Goal: Information Seeking & Learning: Learn about a topic

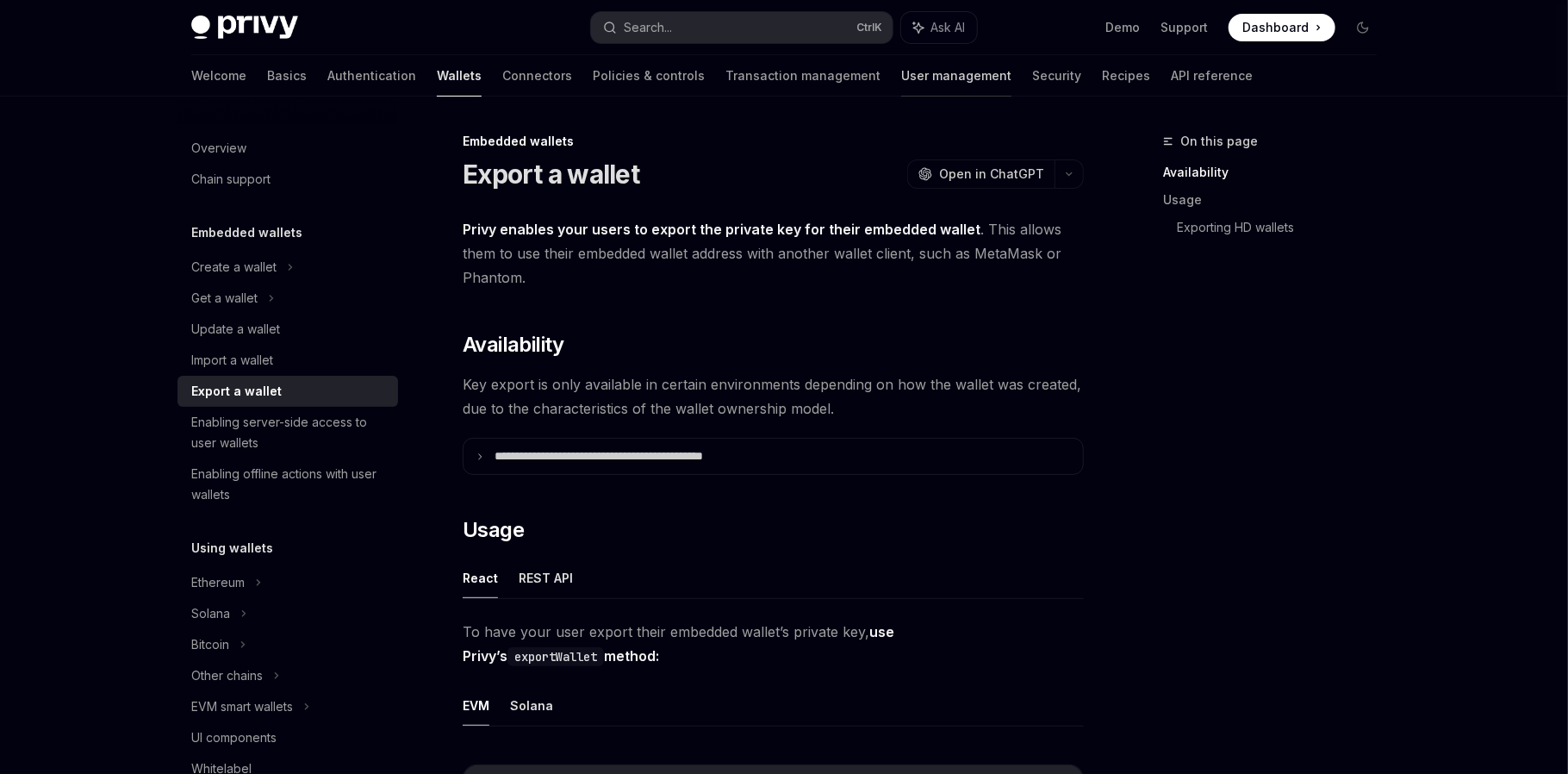
click at [901, 71] on link "User management" at bounding box center [957, 76] width 111 height 41
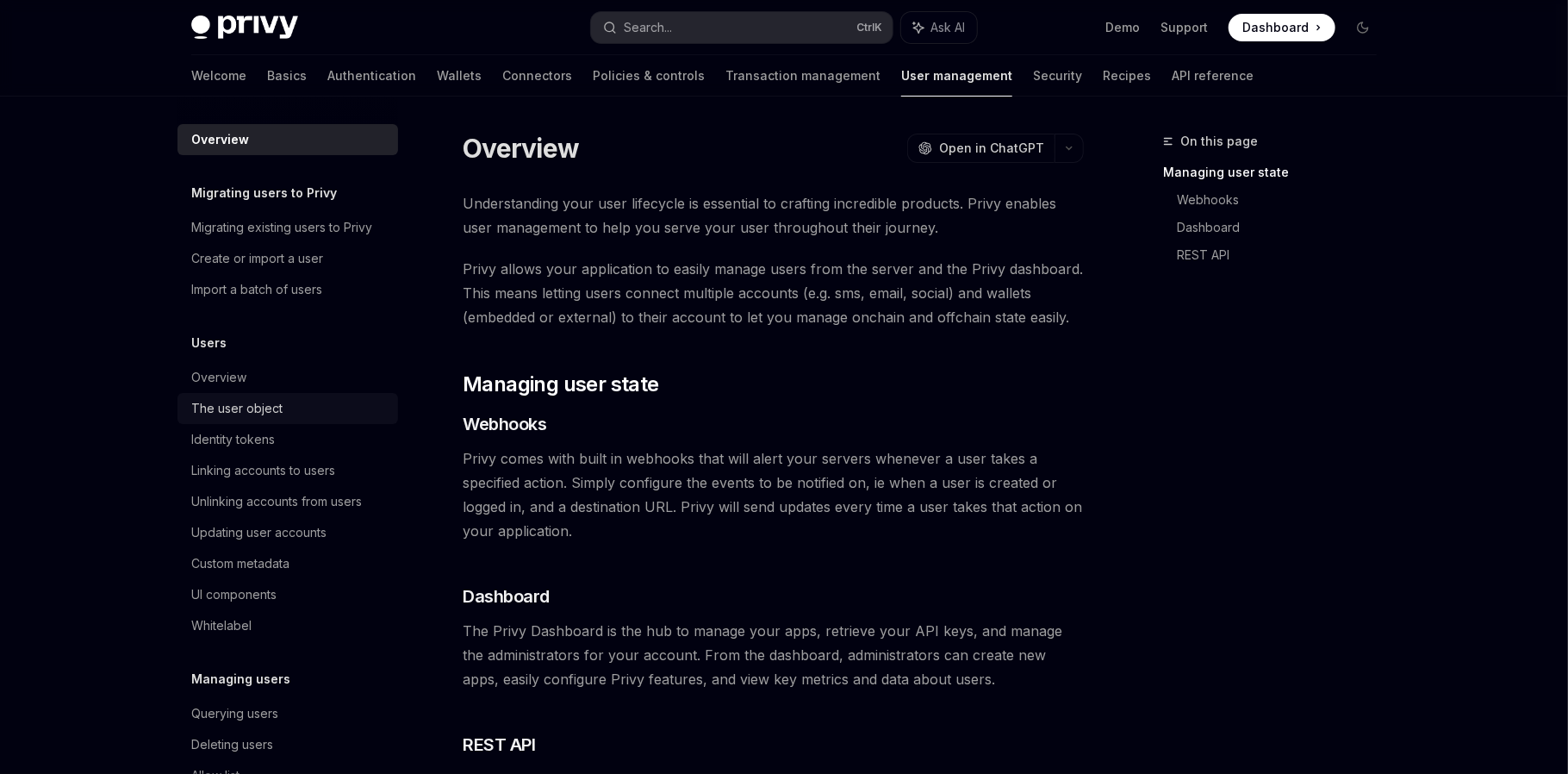
click at [245, 405] on div "The user object" at bounding box center [236, 408] width 91 height 21
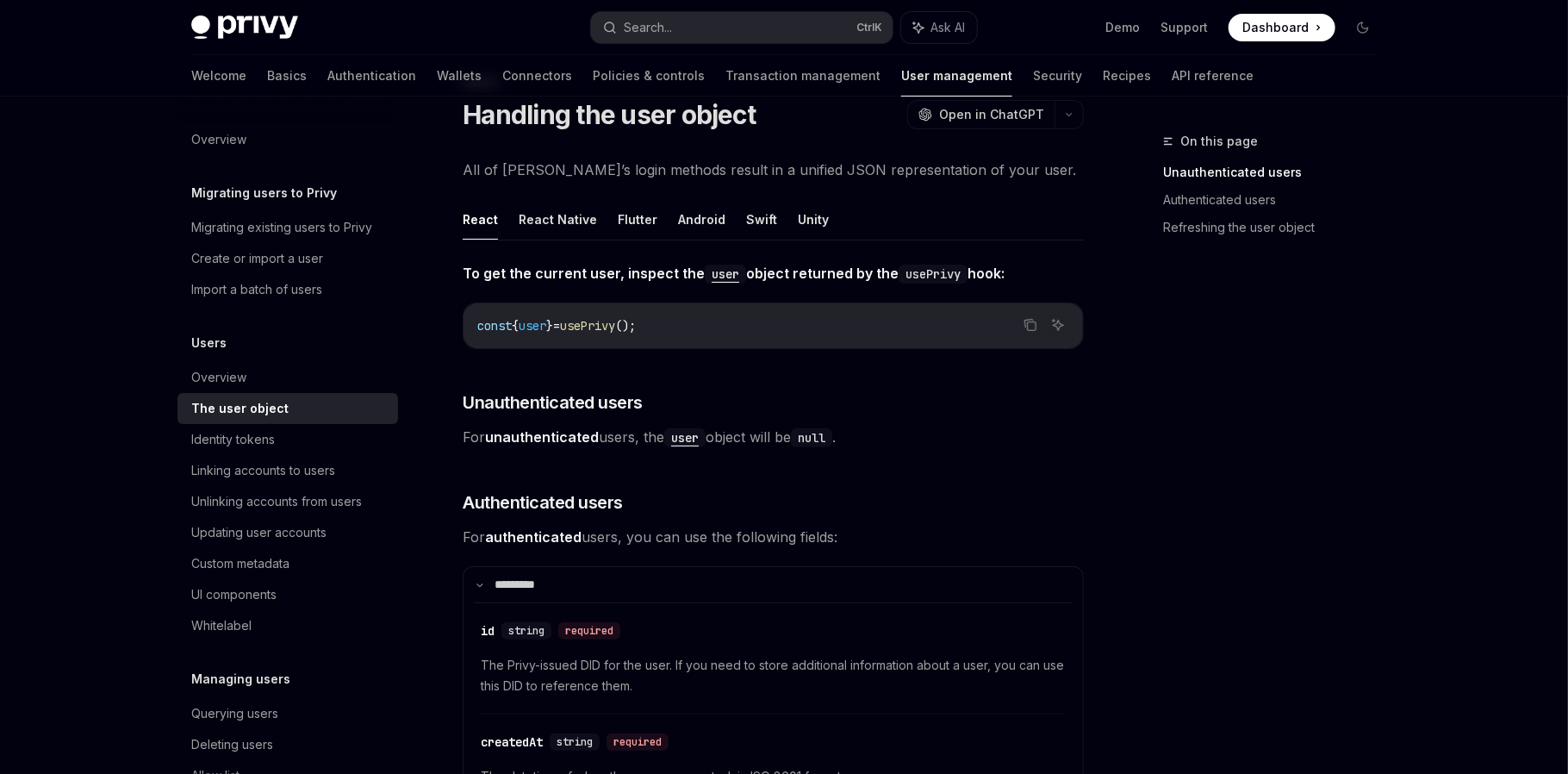
scroll to position [143, 0]
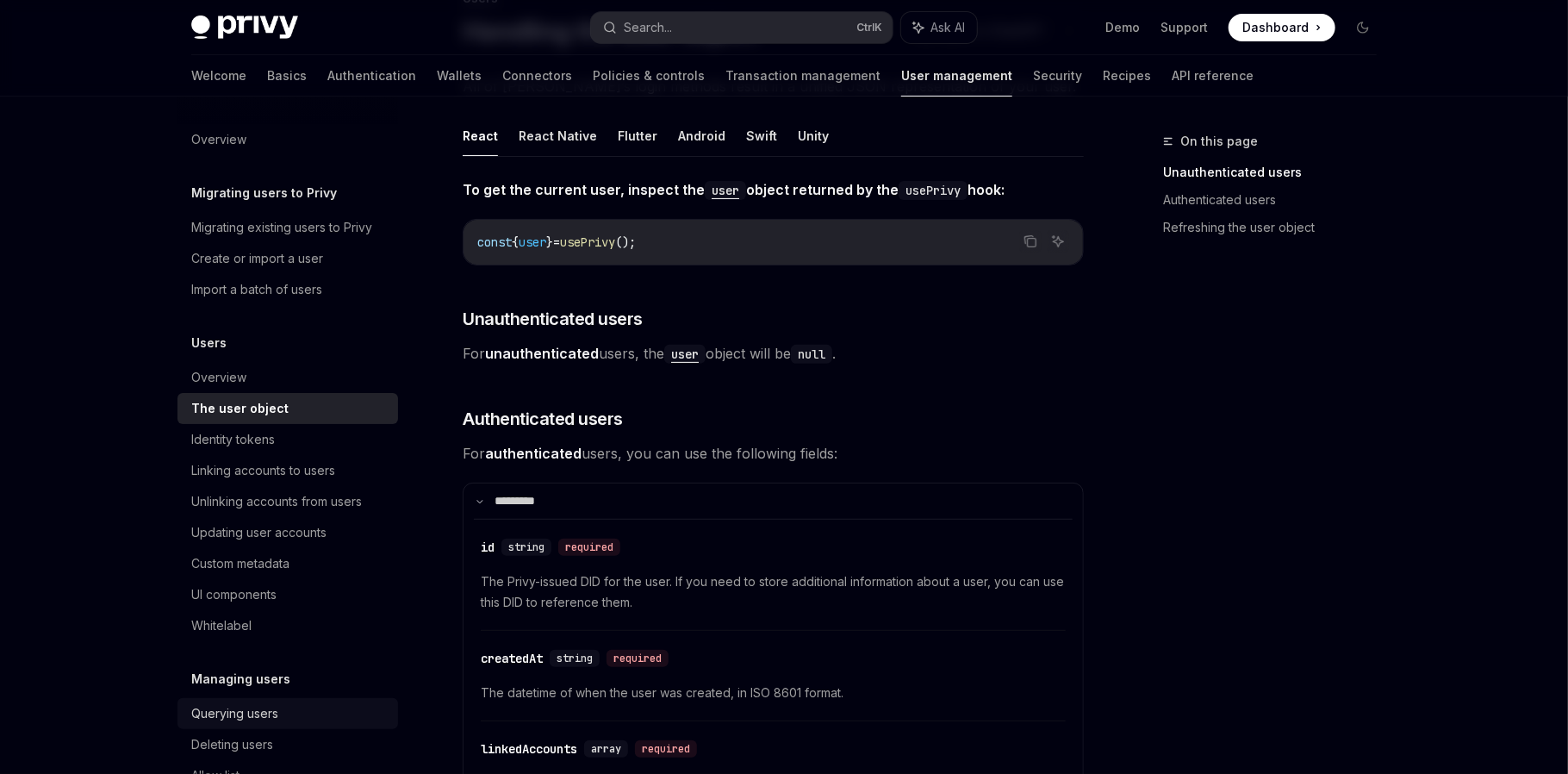
click at [242, 712] on div "Querying users" at bounding box center [234, 713] width 87 height 21
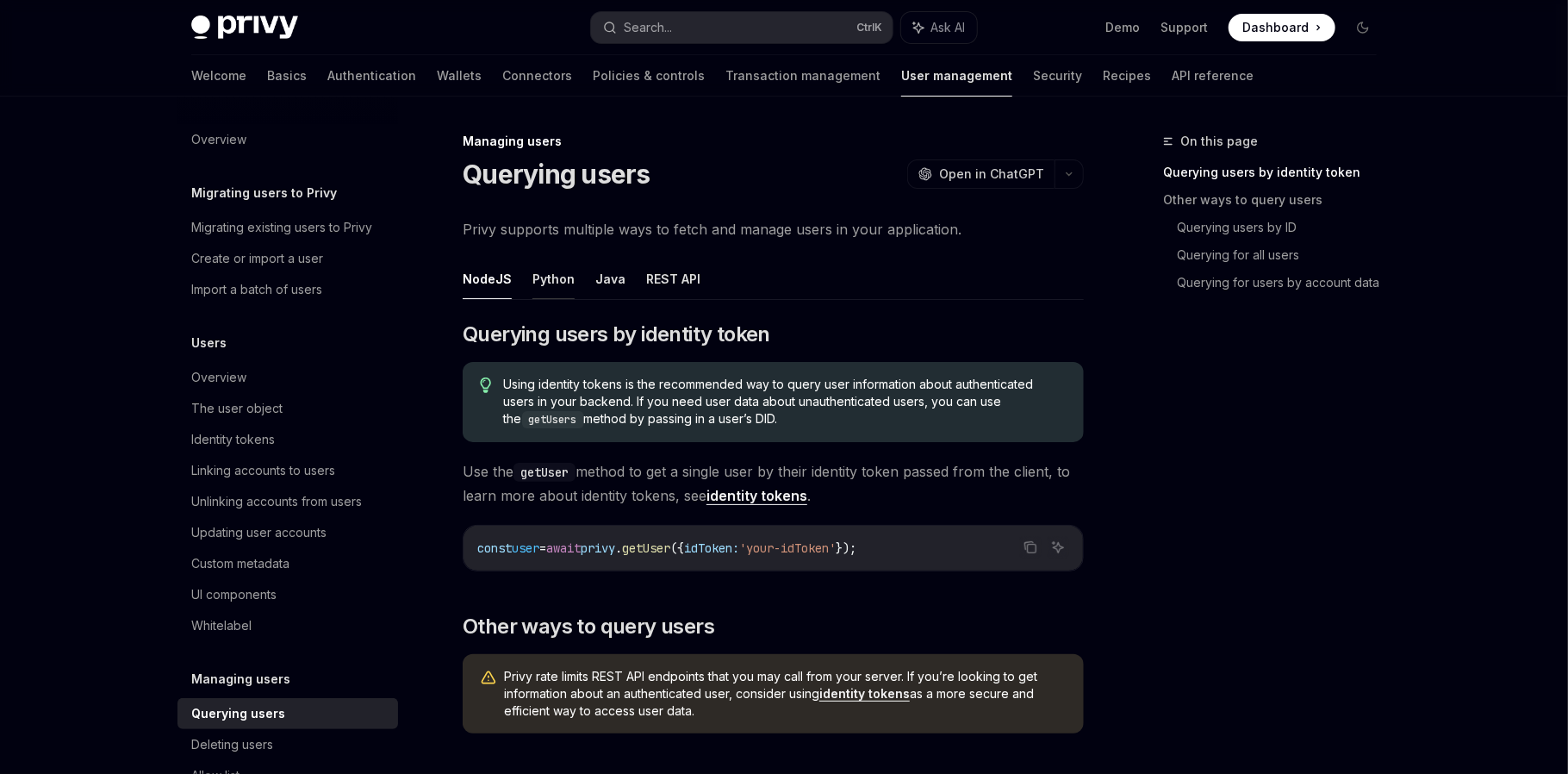
click at [548, 282] on button "Python" at bounding box center [552, 279] width 42 height 40
click at [491, 286] on button "NodeJS" at bounding box center [486, 279] width 49 height 40
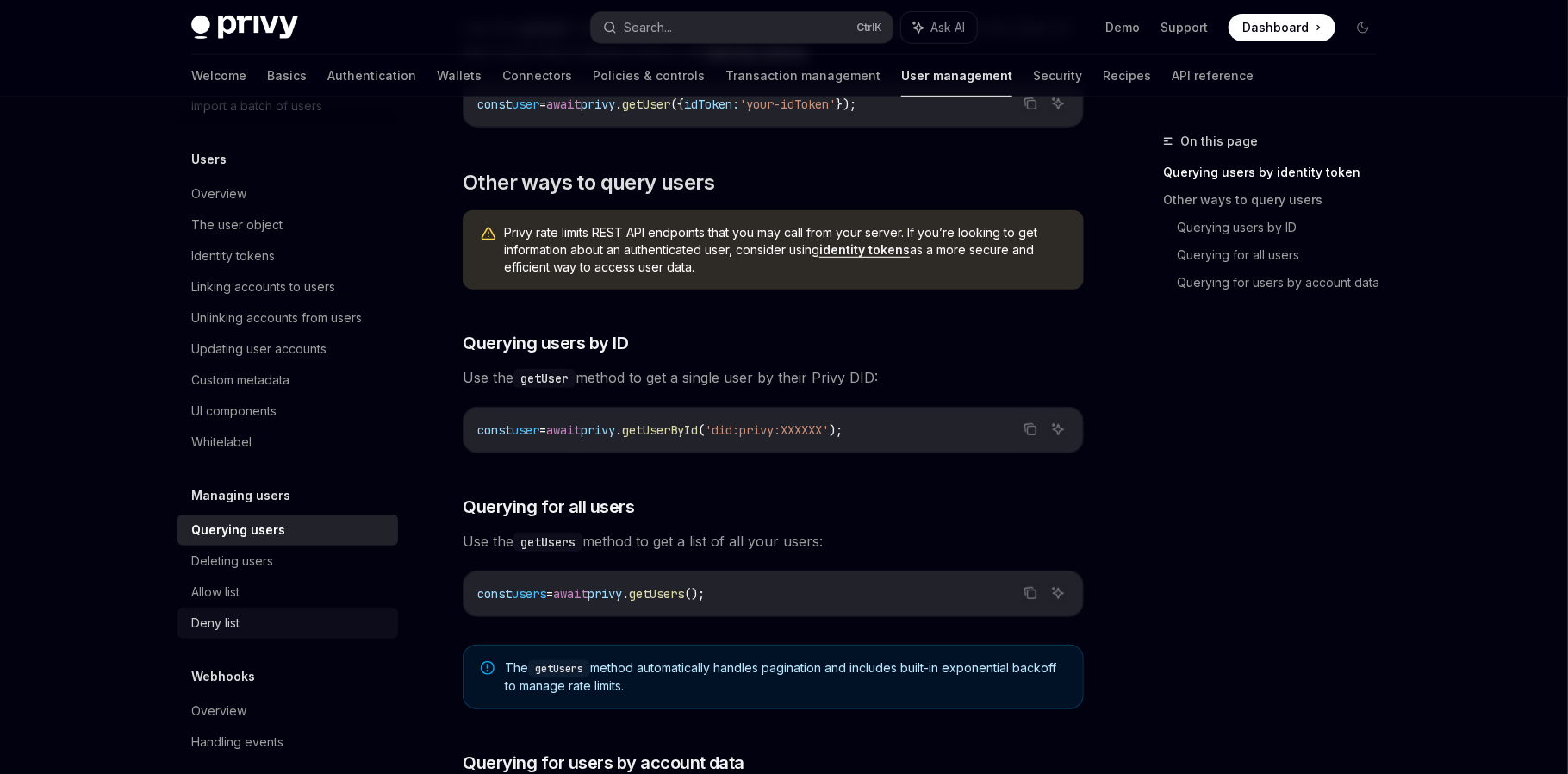
scroll to position [201, 0]
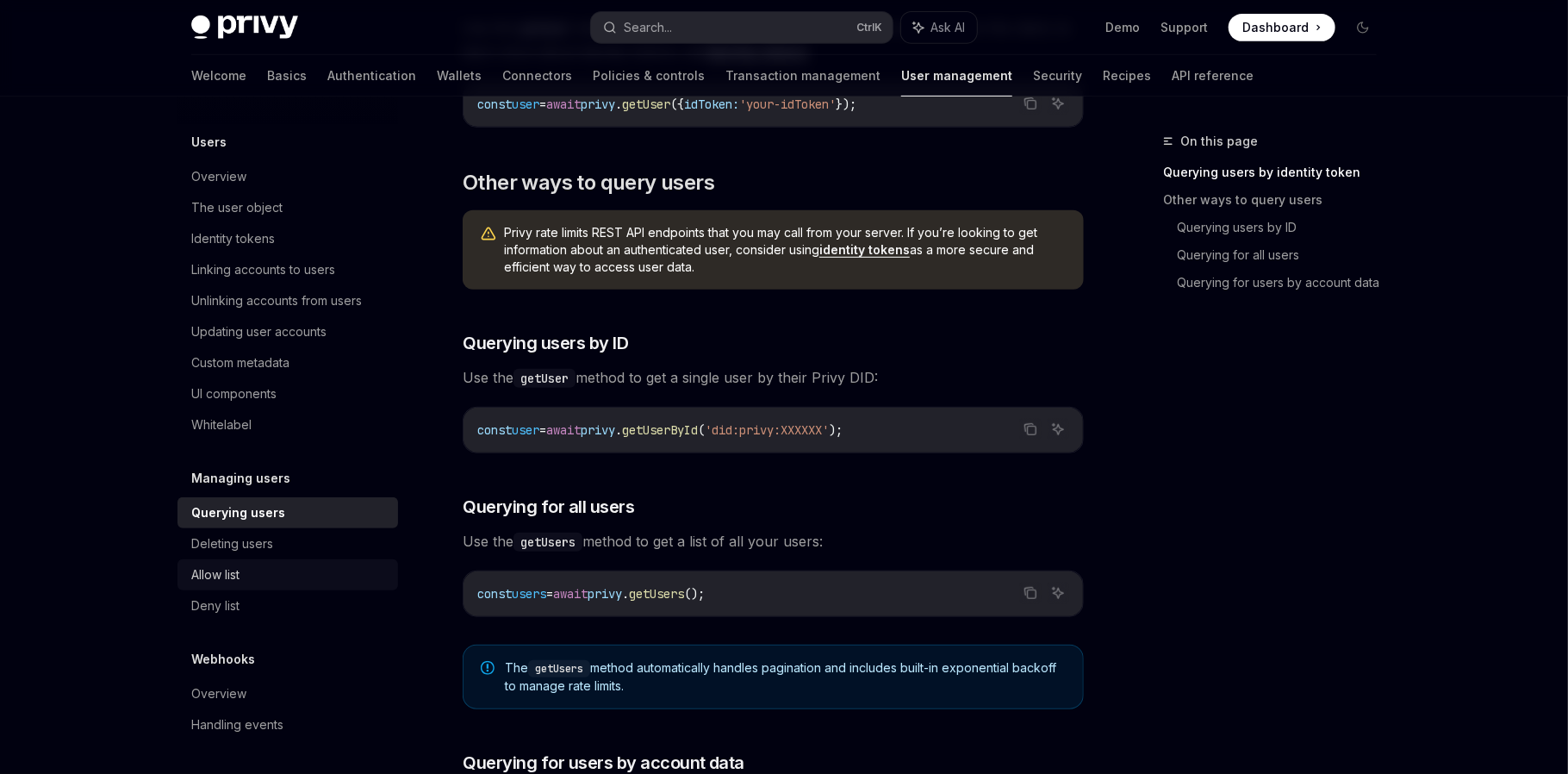
click at [312, 581] on div "Allow list" at bounding box center [289, 574] width 196 height 21
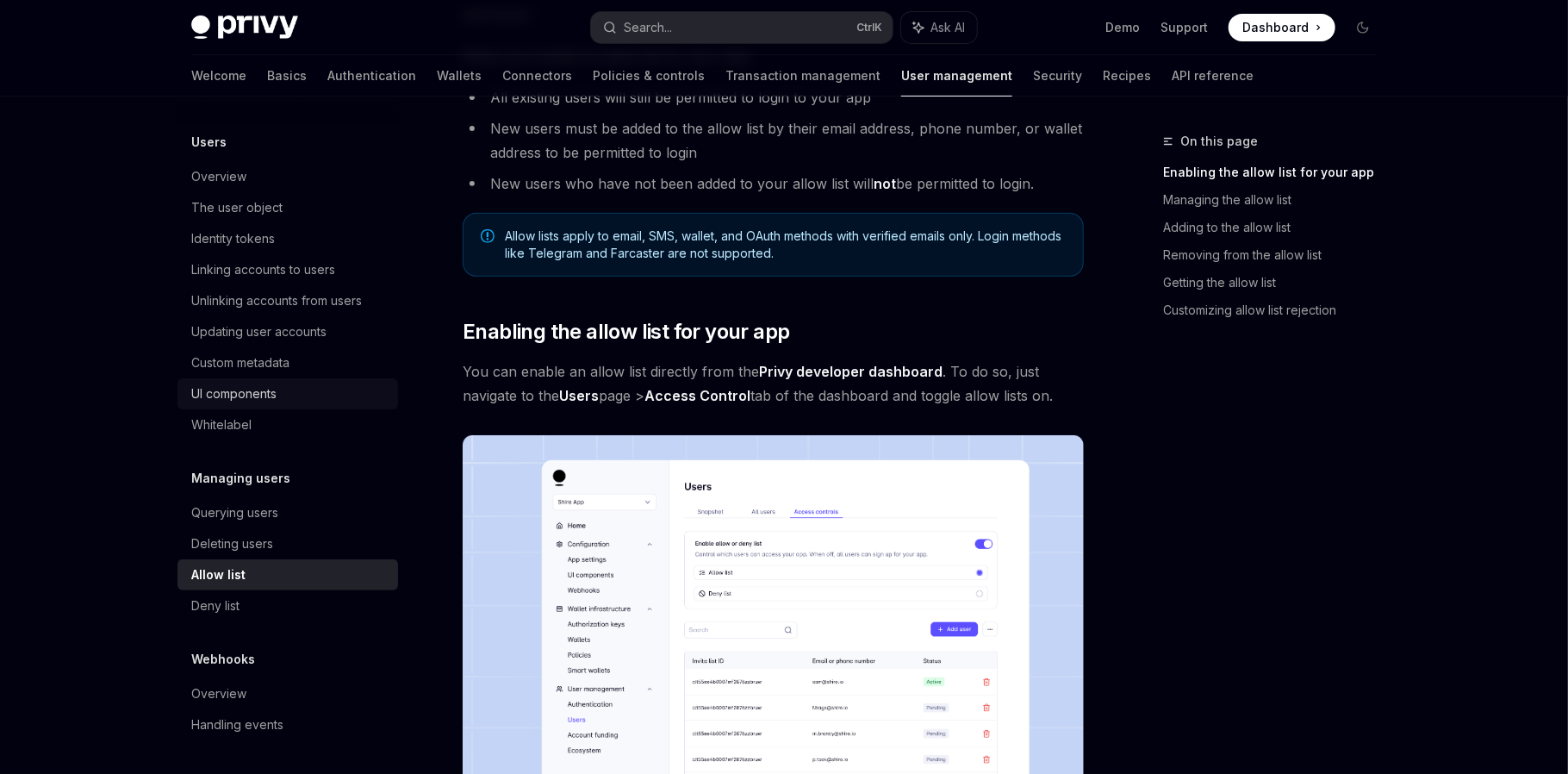
scroll to position [57, 0]
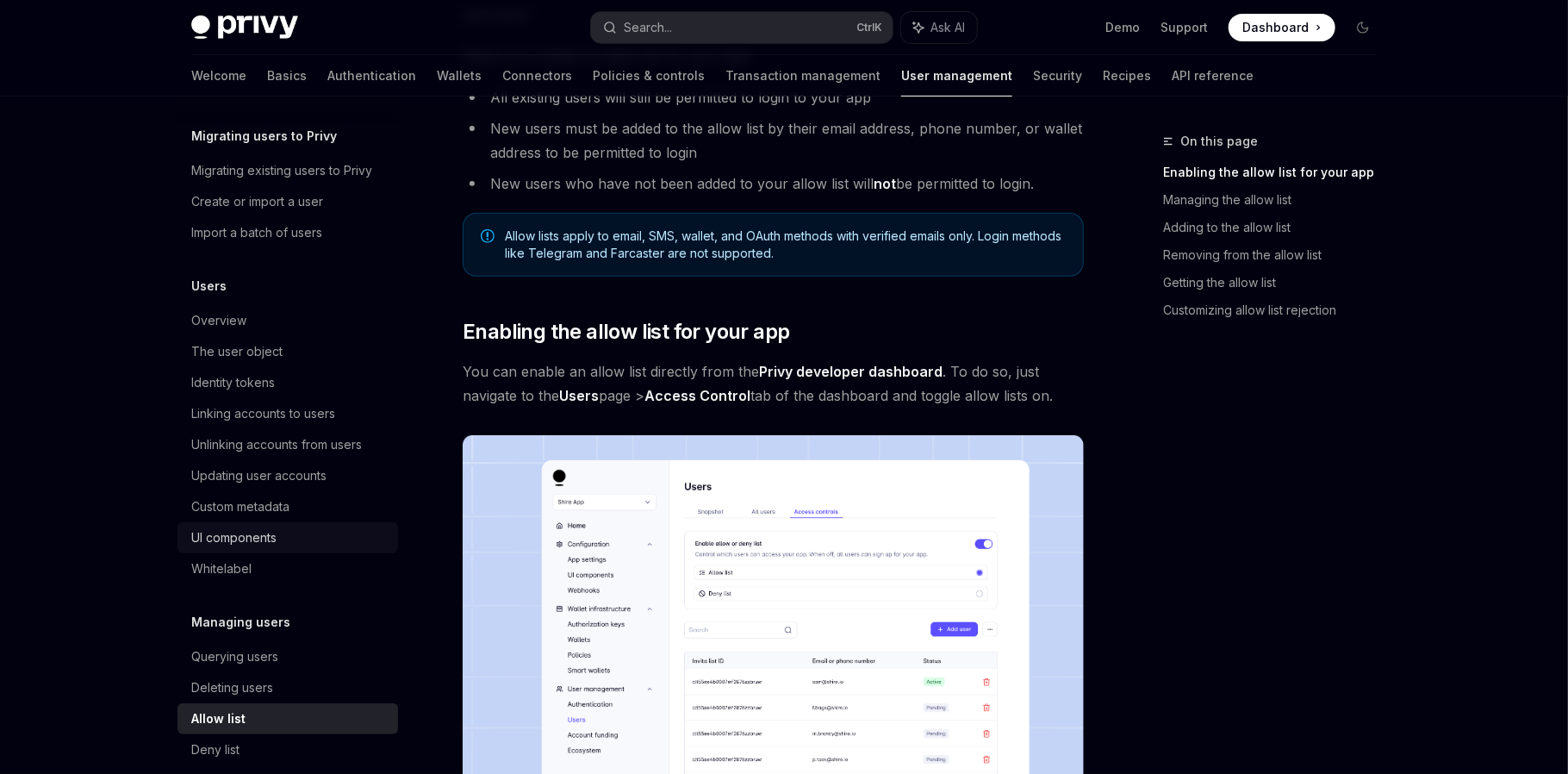
click at [242, 552] on link "UI components" at bounding box center [287, 537] width 220 height 31
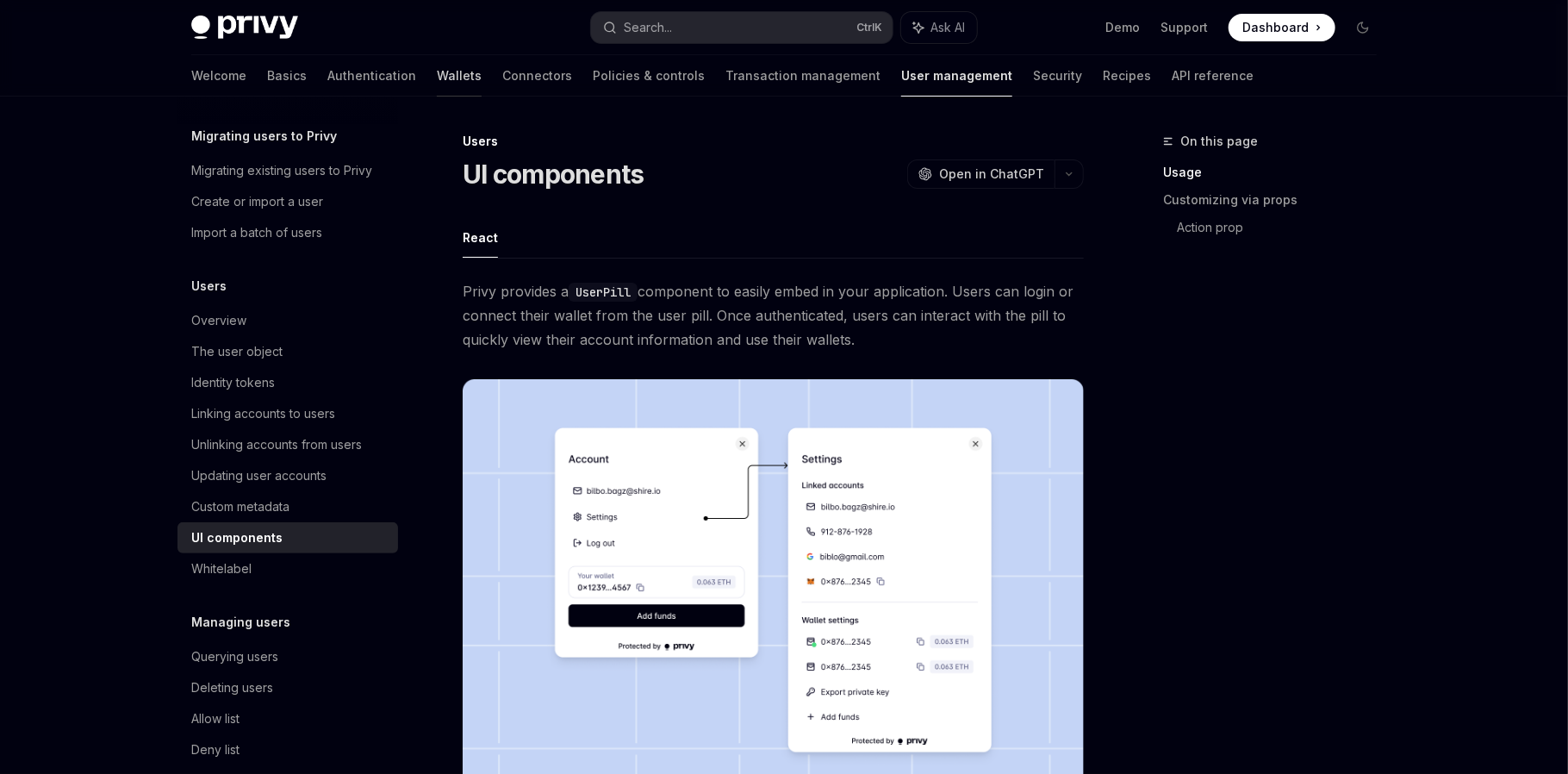
click at [436, 78] on link "Wallets" at bounding box center [459, 76] width 45 height 41
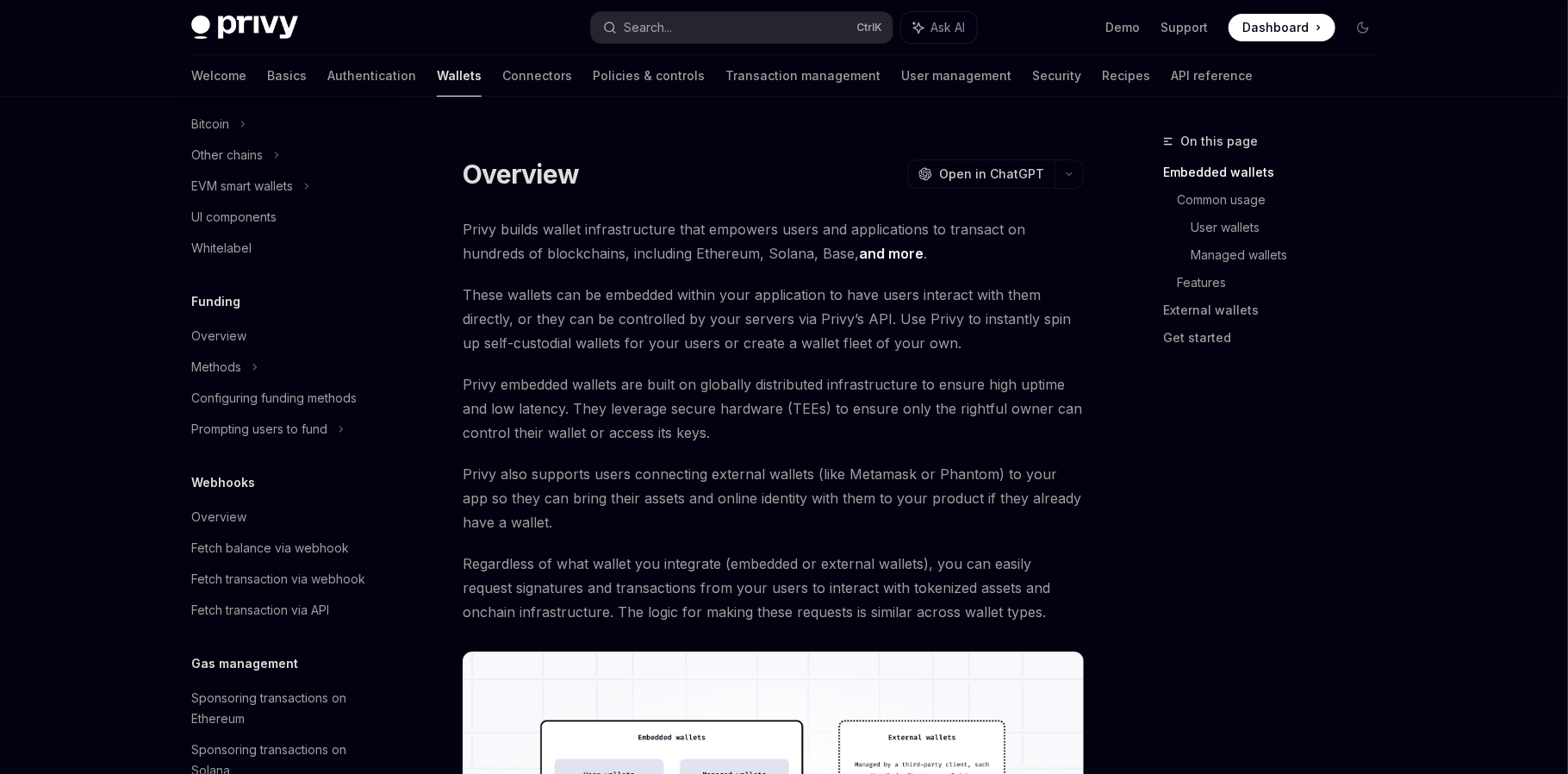
scroll to position [431, 0]
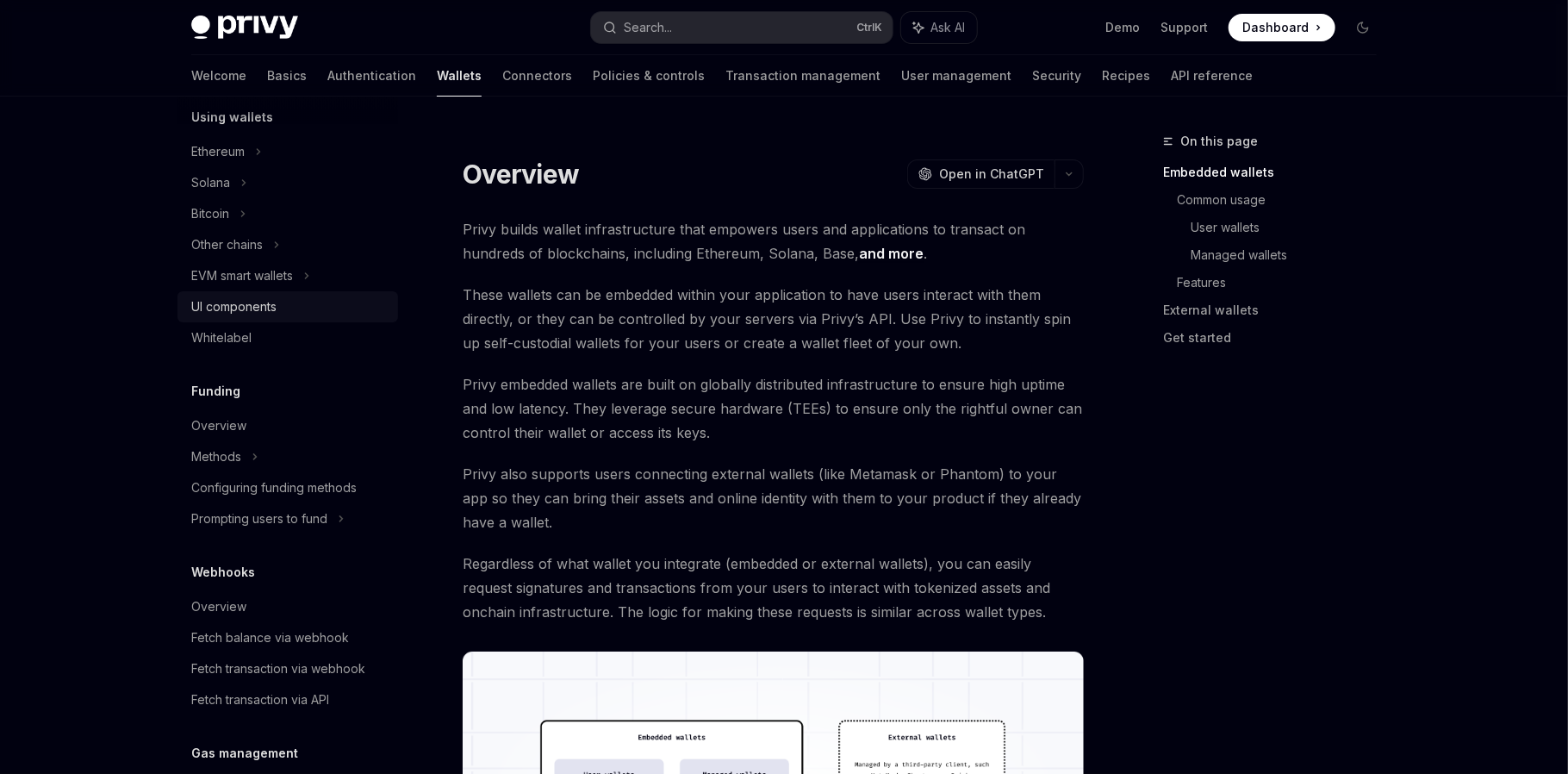
click at [228, 308] on div "UI components" at bounding box center [234, 306] width 86 height 21
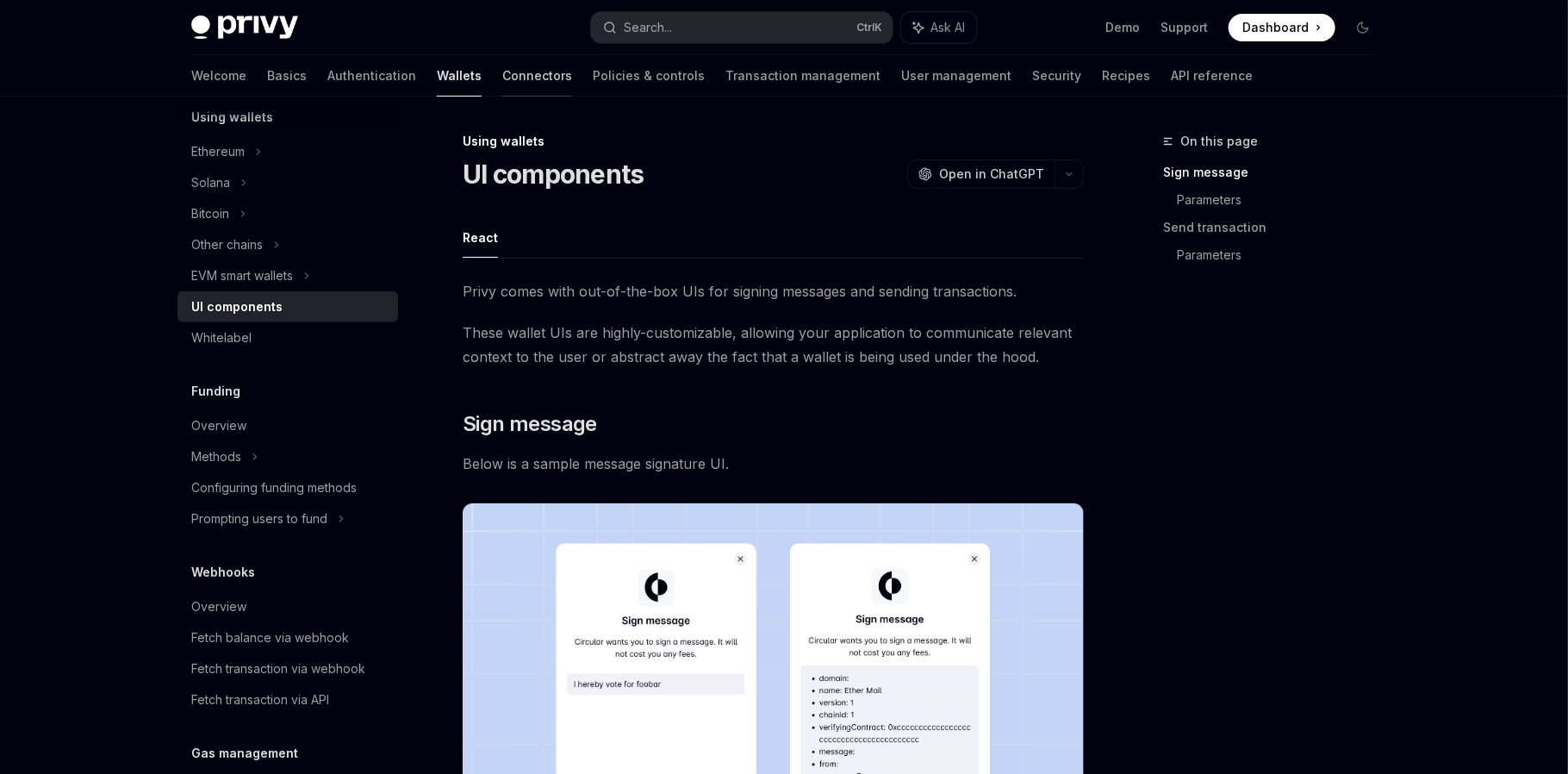
click at [502, 71] on link "Connectors" at bounding box center [537, 76] width 70 height 41
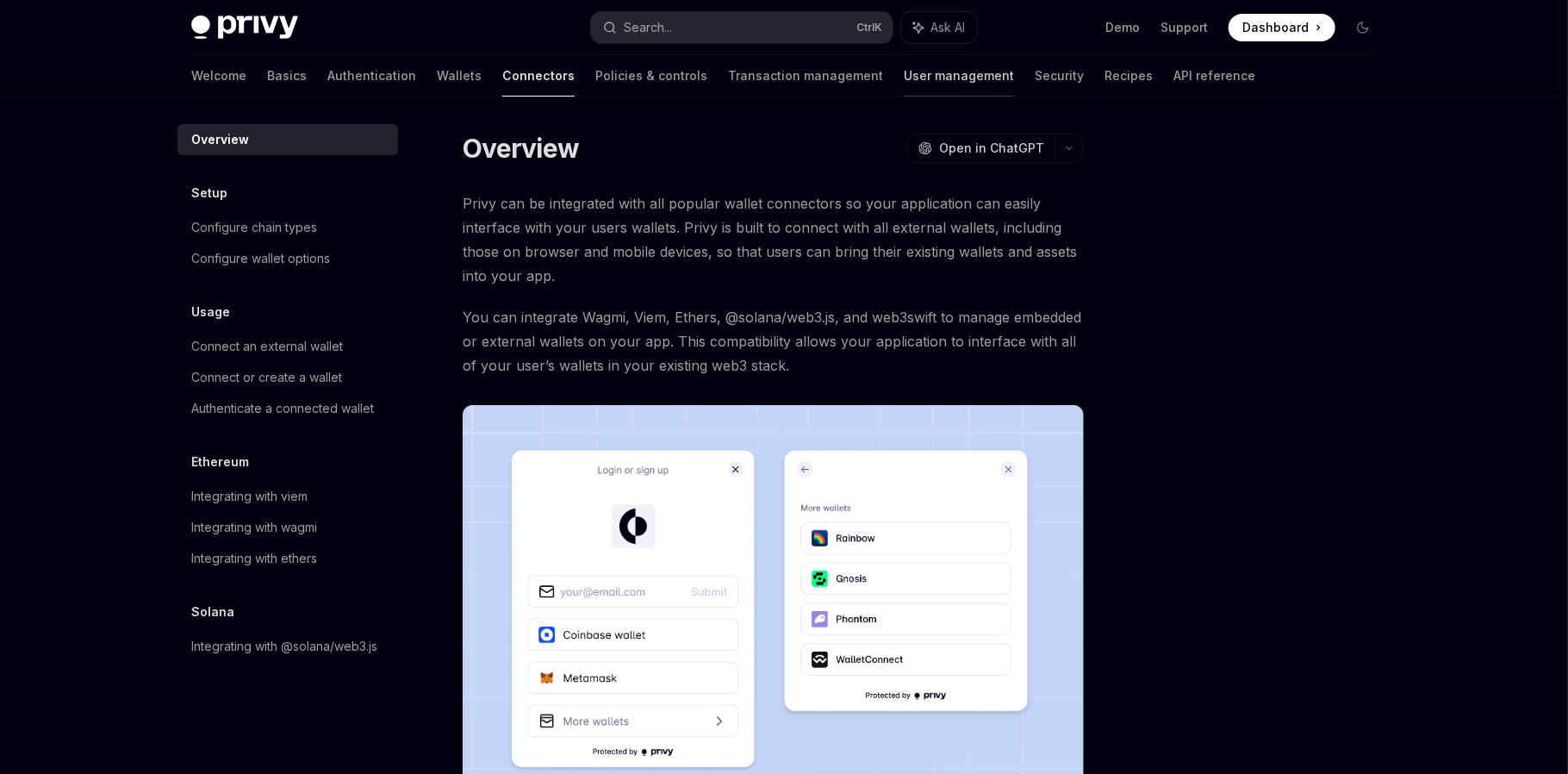
click at [903, 80] on link "User management" at bounding box center [958, 76] width 111 height 41
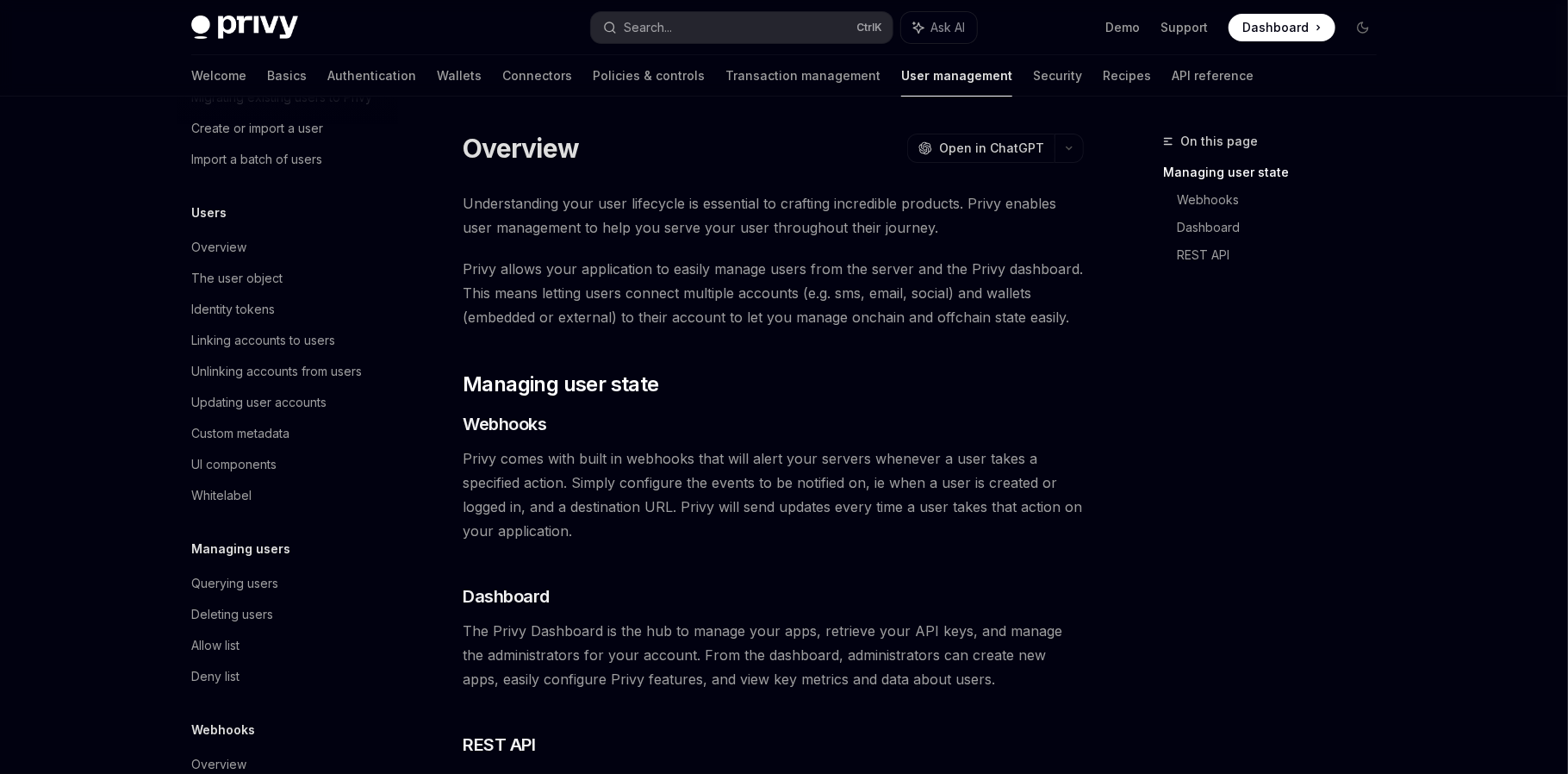
scroll to position [143, 0]
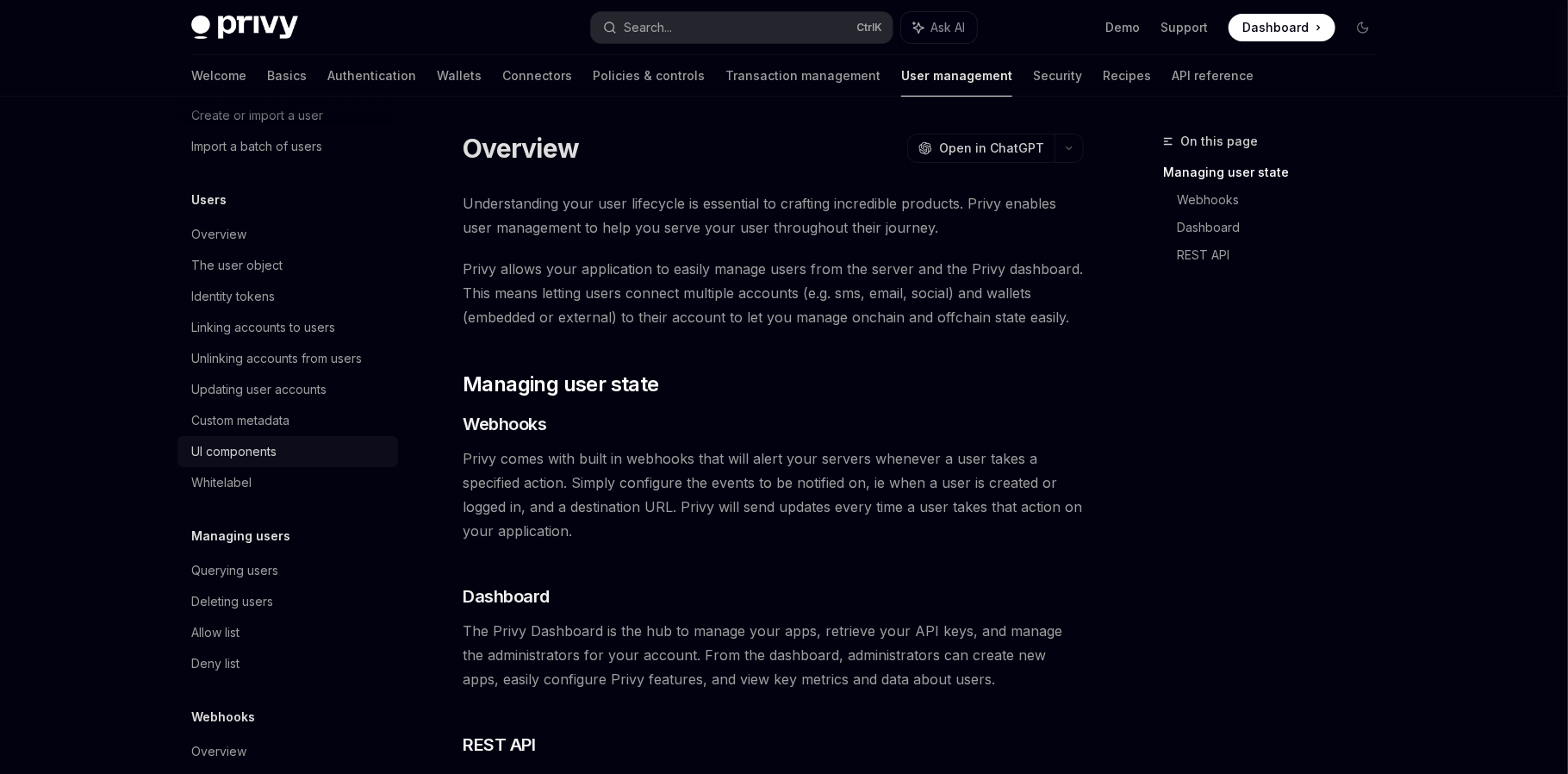
click at [253, 460] on div "UI components" at bounding box center [234, 451] width 86 height 21
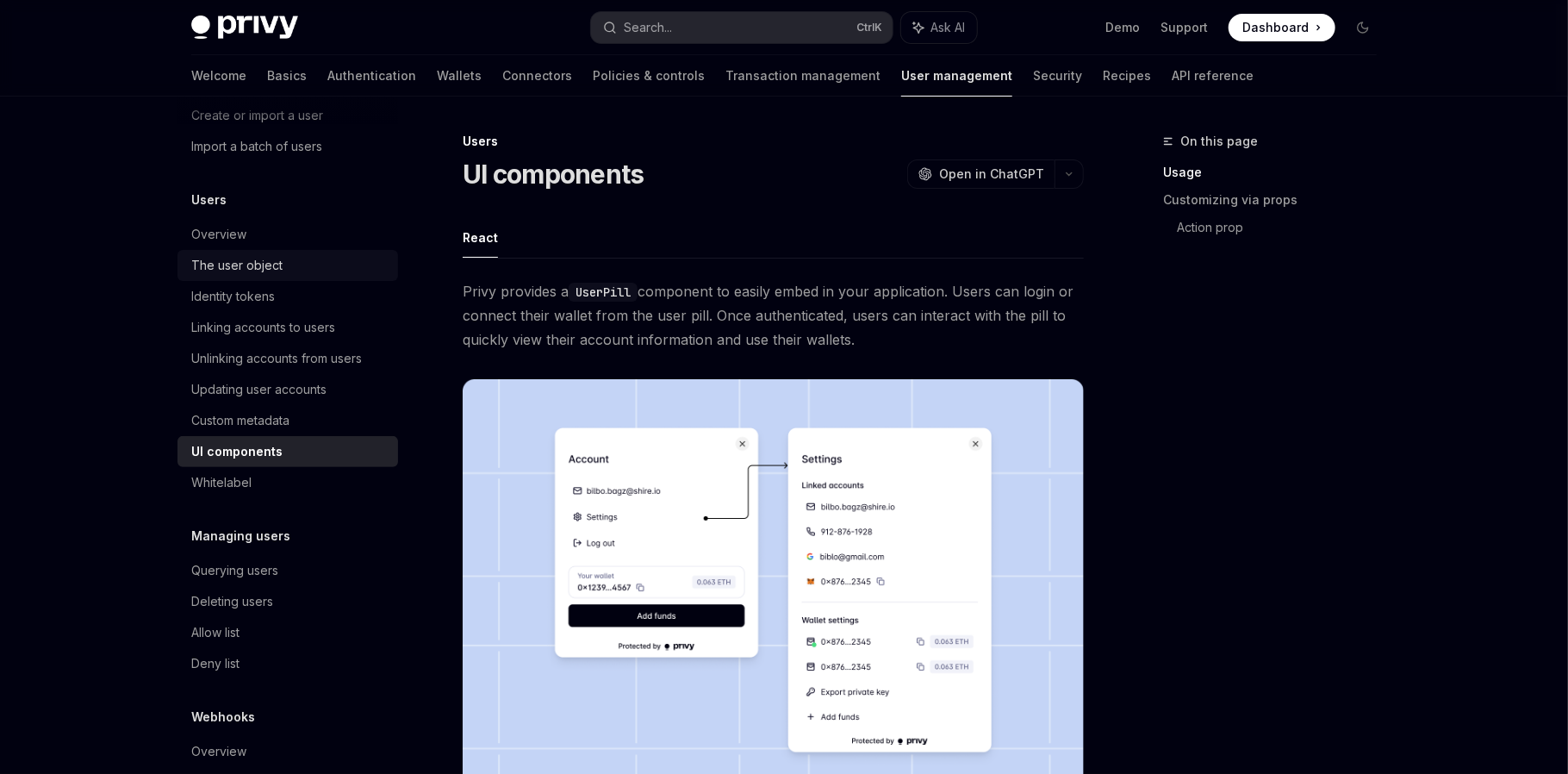
click at [259, 270] on div "The user object" at bounding box center [236, 265] width 91 height 21
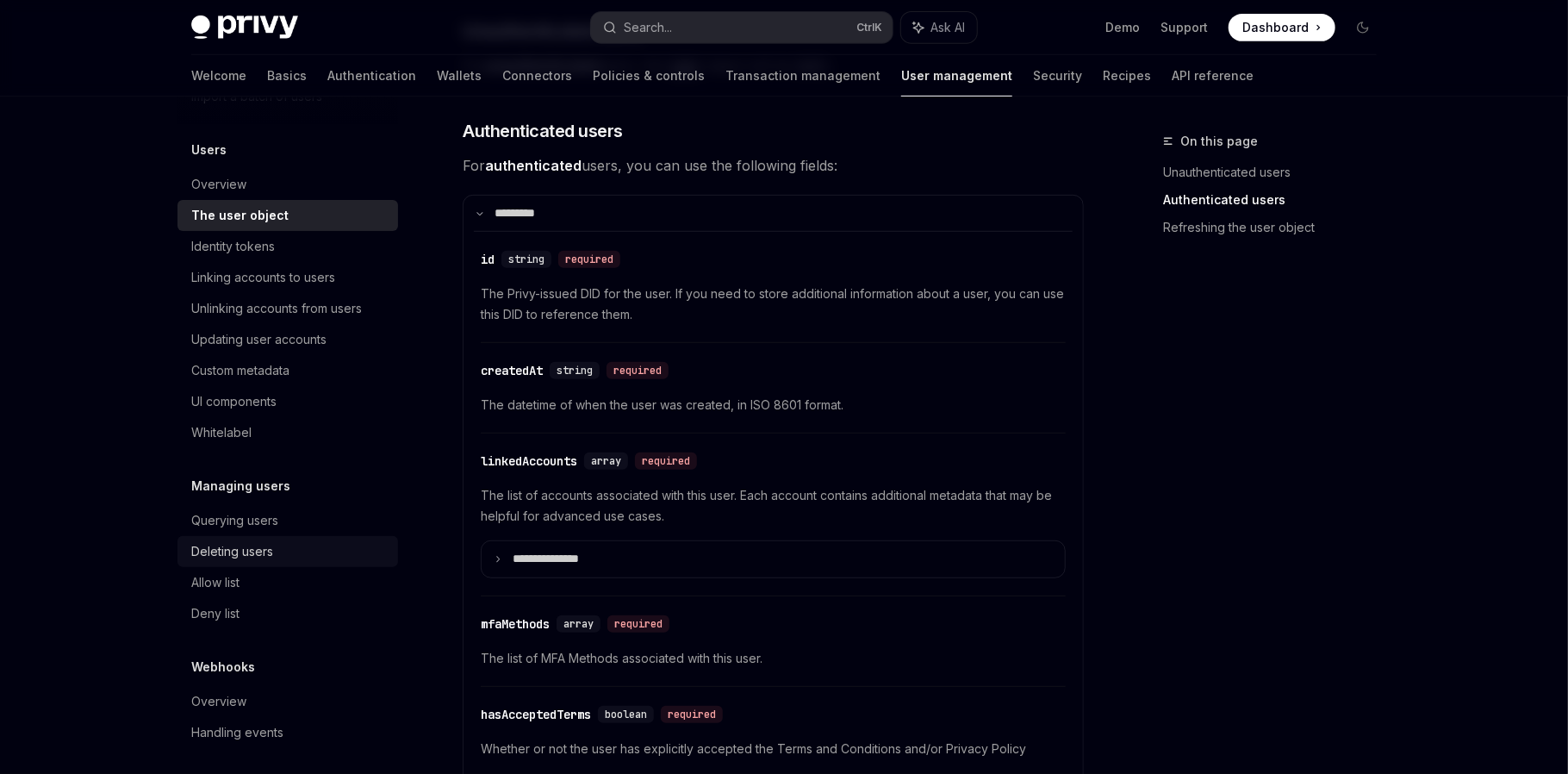
scroll to position [201, 0]
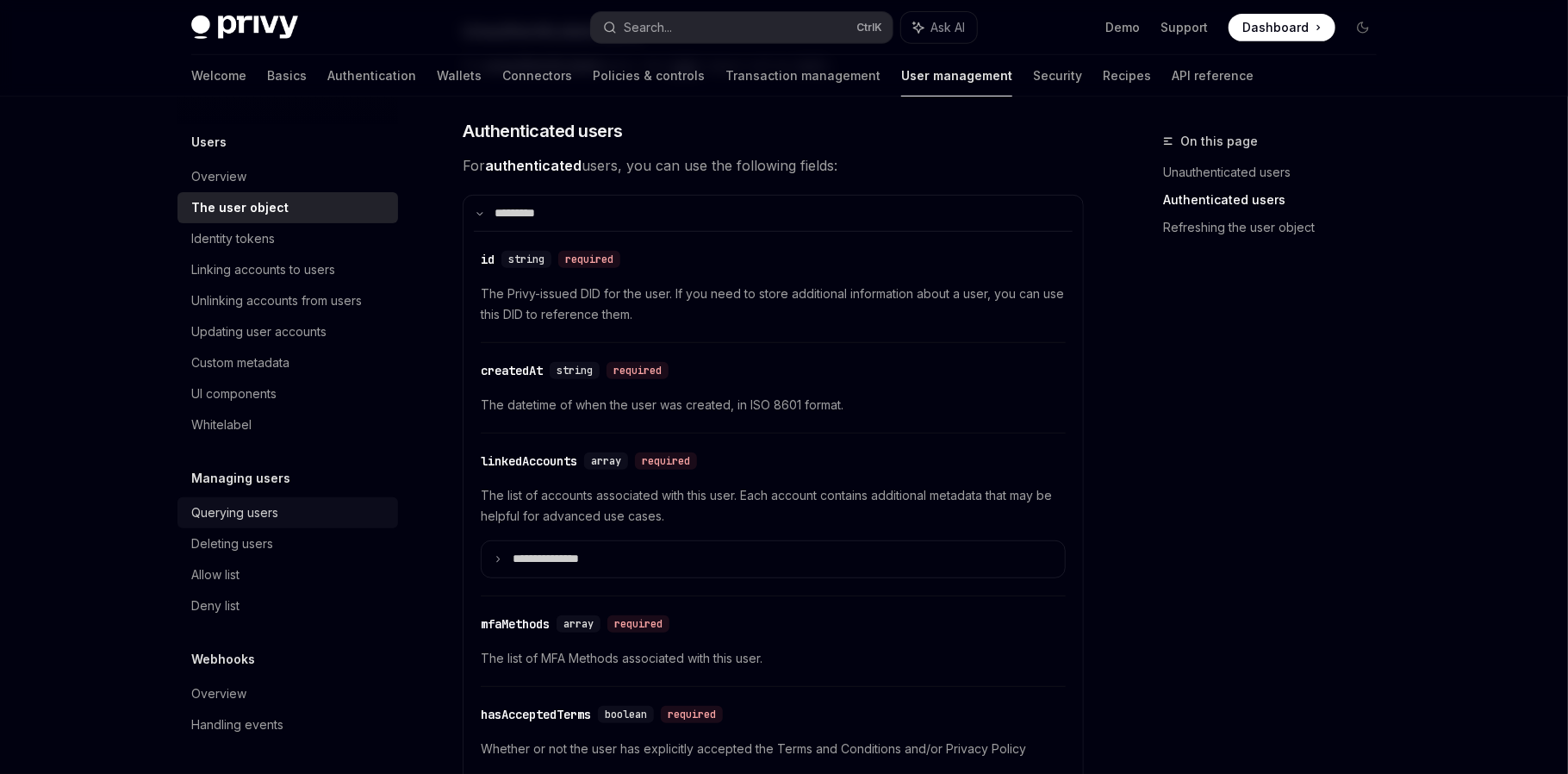
click at [243, 520] on div "Querying users" at bounding box center [234, 512] width 87 height 21
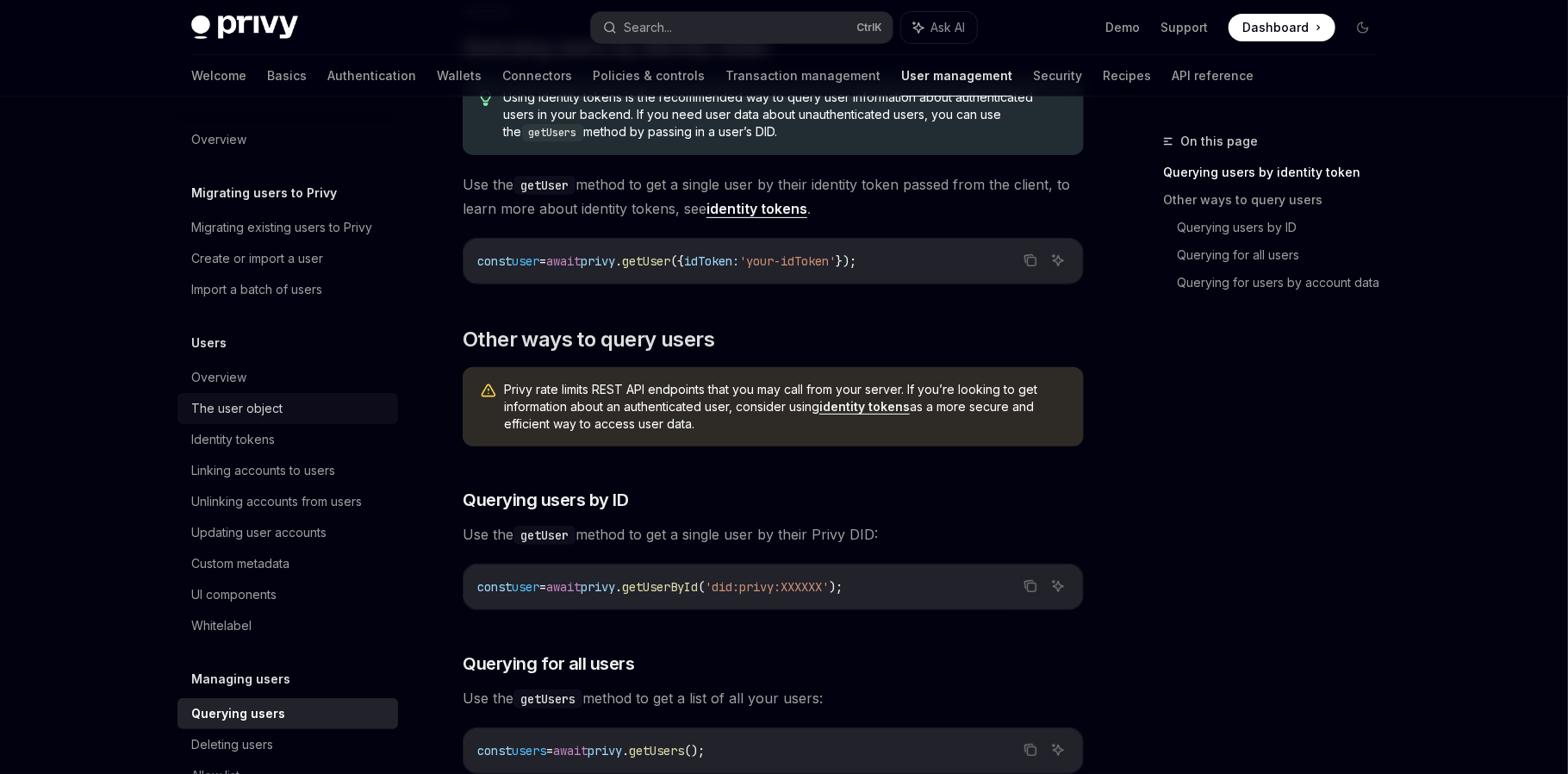
click at [264, 403] on div "The user object" at bounding box center [236, 408] width 91 height 21
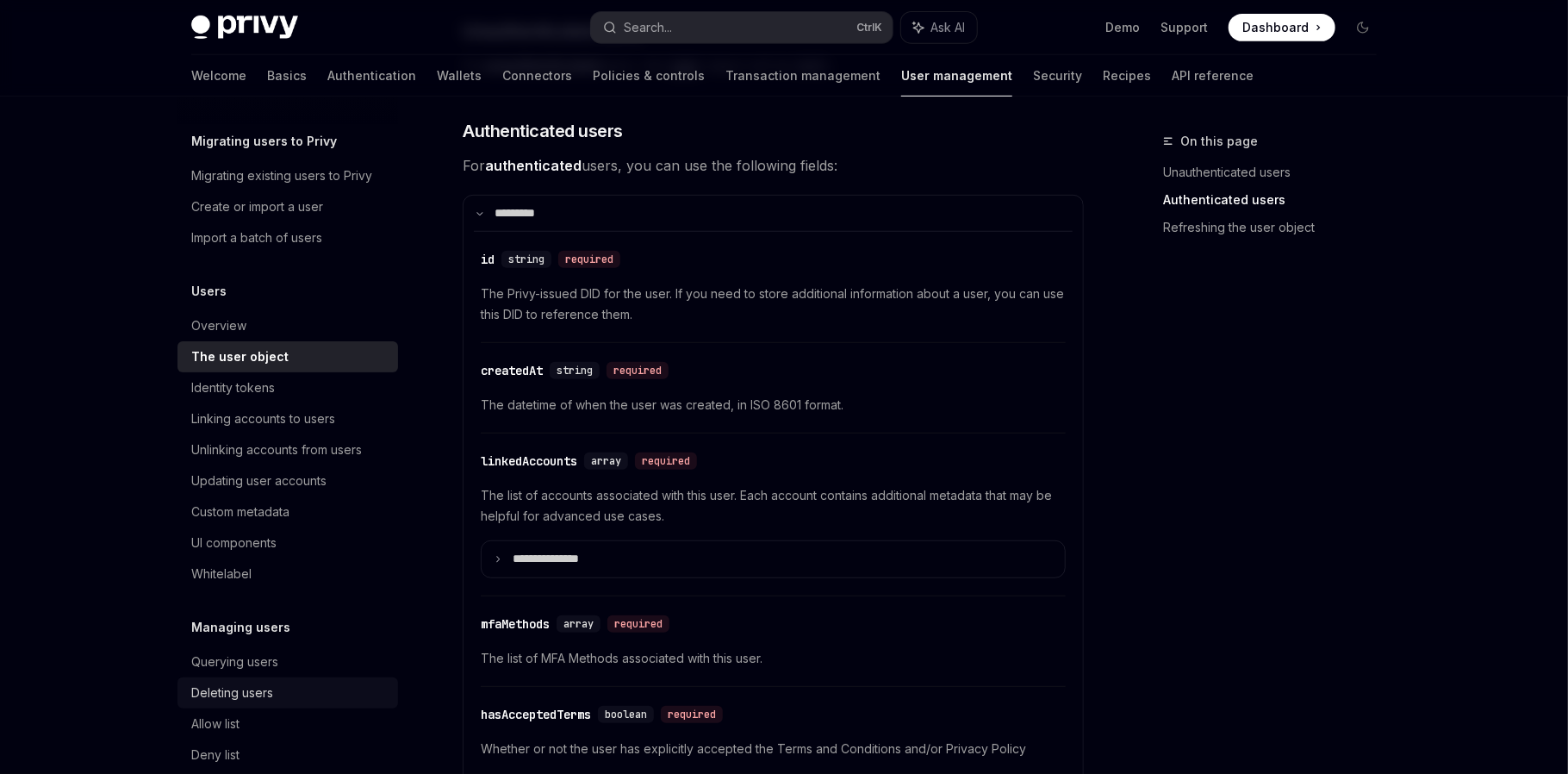
scroll to position [143, 0]
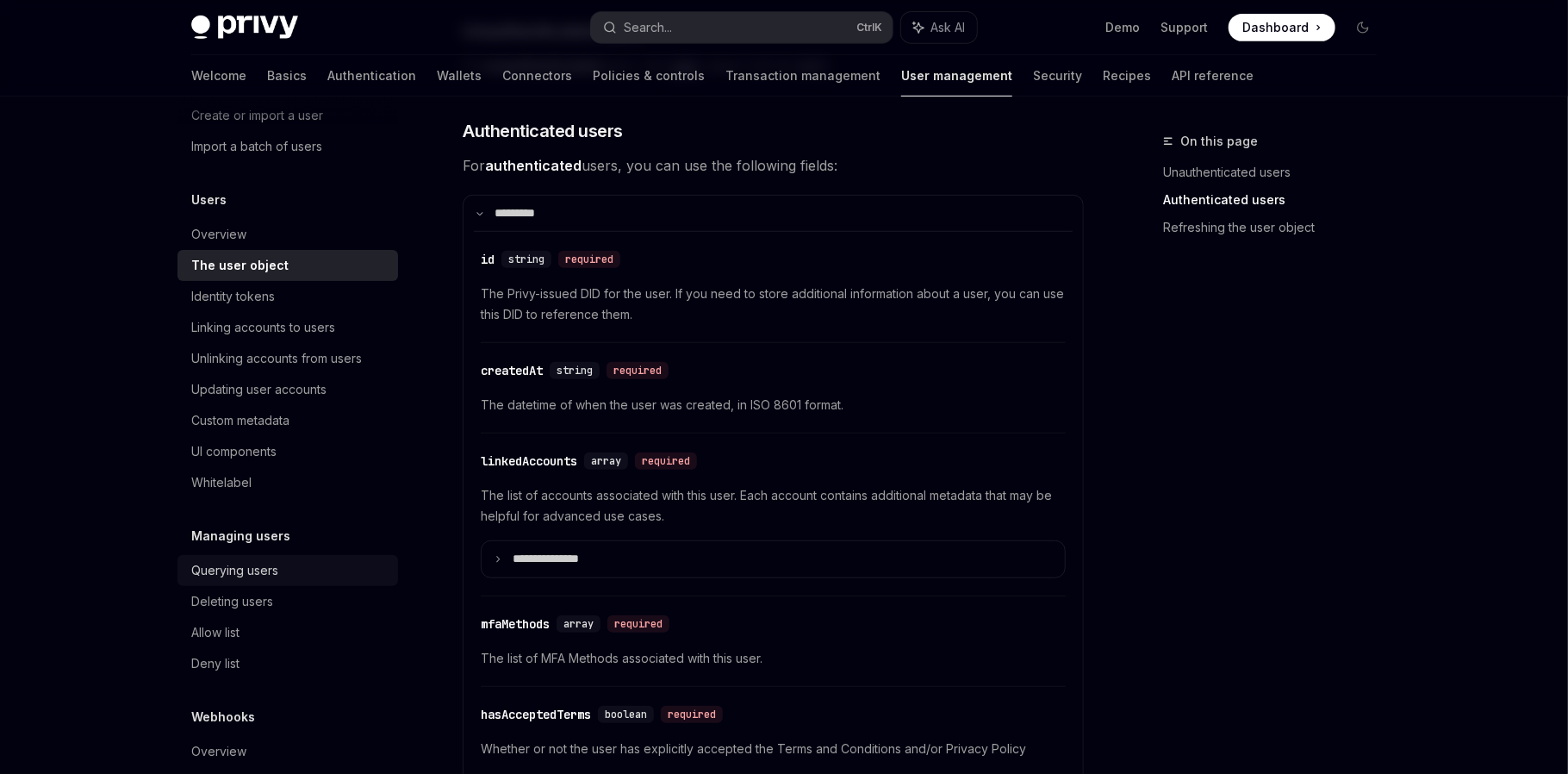
click at [261, 569] on div "Querying users" at bounding box center [234, 570] width 87 height 21
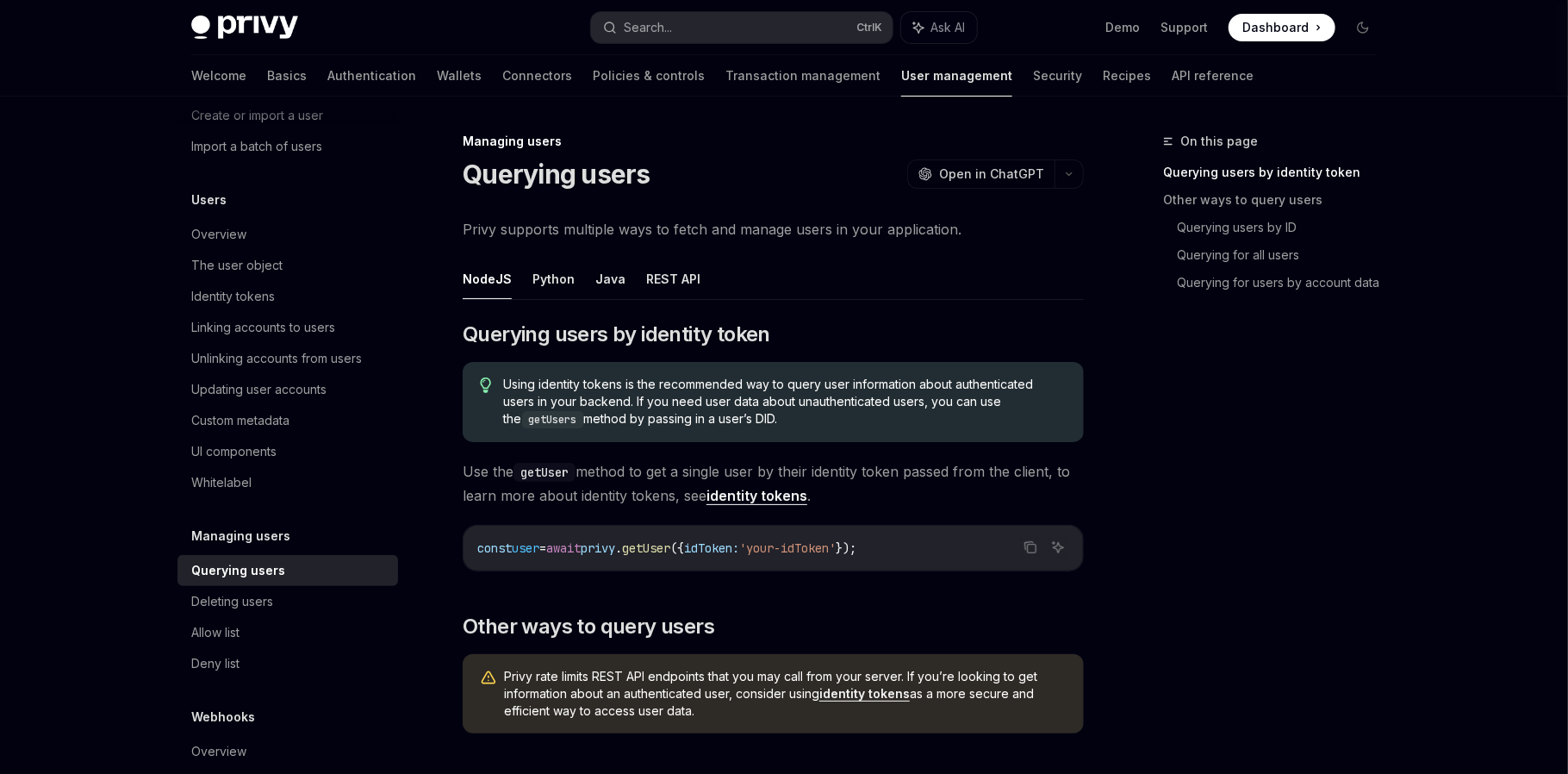
type textarea "*"
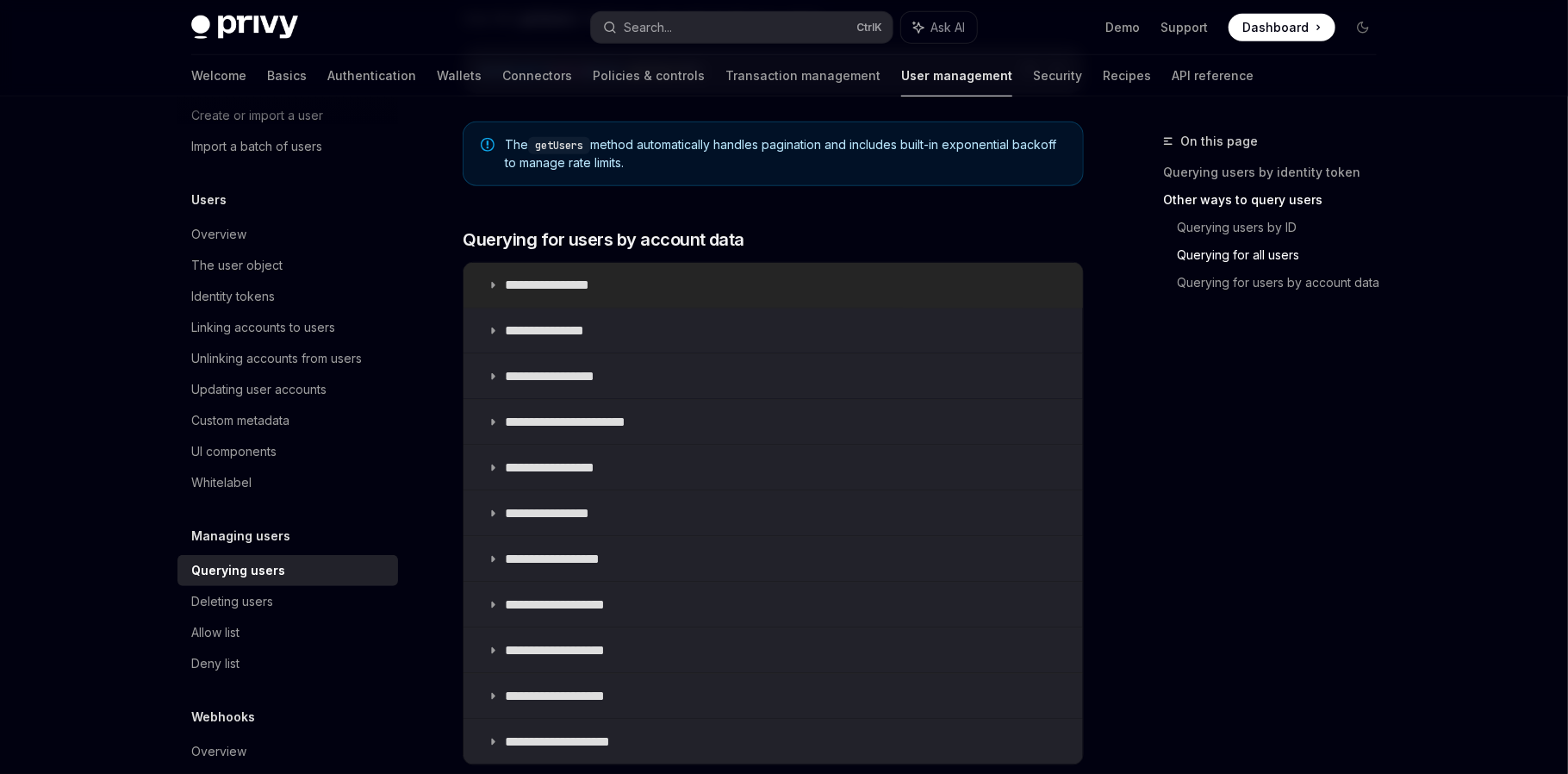
scroll to position [1005, 0]
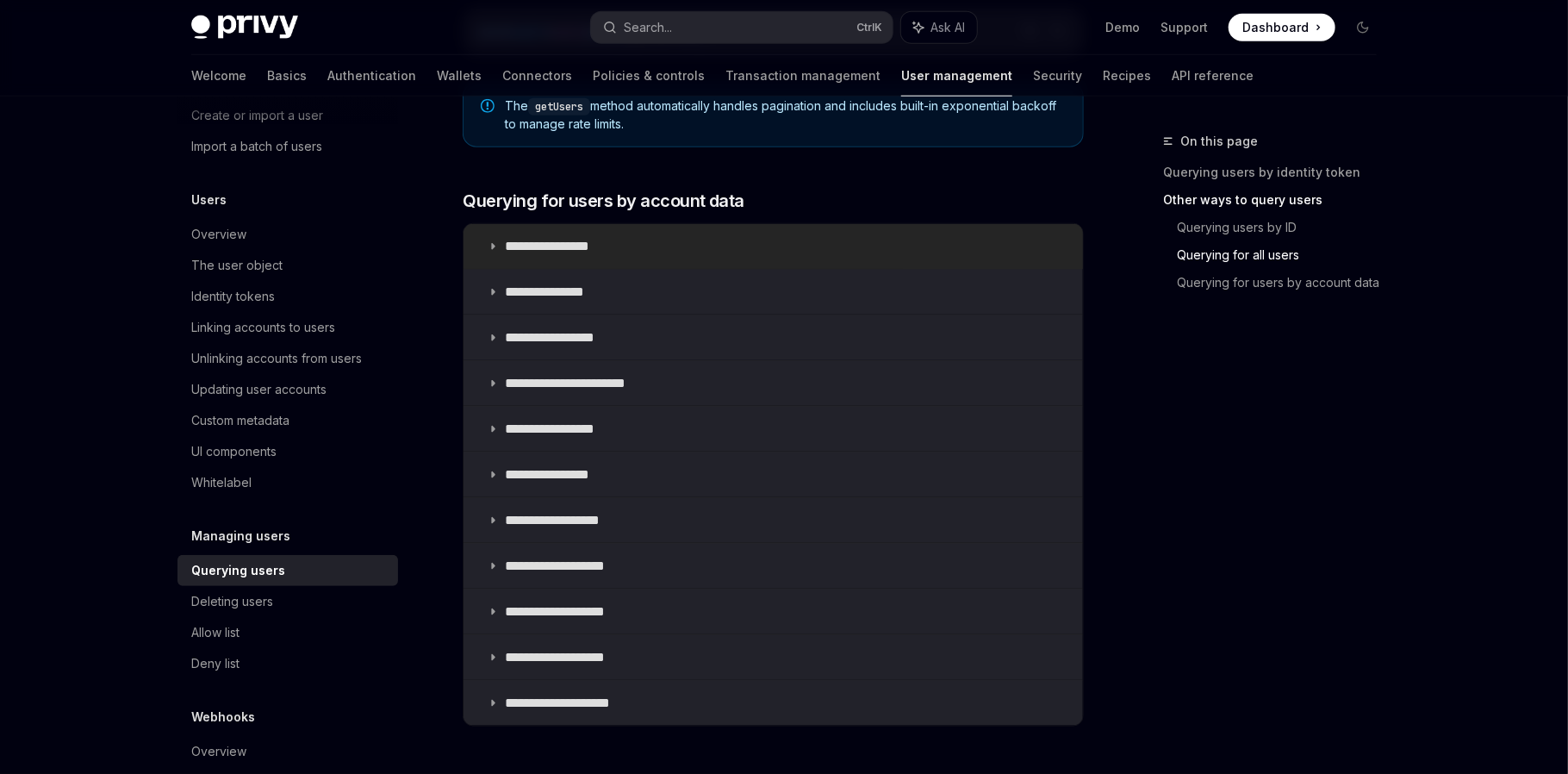
click at [492, 241] on icon at bounding box center [493, 246] width 11 height 11
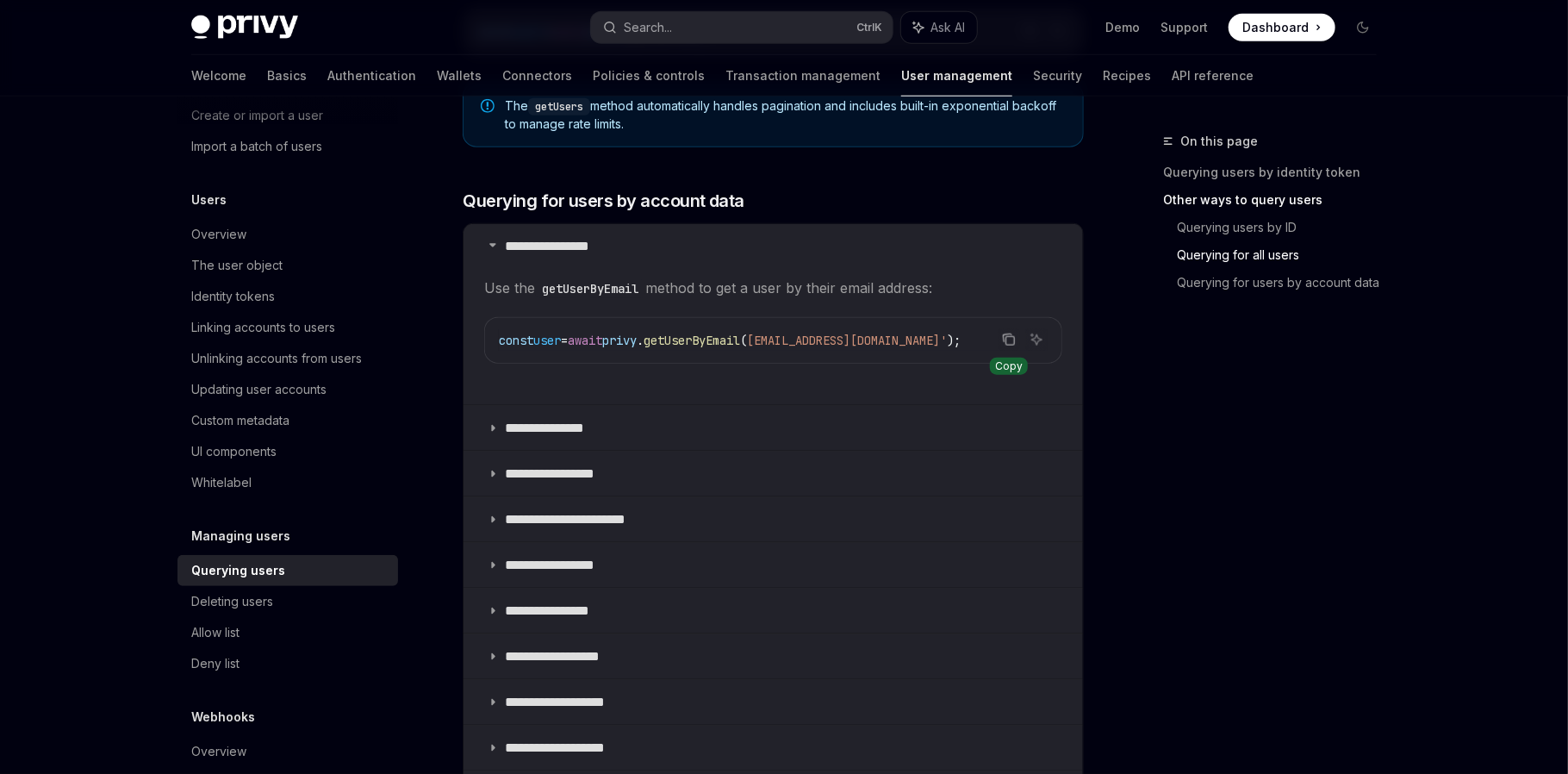
click at [1002, 333] on icon "Copy the contents from the code block" at bounding box center [1008, 339] width 13 height 13
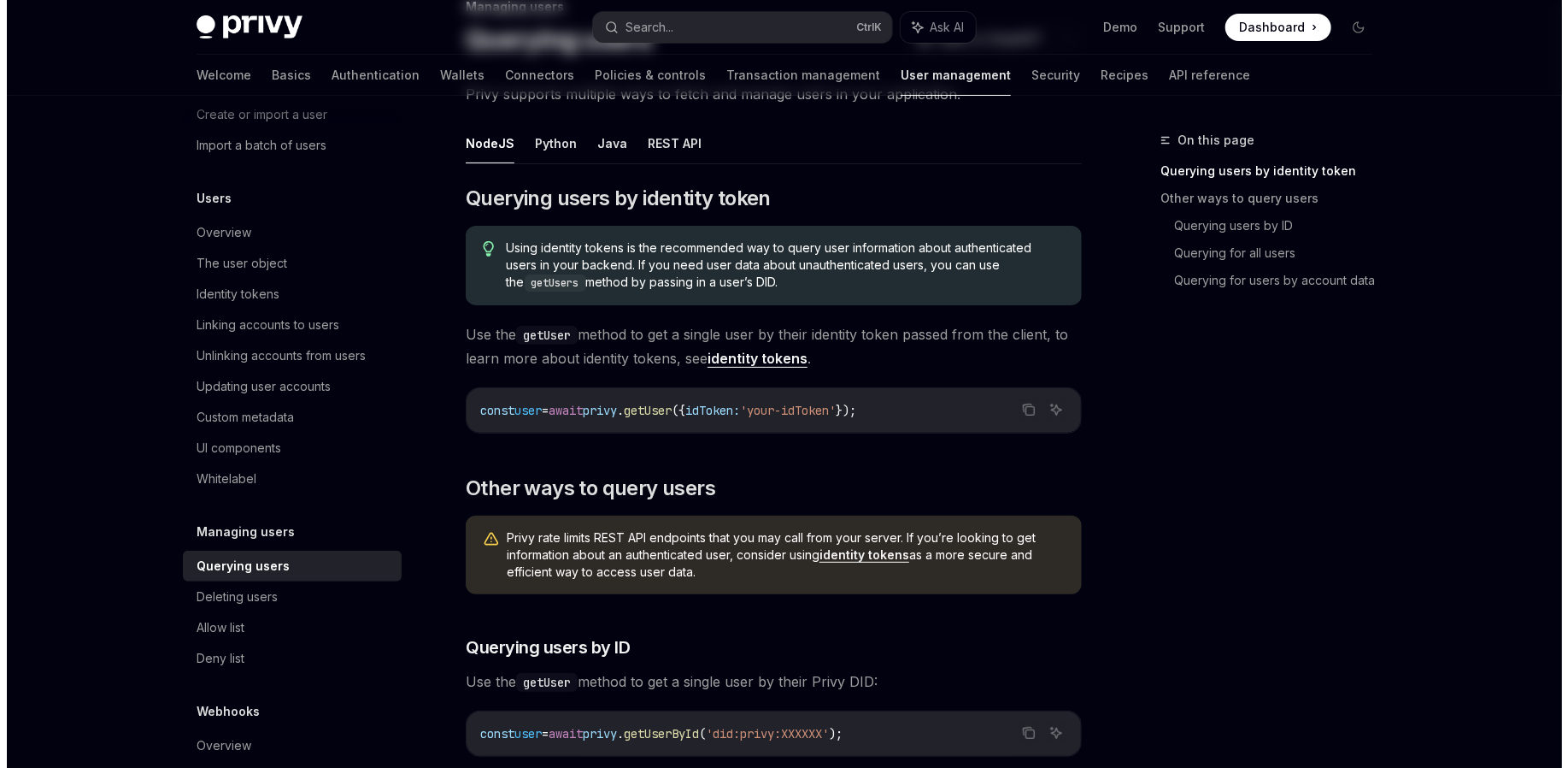
scroll to position [142, 0]
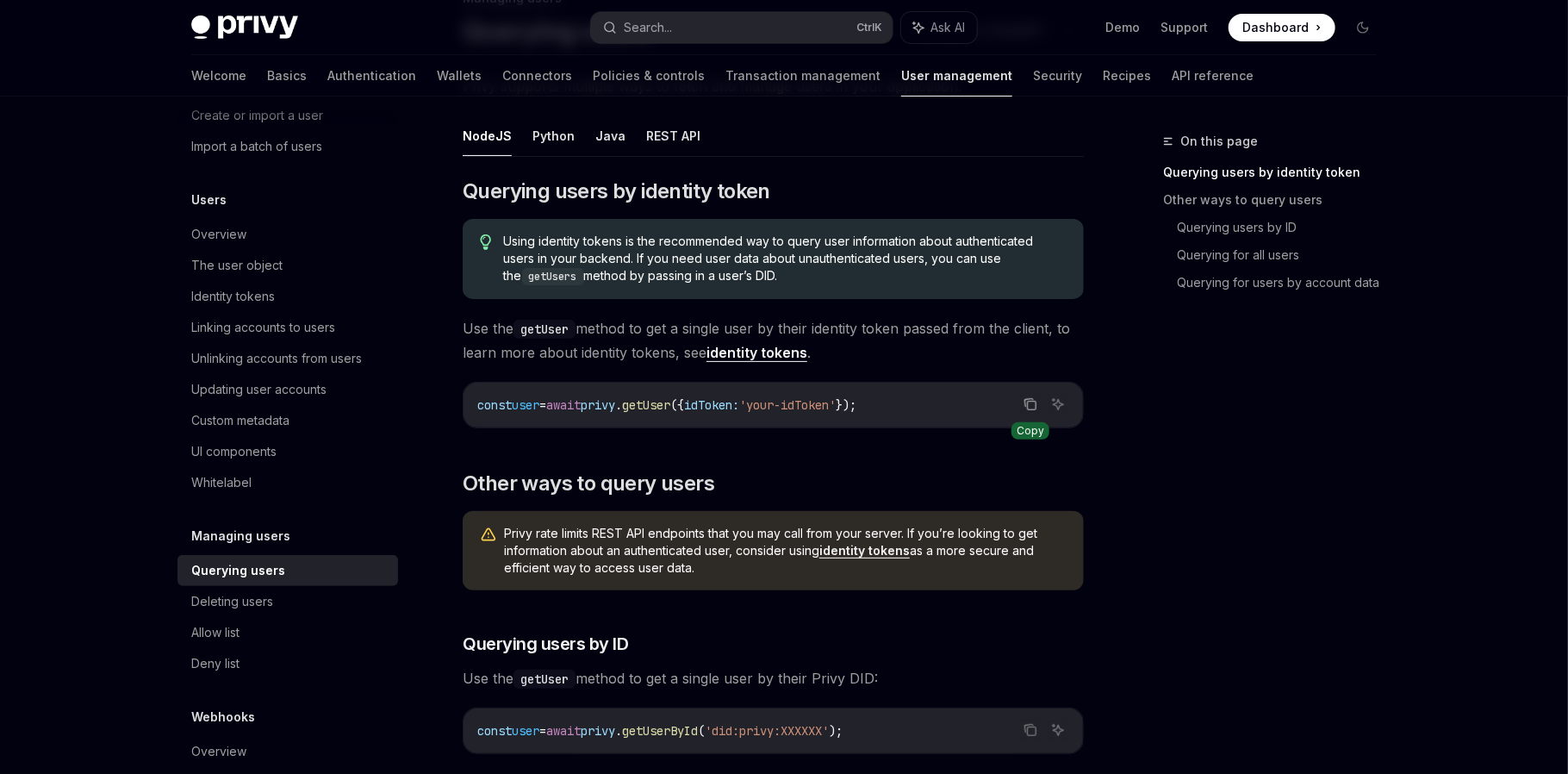
click at [1034, 404] on icon "Copy the contents from the code block" at bounding box center [1030, 404] width 13 height 13
click at [738, 28] on button "Search... Ctrl K" at bounding box center [742, 28] width 302 height 31
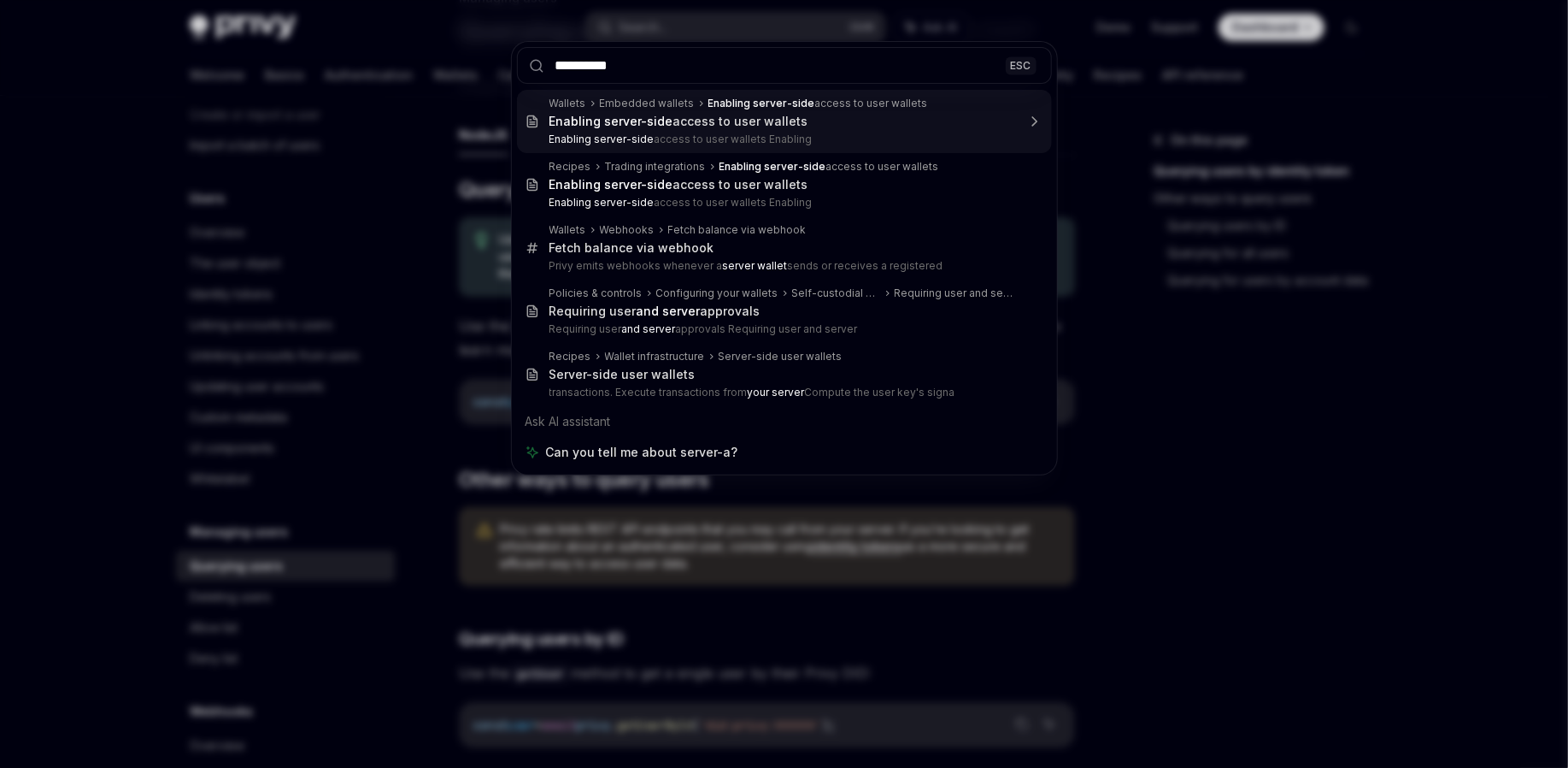
type input "**********"
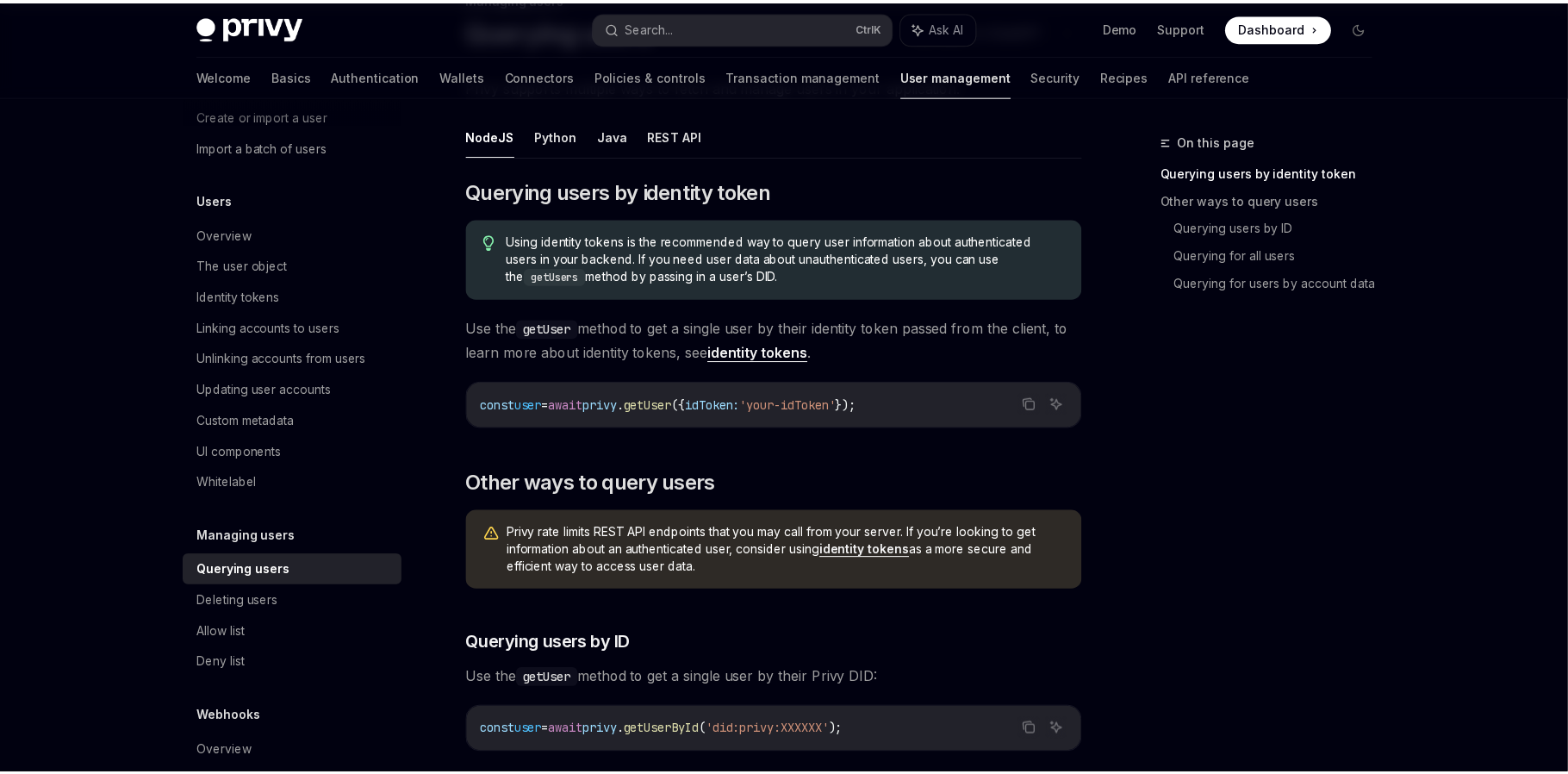
scroll to position [96, 0]
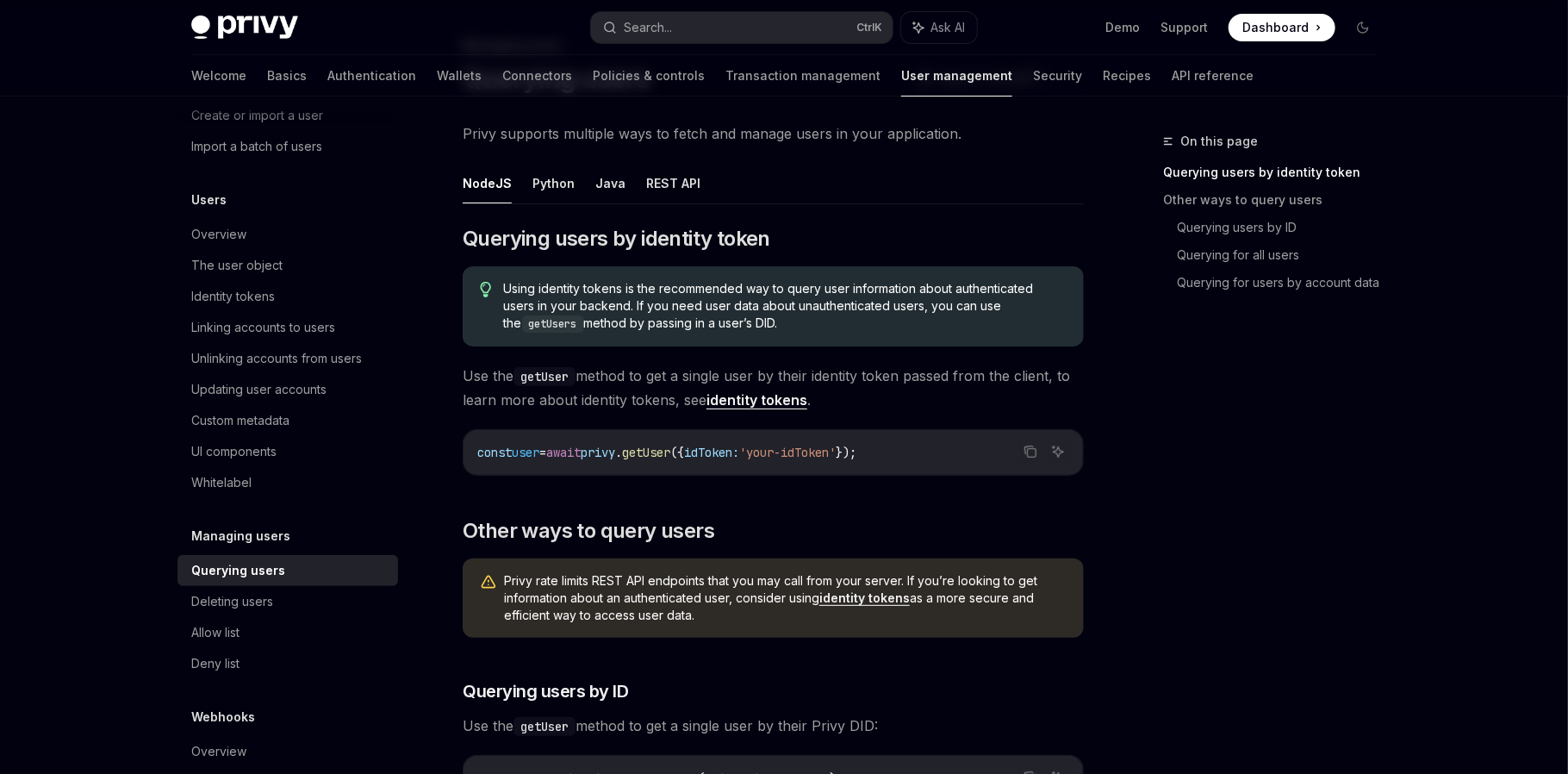
type textarea "*"
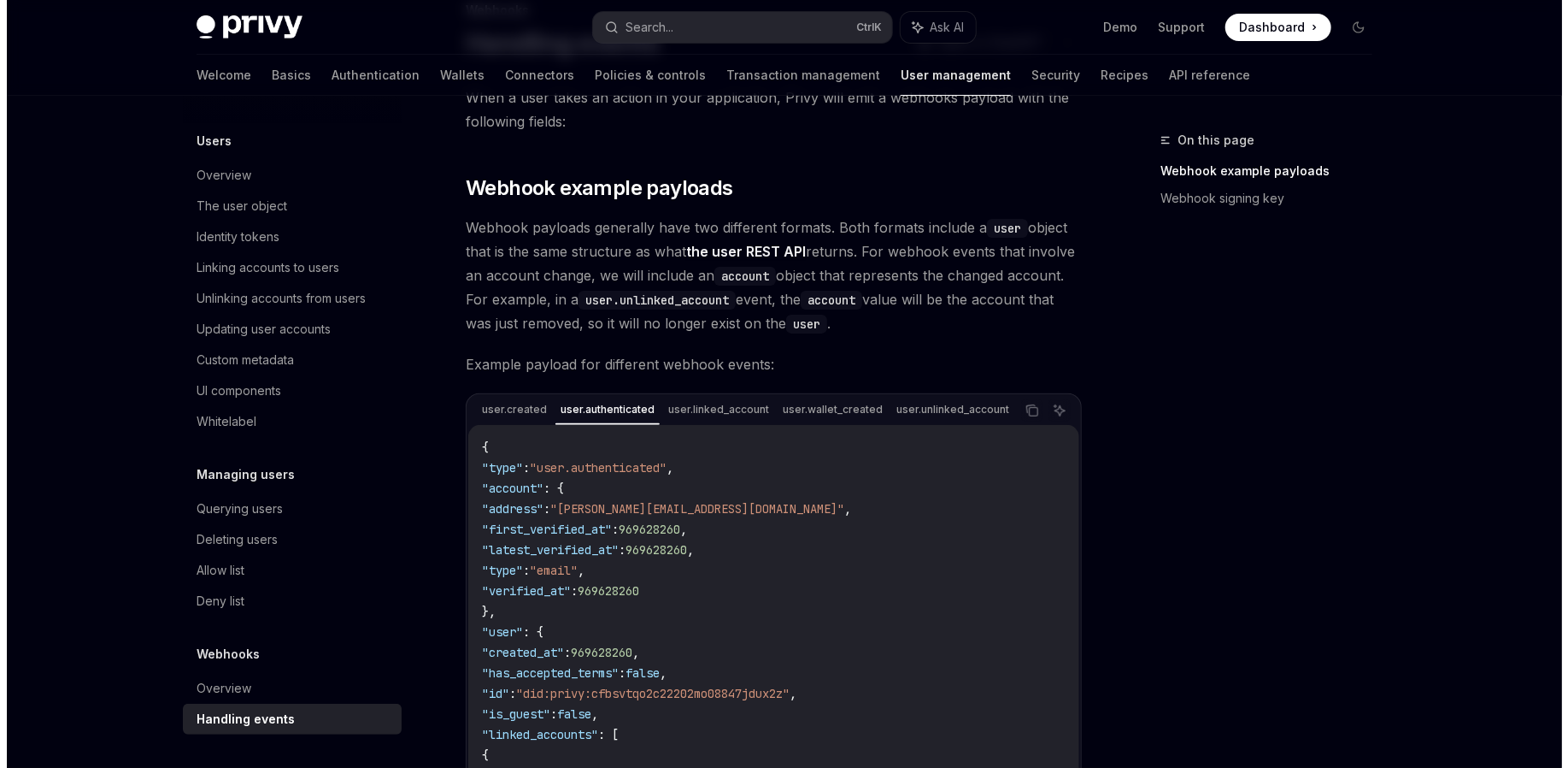
scroll to position [0, 0]
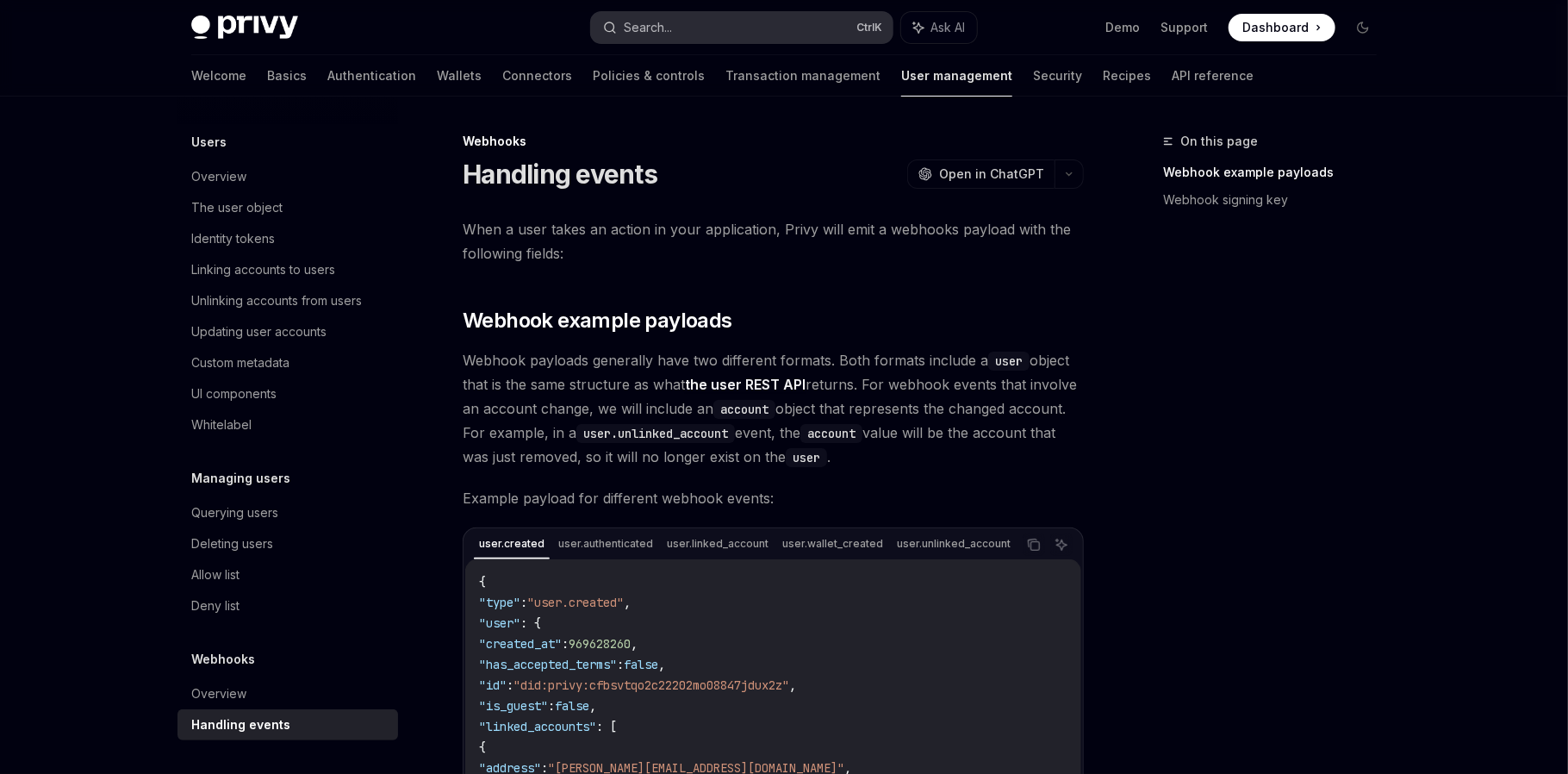
click at [737, 22] on button "Search... Ctrl K" at bounding box center [742, 28] width 302 height 31
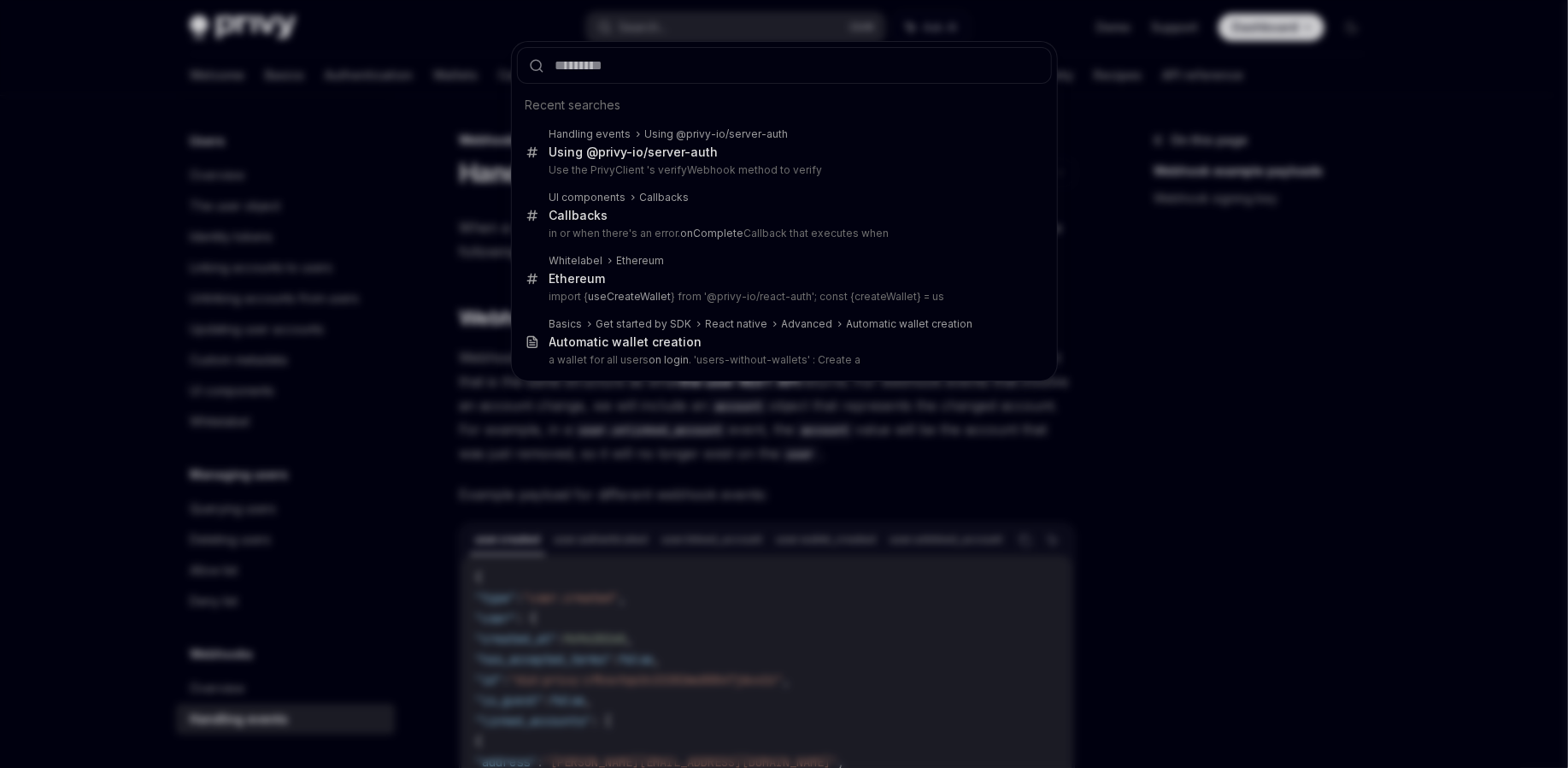
click at [671, 69] on input "text" at bounding box center [784, 66] width 535 height 37
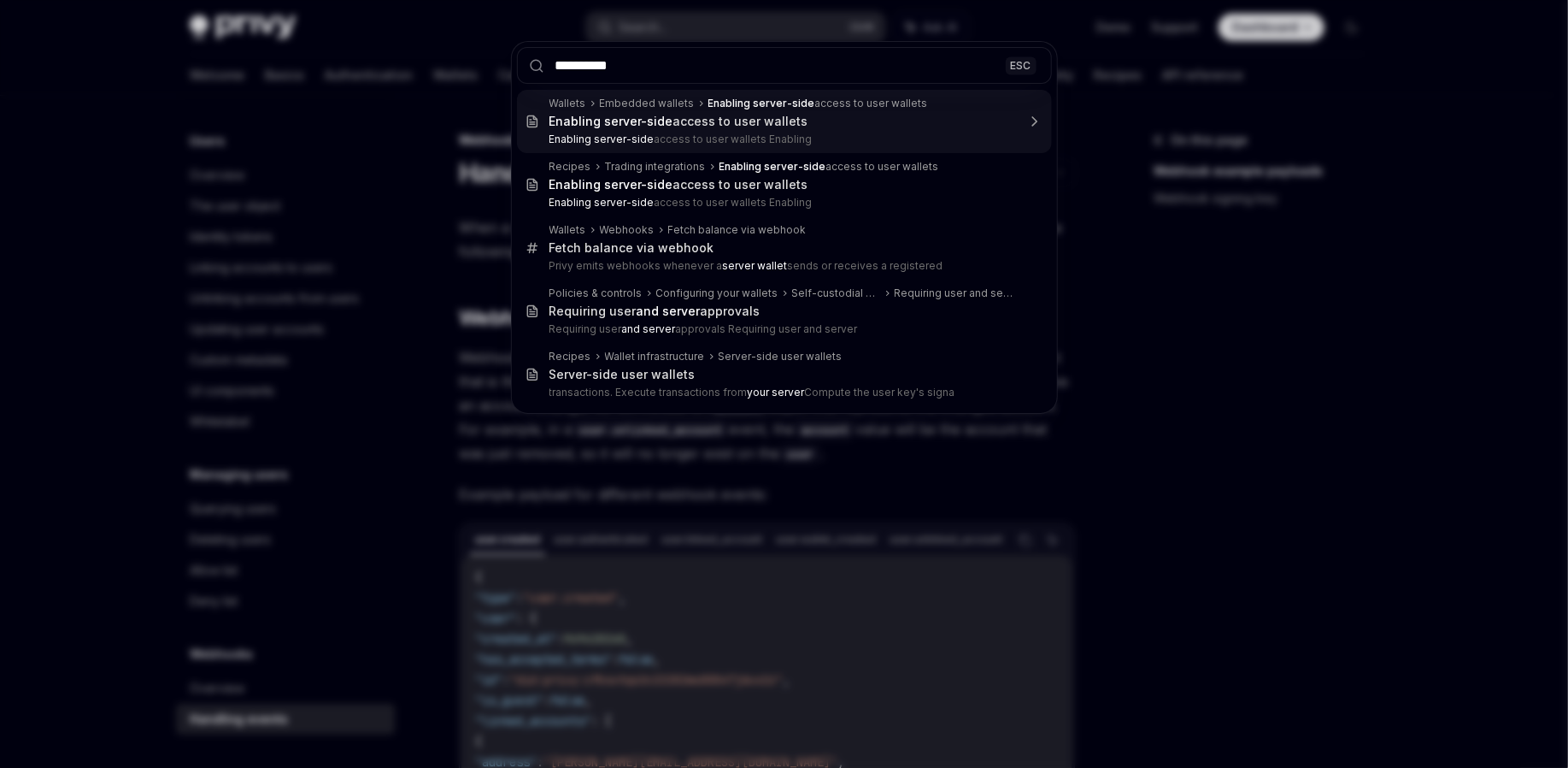
type input "**********"
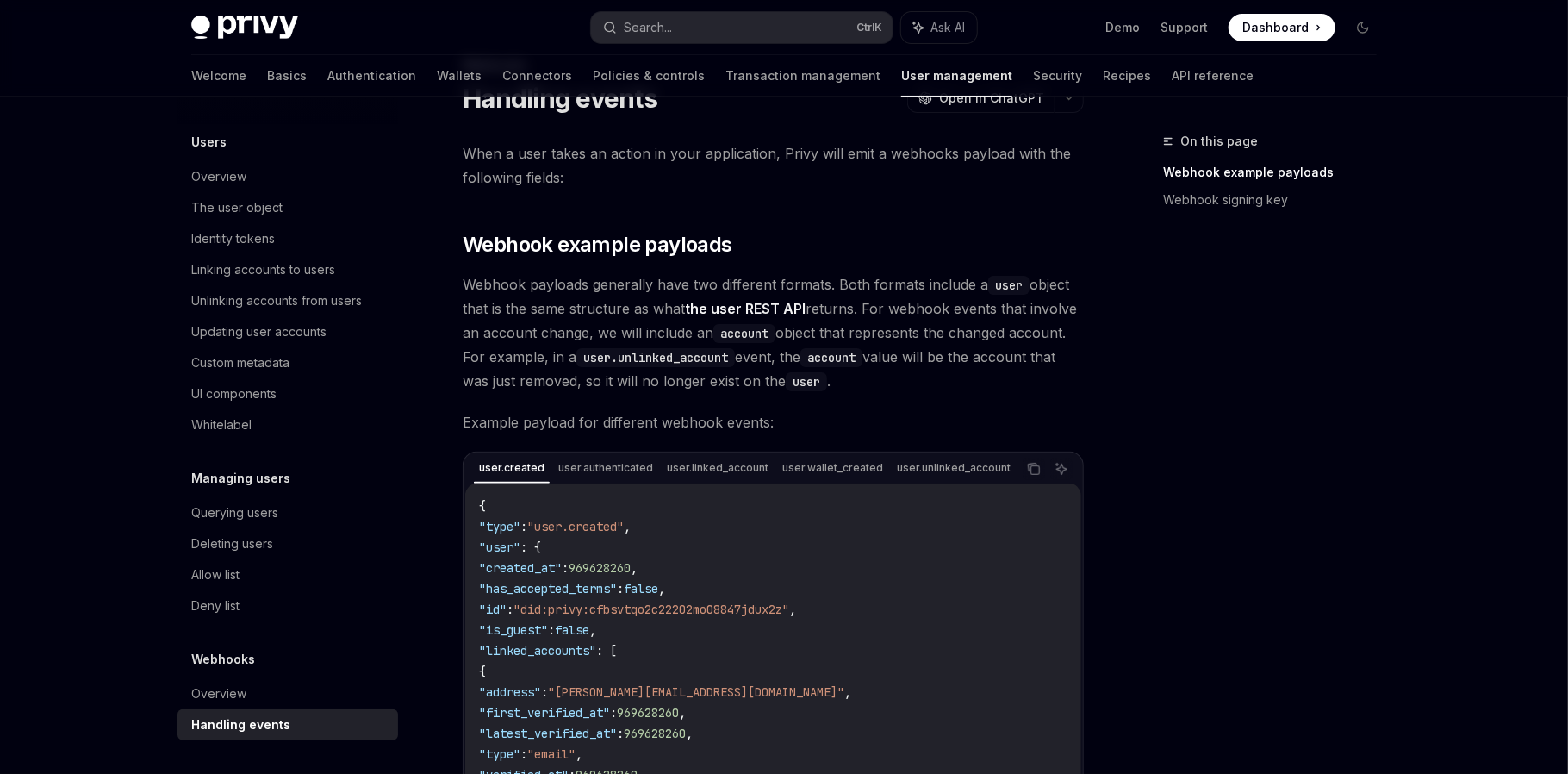
scroll to position [96, 0]
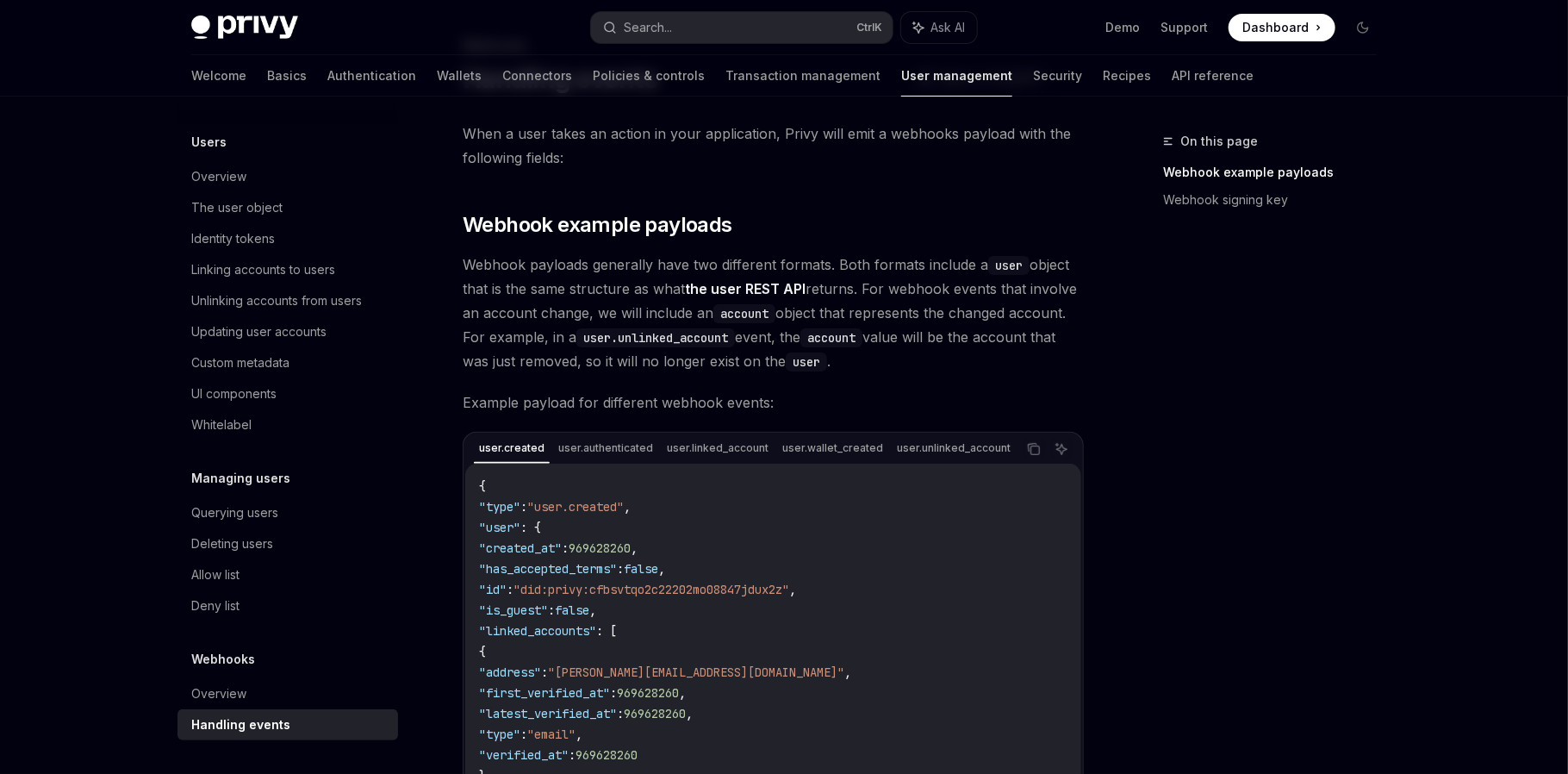
click at [261, 728] on div "Handling events" at bounding box center [240, 724] width 99 height 21
type textarea "*"
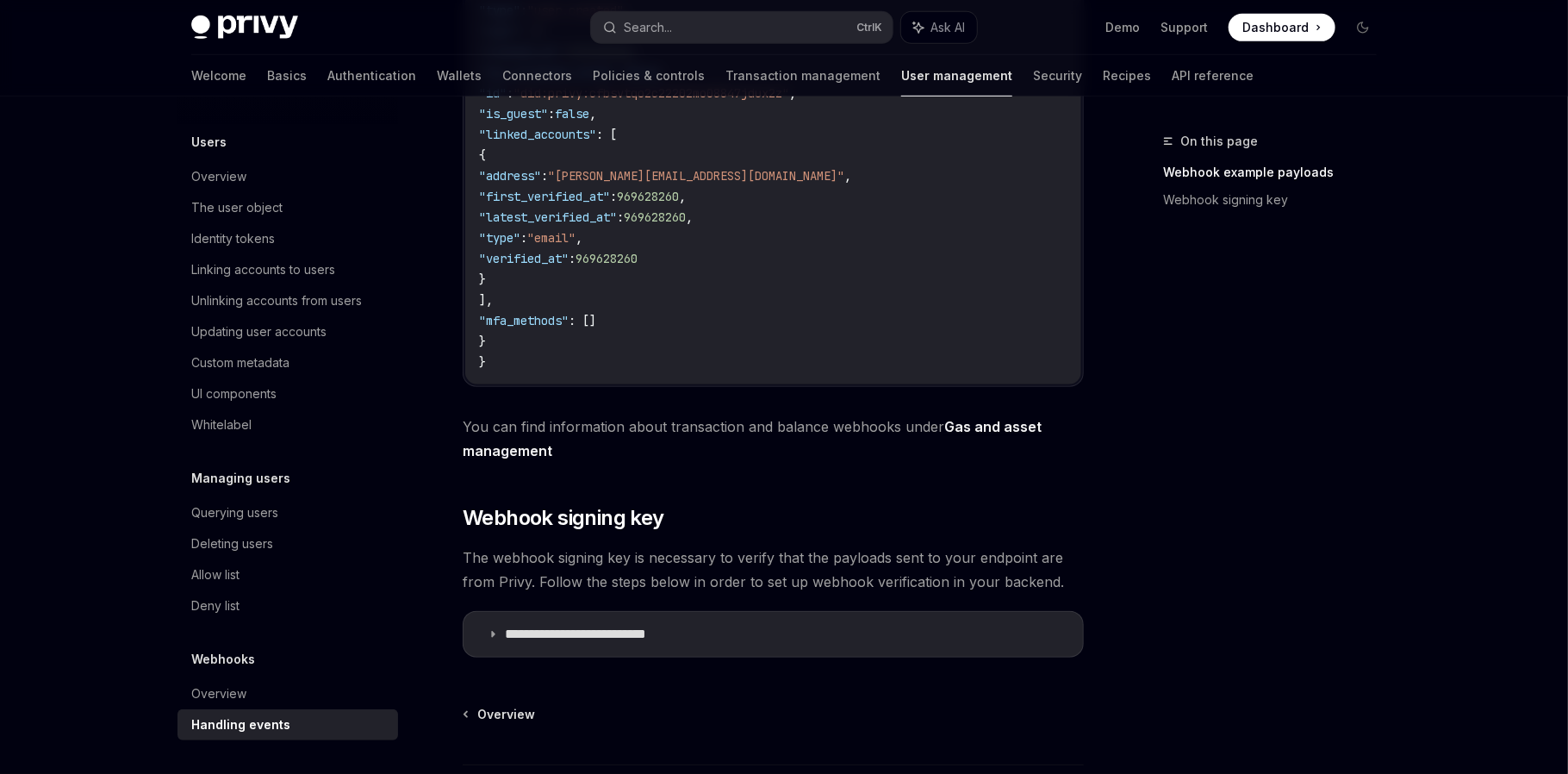
scroll to position [736, 0]
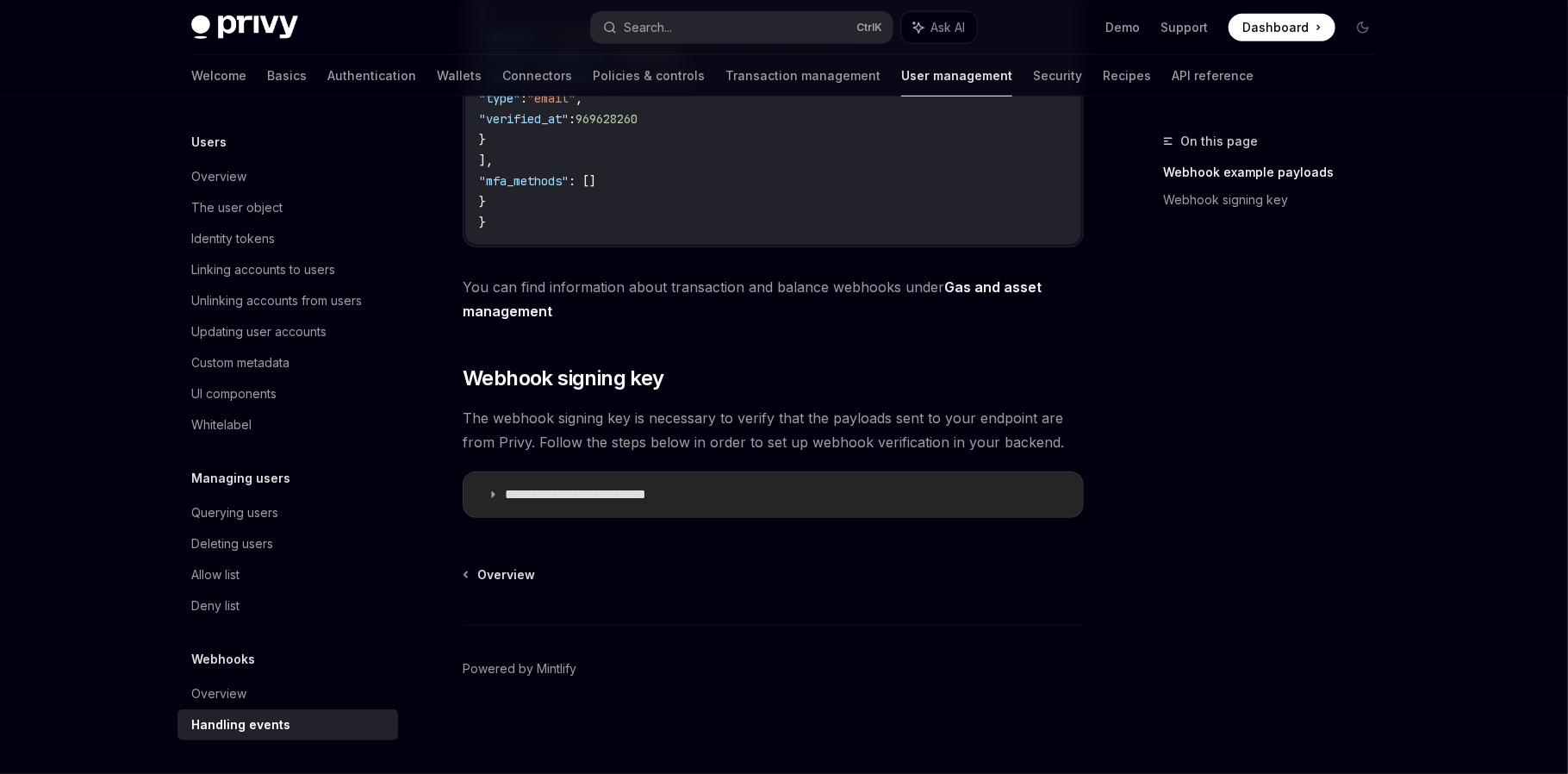
click at [532, 497] on p "**********" at bounding box center [601, 494] width 191 height 17
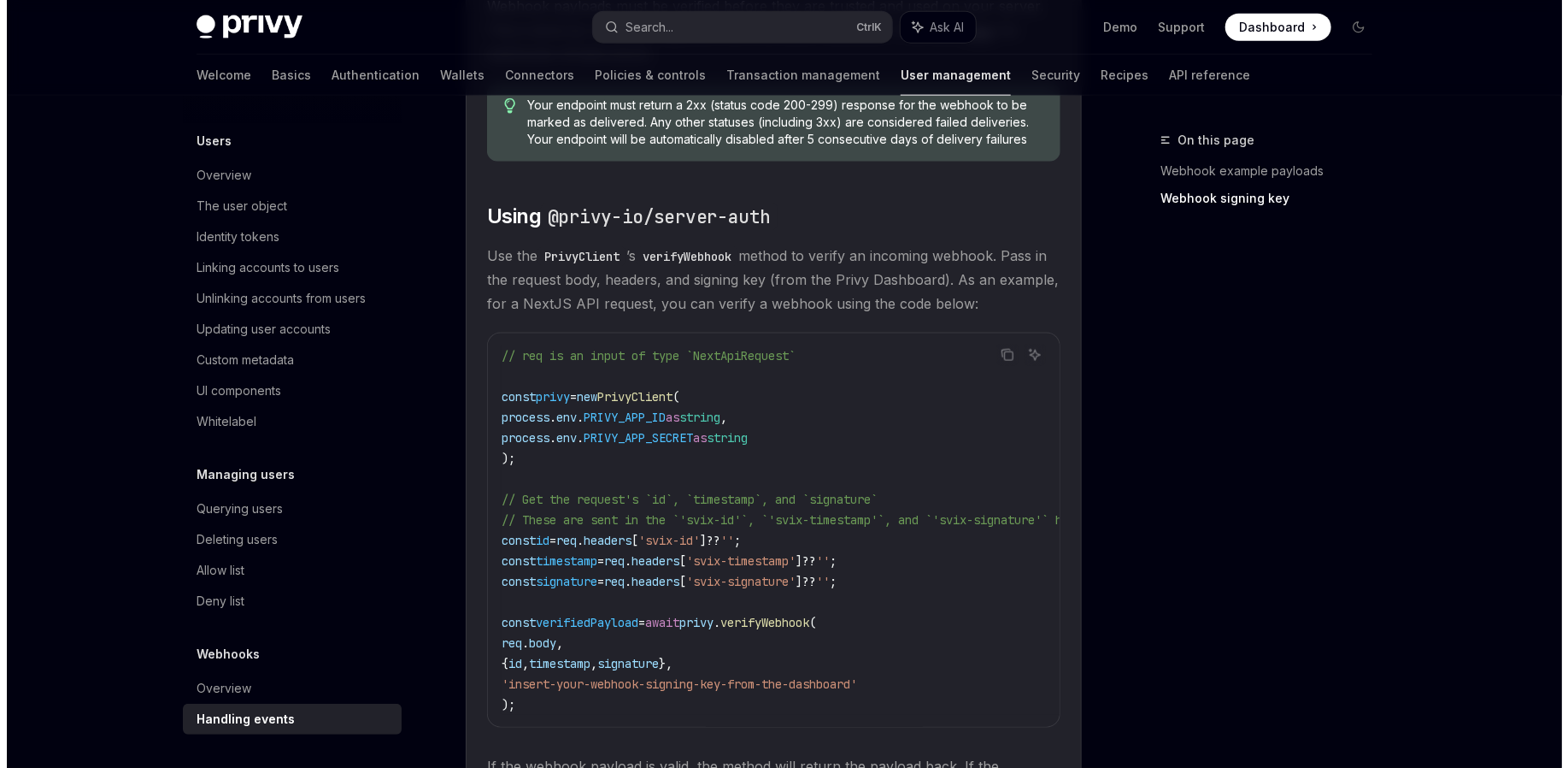
scroll to position [1300, 0]
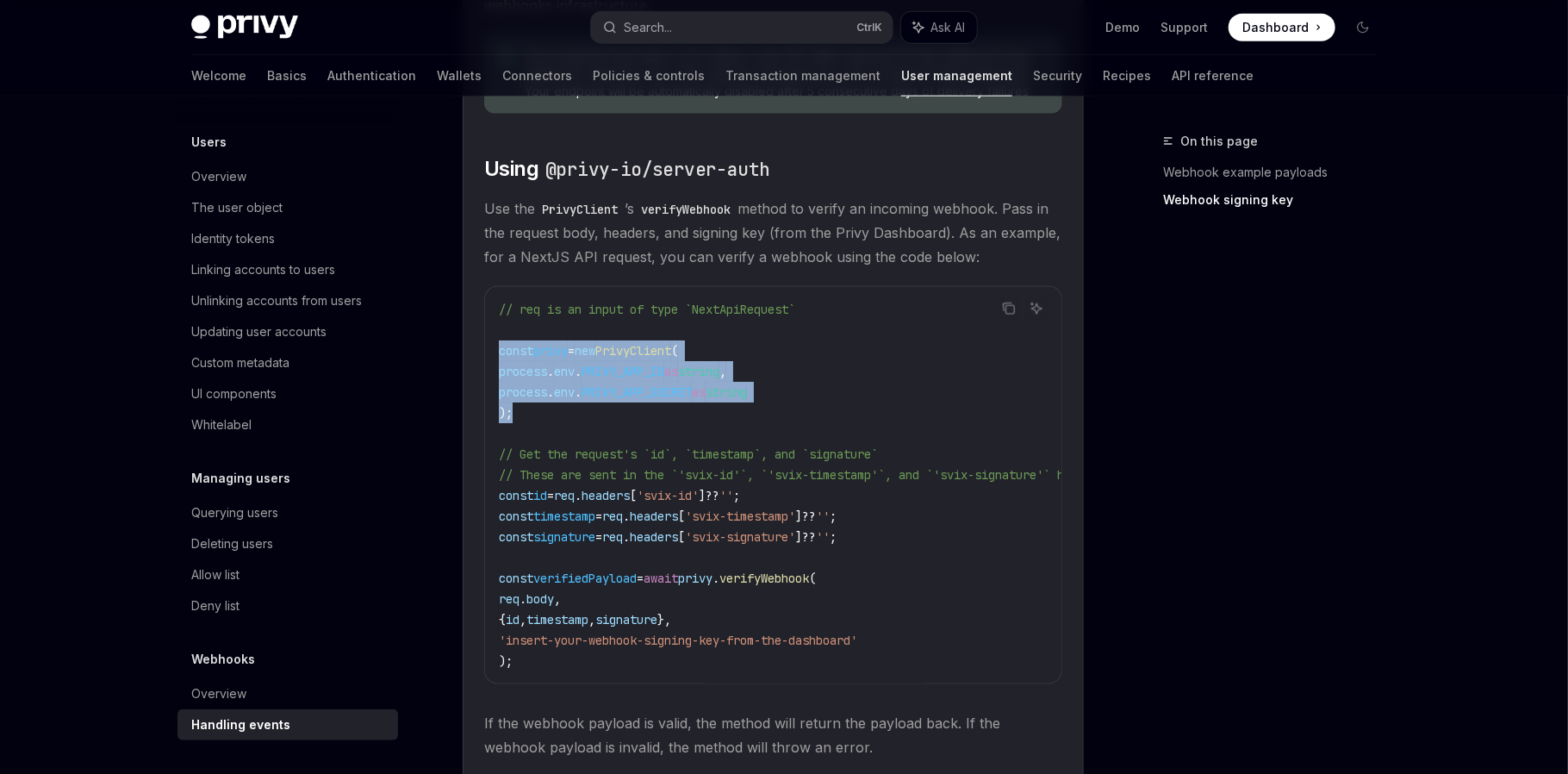
drag, startPoint x: 527, startPoint y: 412, endPoint x: 481, endPoint y: 352, distance: 75.6
click at [481, 352] on details "**********" at bounding box center [773, 398] width 621 height 1013
copy code "const privy = new PrivyClient ( process . env . PRIVY_APP_ID as string , proces…"
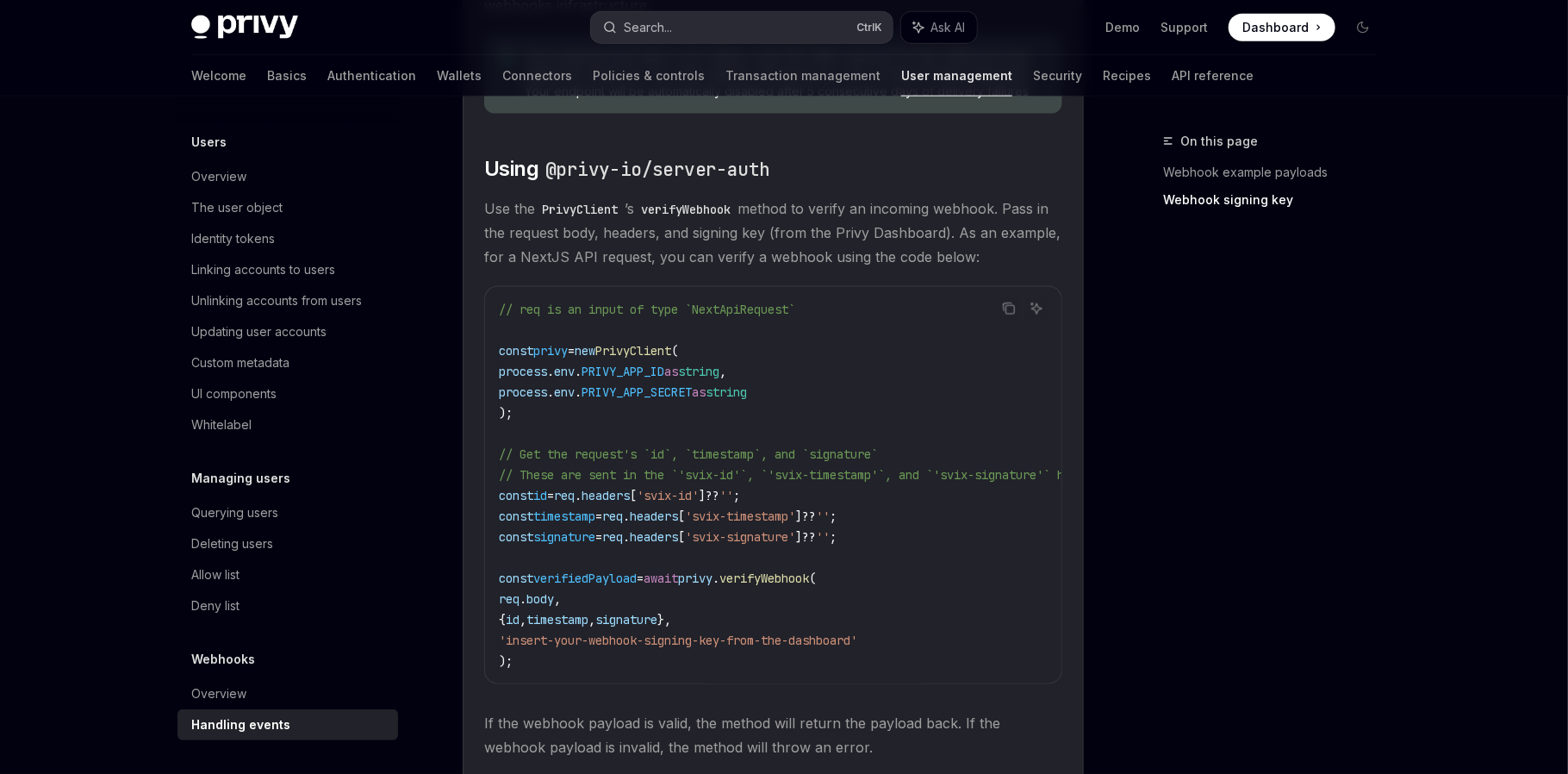
click at [663, 29] on div "Search..." at bounding box center [648, 27] width 48 height 21
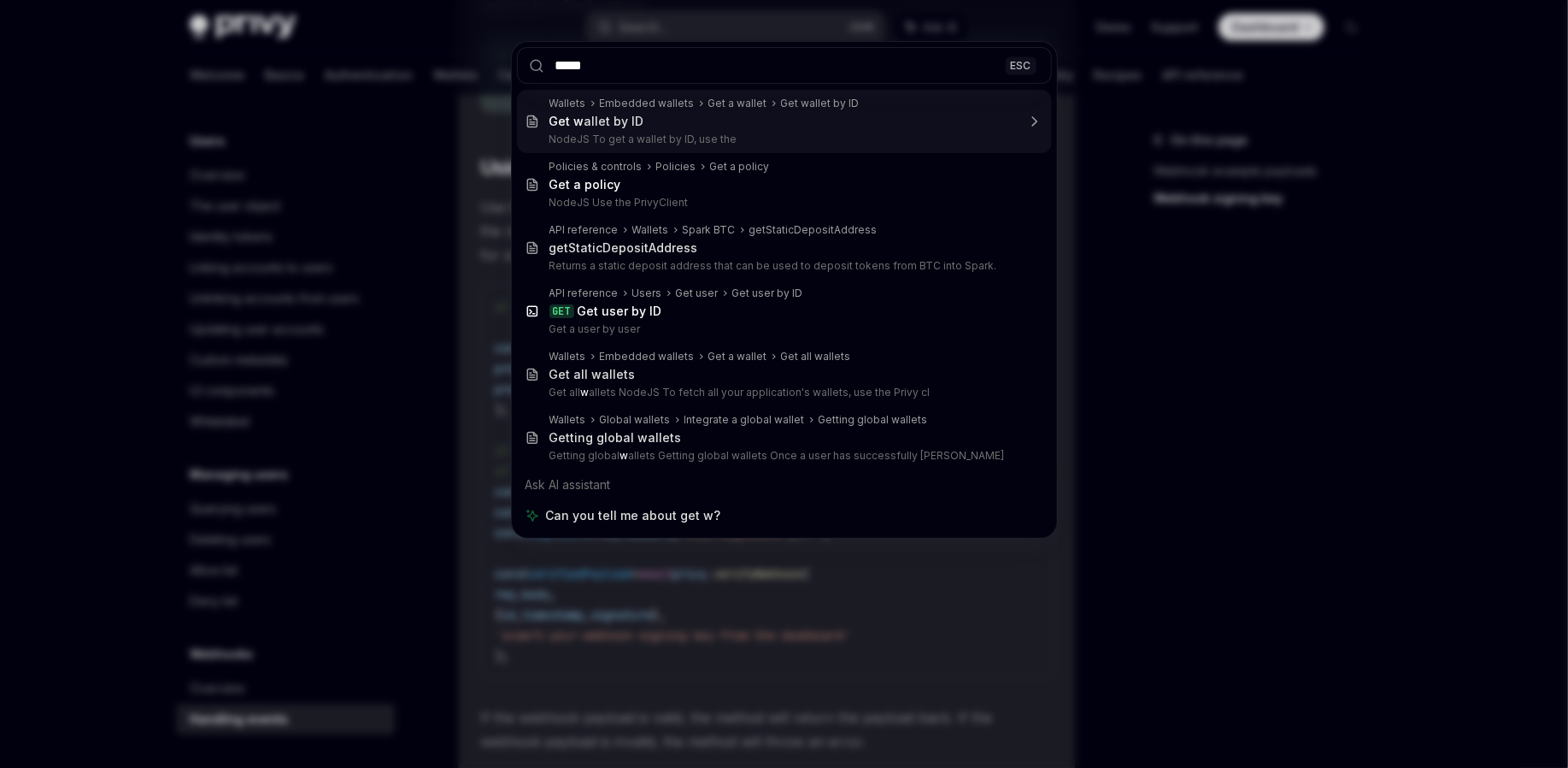
type input "***"
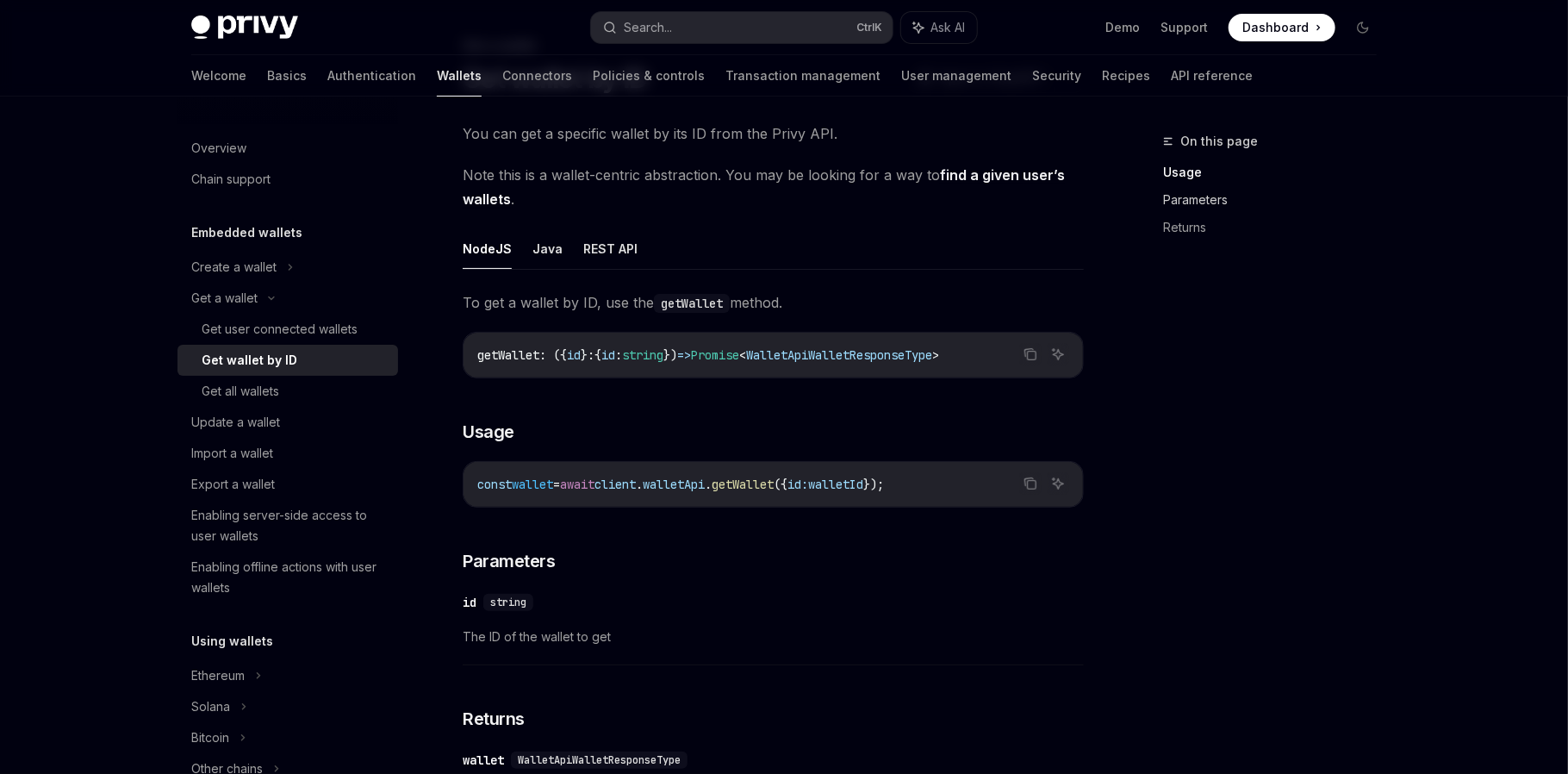
click at [1184, 210] on link "Parameters" at bounding box center [1276, 199] width 228 height 28
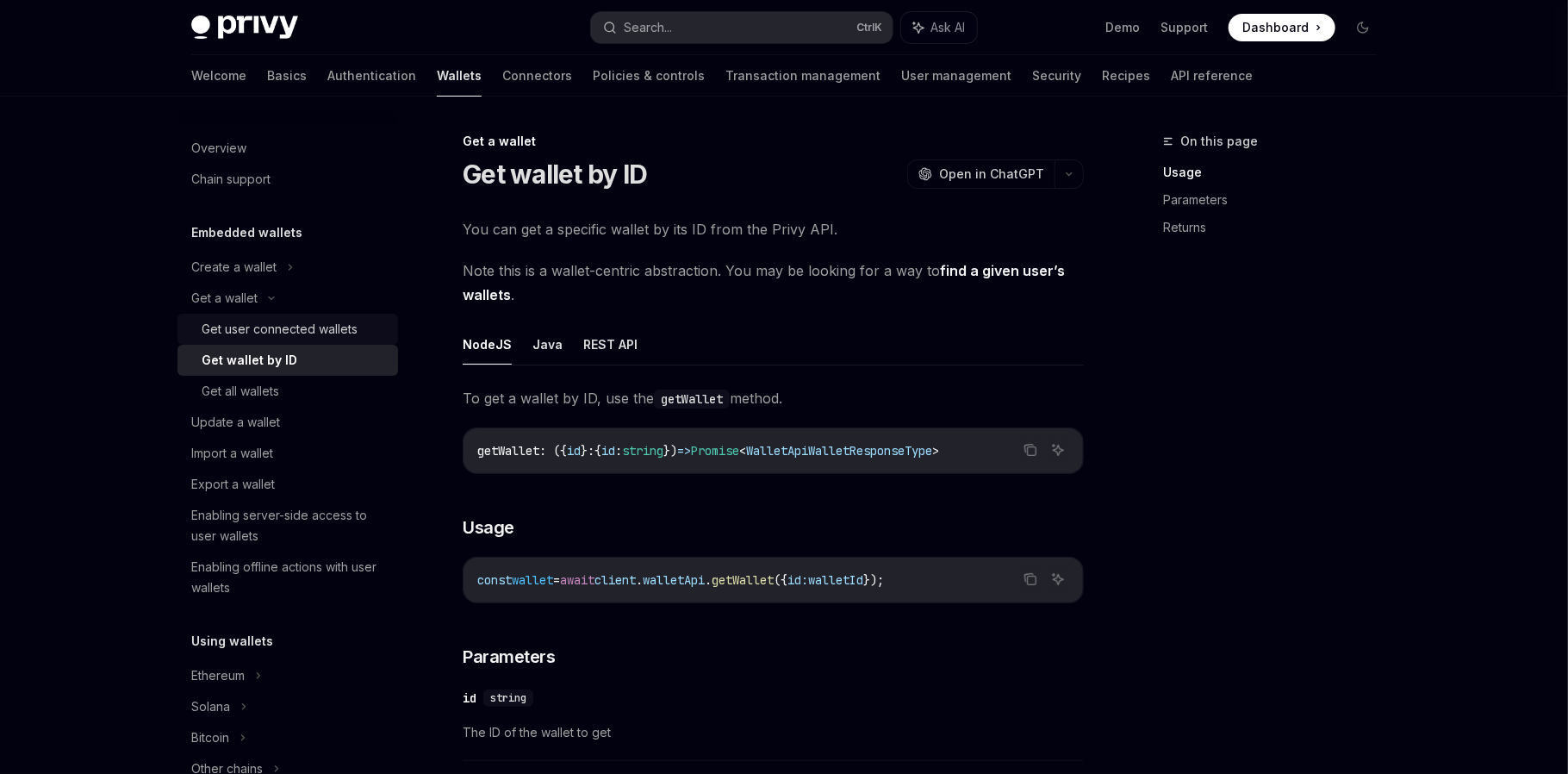
click at [270, 320] on div "Get user connected wallets" at bounding box center [279, 329] width 156 height 21
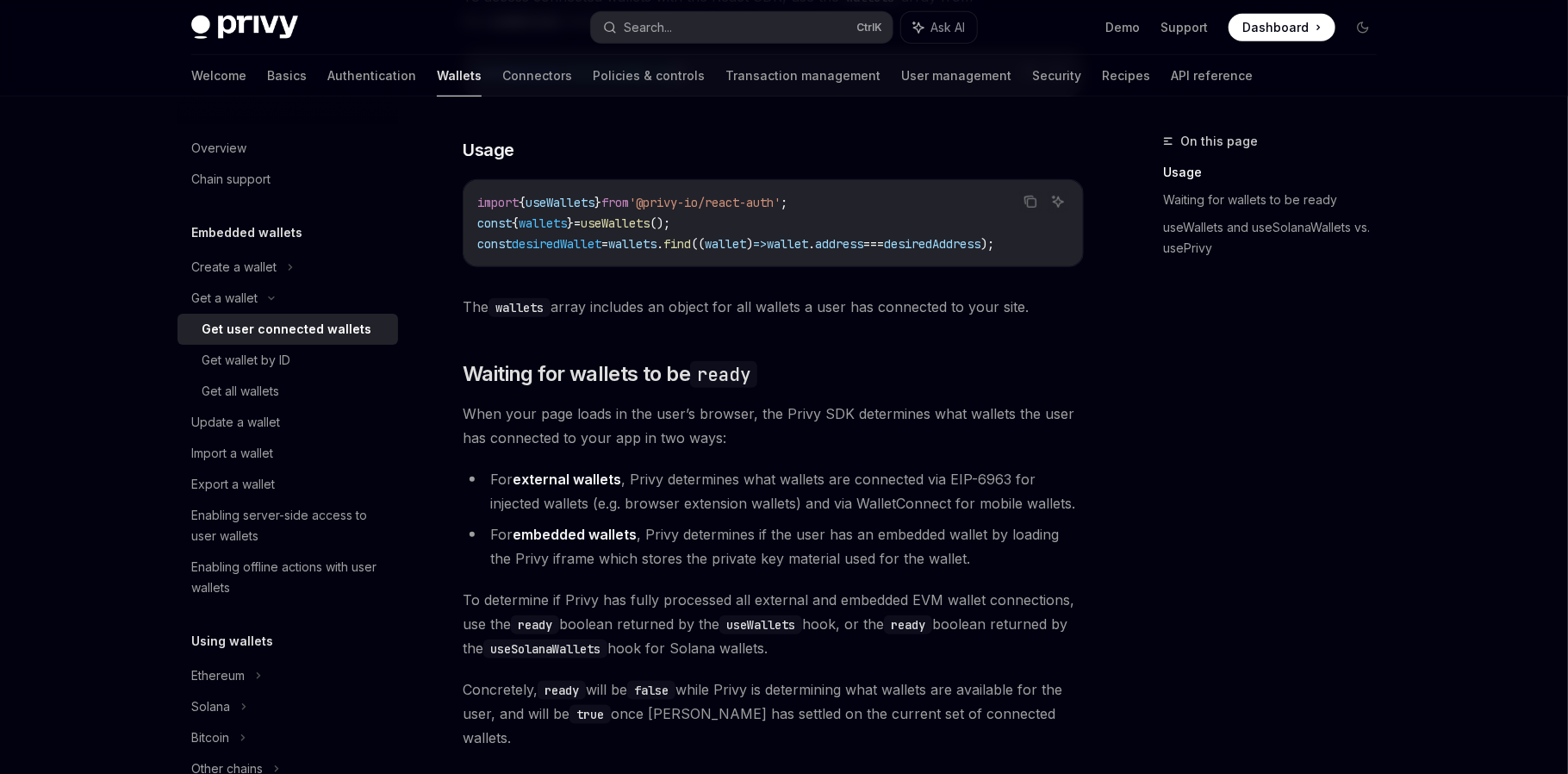
scroll to position [574, 0]
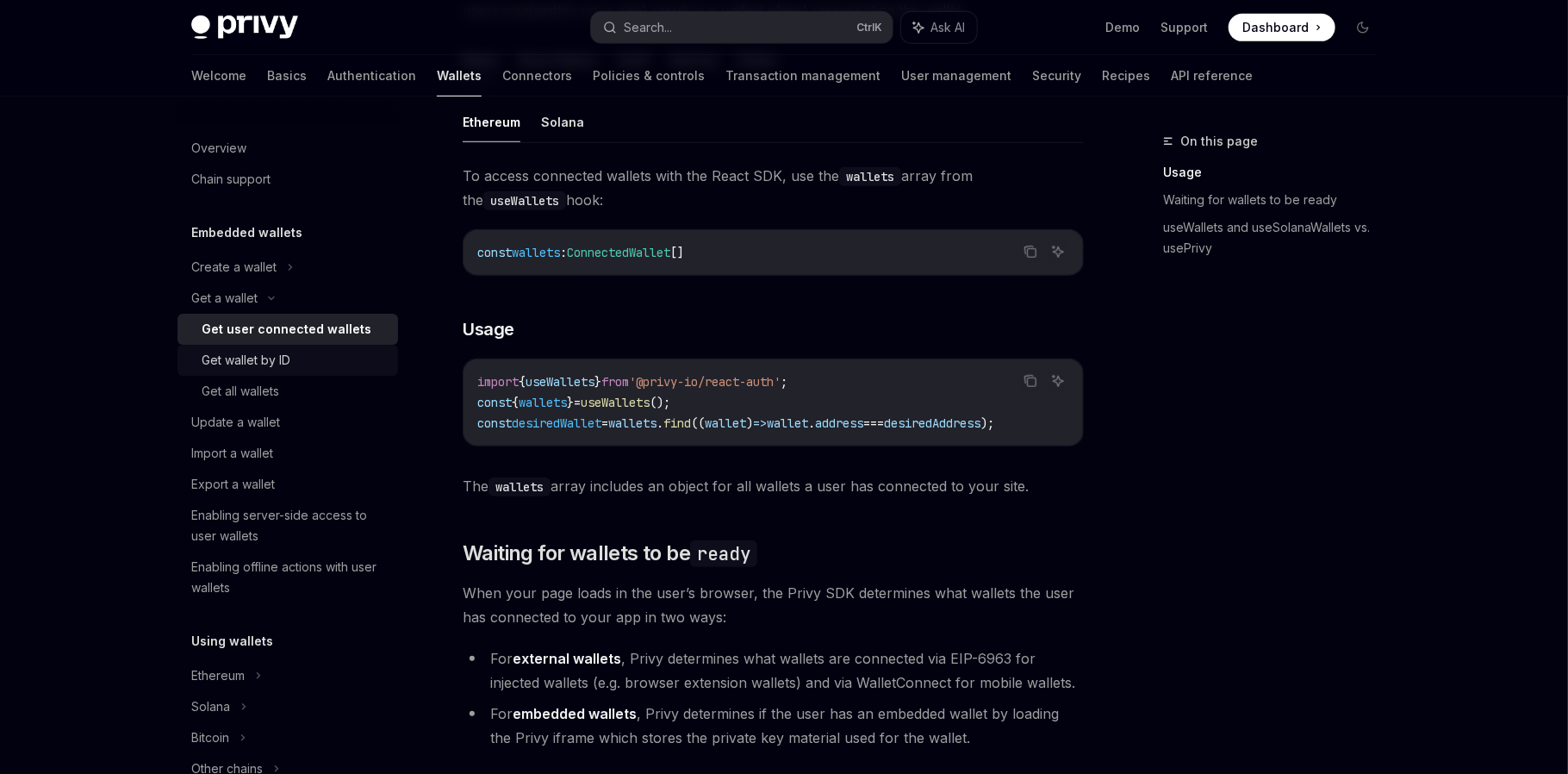
click at [279, 361] on div "Get wallet by ID" at bounding box center [245, 360] width 88 height 21
type textarea "*"
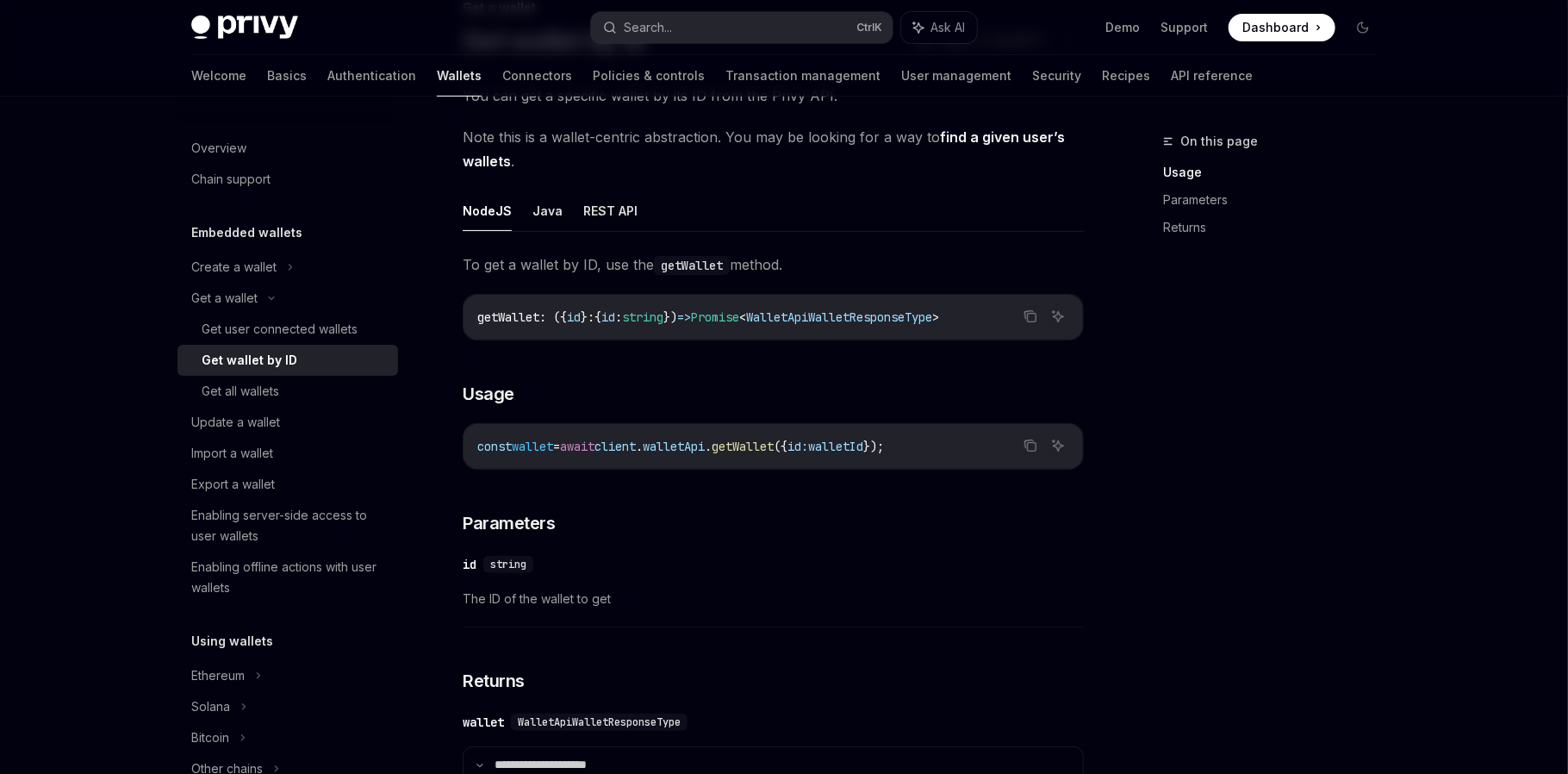
scroll to position [143, 0]
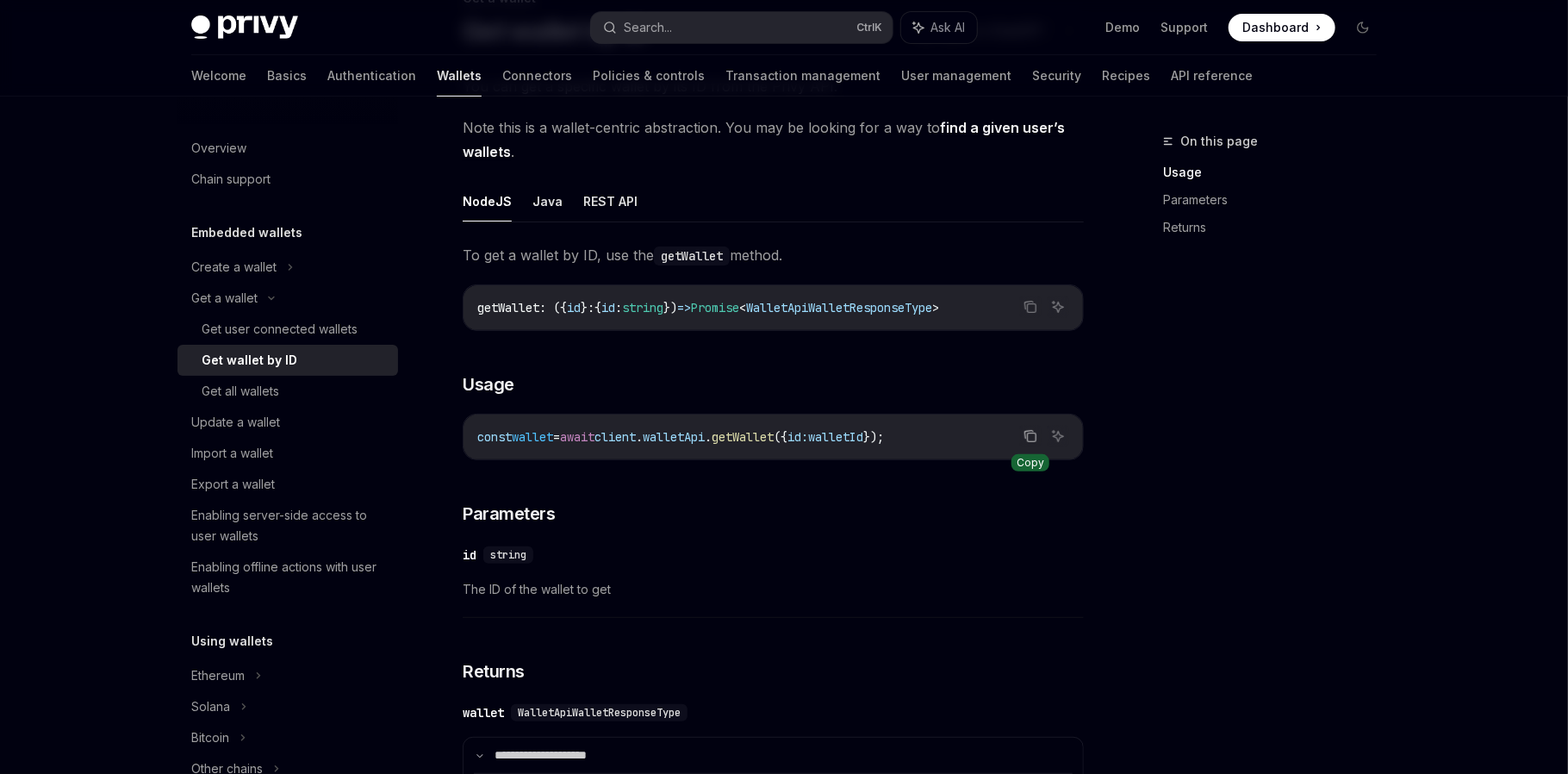
click at [1027, 434] on icon "Copy the contents from the code block" at bounding box center [1032, 437] width 9 height 9
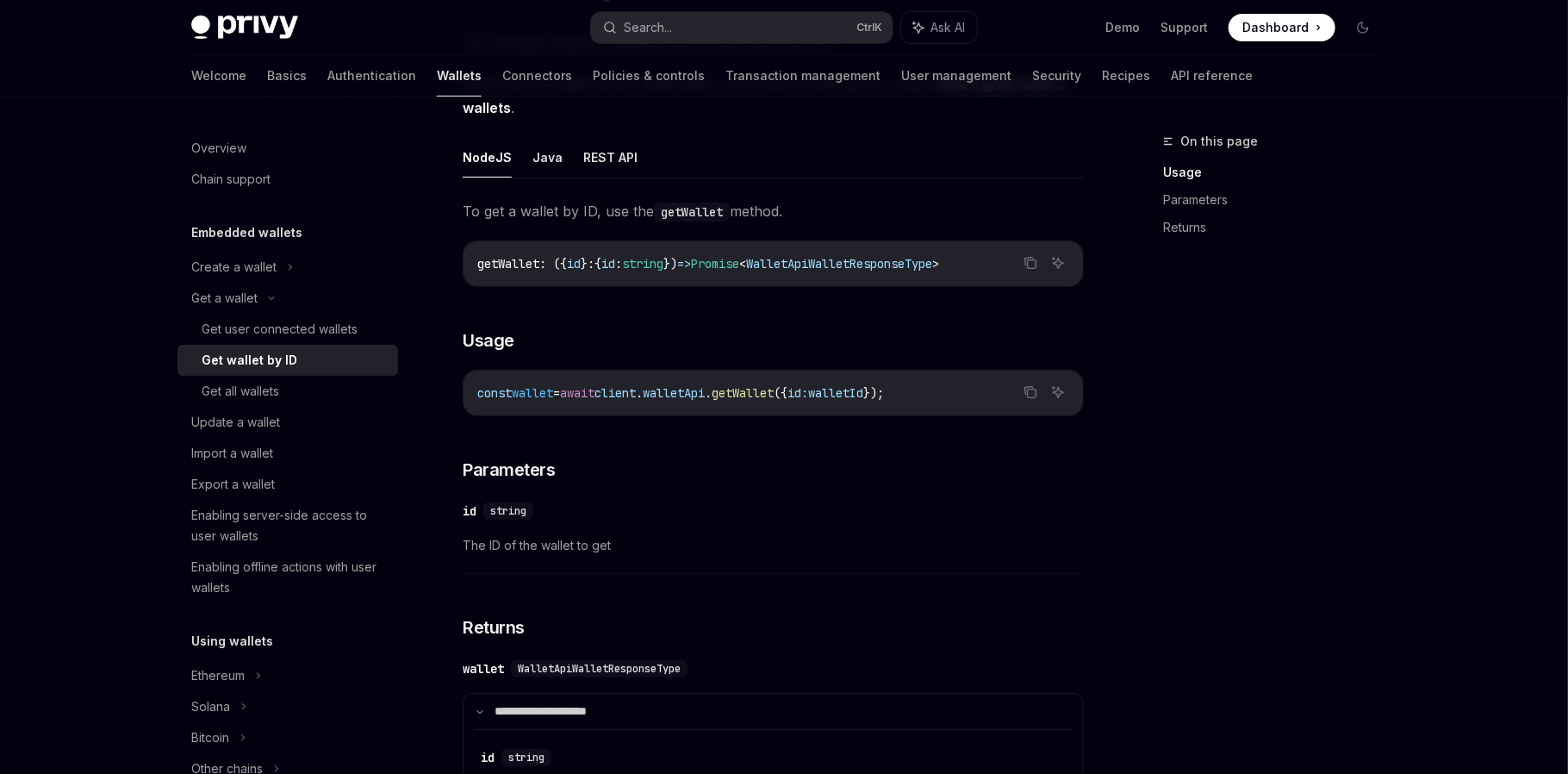
scroll to position [59, 0]
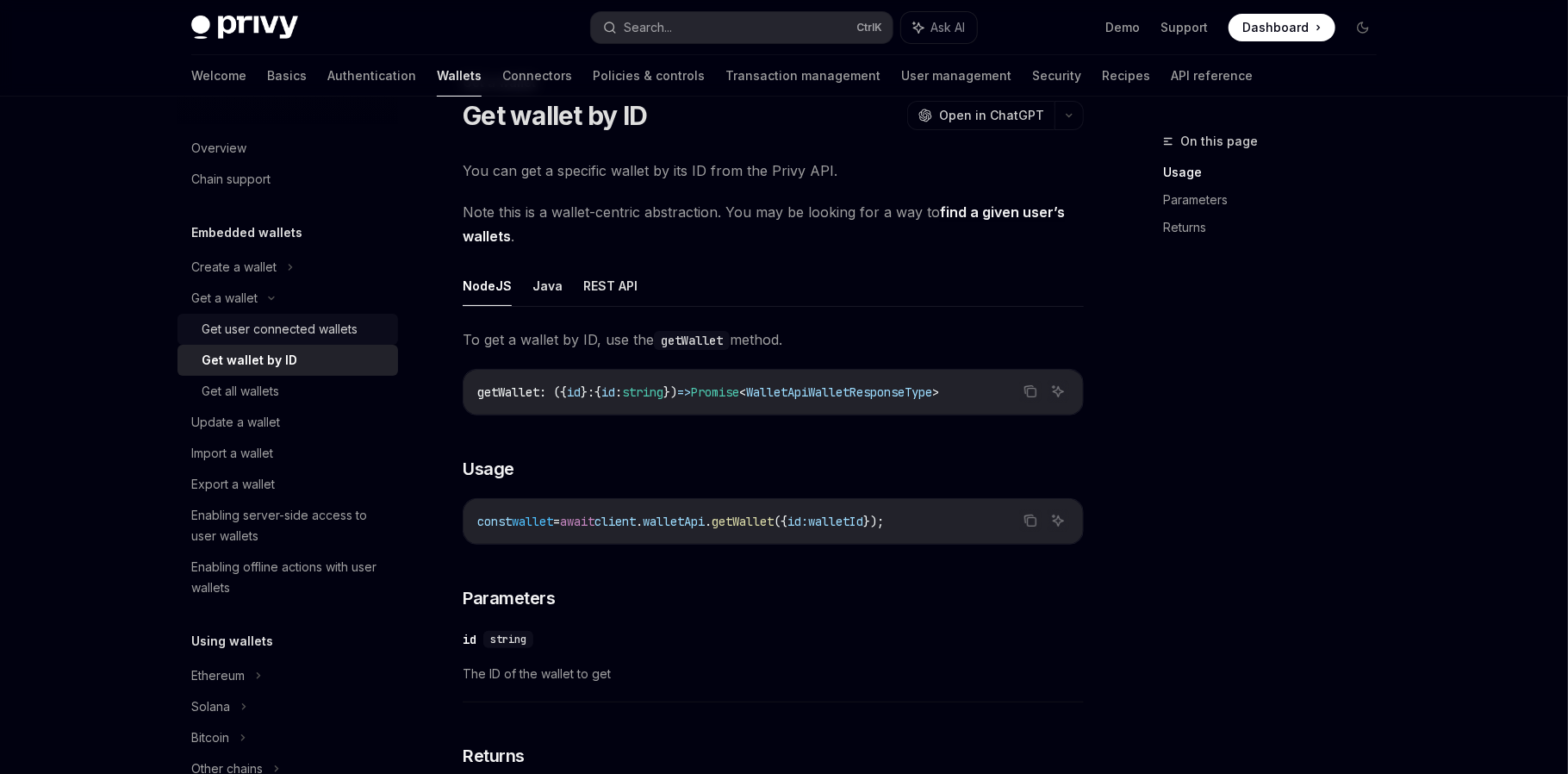
click at [284, 322] on div "Get user connected wallets" at bounding box center [279, 329] width 156 height 21
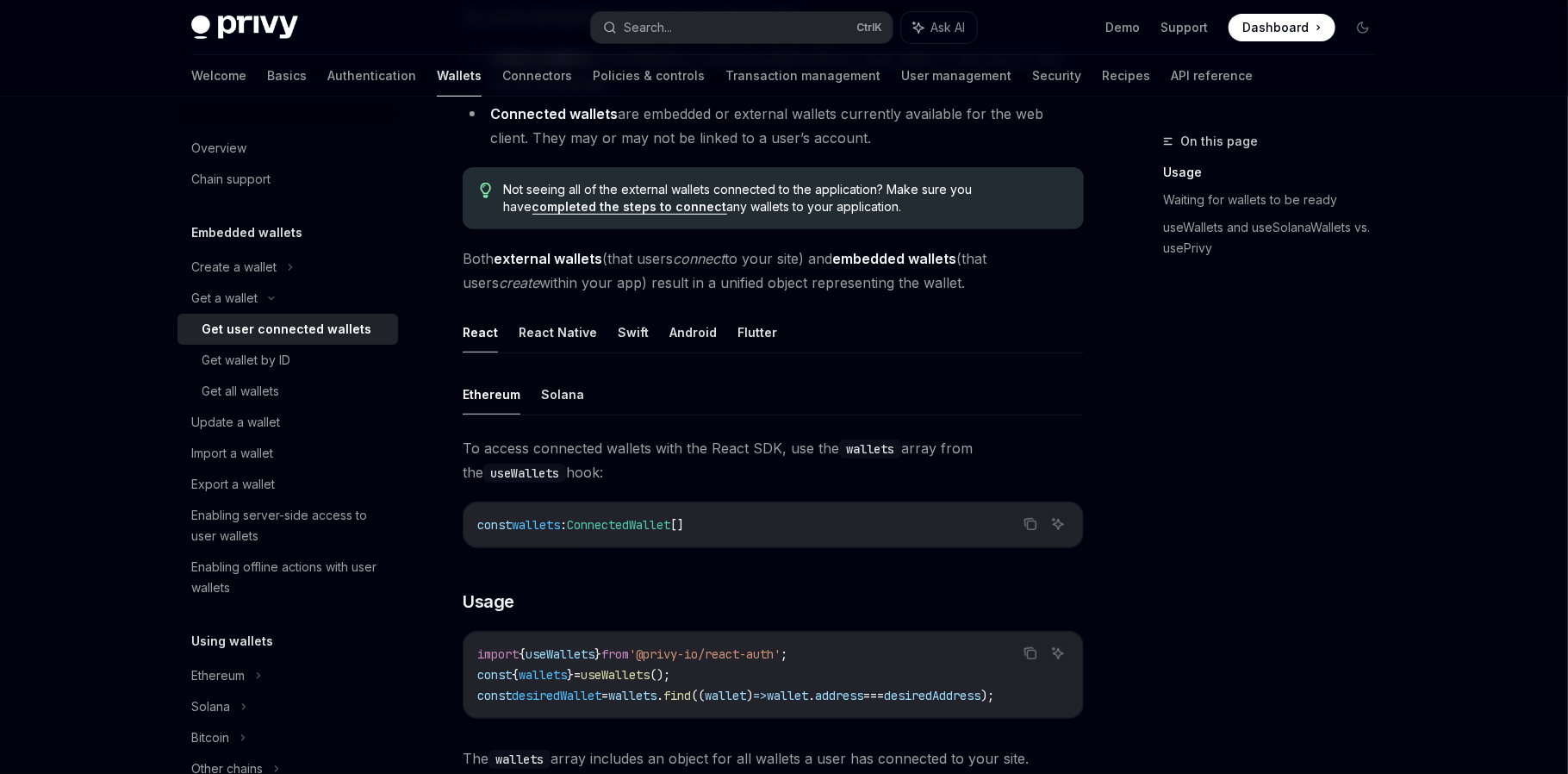
scroll to position [345, 0]
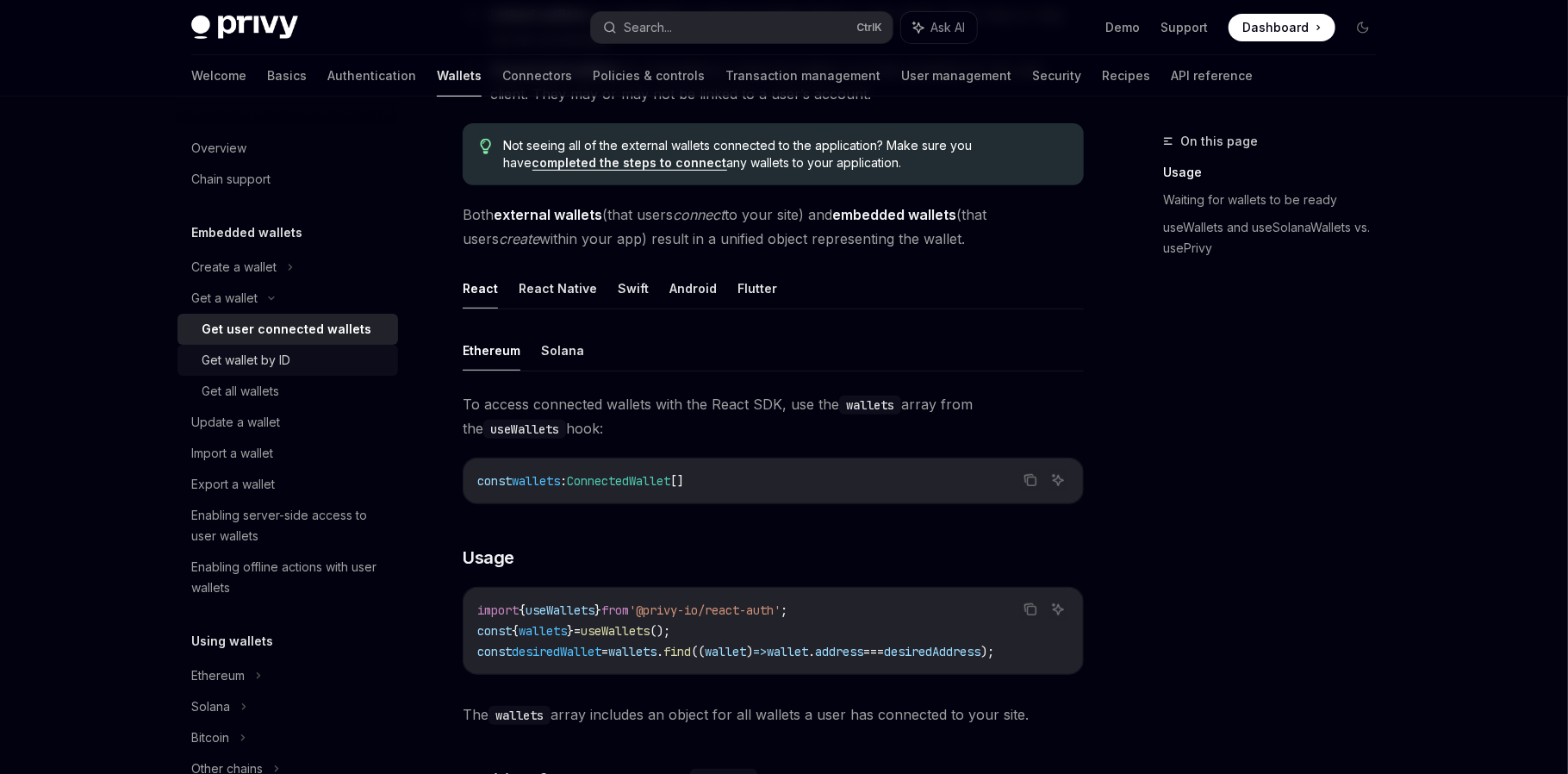
click at [299, 362] on div "Get wallet by ID" at bounding box center [295, 360] width 186 height 21
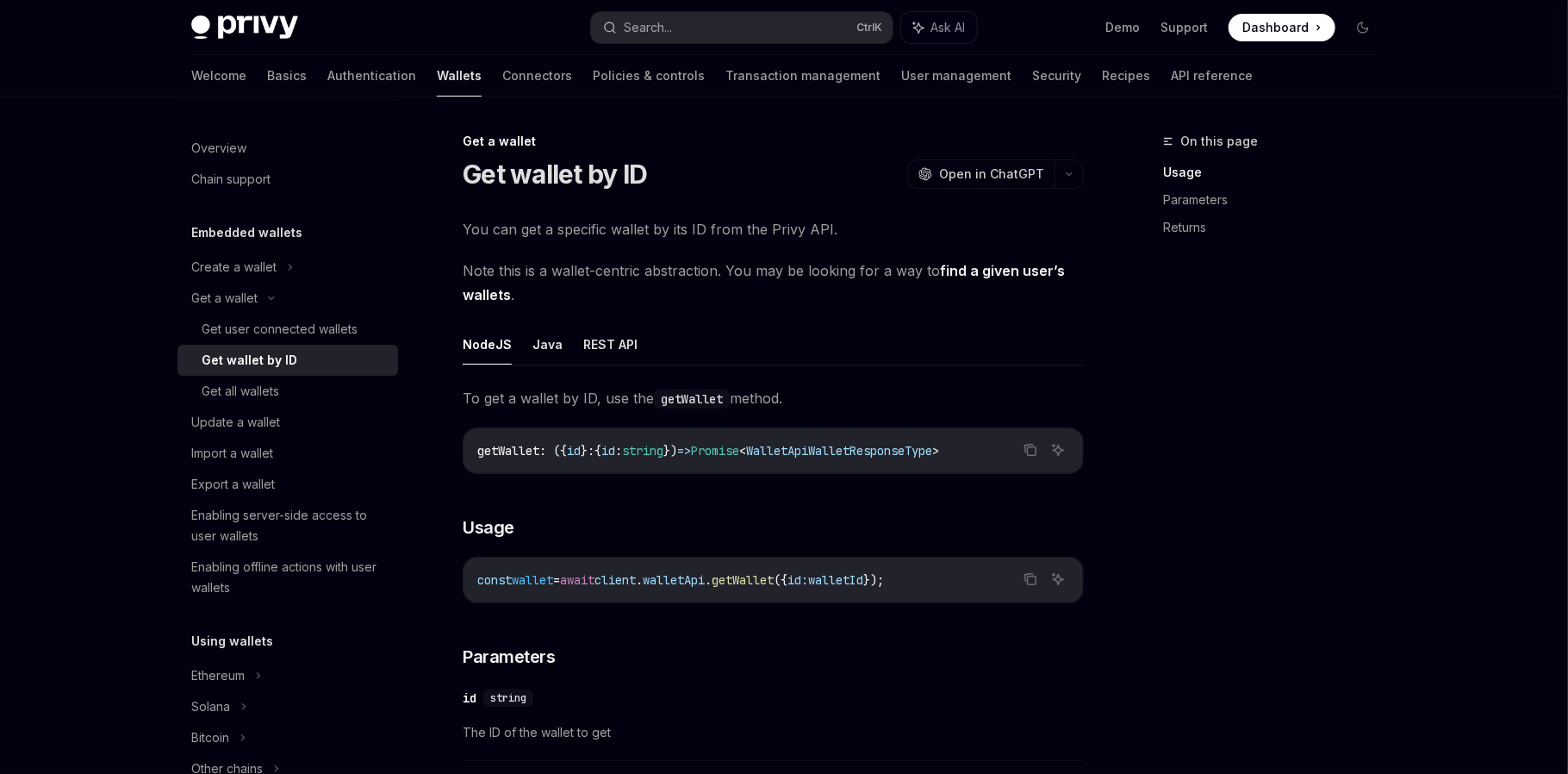
type textarea "*"
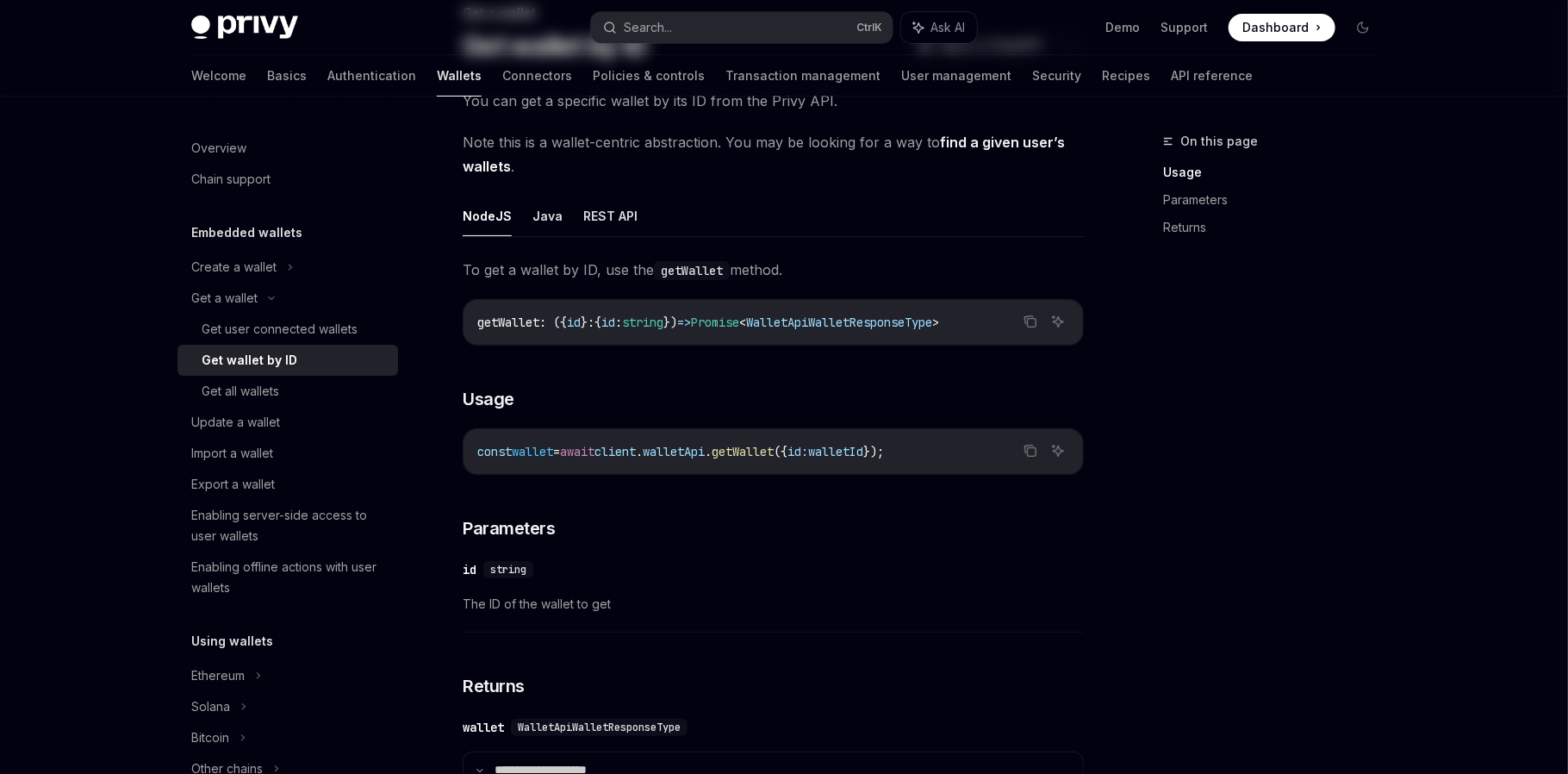
scroll to position [143, 0]
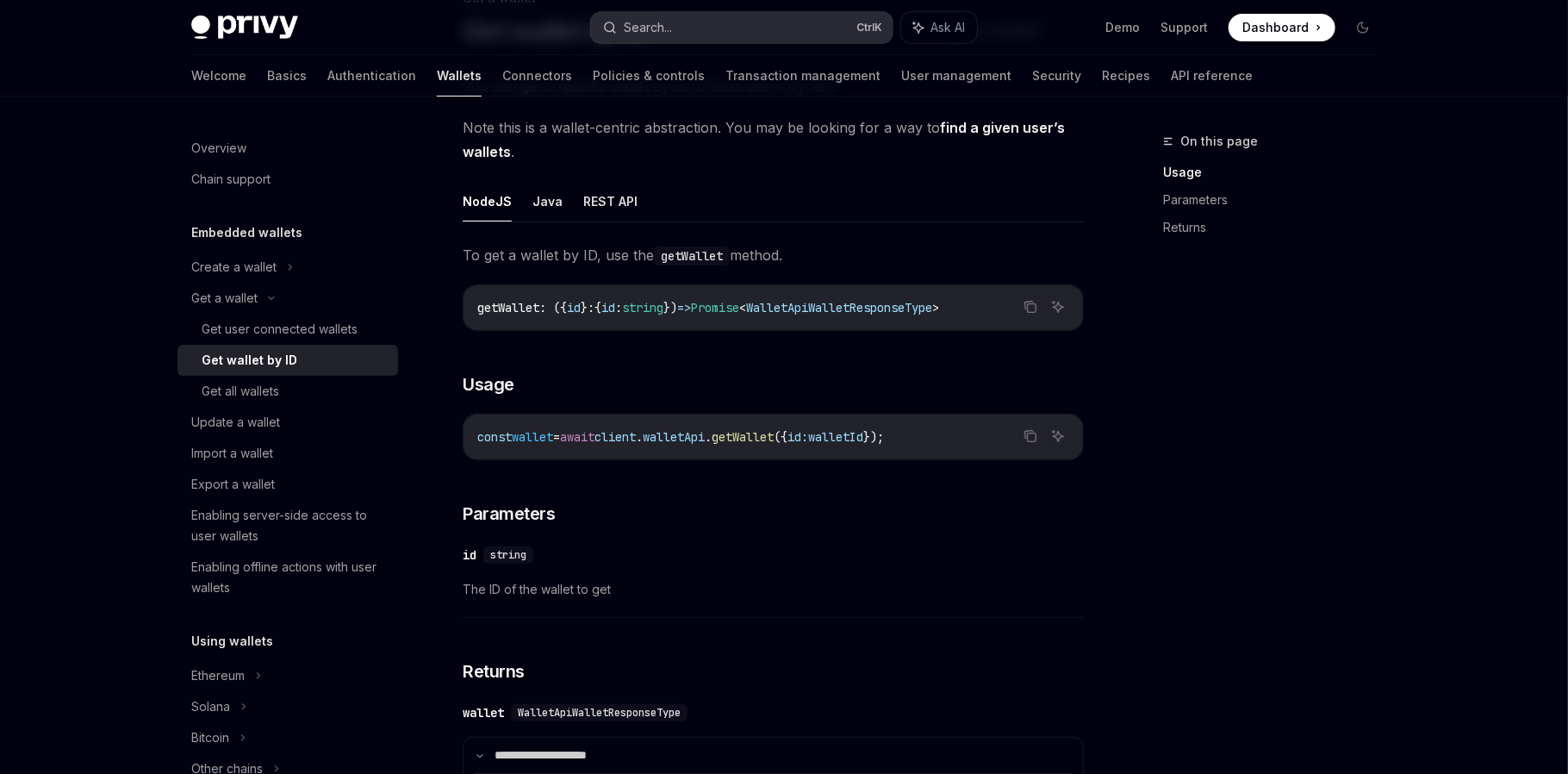
click at [751, 19] on button "Search... Ctrl K" at bounding box center [742, 28] width 302 height 31
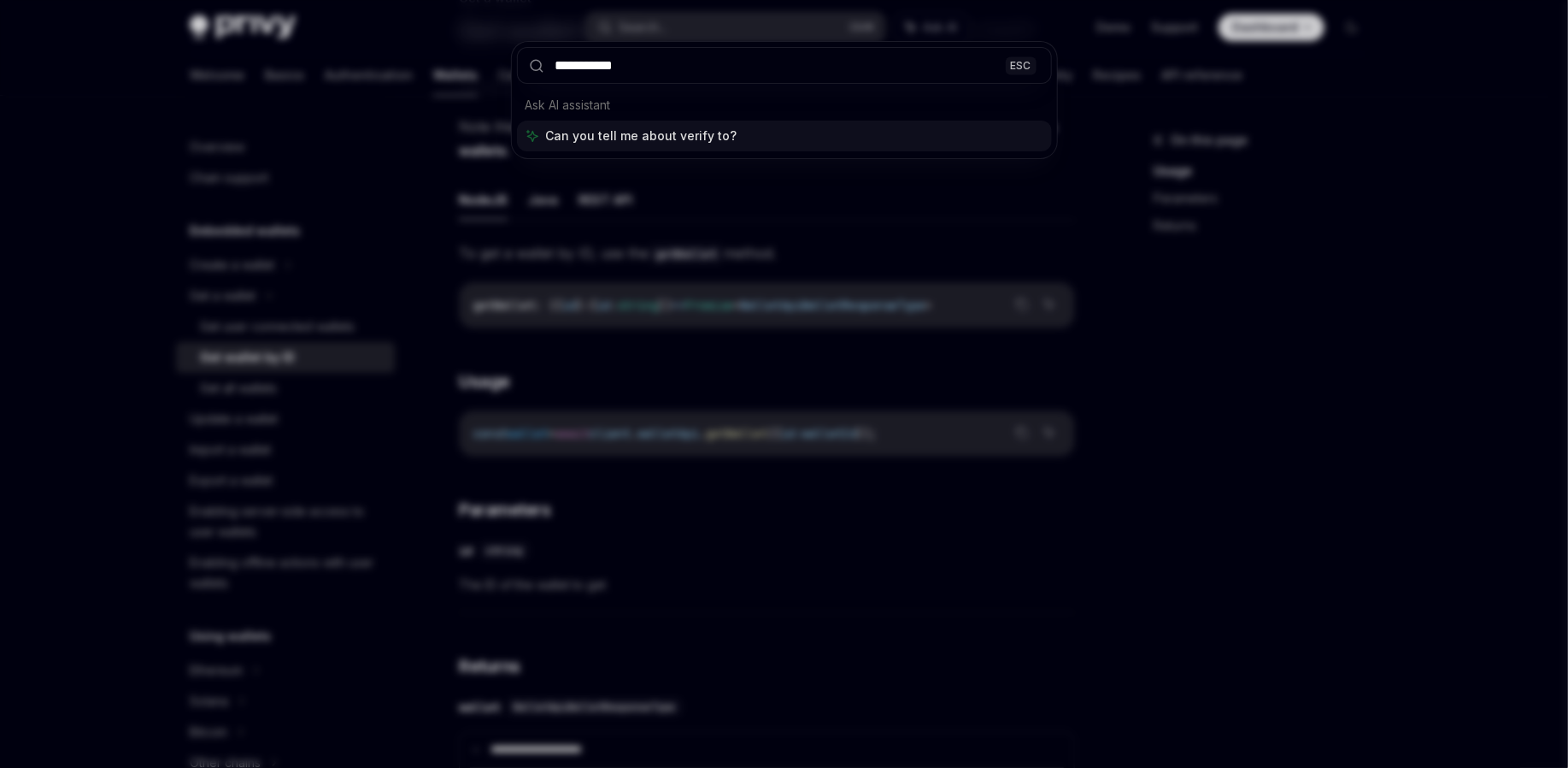
type input "**********"
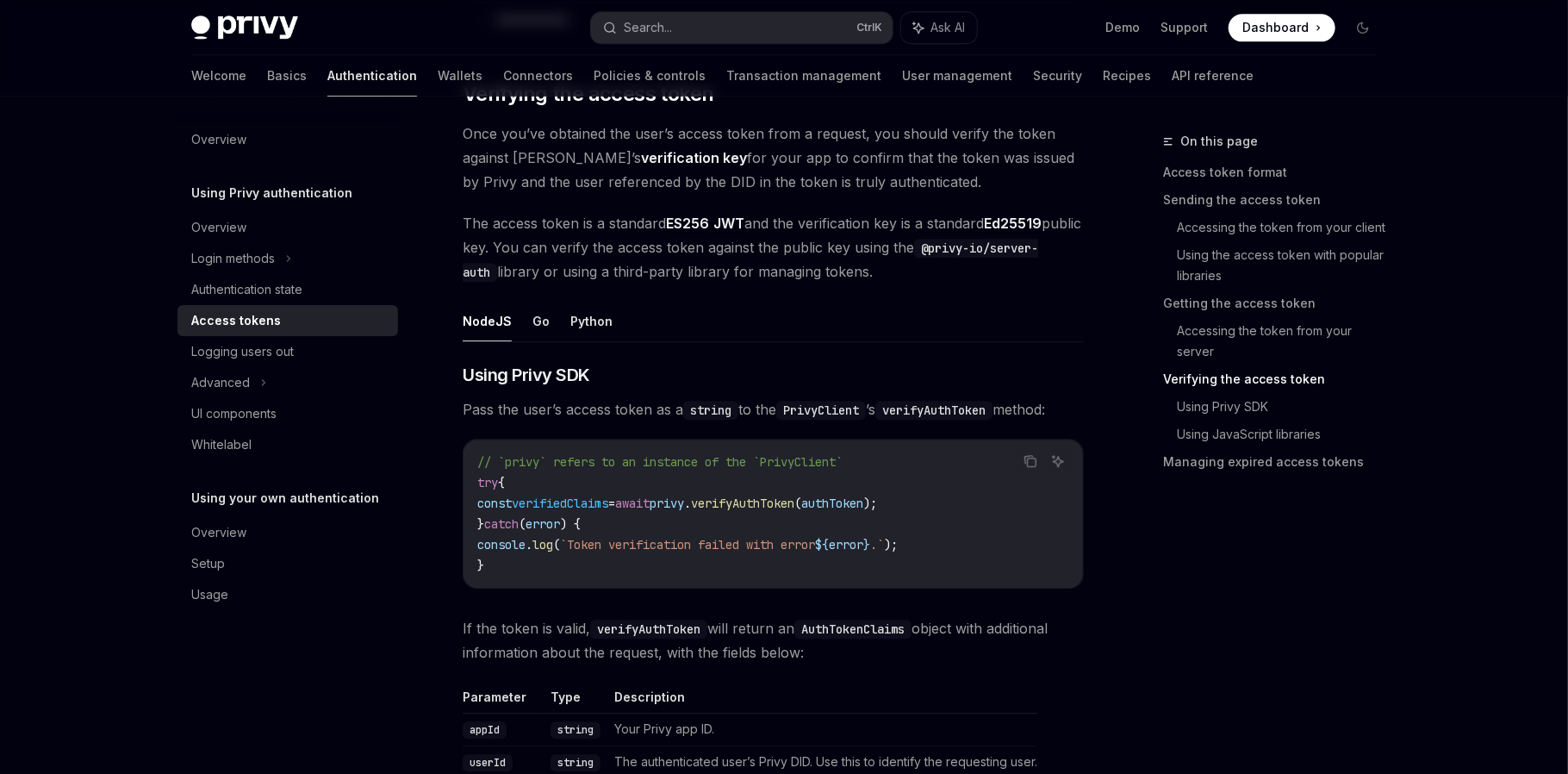
scroll to position [2578, 0]
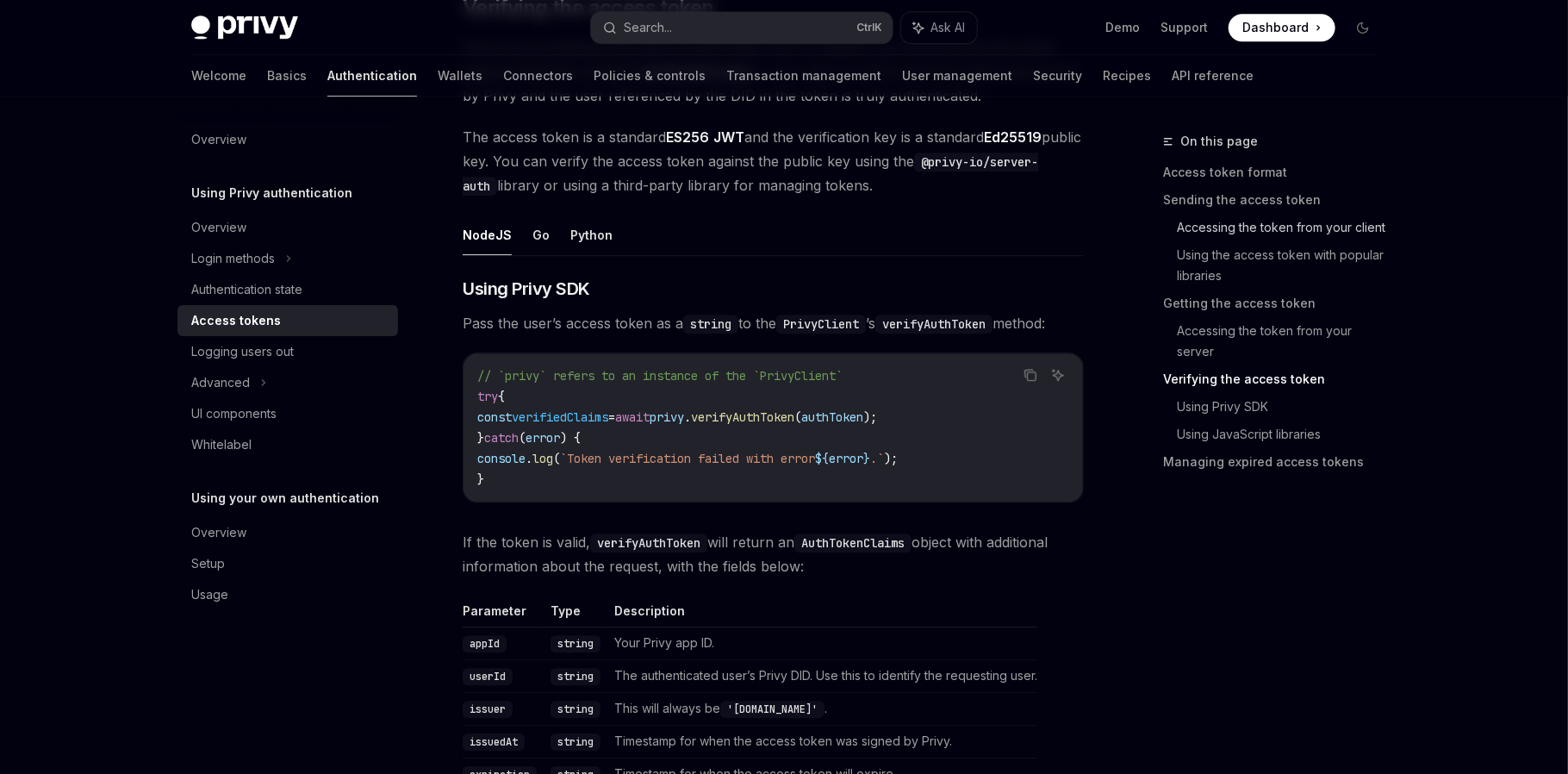
click at [1268, 235] on link "Accessing the token from your client" at bounding box center [1282, 227] width 213 height 28
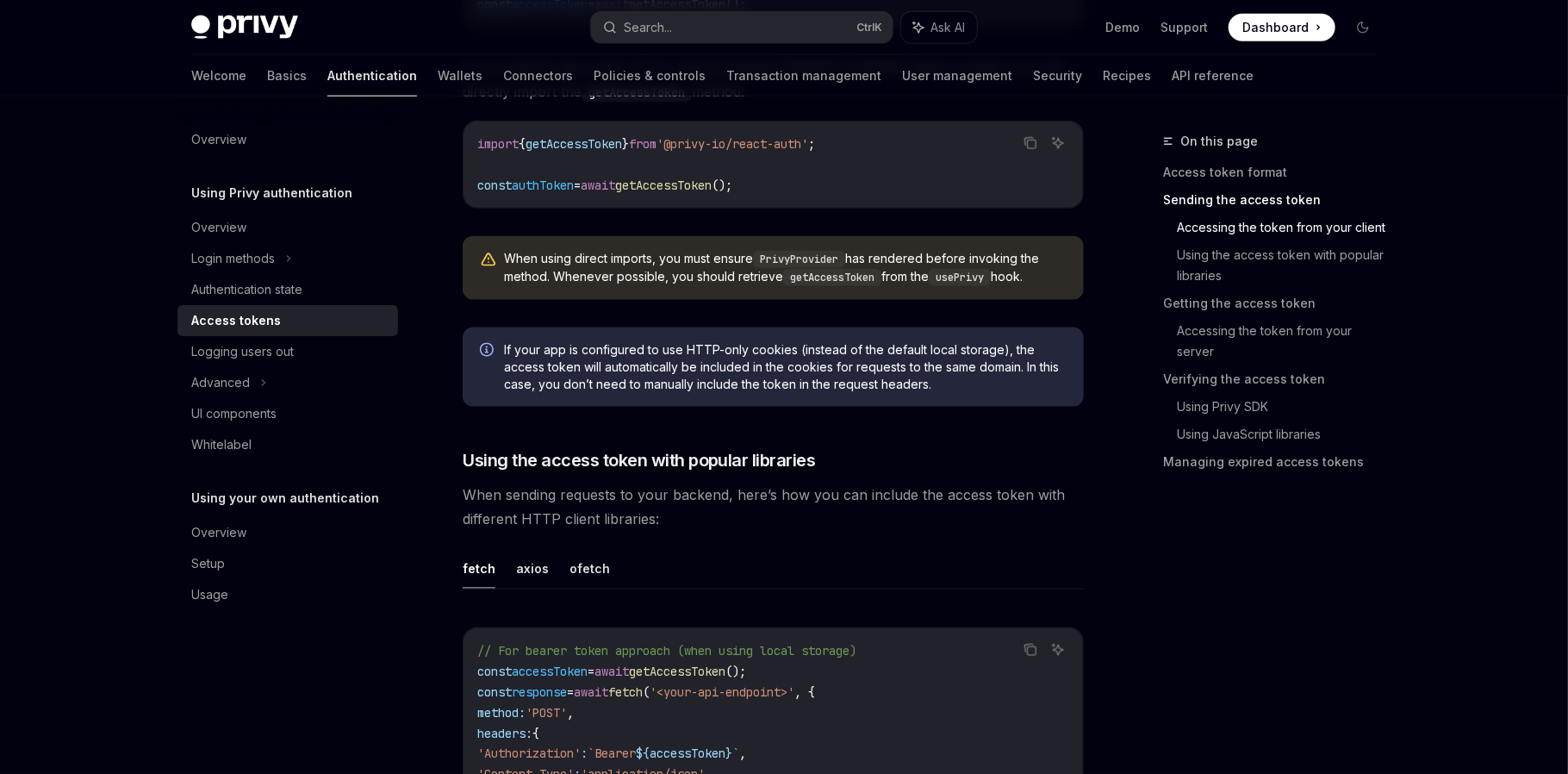
scroll to position [1129, 0]
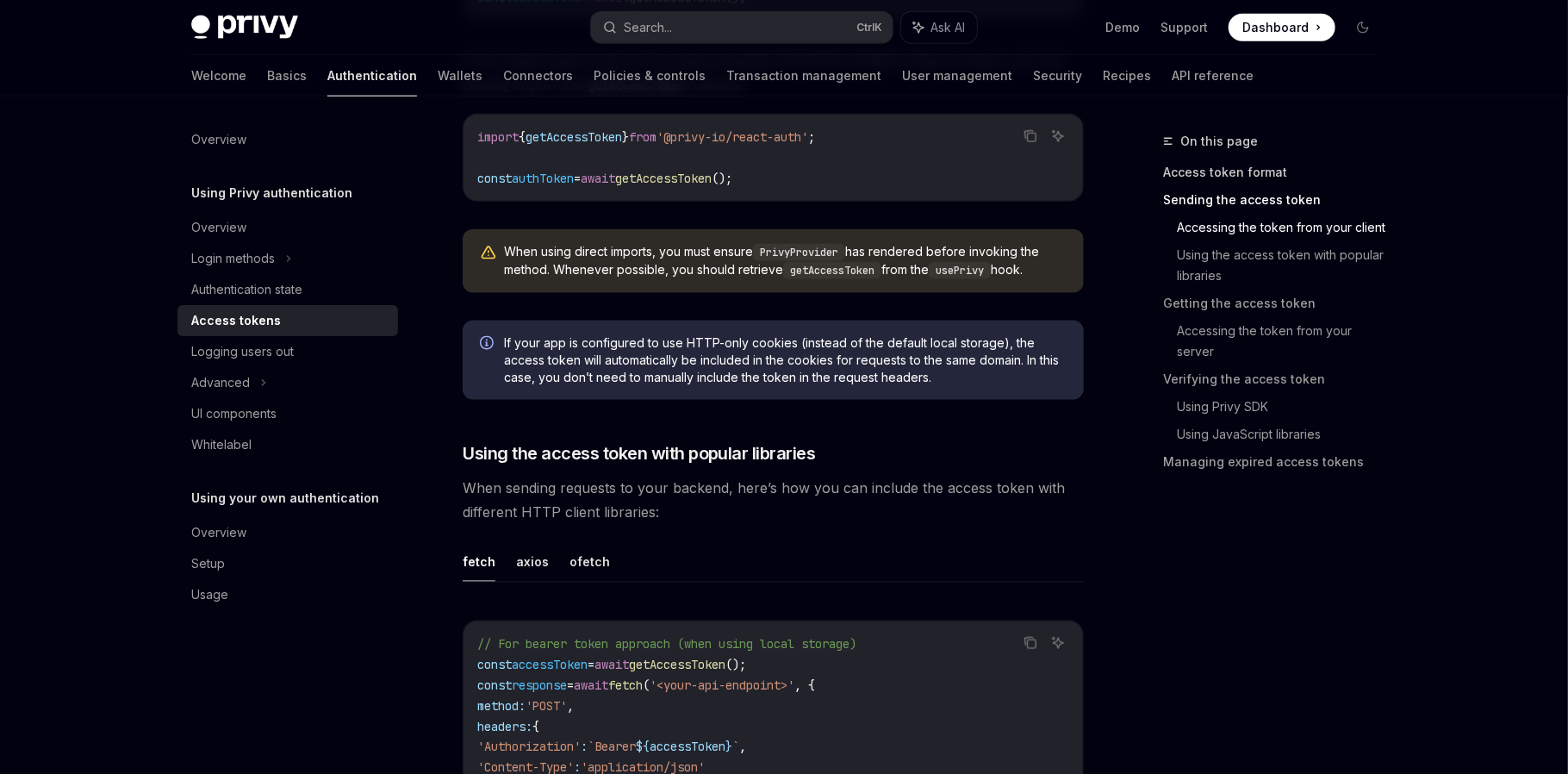
click at [1214, 168] on link "Access token format" at bounding box center [1276, 172] width 228 height 28
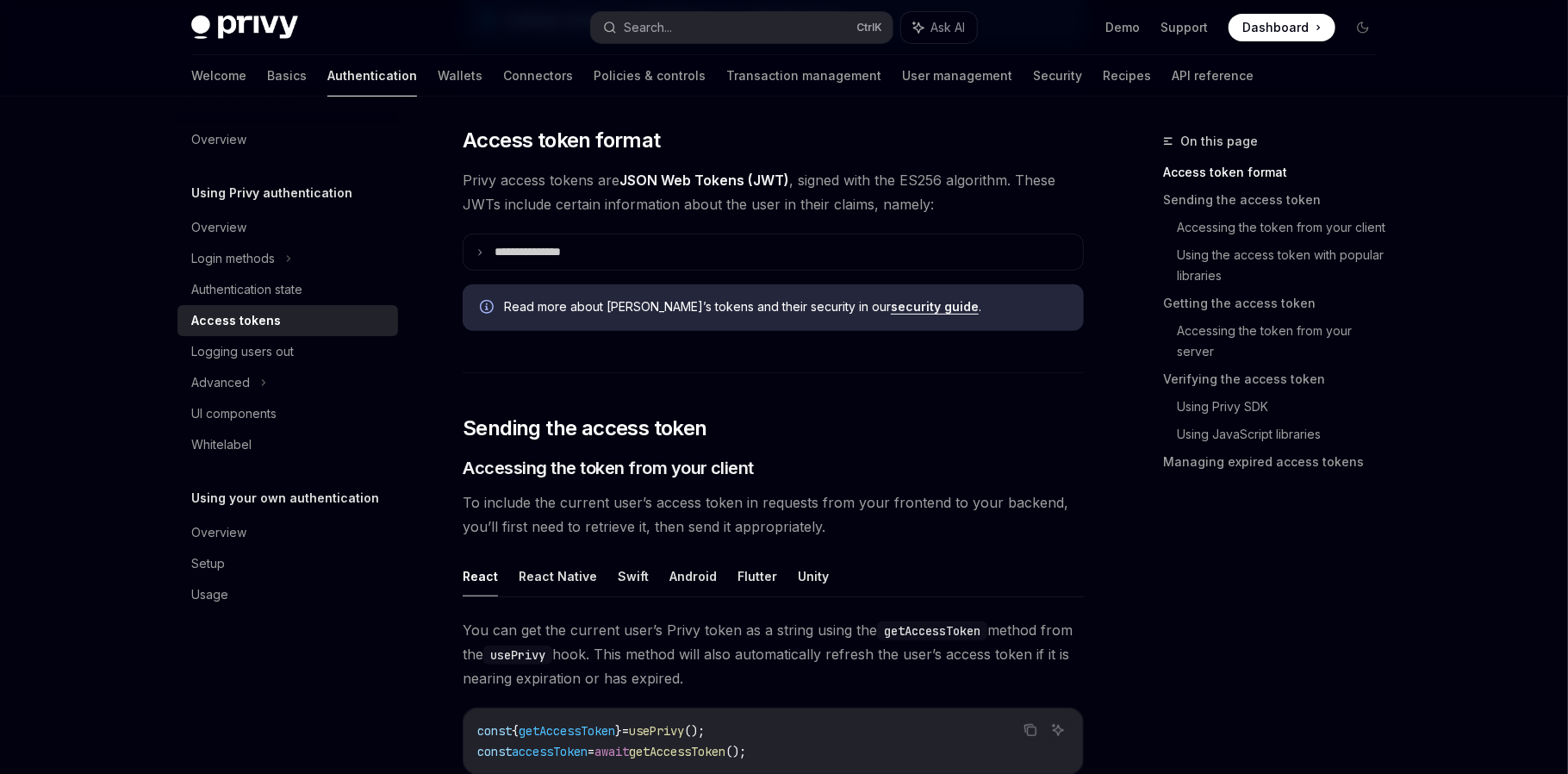
scroll to position [370, 0]
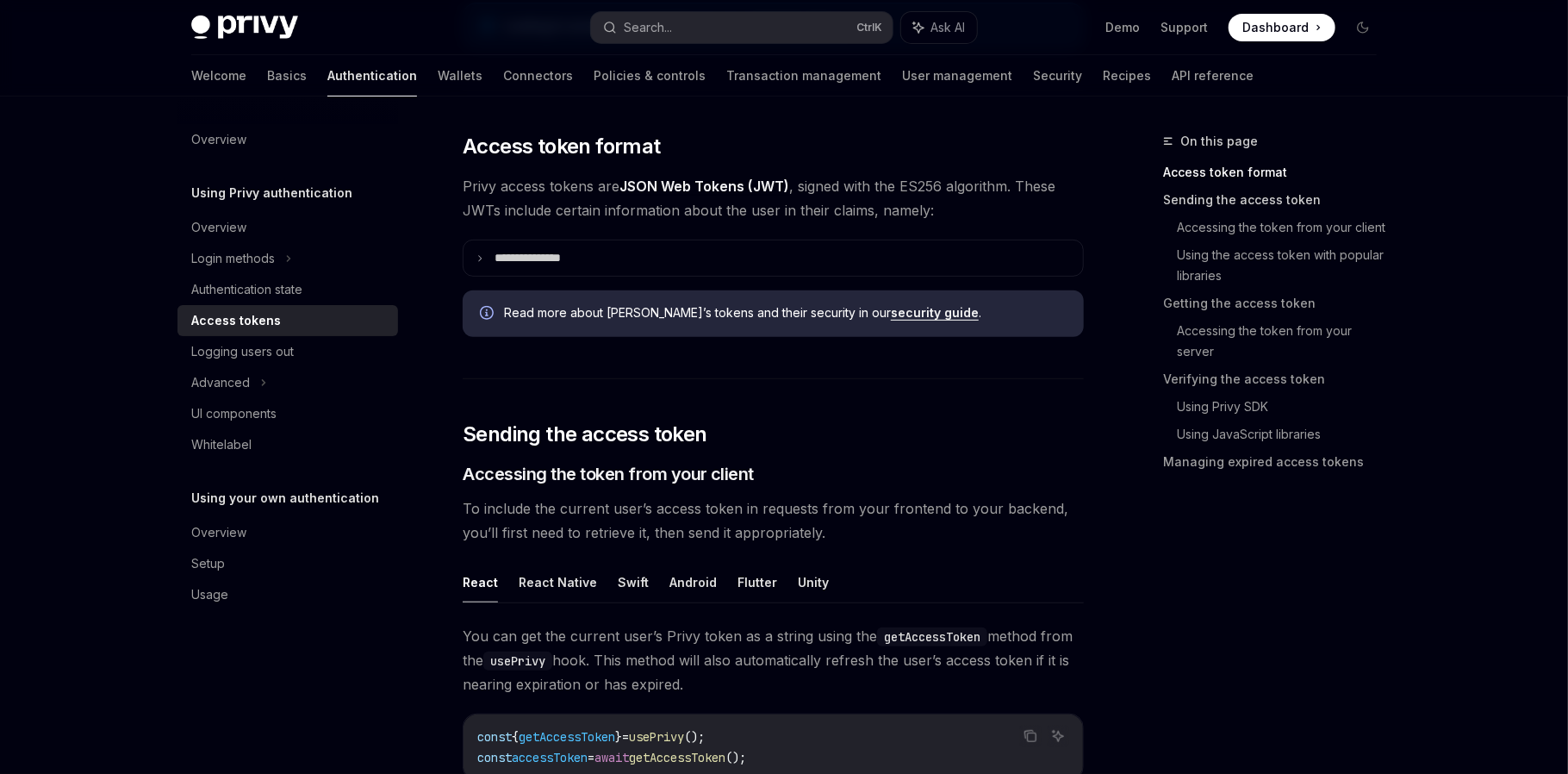
click at [1242, 202] on link "Sending the access token" at bounding box center [1276, 199] width 228 height 28
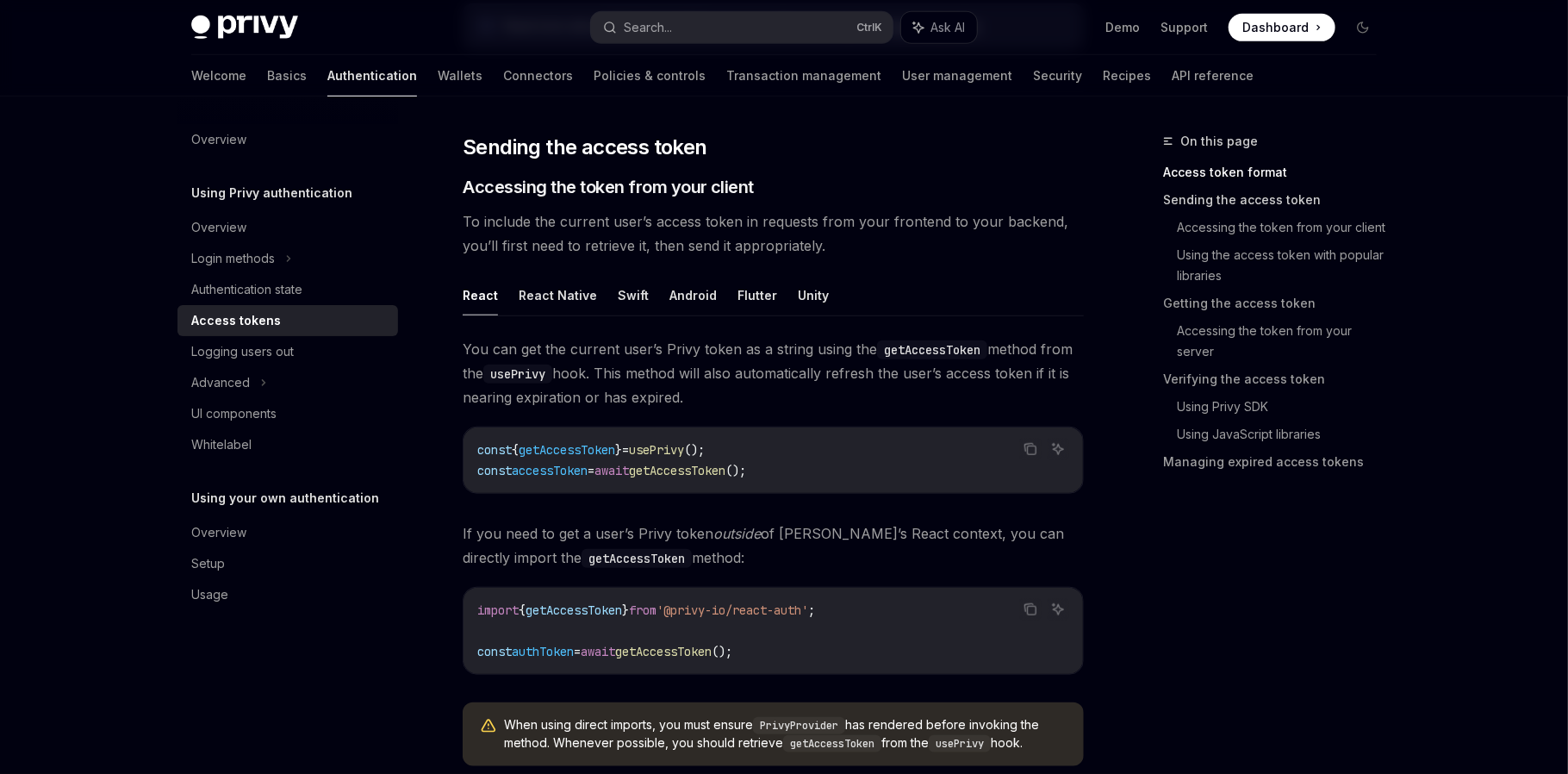
scroll to position [657, 0]
click at [1232, 260] on link "Using the access token with popular libraries" at bounding box center [1282, 265] width 213 height 48
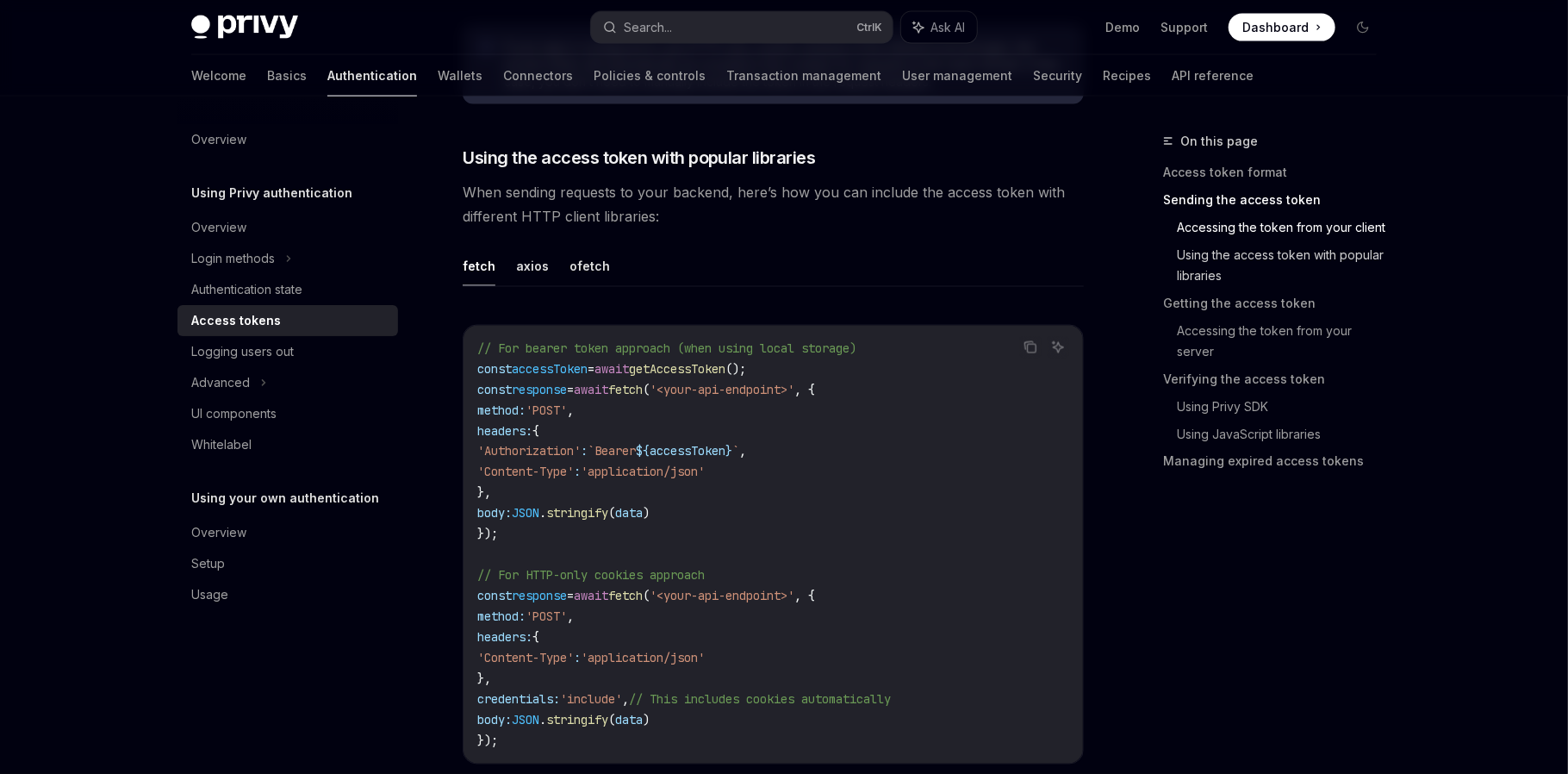
scroll to position [1436, 0]
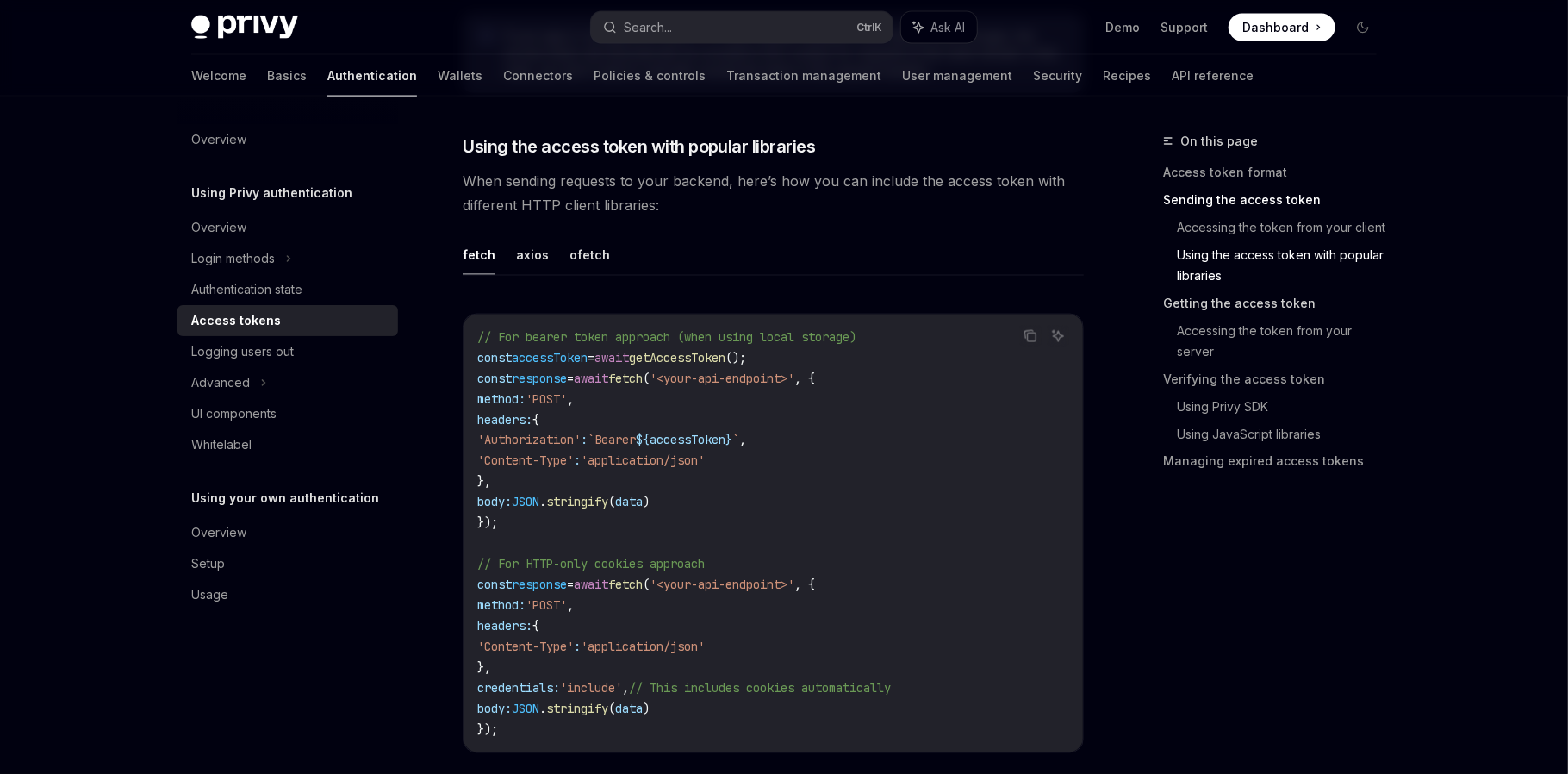
click at [1213, 297] on link "Getting the access token" at bounding box center [1276, 303] width 228 height 28
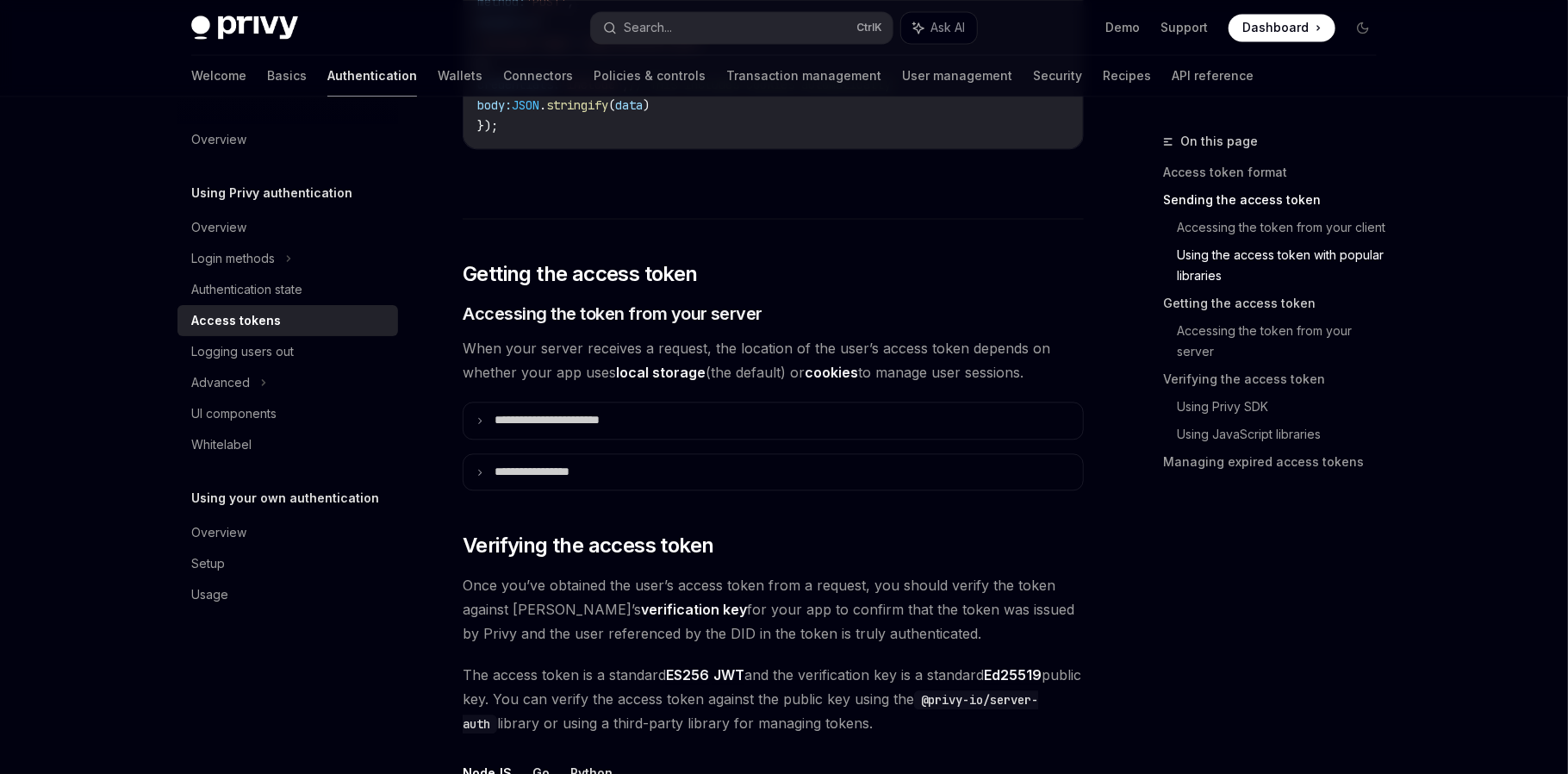
scroll to position [2164, 0]
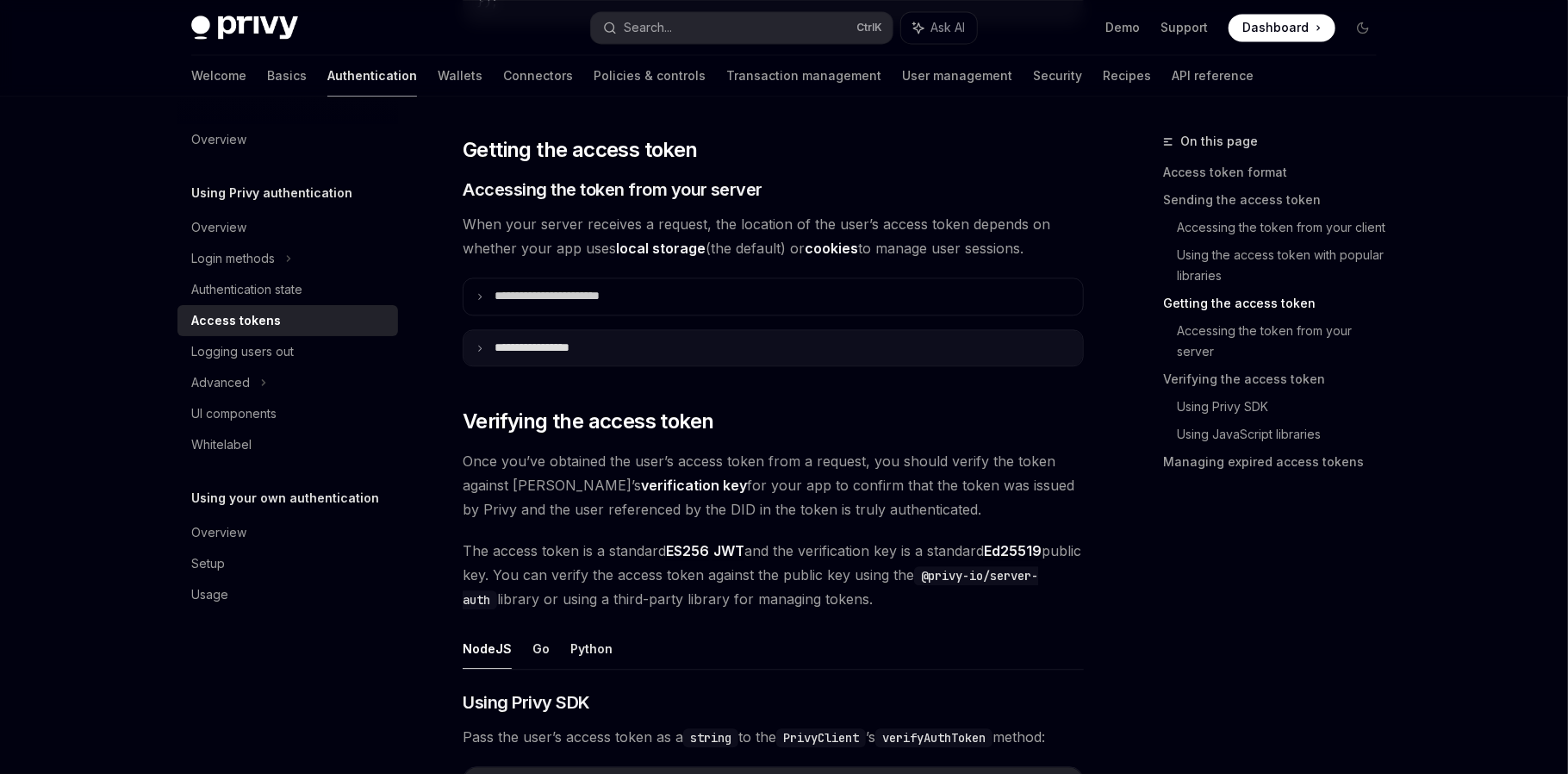
click at [496, 340] on p "**********" at bounding box center [549, 347] width 109 height 14
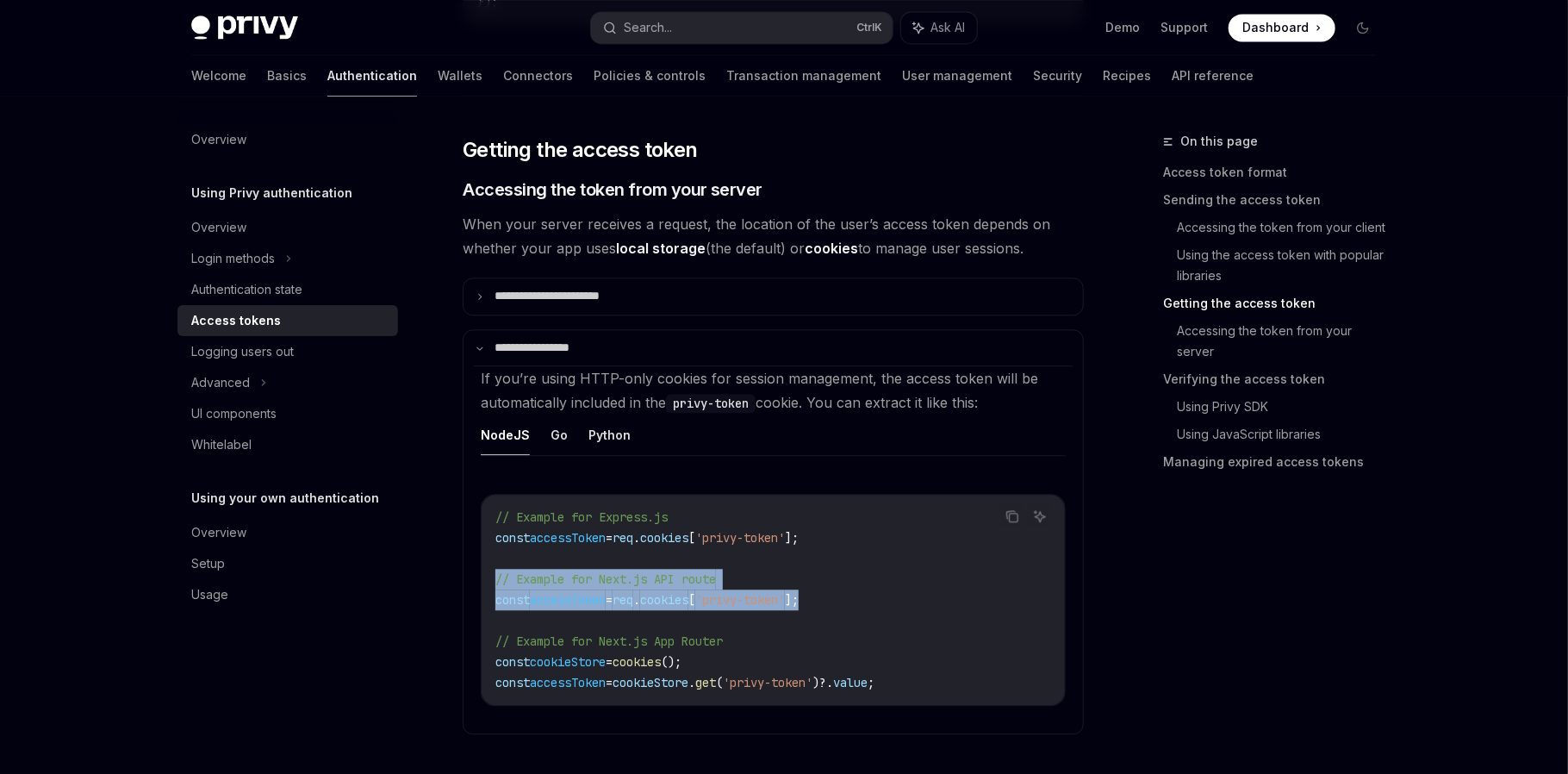
drag, startPoint x: 489, startPoint y: 563, endPoint x: 841, endPoint y: 602, distance: 354.2
click at [841, 602] on div "// Example for Express.js const accessToken = req . cookies [ 'privy-token' ]; …" at bounding box center [773, 599] width 583 height 210
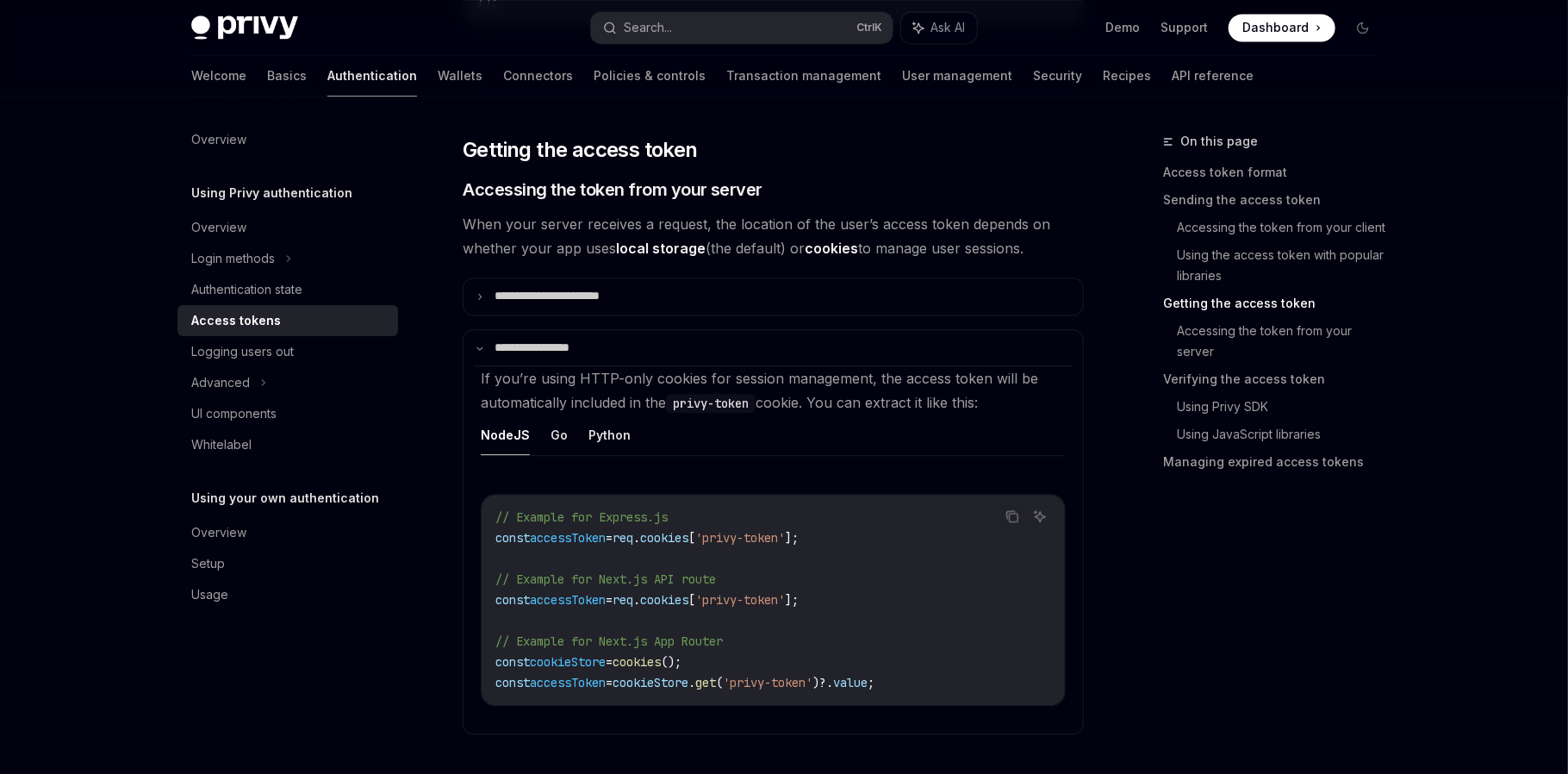
click at [889, 605] on code "// Example for Express.js const accessToken = req . cookies [ 'privy-token' ]; …" at bounding box center [773, 599] width 556 height 186
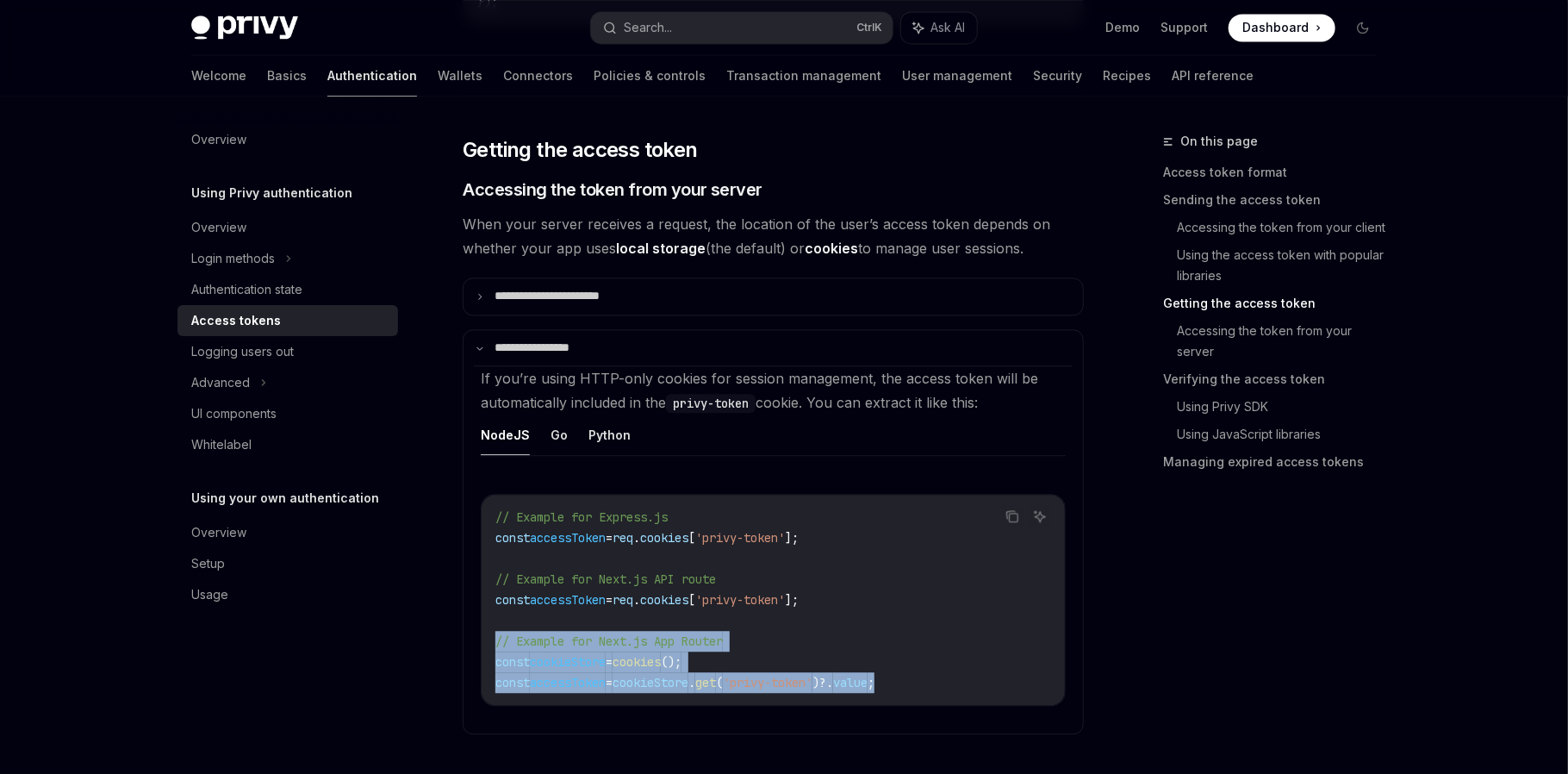
drag, startPoint x: 923, startPoint y: 677, endPoint x: 488, endPoint y: 633, distance: 437.2
click at [488, 633] on div "// Example for Express.js const accessToken = req . cookies [ 'privy-token' ]; …" at bounding box center [773, 599] width 583 height 210
copy code "// Example for Next.js App Router const cookieStore = cookies (); const accessT…"
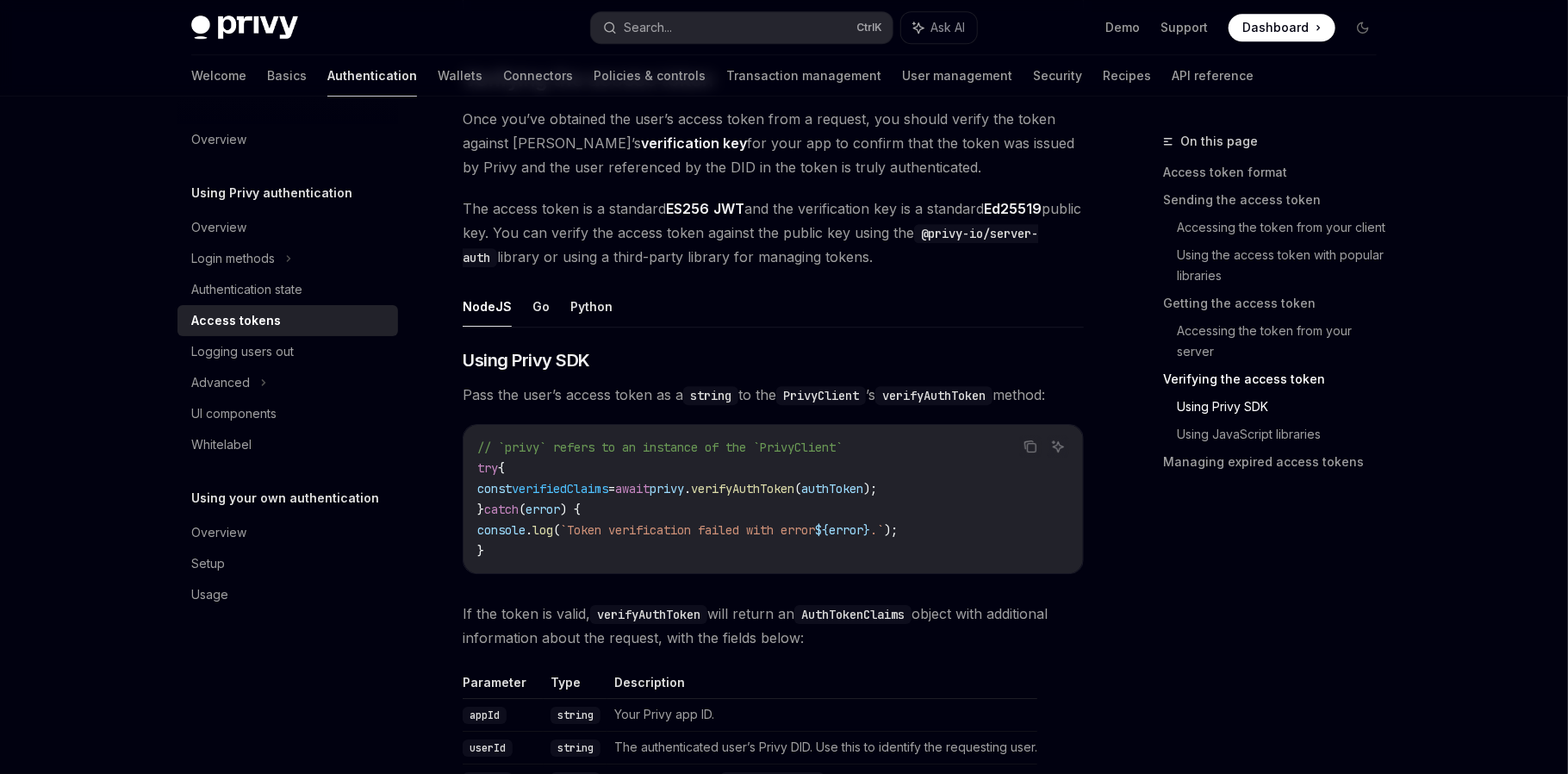
scroll to position [2882, 0]
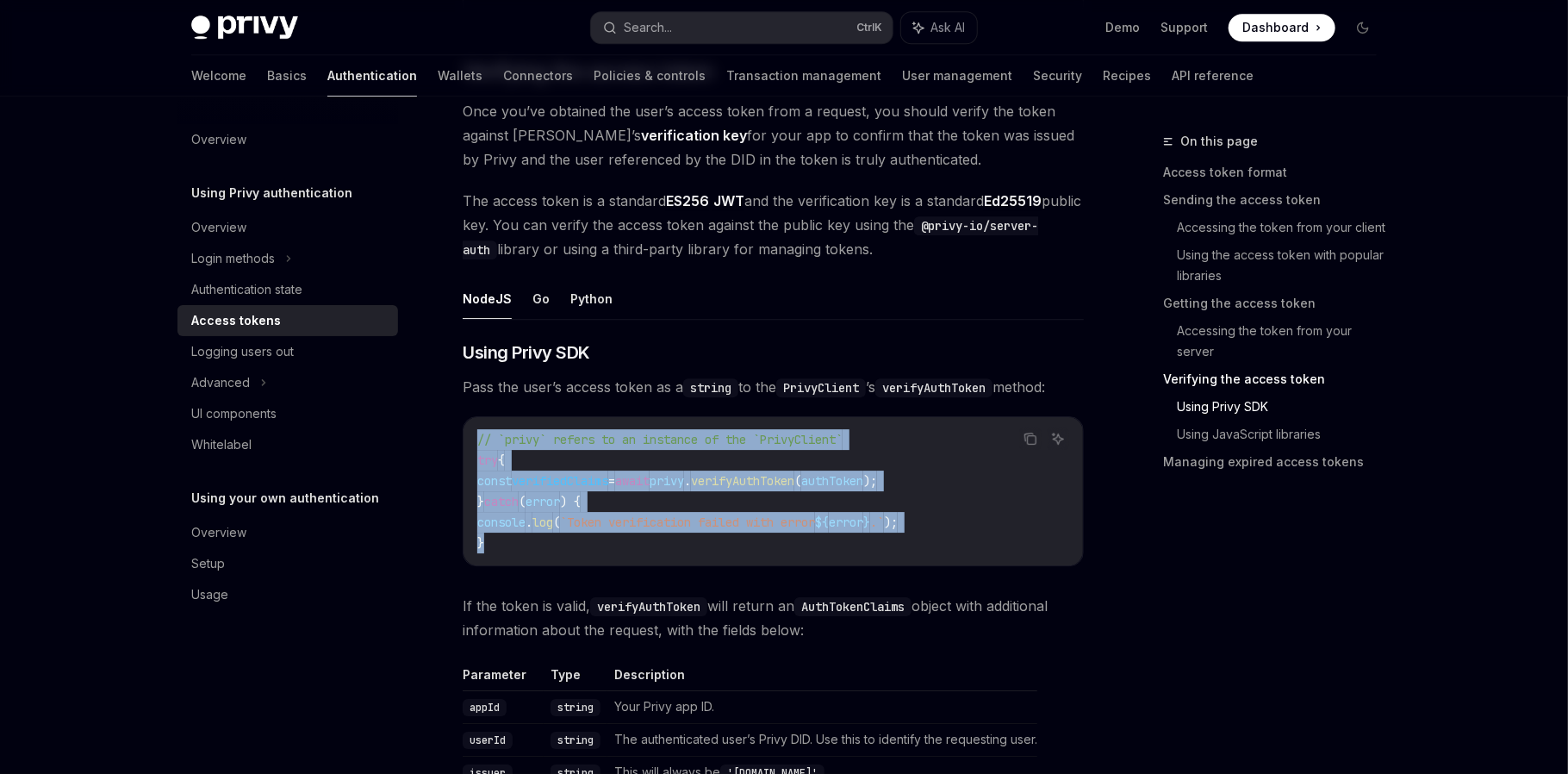
drag, startPoint x: 498, startPoint y: 541, endPoint x: 465, endPoint y: 431, distance: 114.8
click at [465, 431] on div "// `privy` refers to an instance of the `PrivyClient` try { const verifiedClaim…" at bounding box center [773, 491] width 619 height 148
copy code "// `privy` refers to an instance of the `PrivyClient` try { const verifiedClaim…"
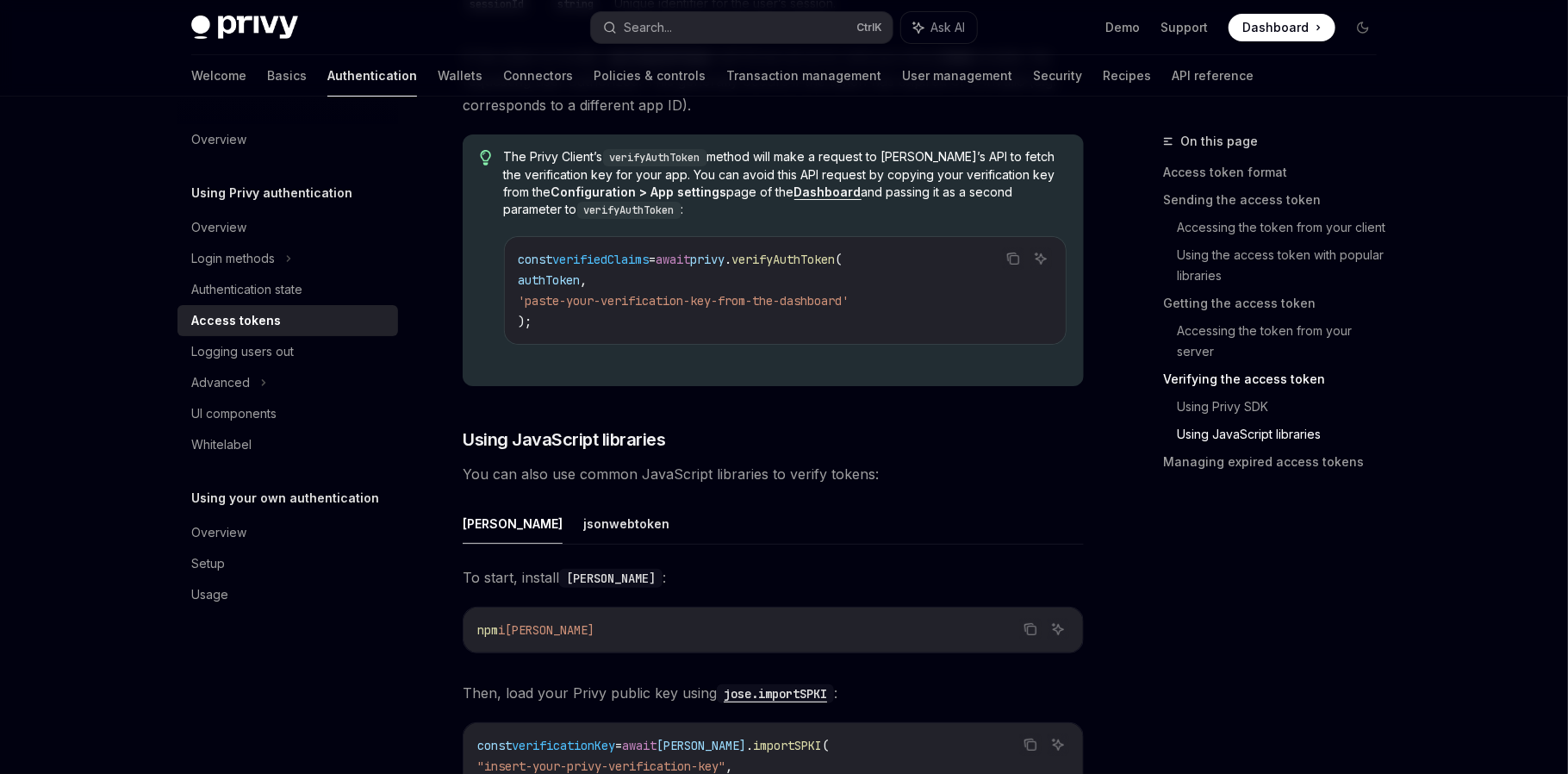
scroll to position [3743, 0]
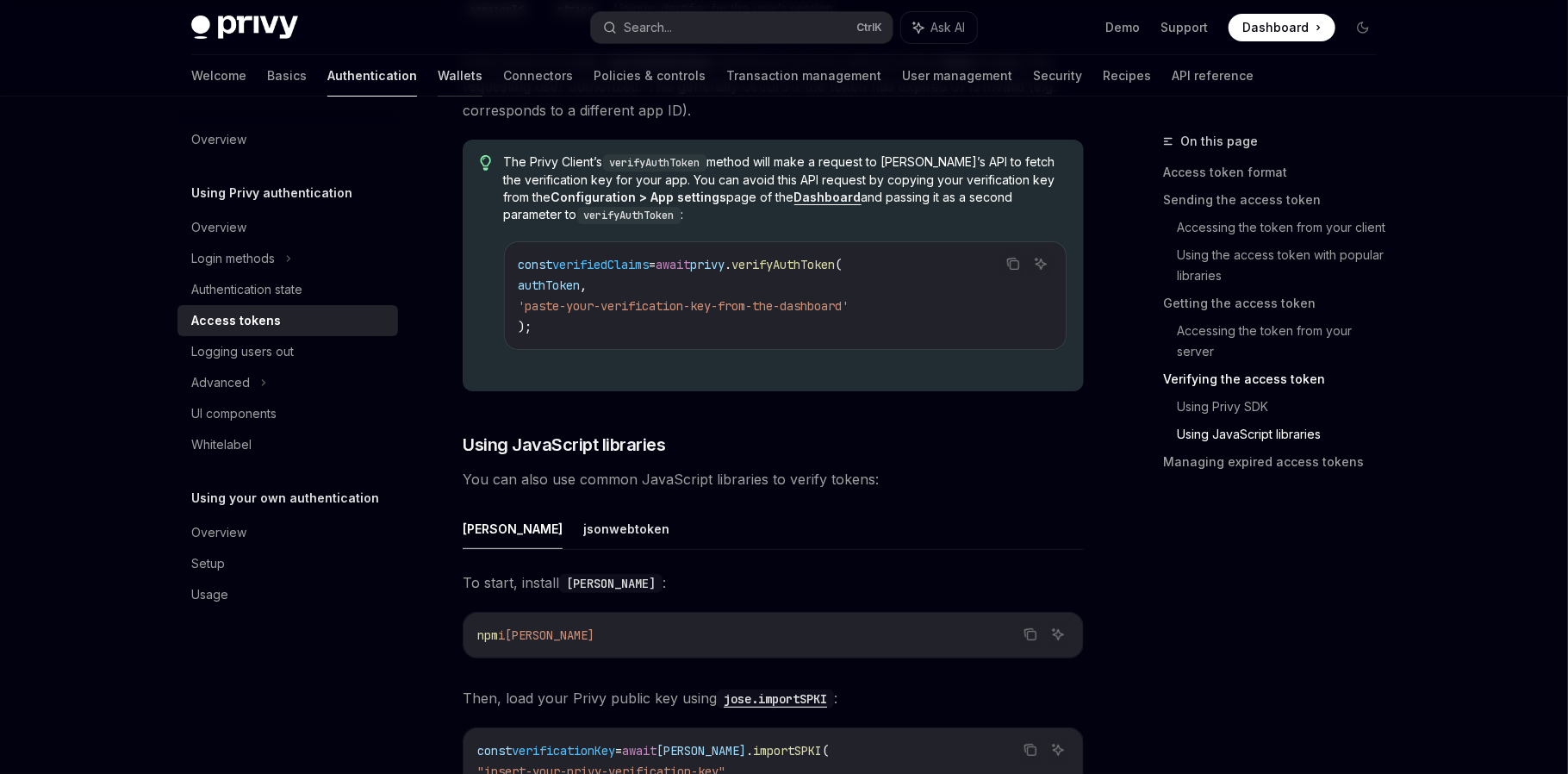
click at [437, 69] on link "Wallets" at bounding box center [460, 76] width 45 height 41
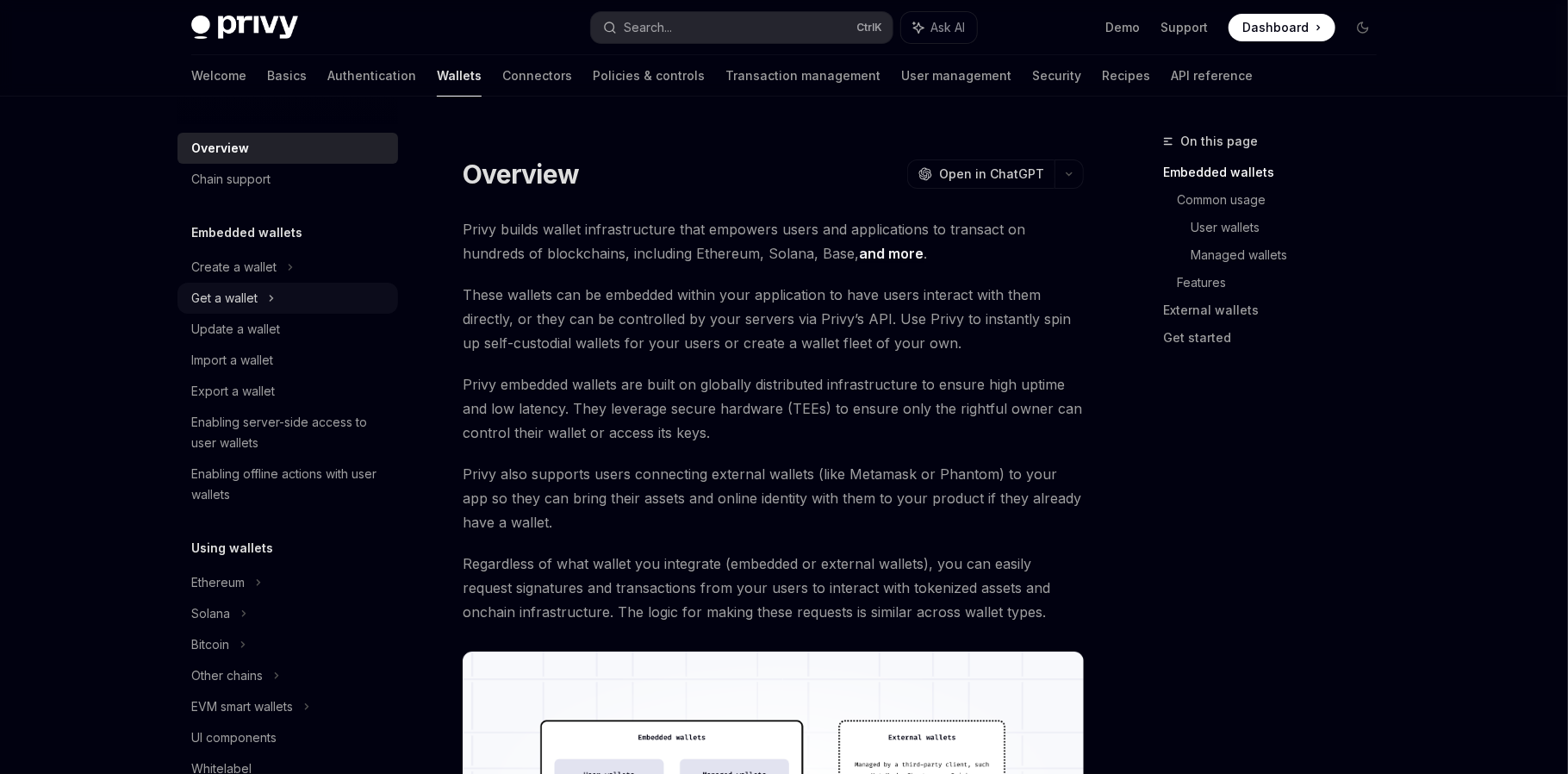
click at [261, 299] on div "Get a wallet" at bounding box center [287, 298] width 220 height 31
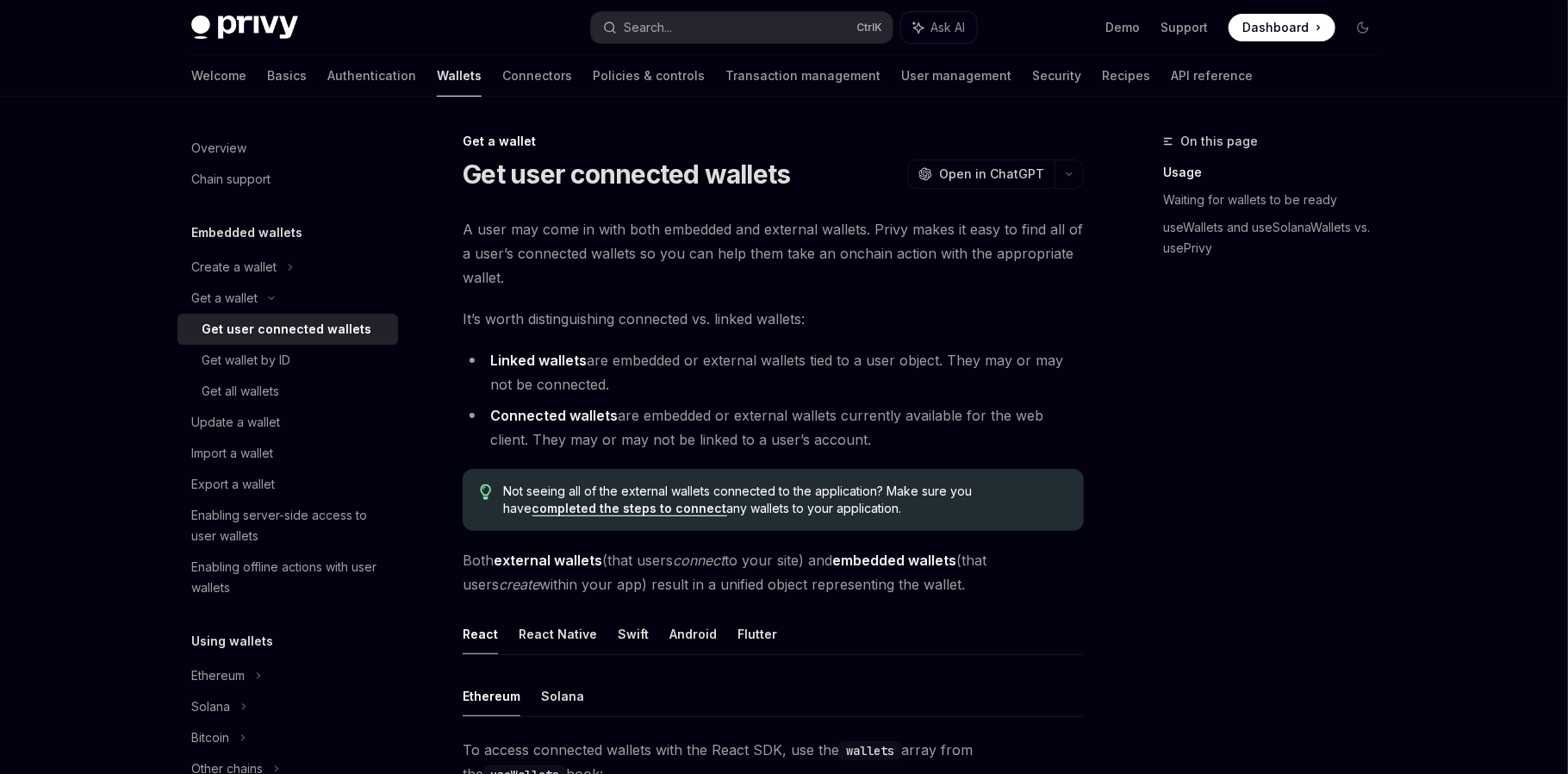
click at [328, 331] on div "Get user connected wallets" at bounding box center [286, 329] width 170 height 21
drag, startPoint x: 704, startPoint y: 376, endPoint x: 704, endPoint y: 362, distance: 14.0
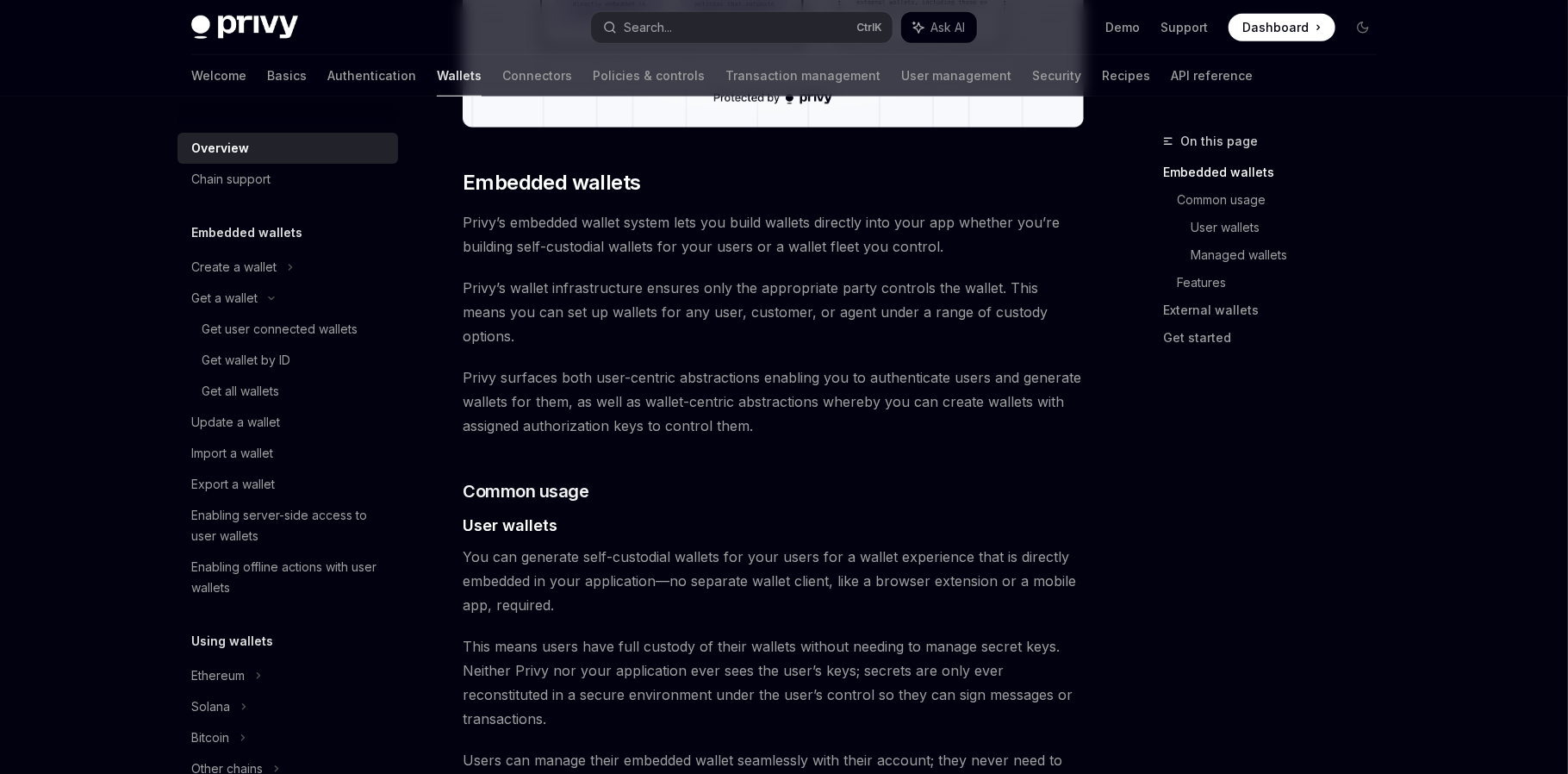
scroll to position [657, 0]
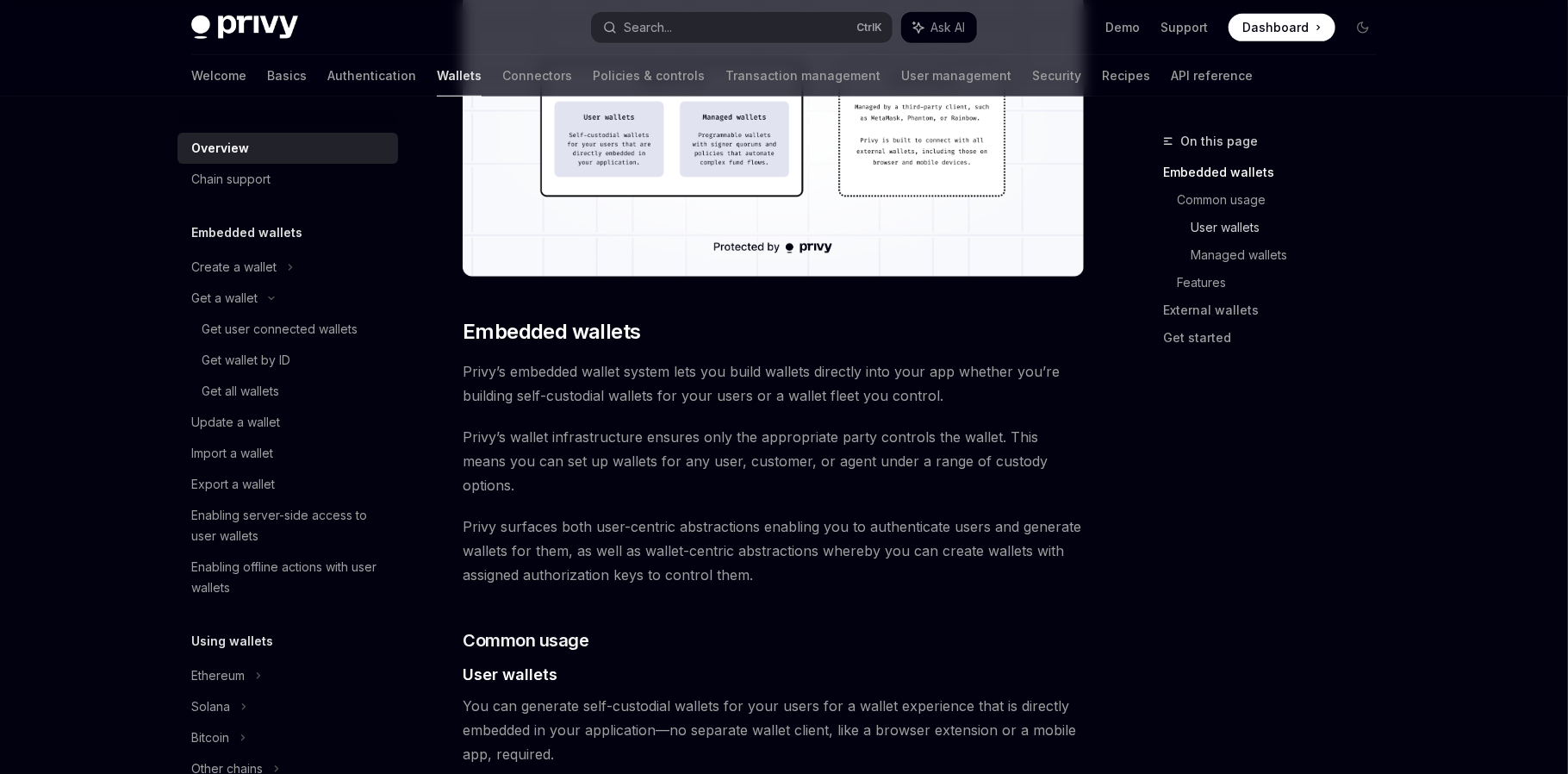
click at [1205, 222] on link "User wallets" at bounding box center [1290, 227] width 200 height 28
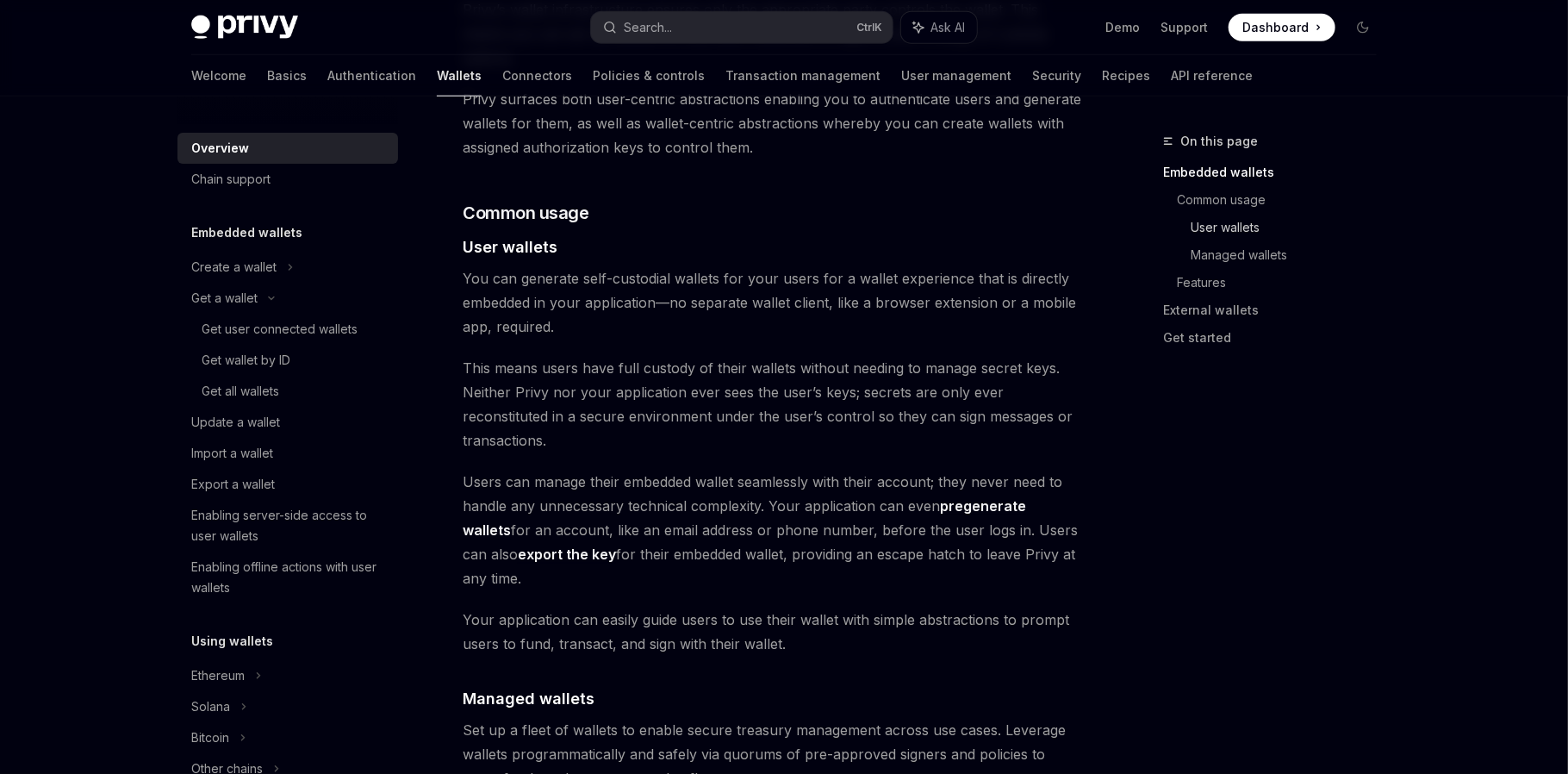
scroll to position [1164, 0]
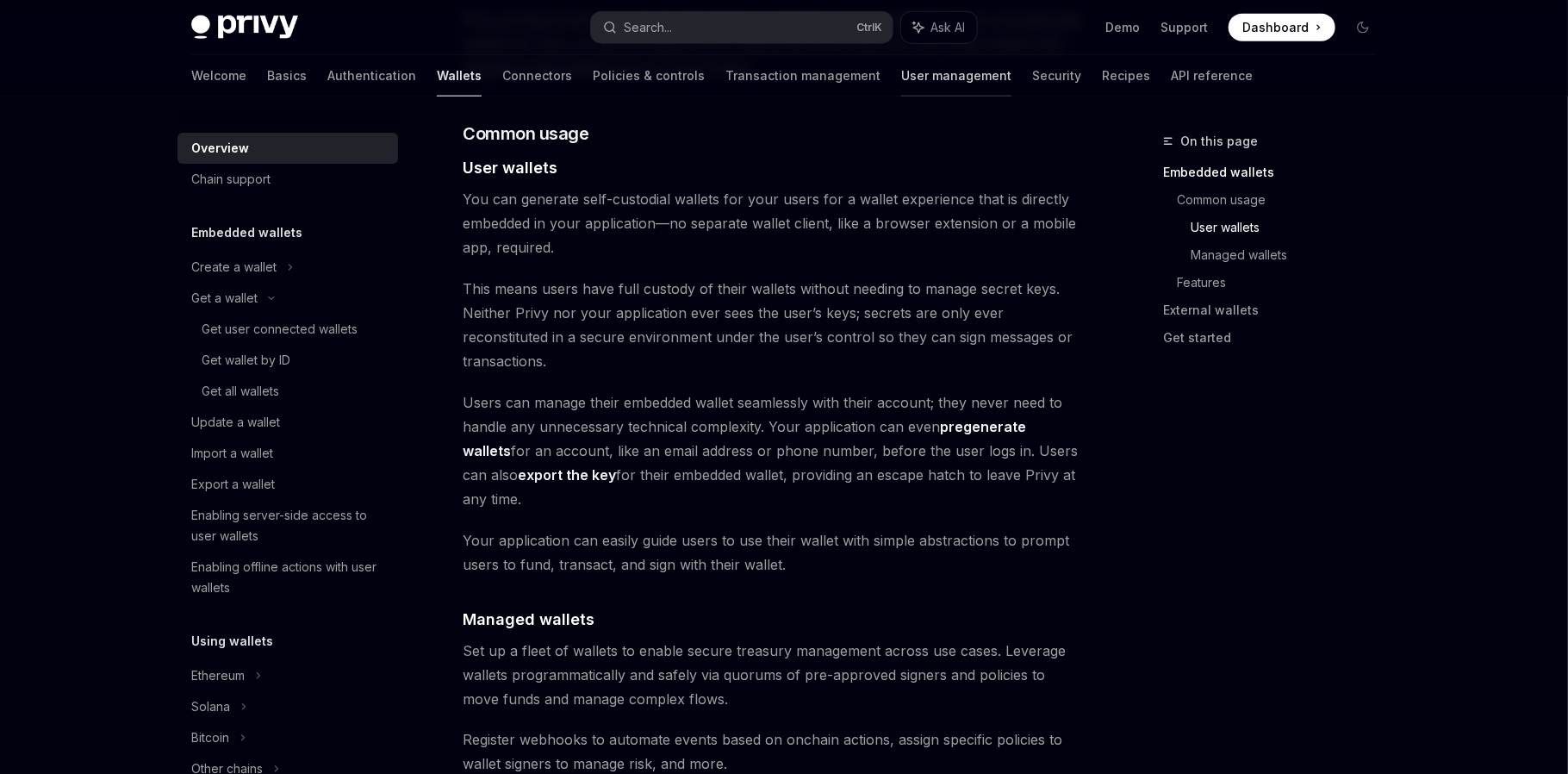
click at [901, 69] on link "User management" at bounding box center [957, 76] width 111 height 41
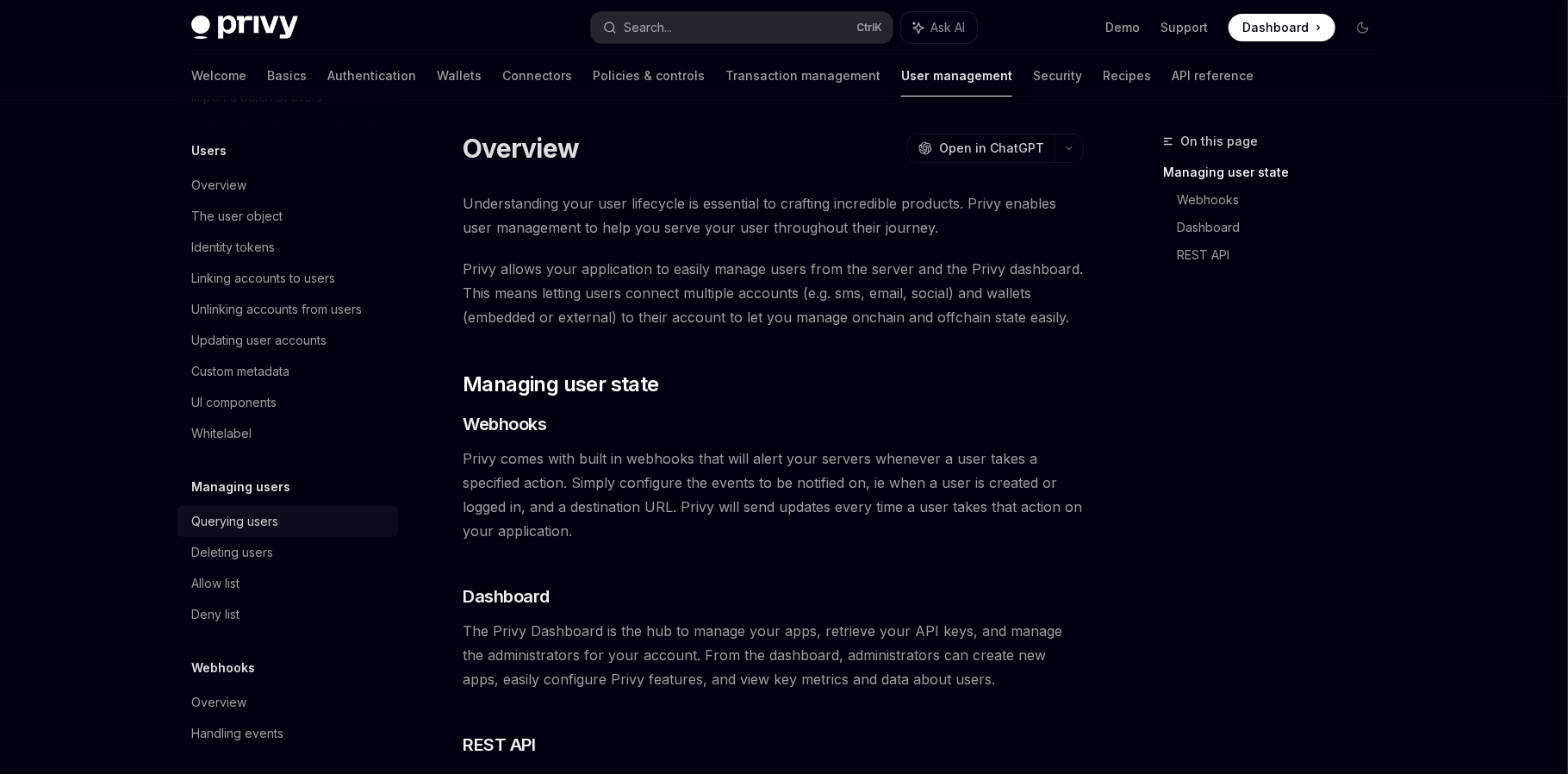
scroll to position [201, 0]
click at [267, 504] on div "Querying users" at bounding box center [234, 512] width 87 height 21
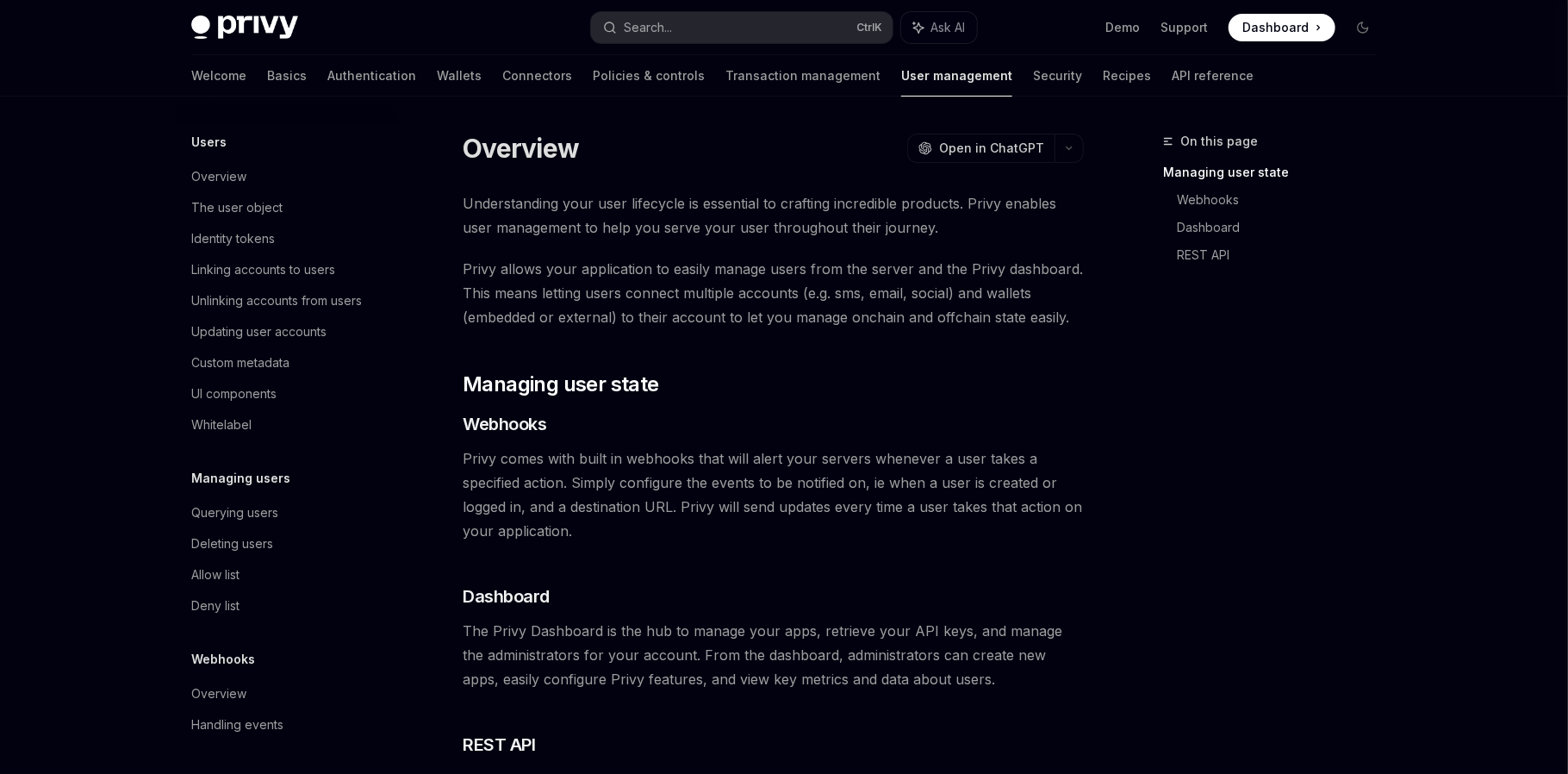
type textarea "*"
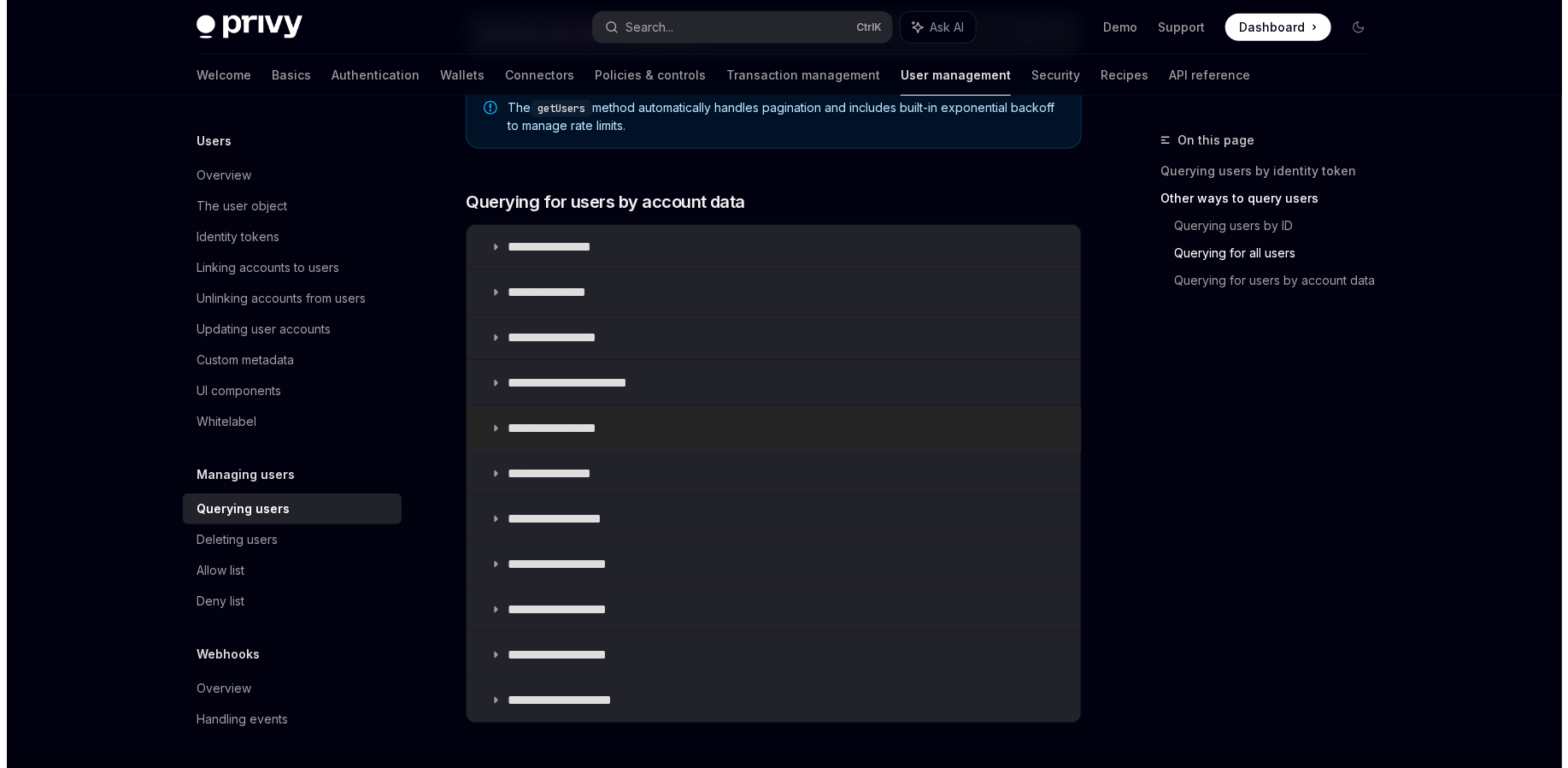
scroll to position [997, 0]
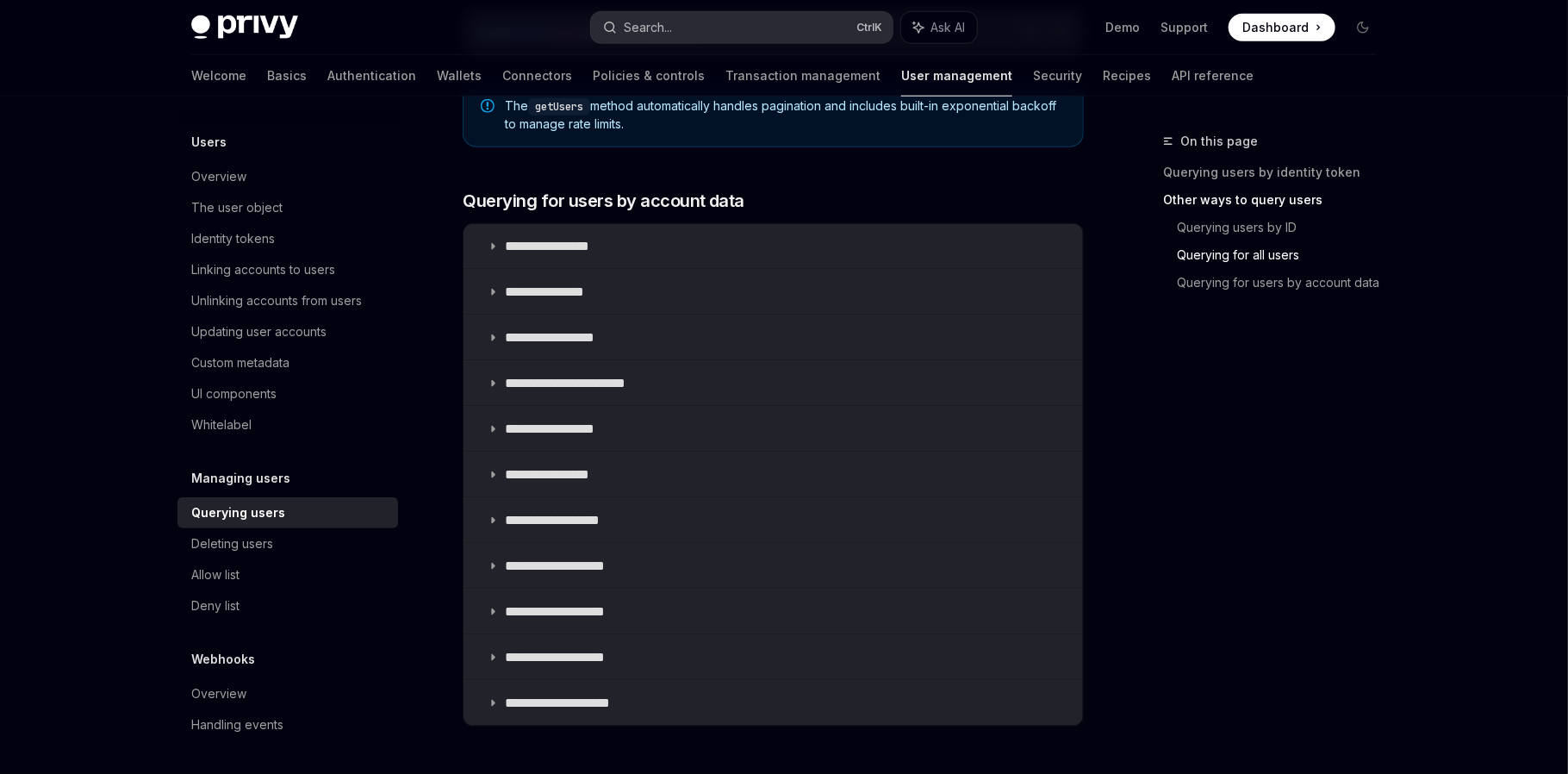
click at [788, 13] on button "Search... Ctrl K" at bounding box center [742, 28] width 302 height 31
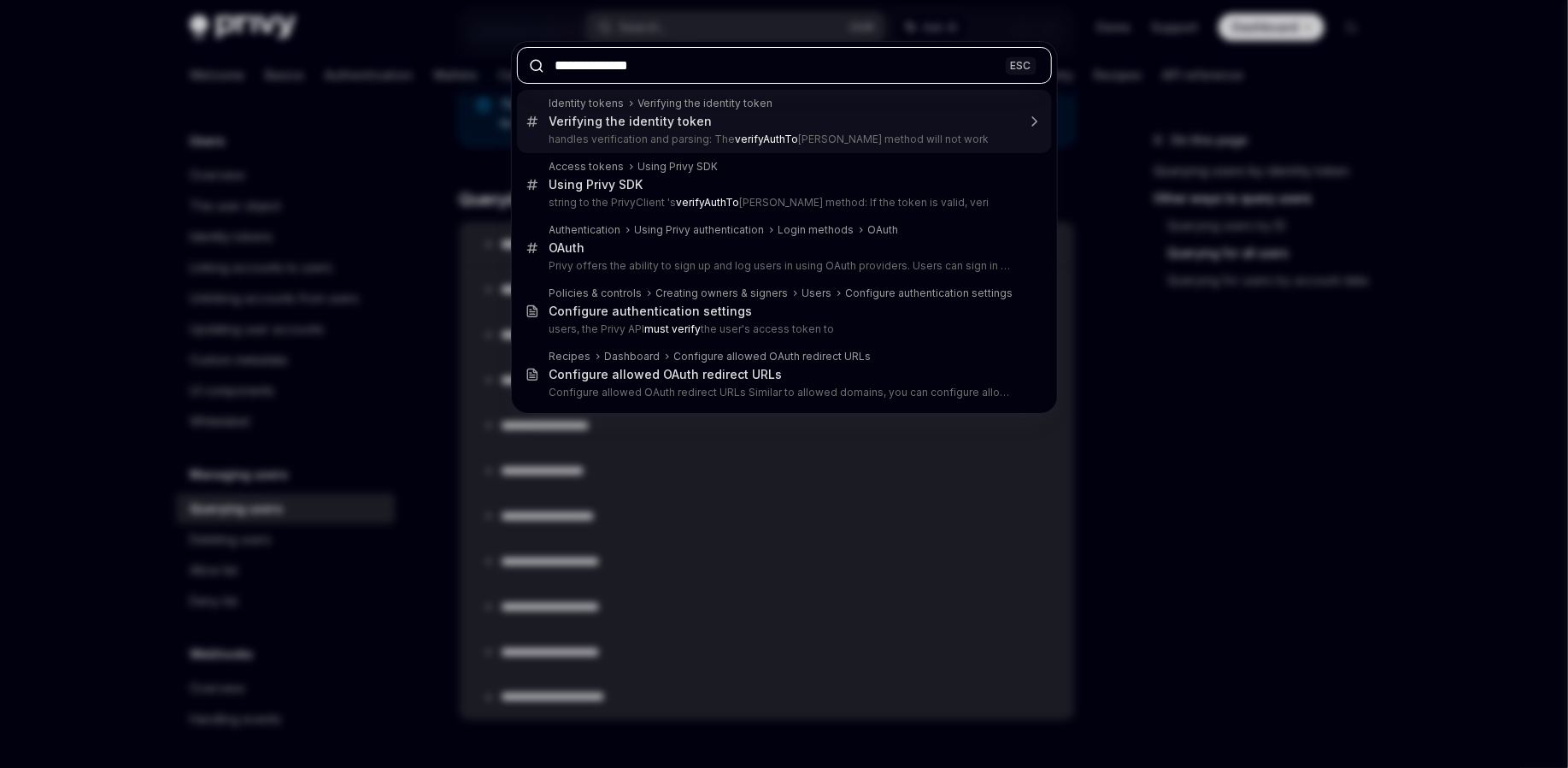
type input "**********"
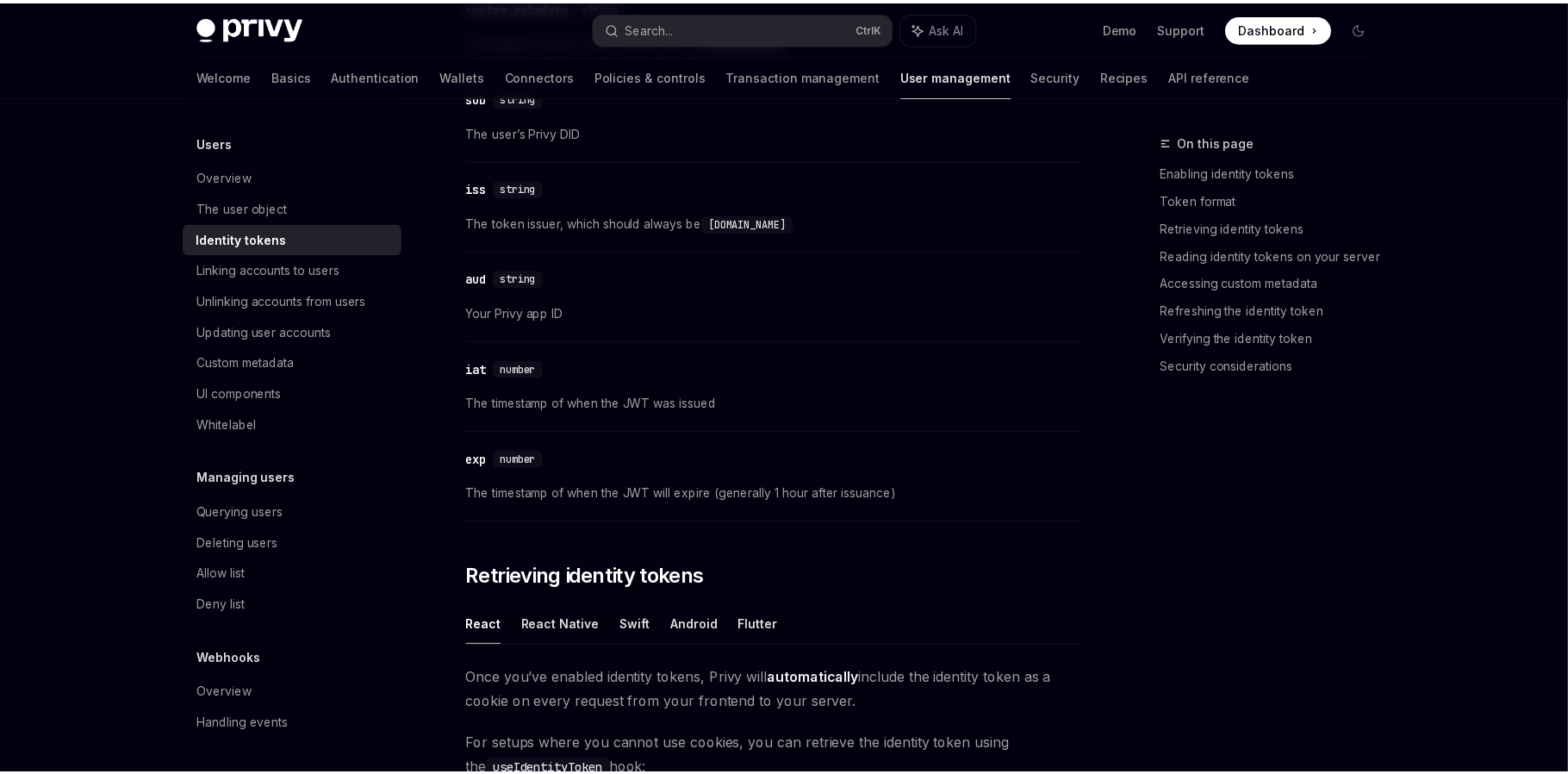
scroll to position [4533, 0]
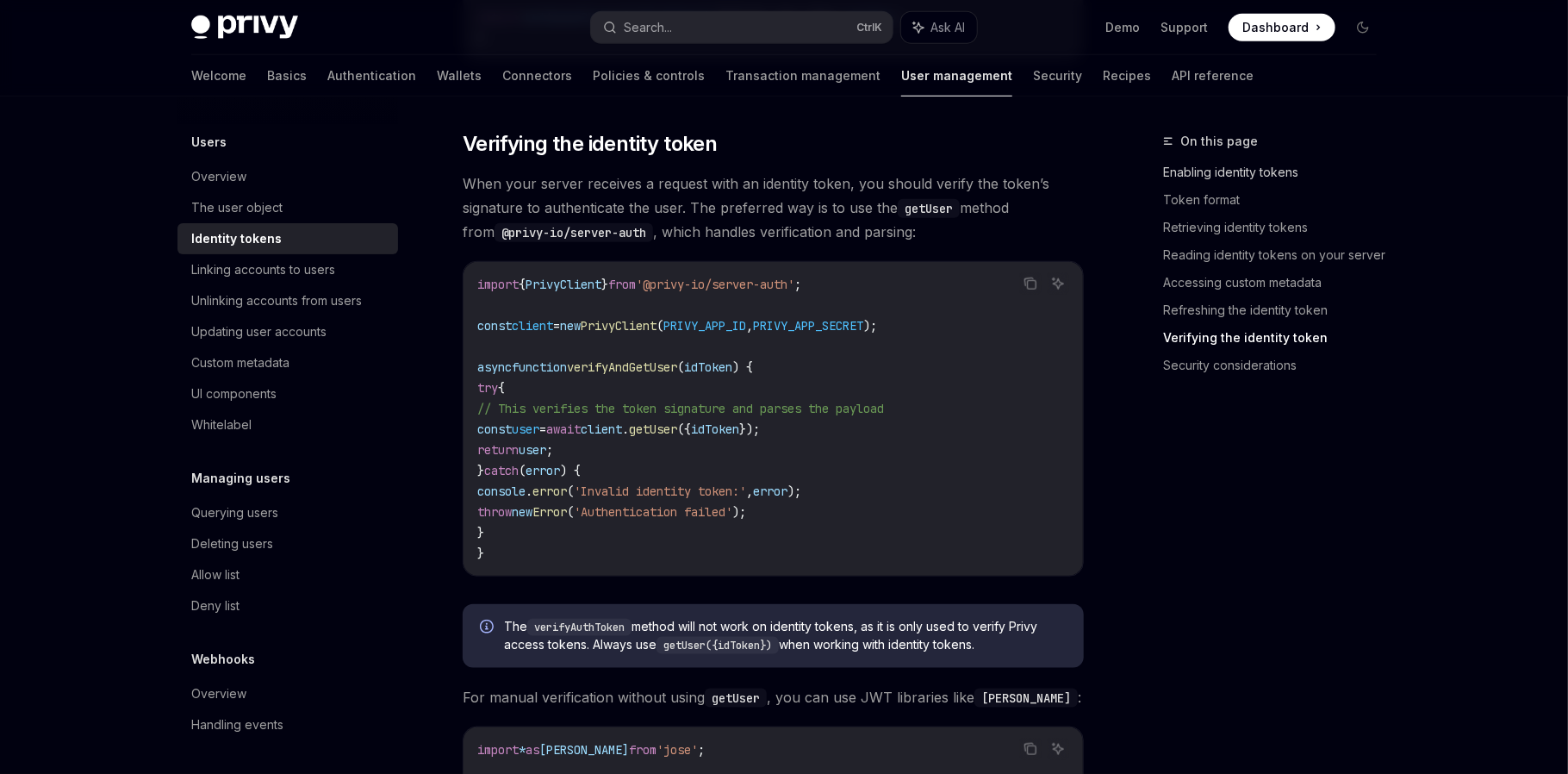
click at [1188, 175] on link "Enabling identity tokens" at bounding box center [1276, 172] width 228 height 28
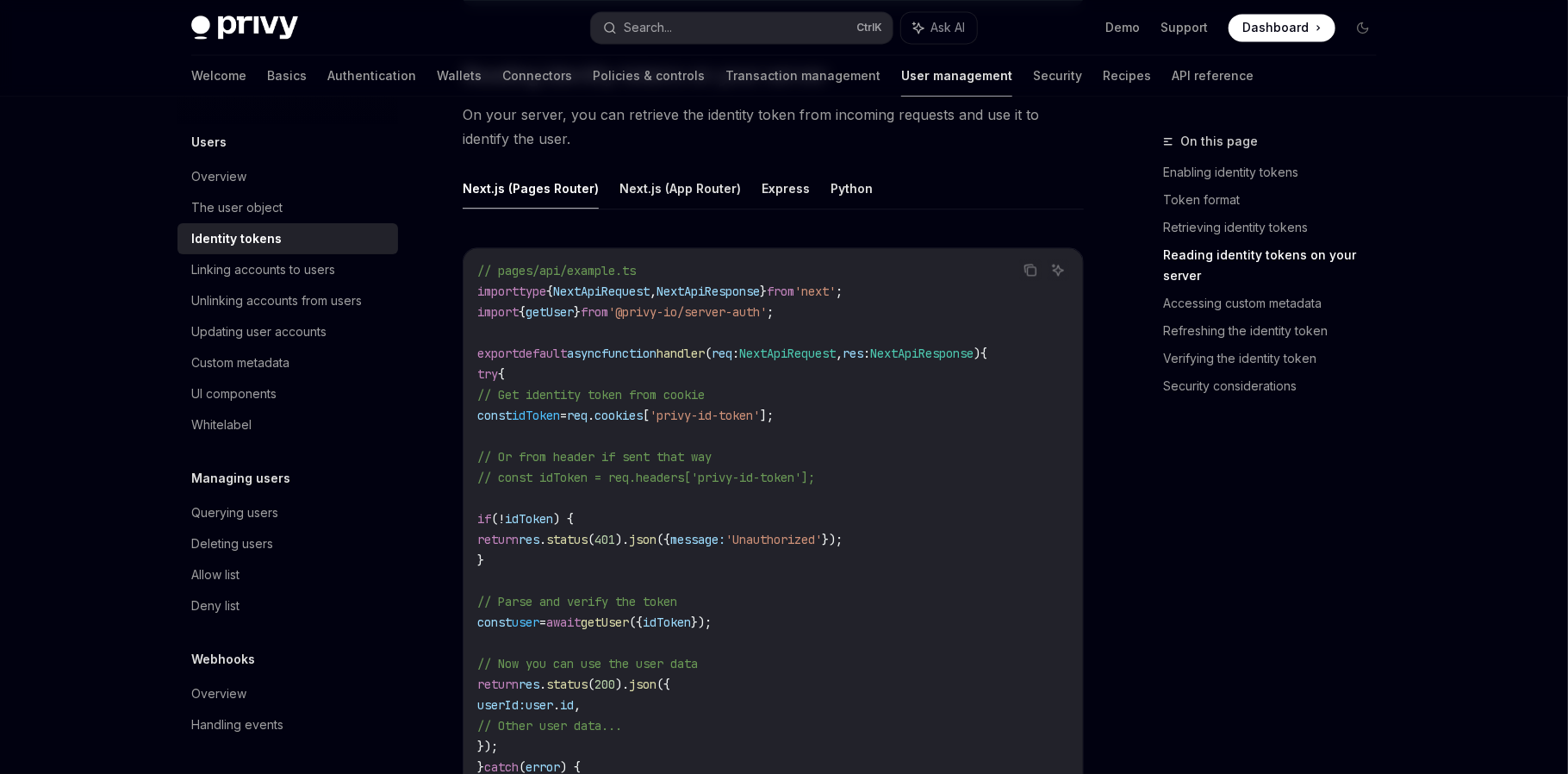
scroll to position [2297, 0]
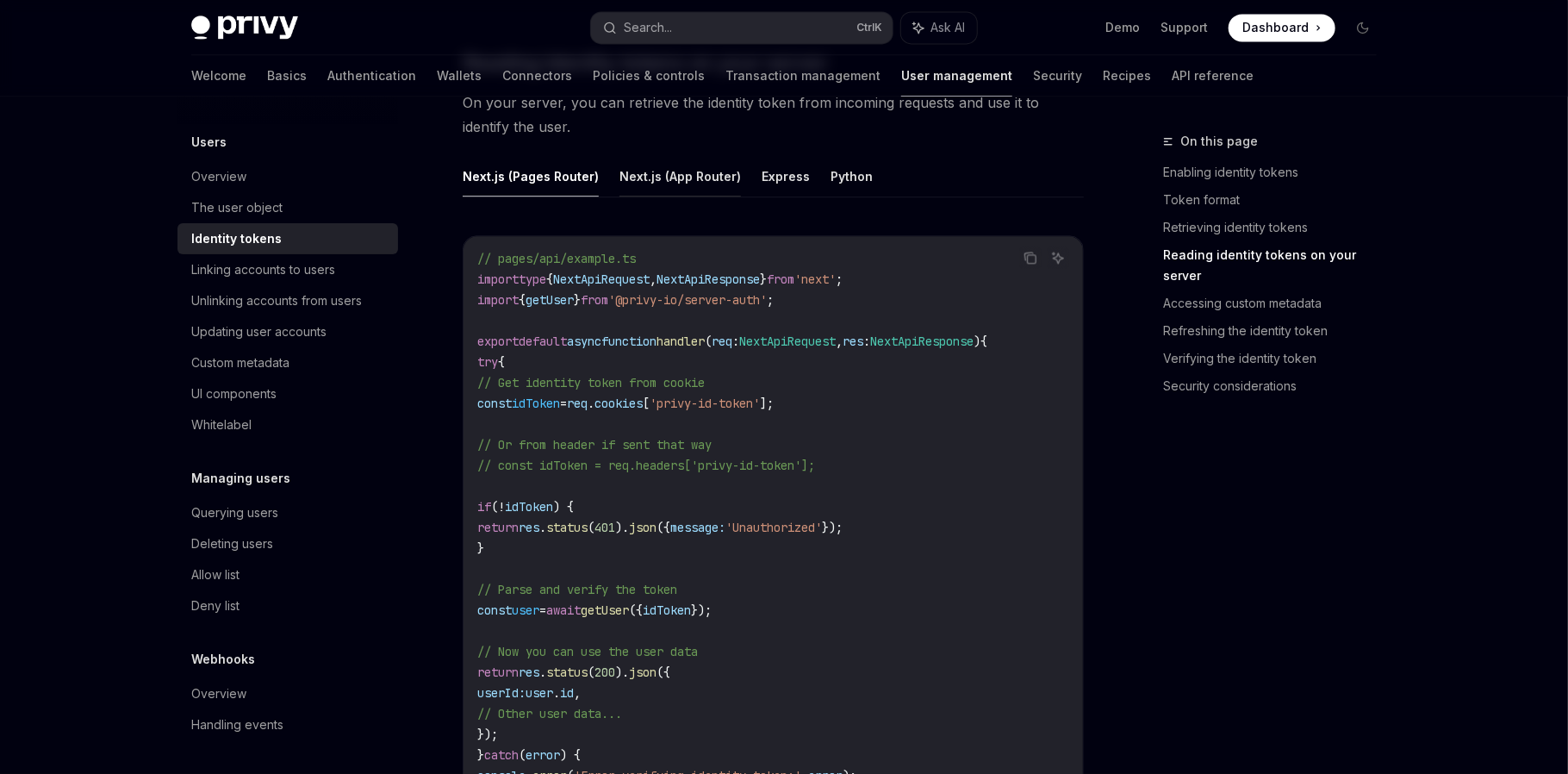
click at [633, 161] on button "Next.js (App Router)" at bounding box center [680, 176] width 121 height 40
type textarea "*"
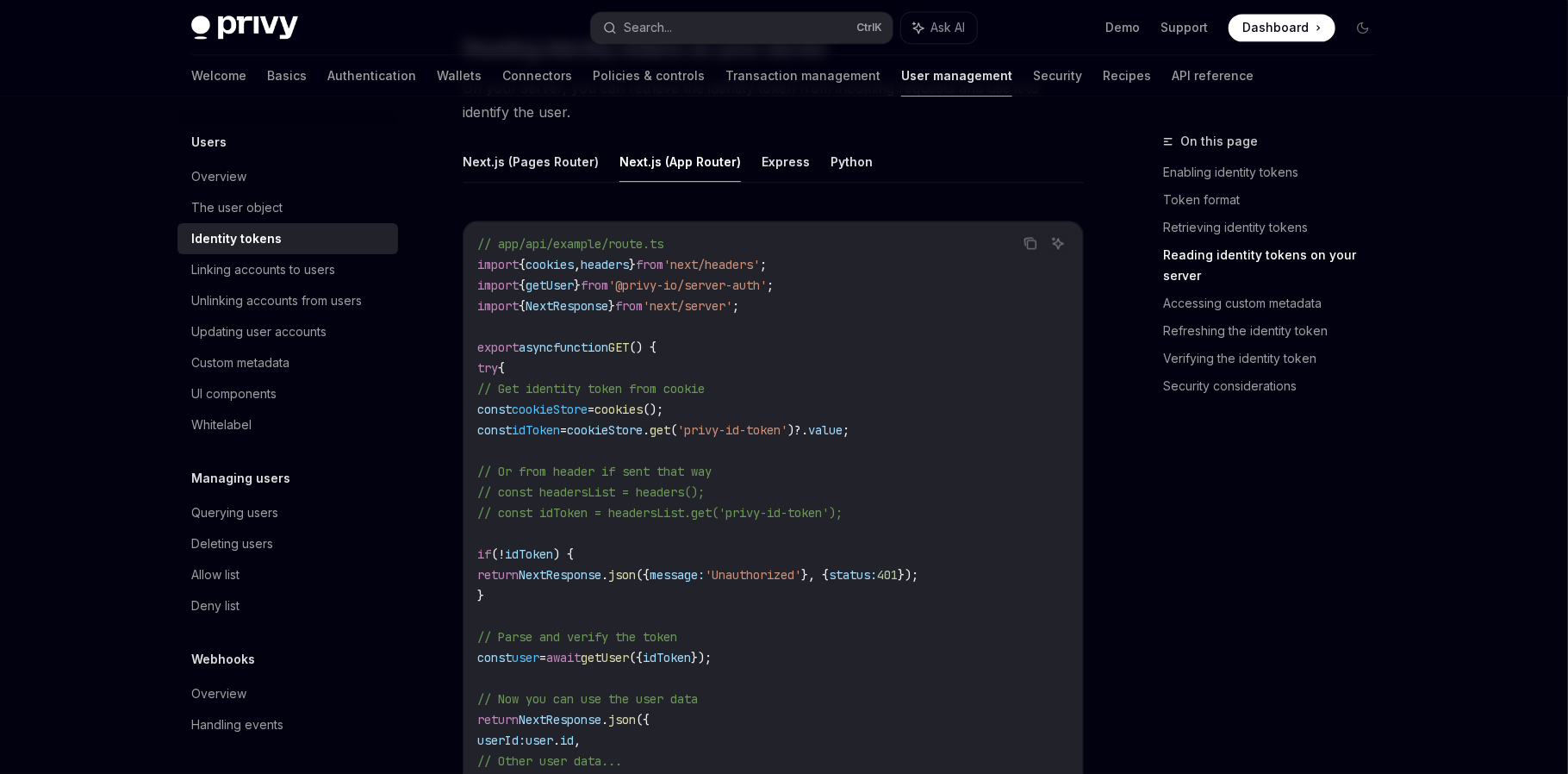
scroll to position [2297, 0]
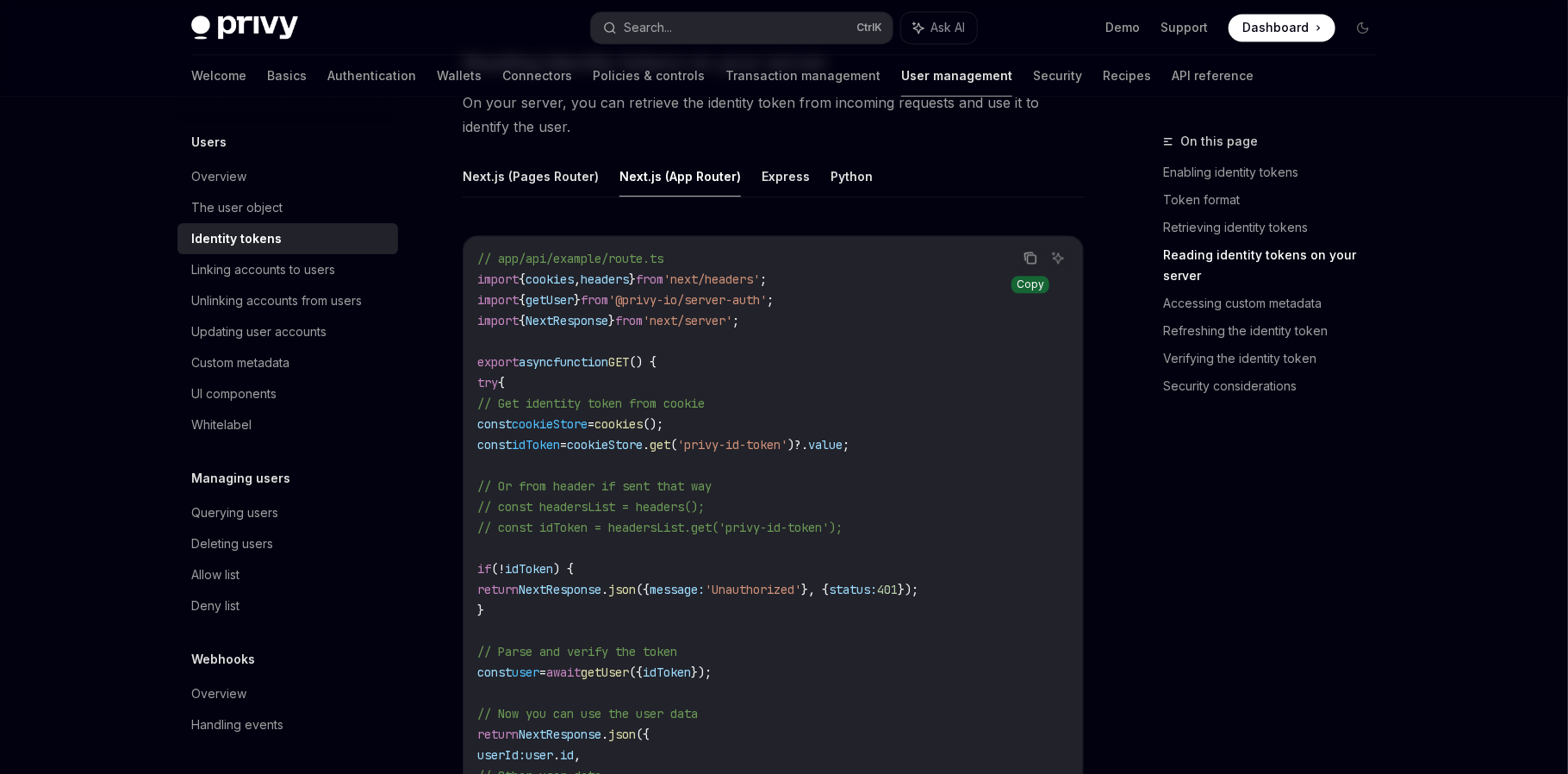
click at [1030, 258] on icon "Copy the contents from the code block" at bounding box center [1030, 257] width 13 height 13
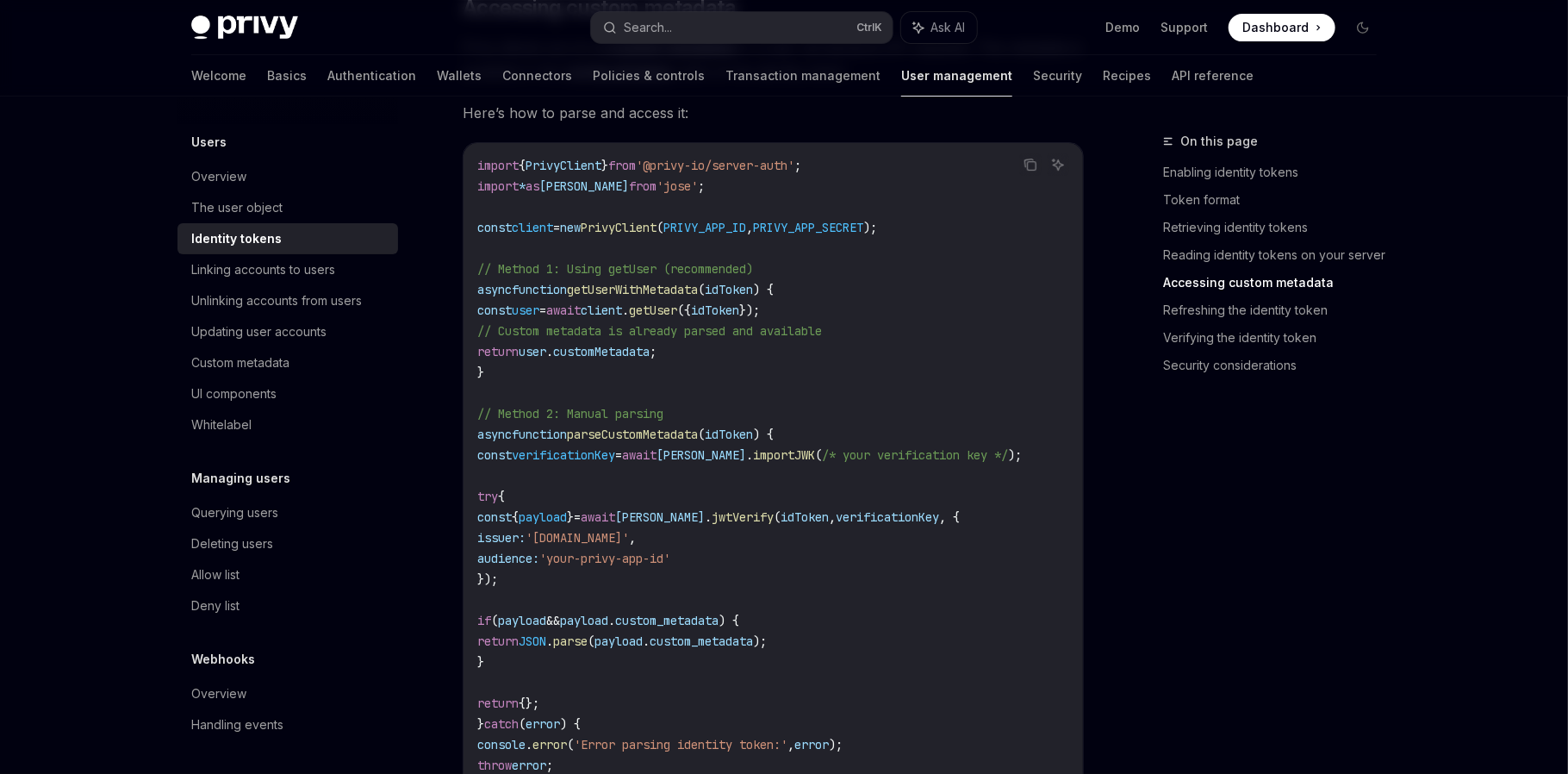
scroll to position [3301, 0]
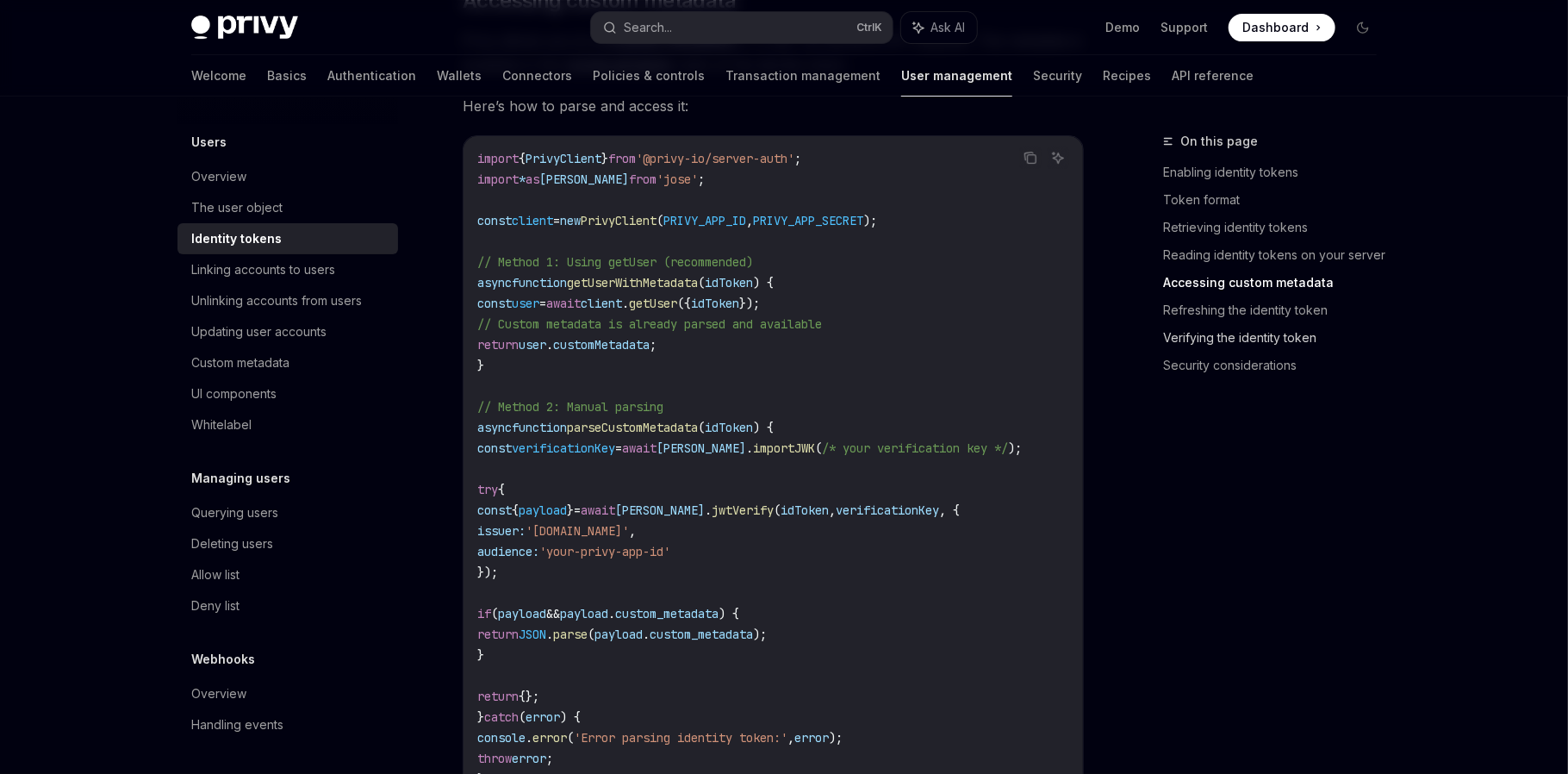
click at [1214, 341] on link "Verifying the identity token" at bounding box center [1276, 337] width 228 height 28
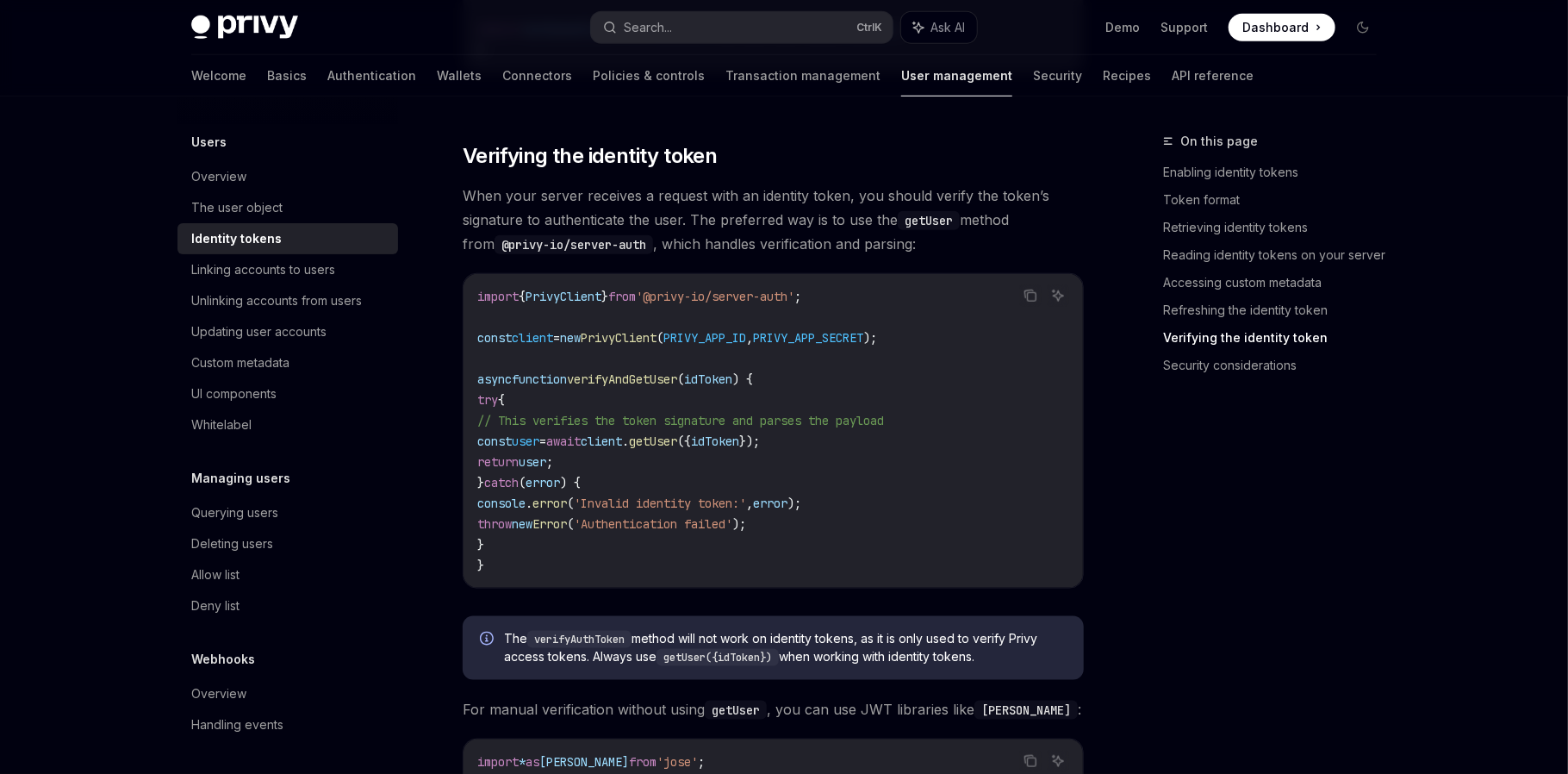
scroll to position [4588, 0]
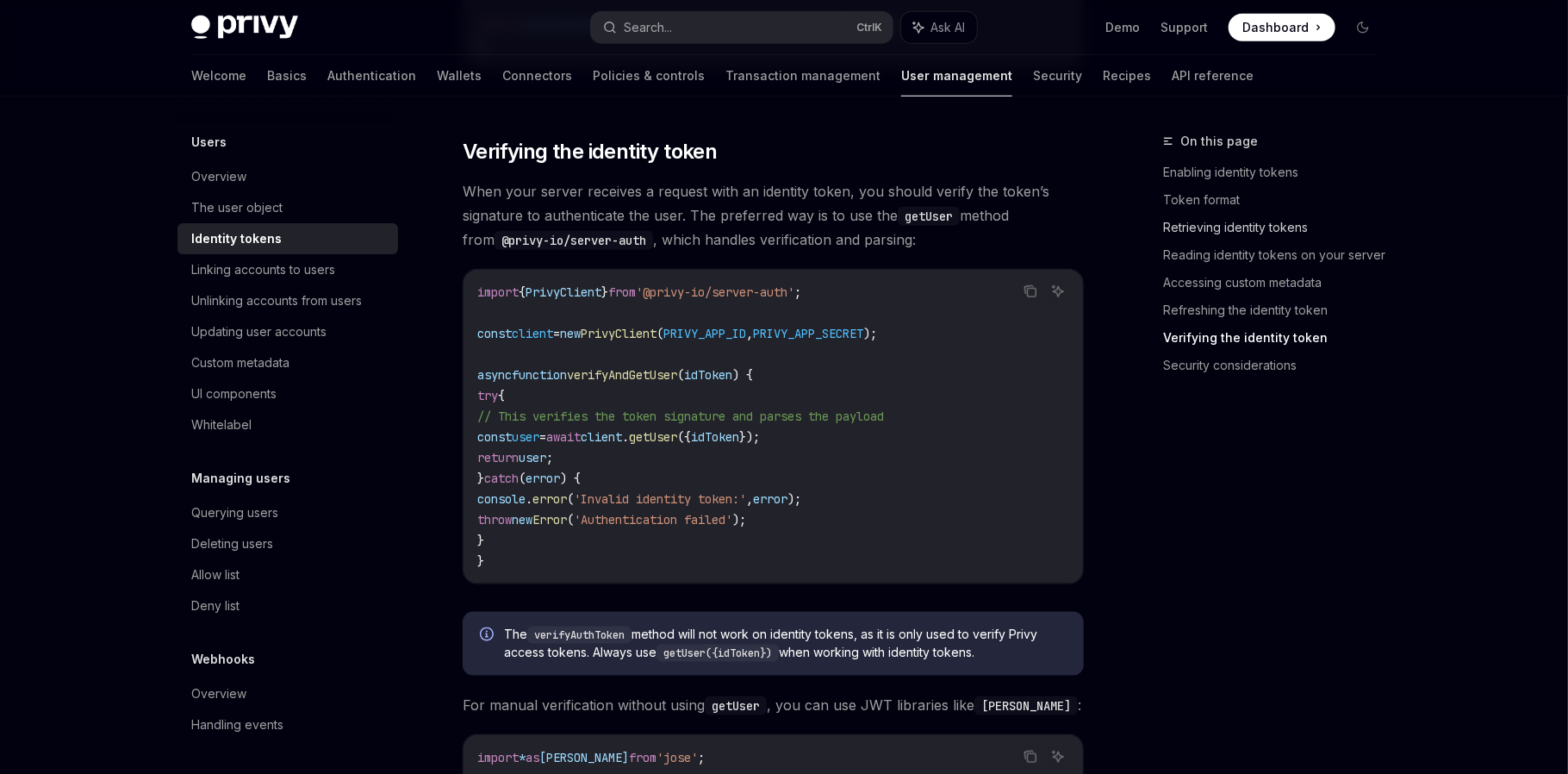
click at [1219, 226] on link "Retrieving identity tokens" at bounding box center [1276, 227] width 228 height 28
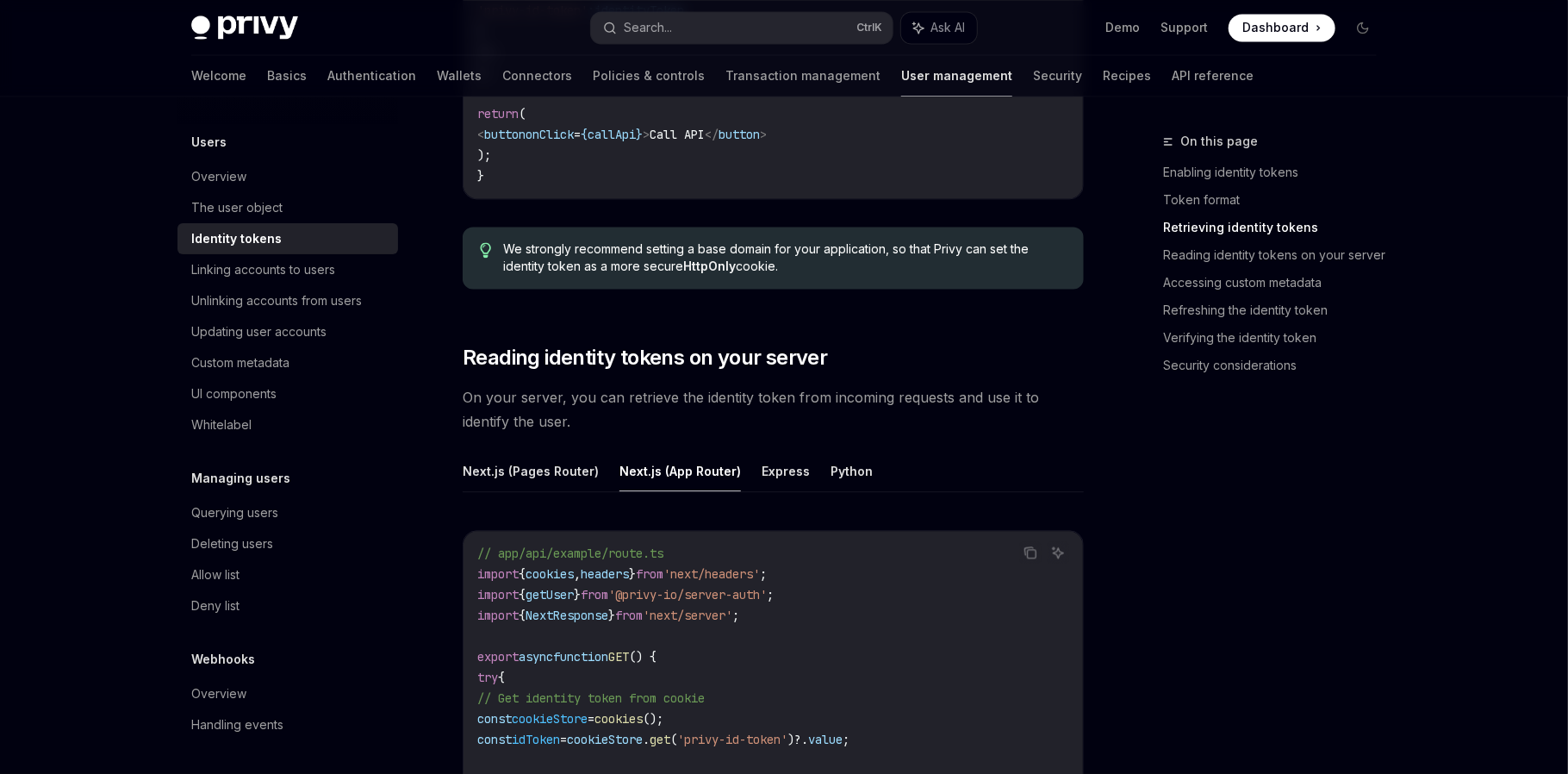
scroll to position [2010, 0]
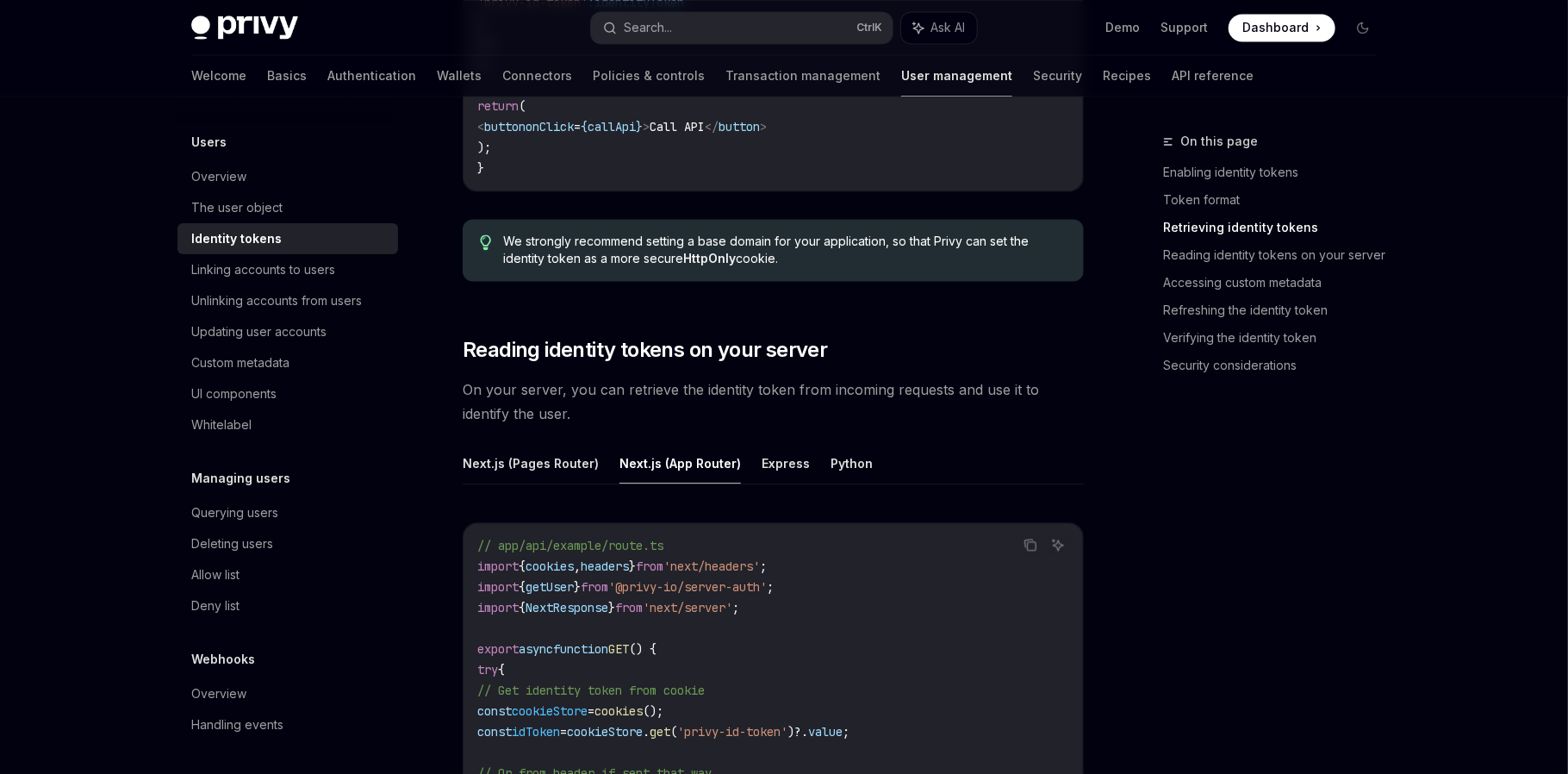
click at [1199, 227] on link "Retrieving identity tokens" at bounding box center [1276, 227] width 228 height 28
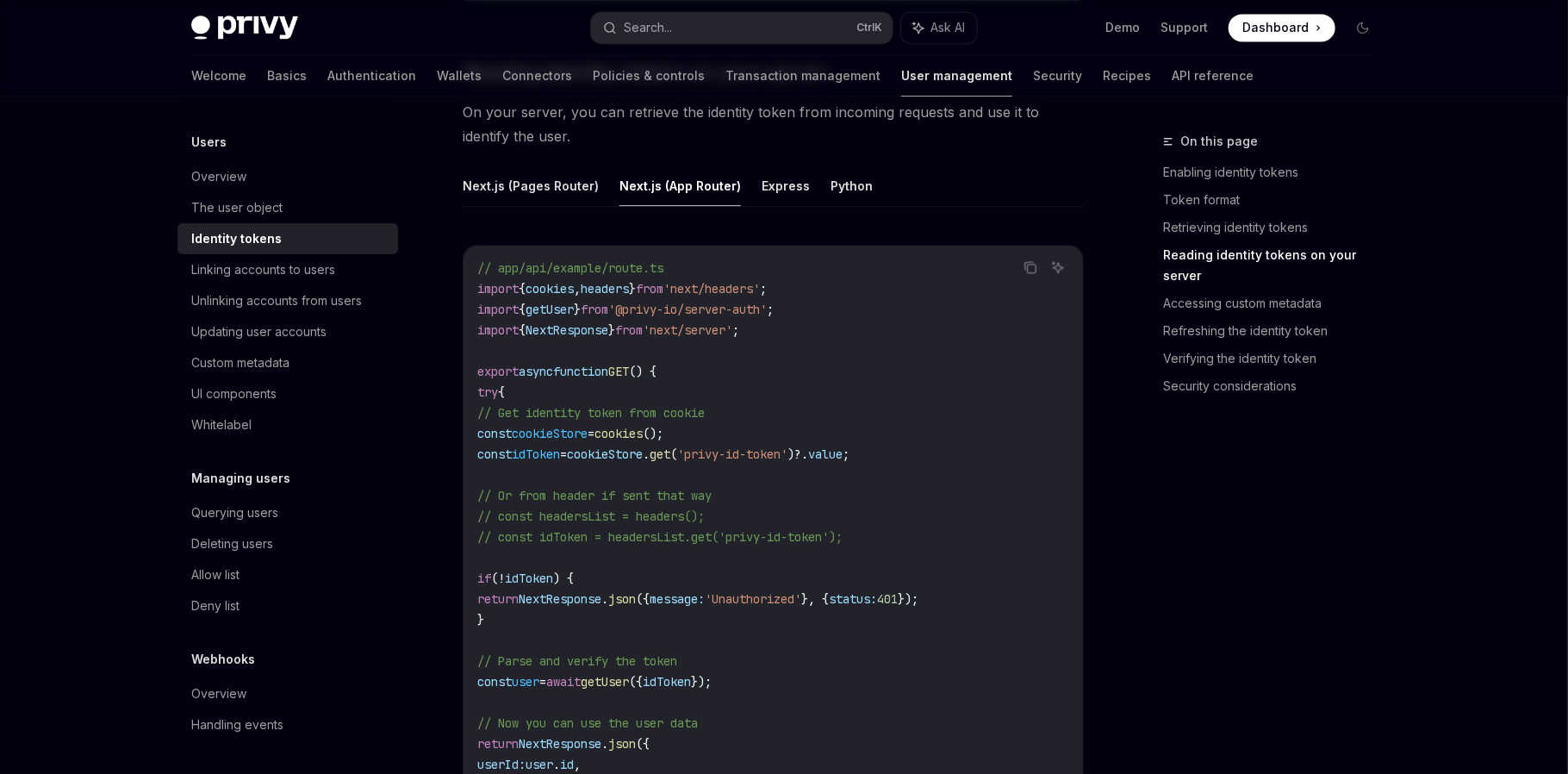
scroll to position [2297, 0]
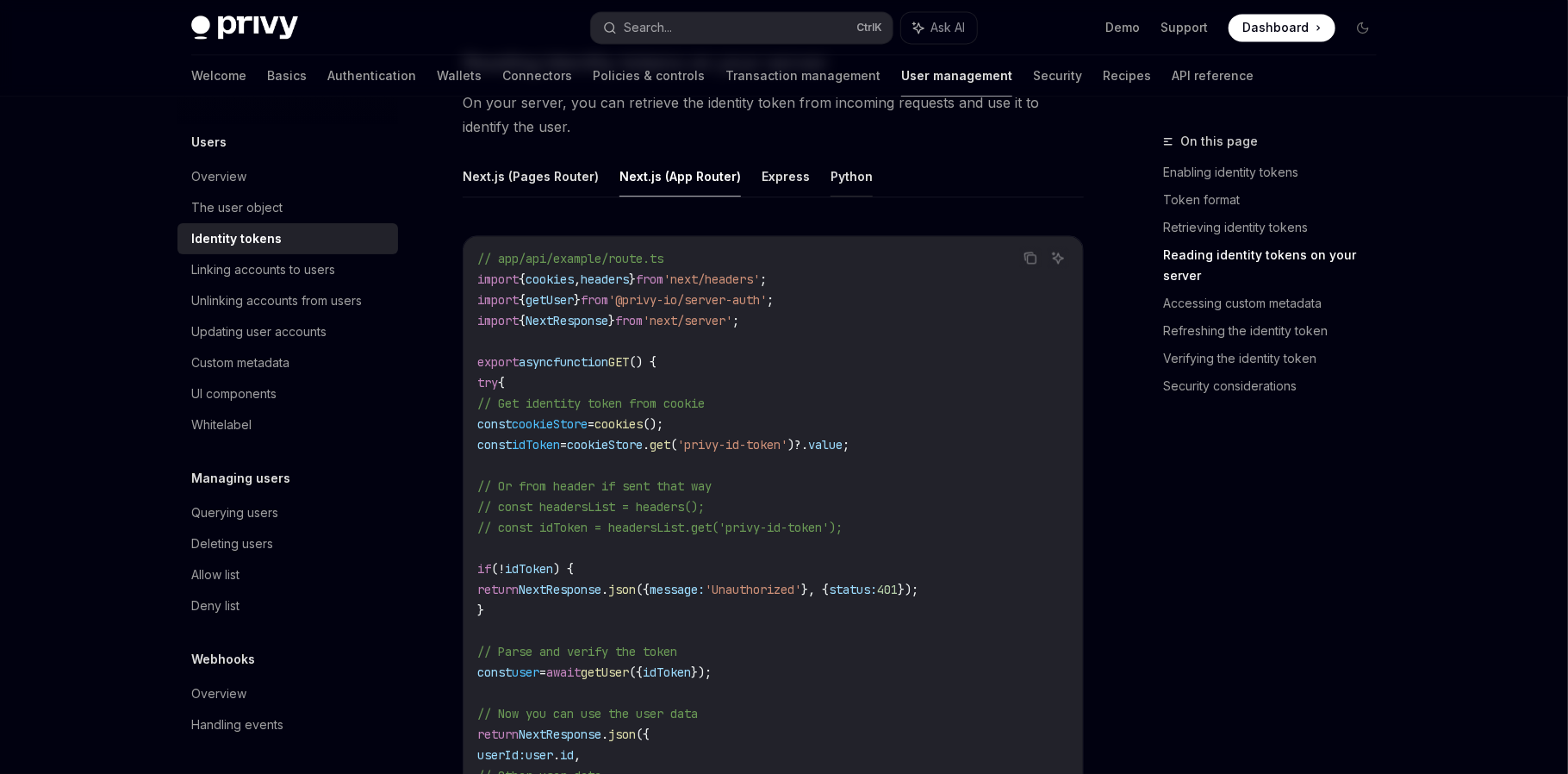
click at [834, 186] on button "Python" at bounding box center [850, 176] width 42 height 40
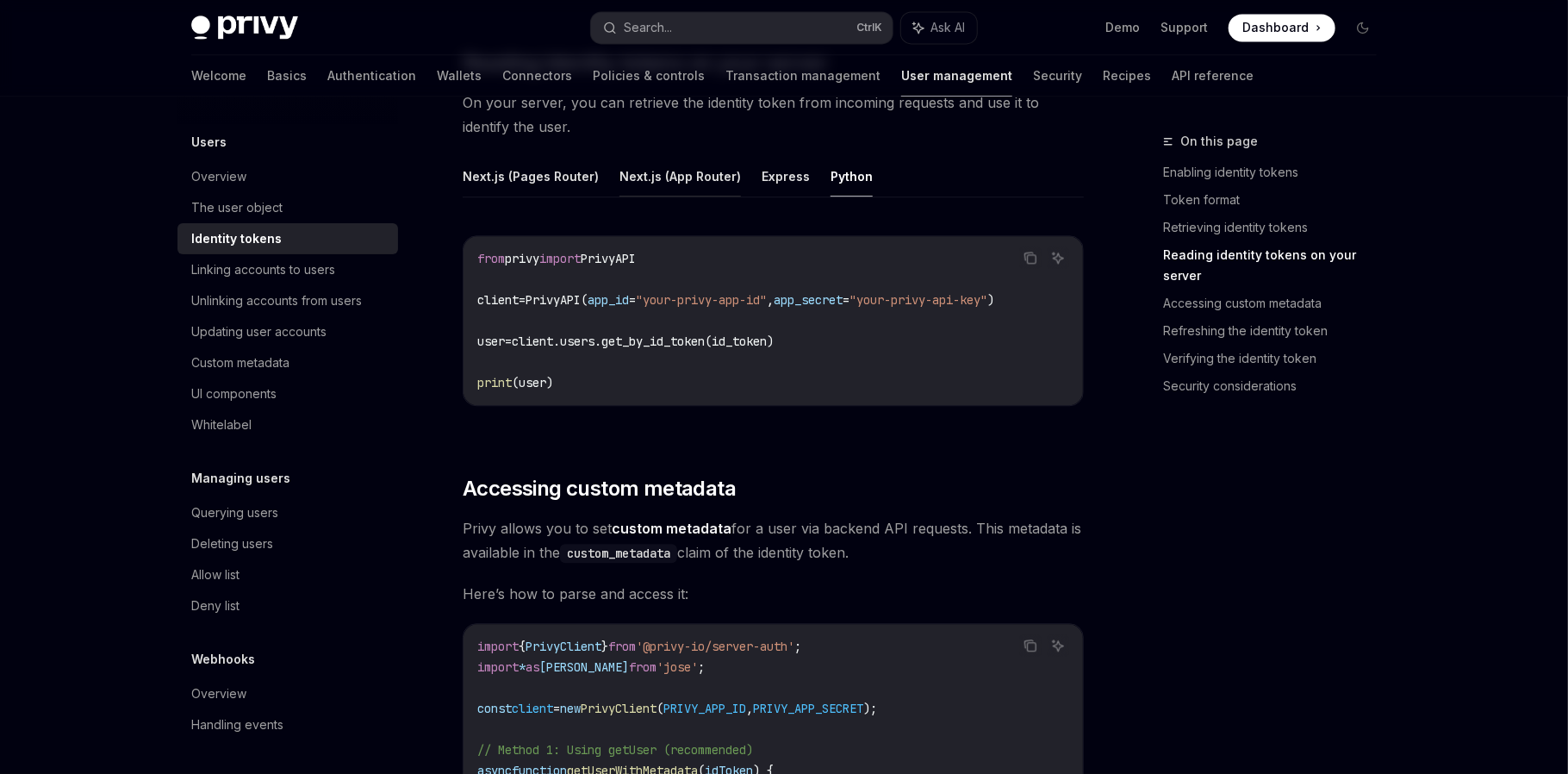
click at [665, 162] on button "Next.js (App Router)" at bounding box center [680, 176] width 121 height 40
type textarea "*"
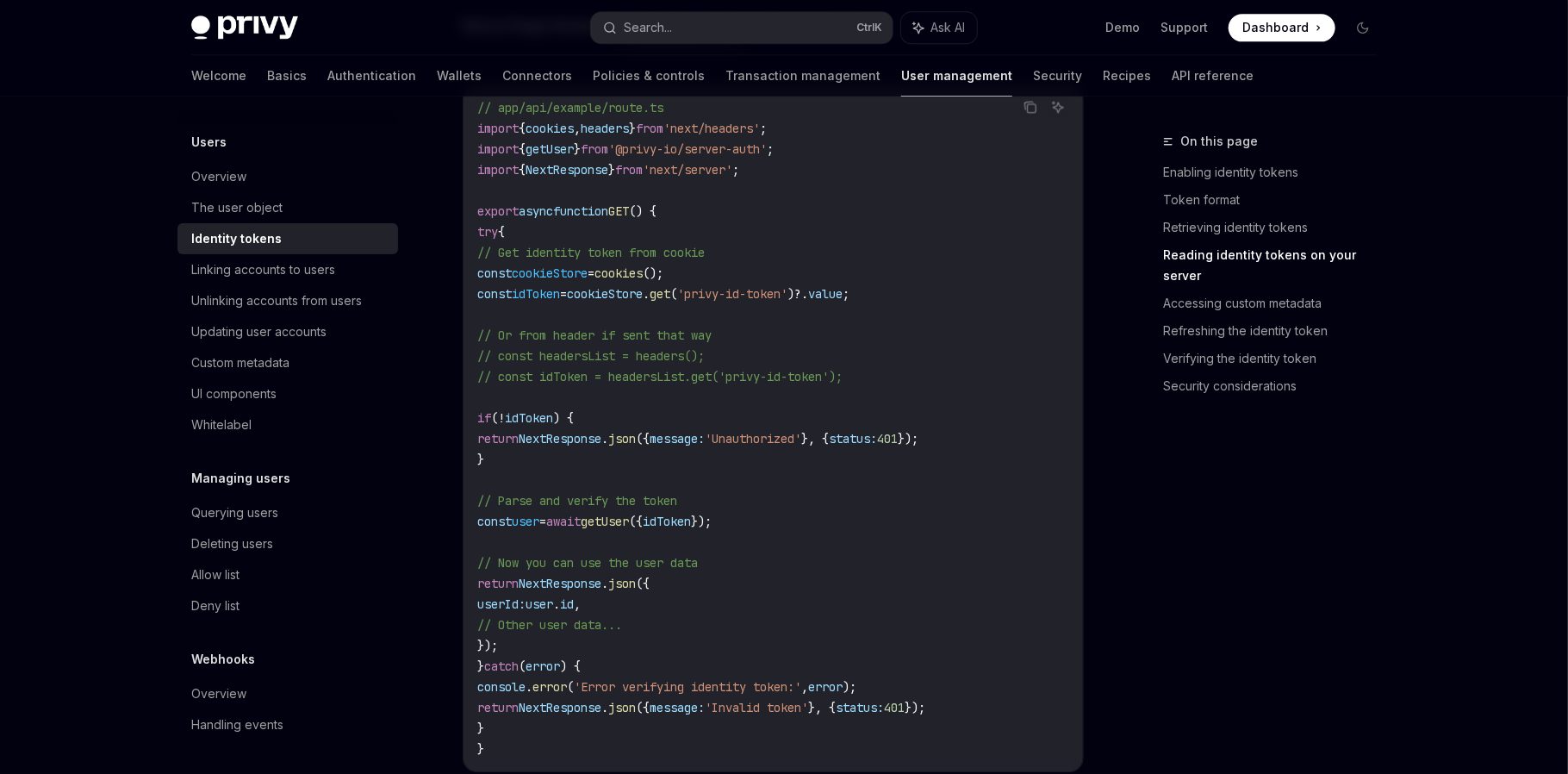
scroll to position [2441, 0]
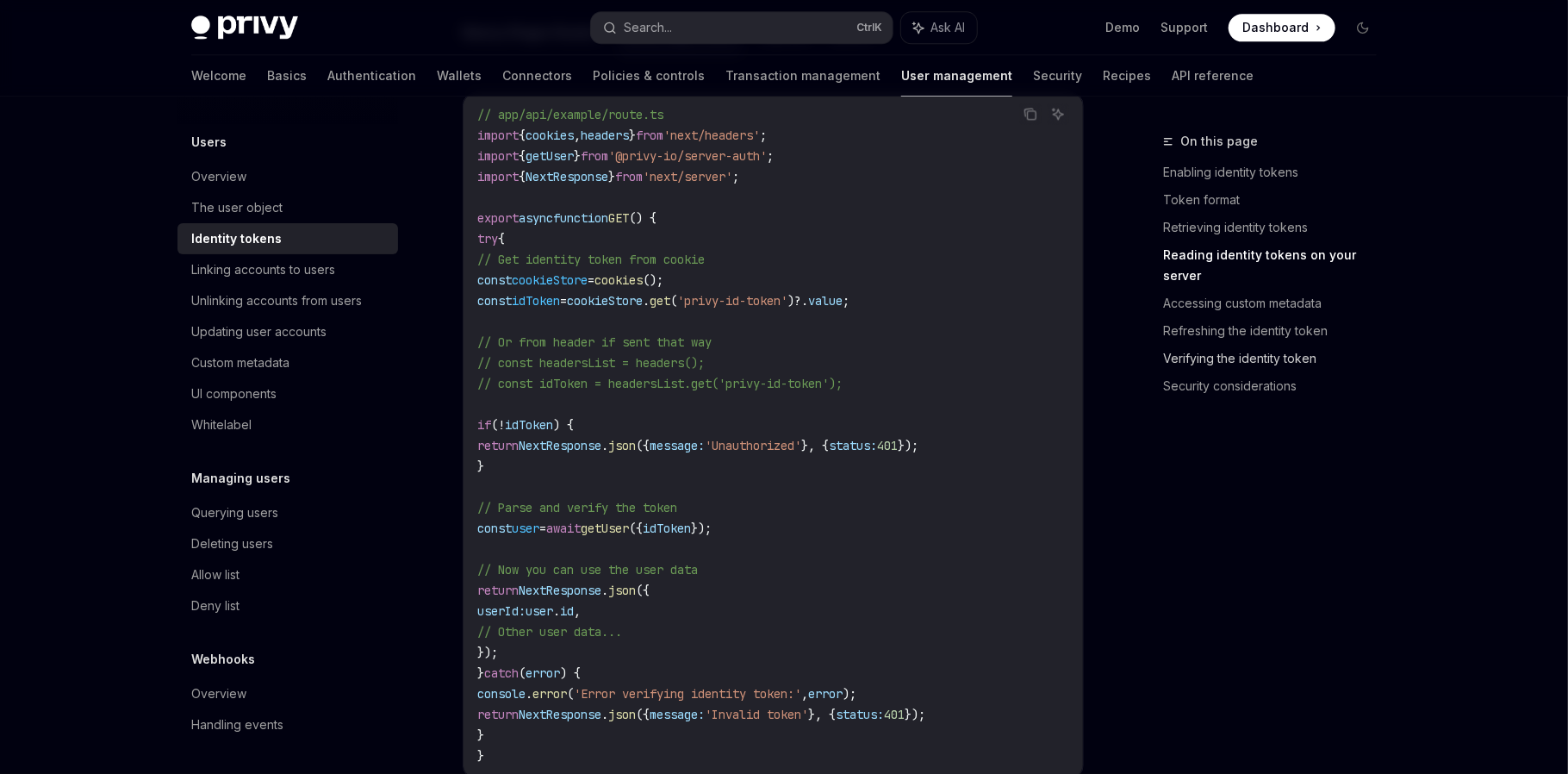
click at [1184, 345] on link "Verifying the identity token" at bounding box center [1276, 358] width 228 height 28
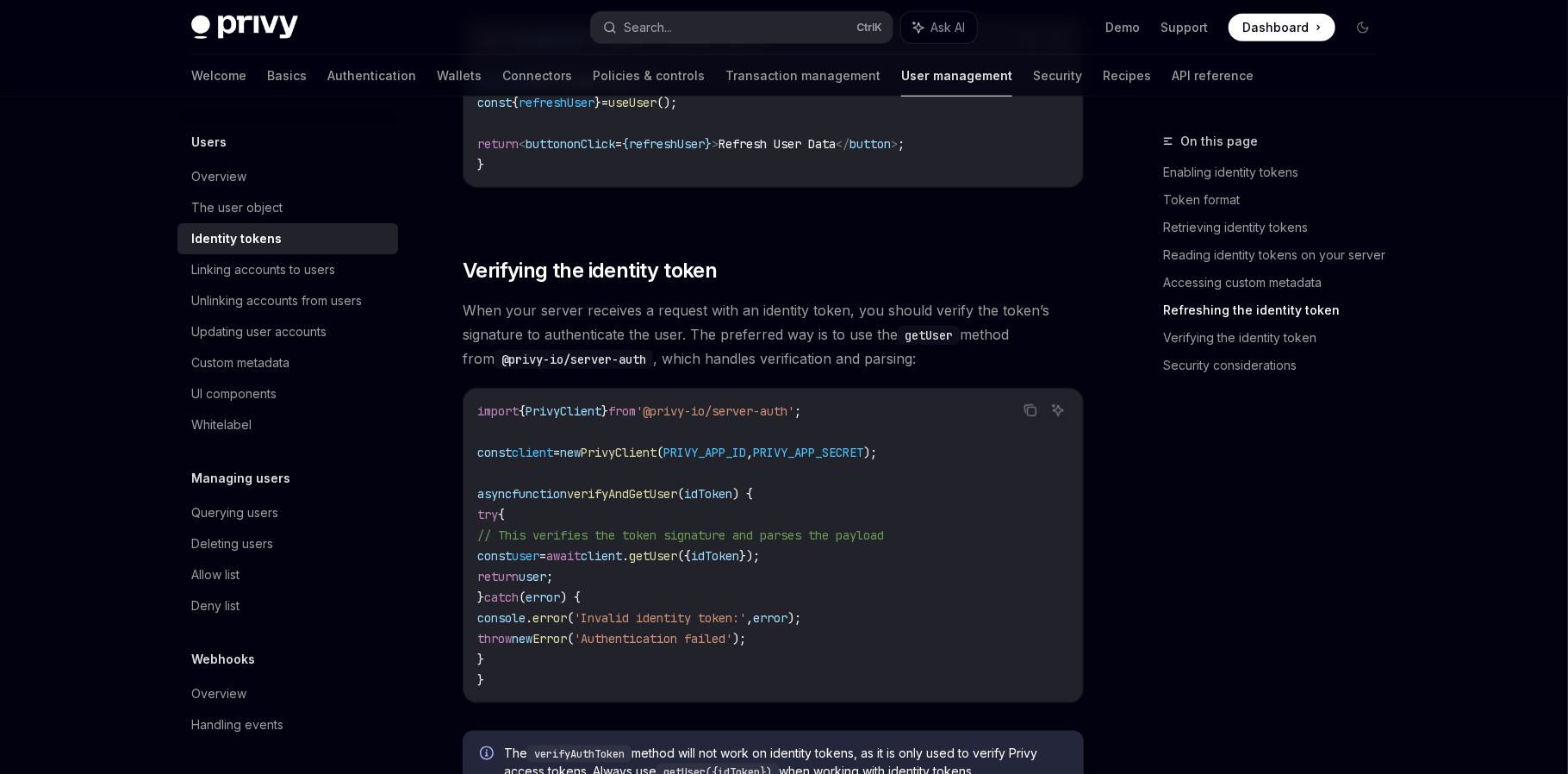
scroll to position [4445, 0]
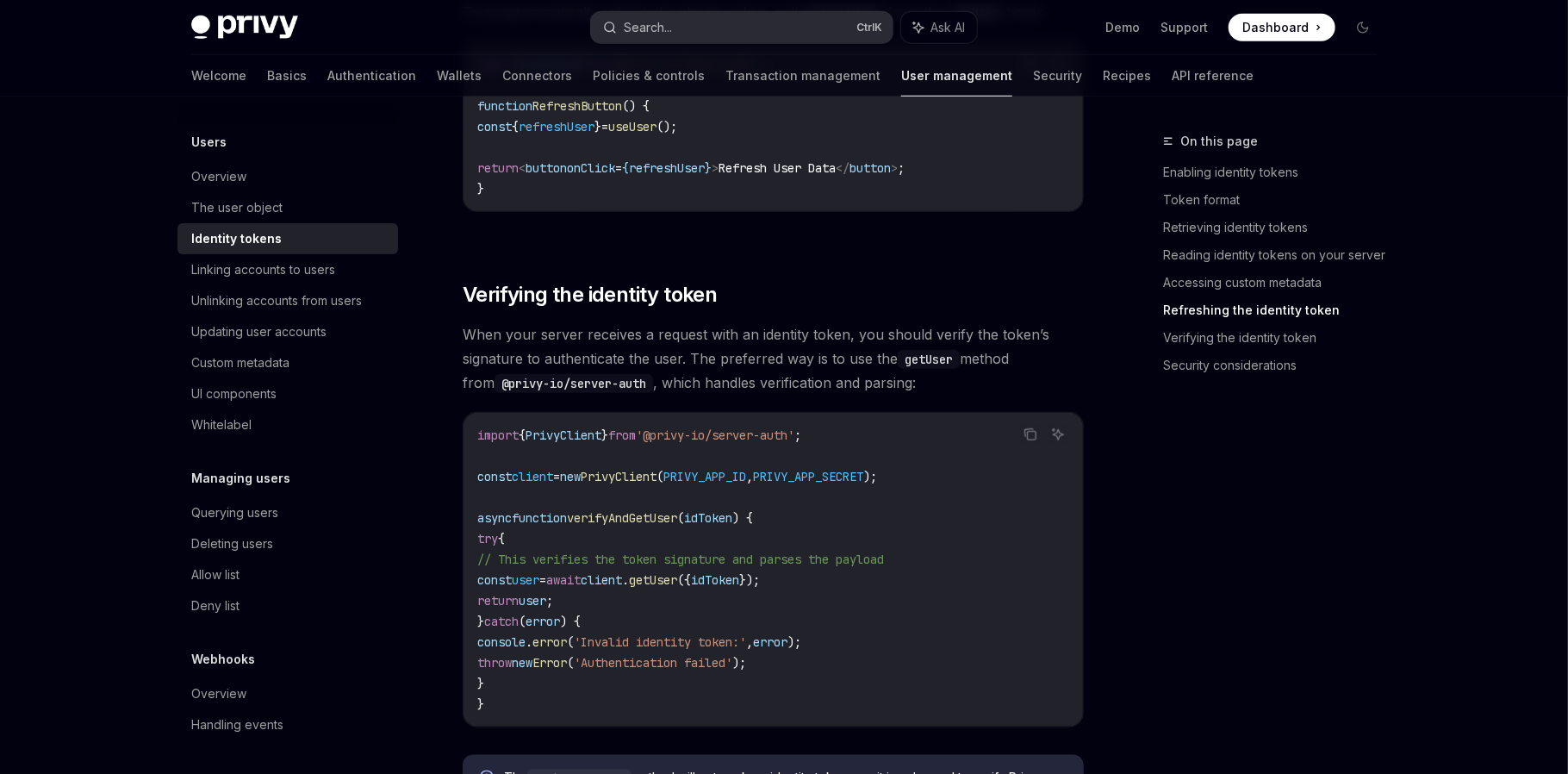
click at [733, 26] on button "Search... Ctrl K" at bounding box center [742, 28] width 302 height 31
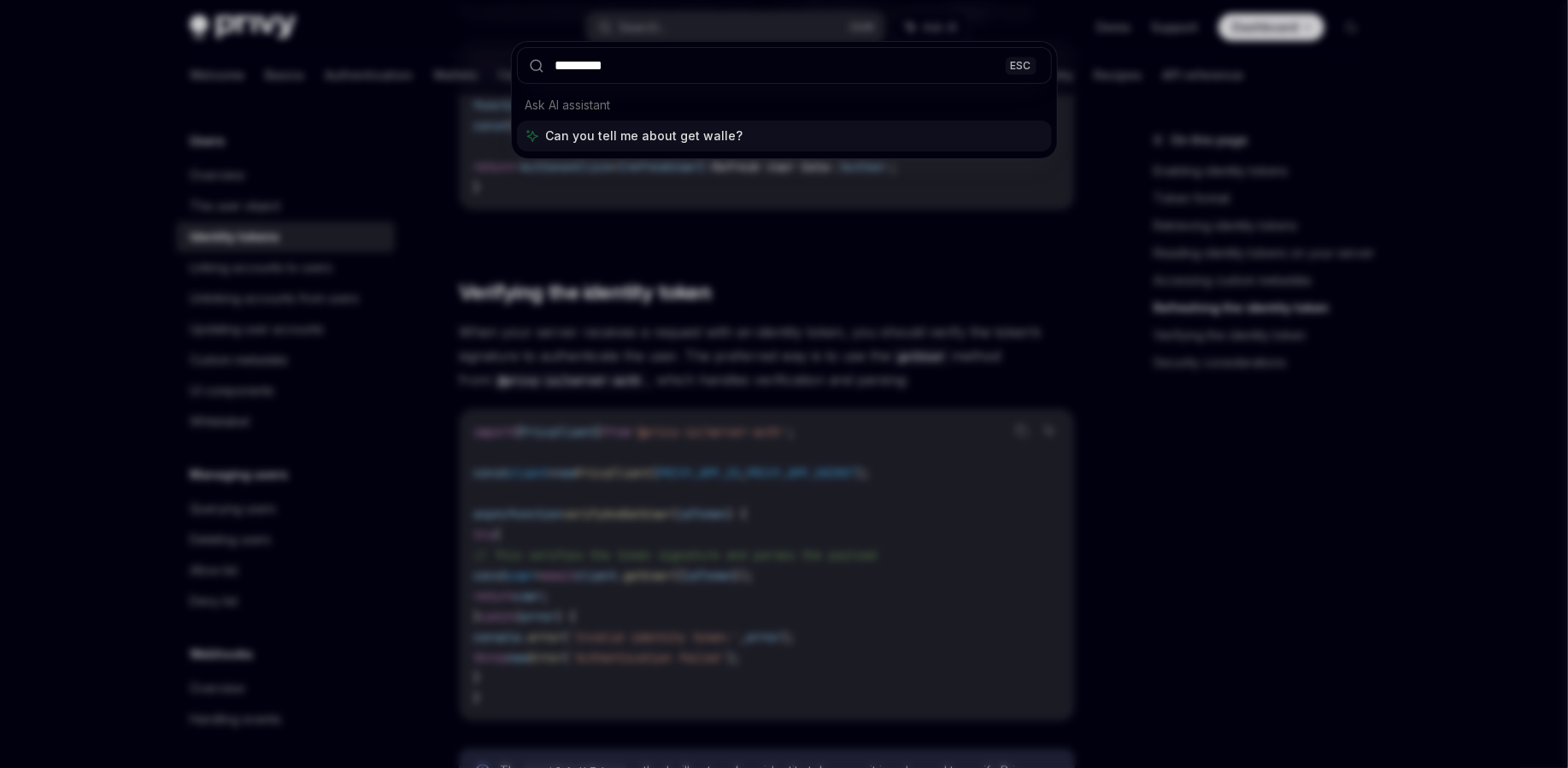
type input "**********"
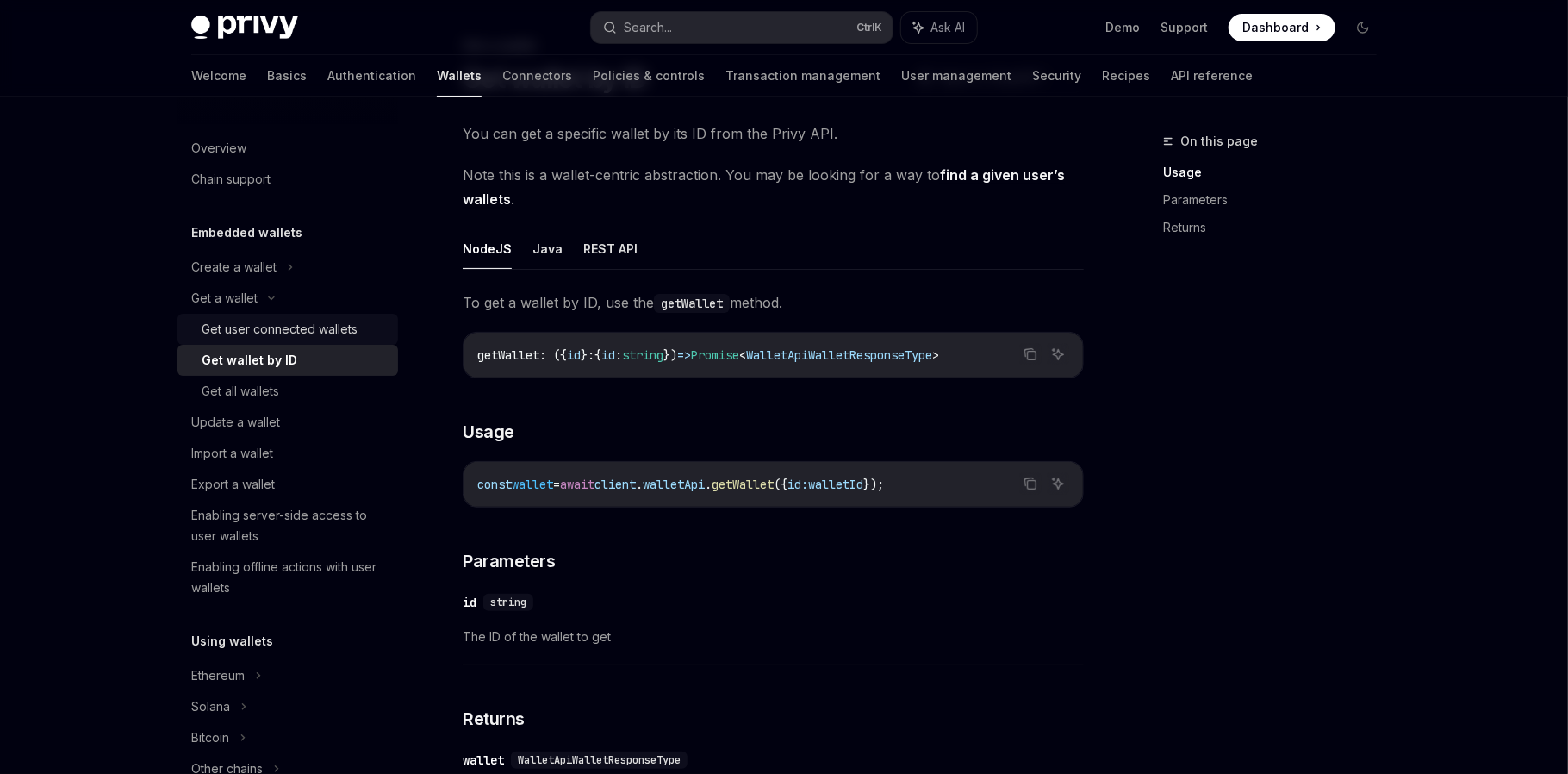
click at [307, 329] on div "Get user connected wallets" at bounding box center [279, 329] width 156 height 21
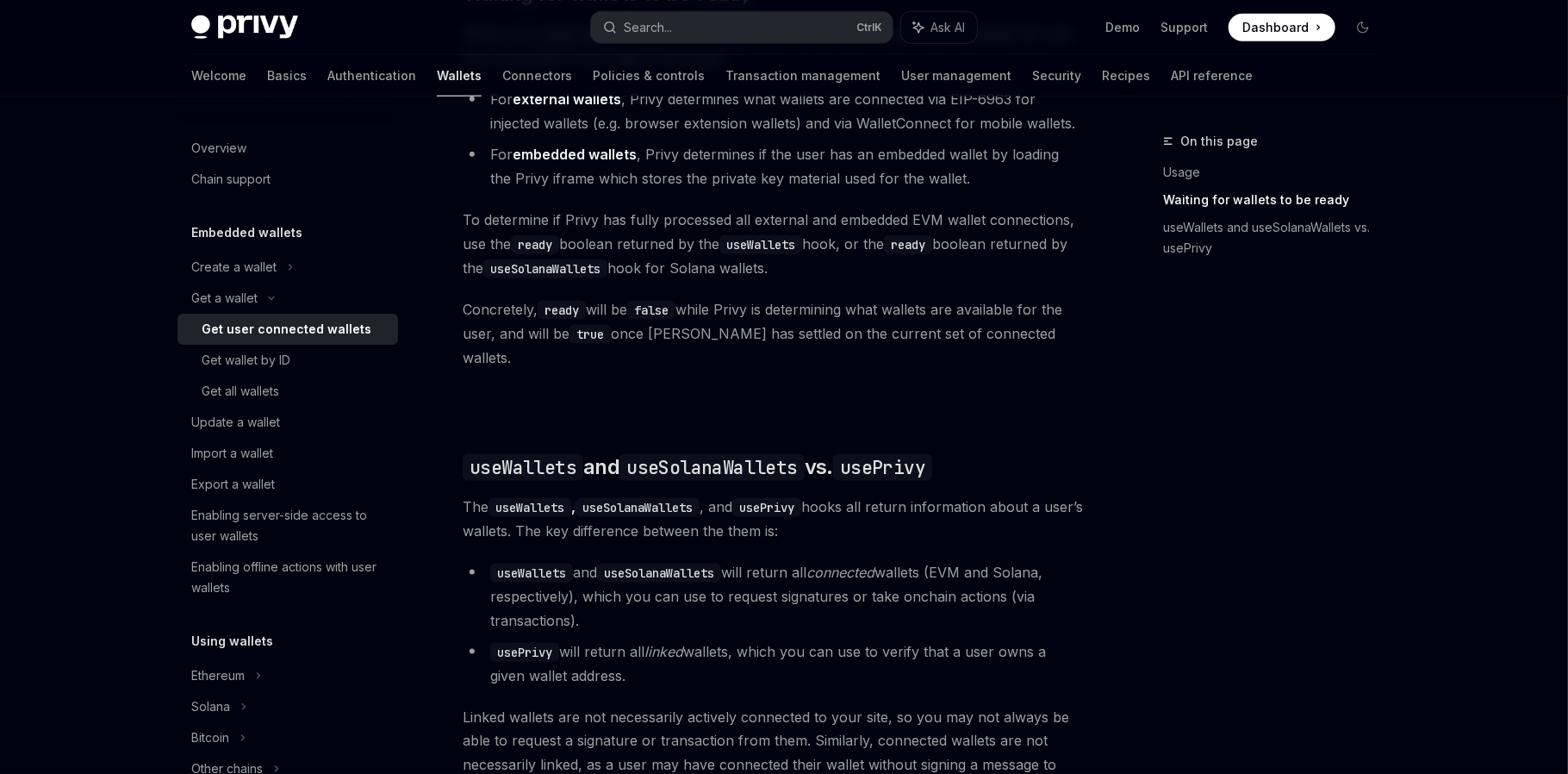
scroll to position [1119, 0]
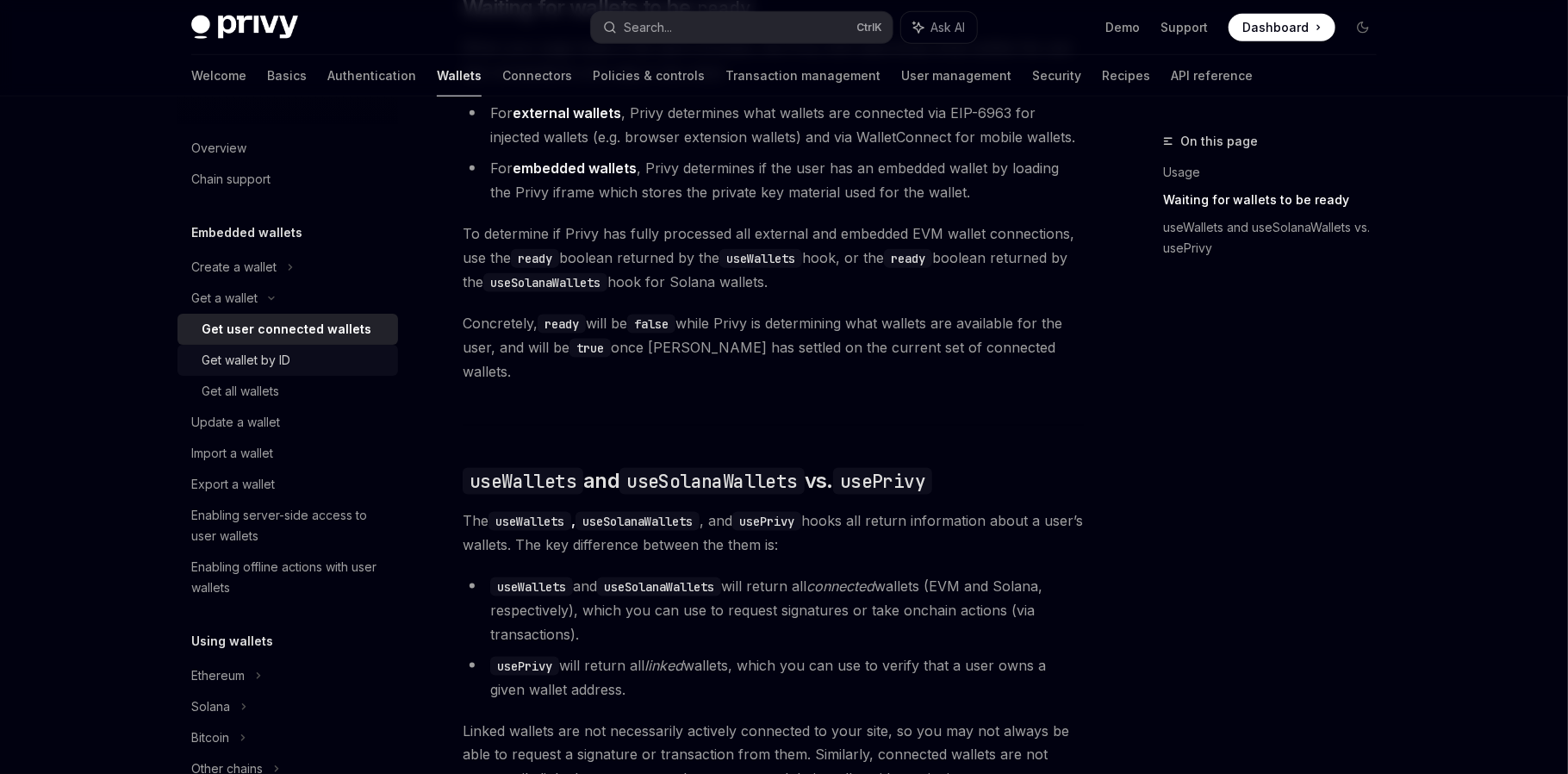
click at [243, 358] on div "Get wallet by ID" at bounding box center [245, 360] width 88 height 21
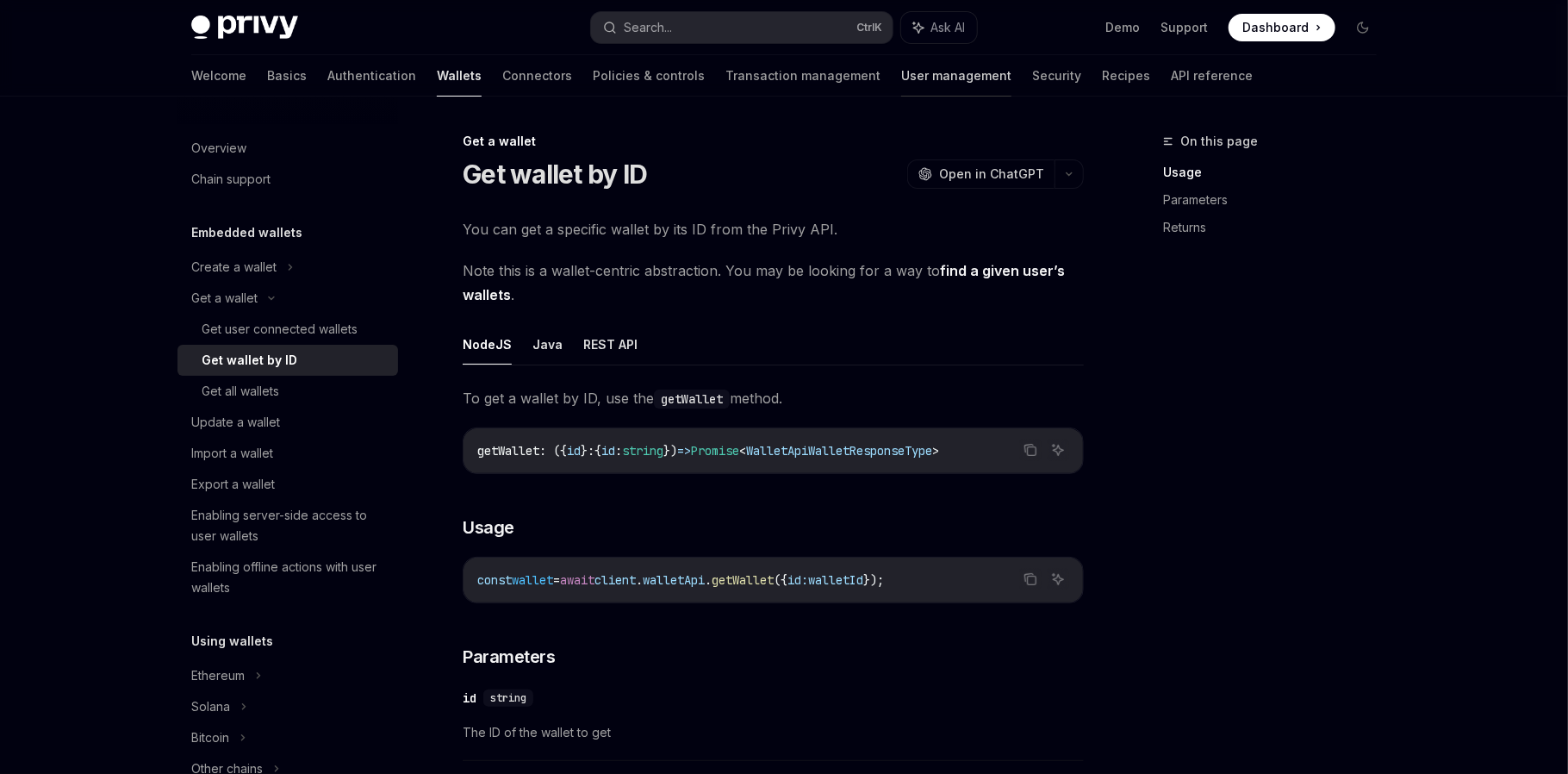
click at [901, 64] on link "User management" at bounding box center [957, 76] width 111 height 41
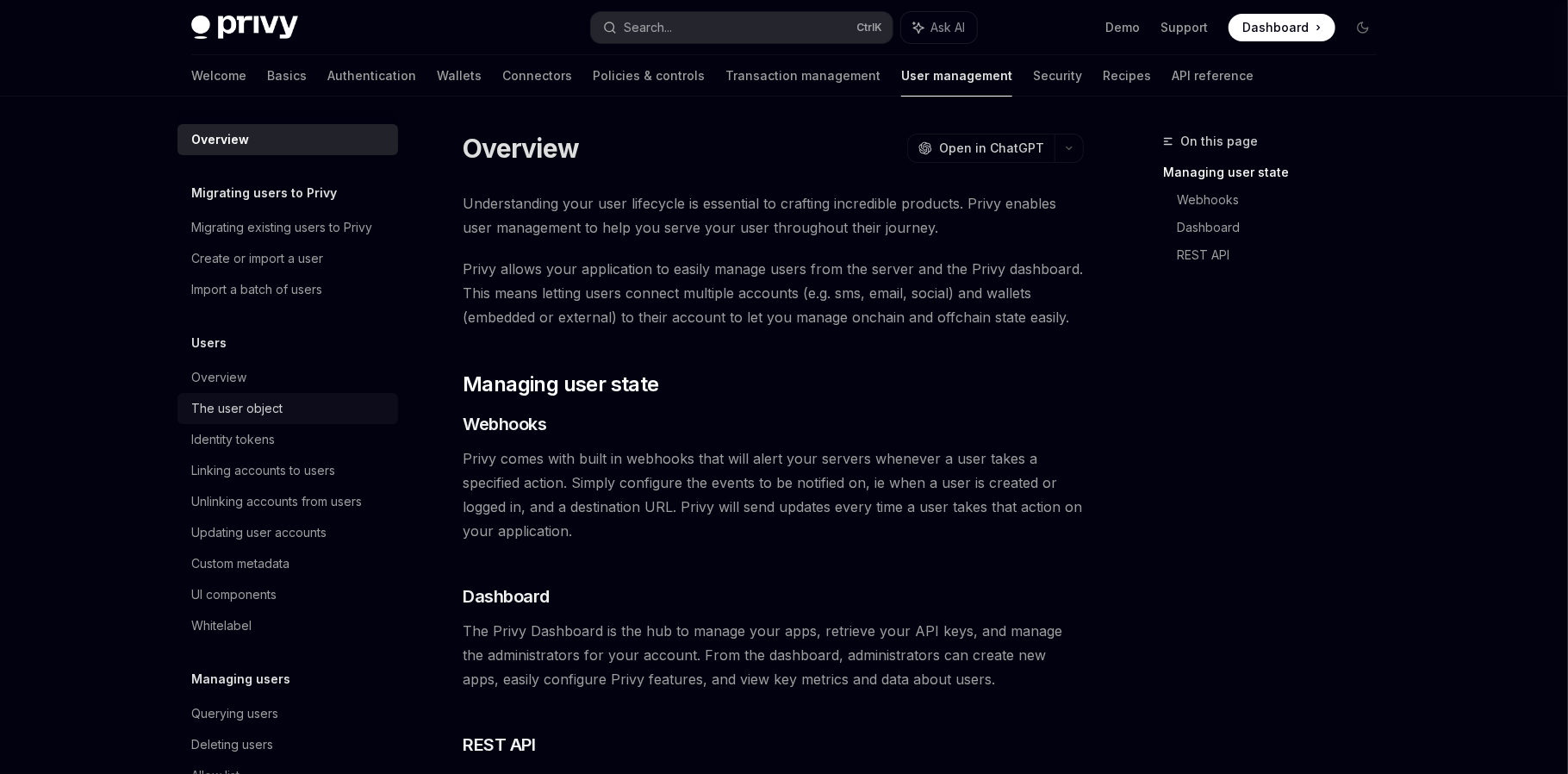
click at [278, 404] on div "The user object" at bounding box center [236, 408] width 91 height 21
type textarea "*"
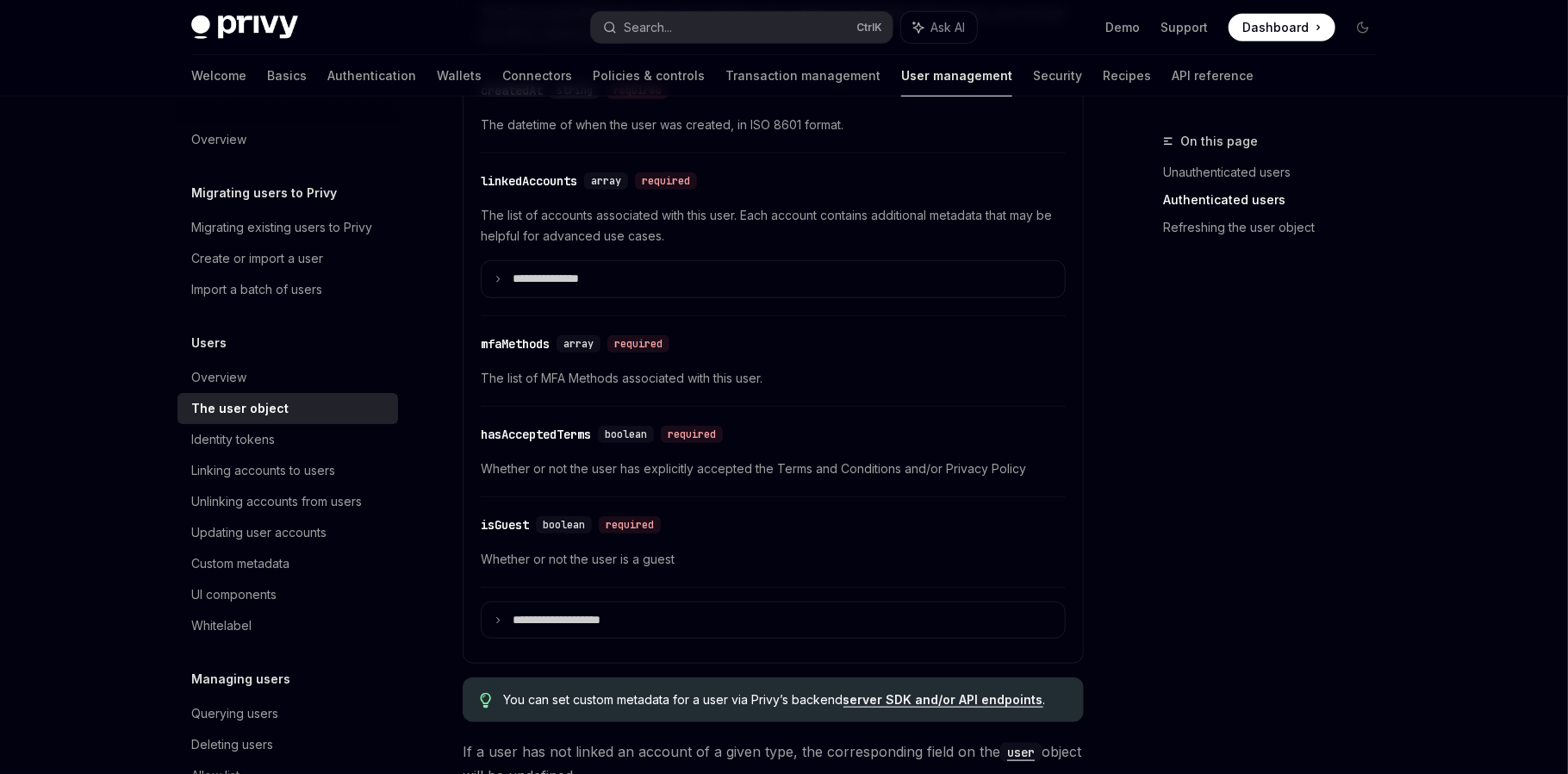
scroll to position [718, 0]
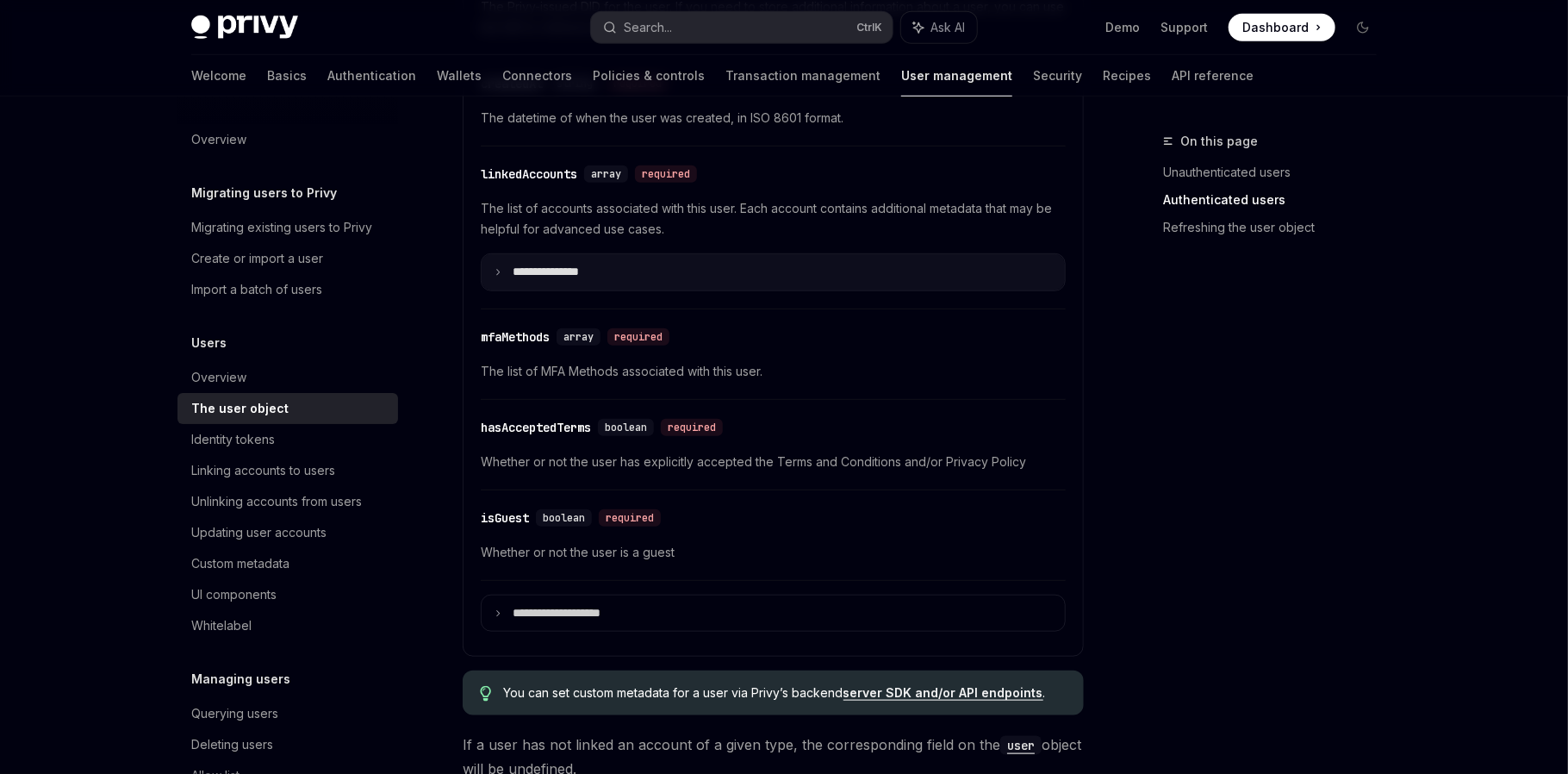
click at [553, 267] on p "**********" at bounding box center [559, 271] width 94 height 14
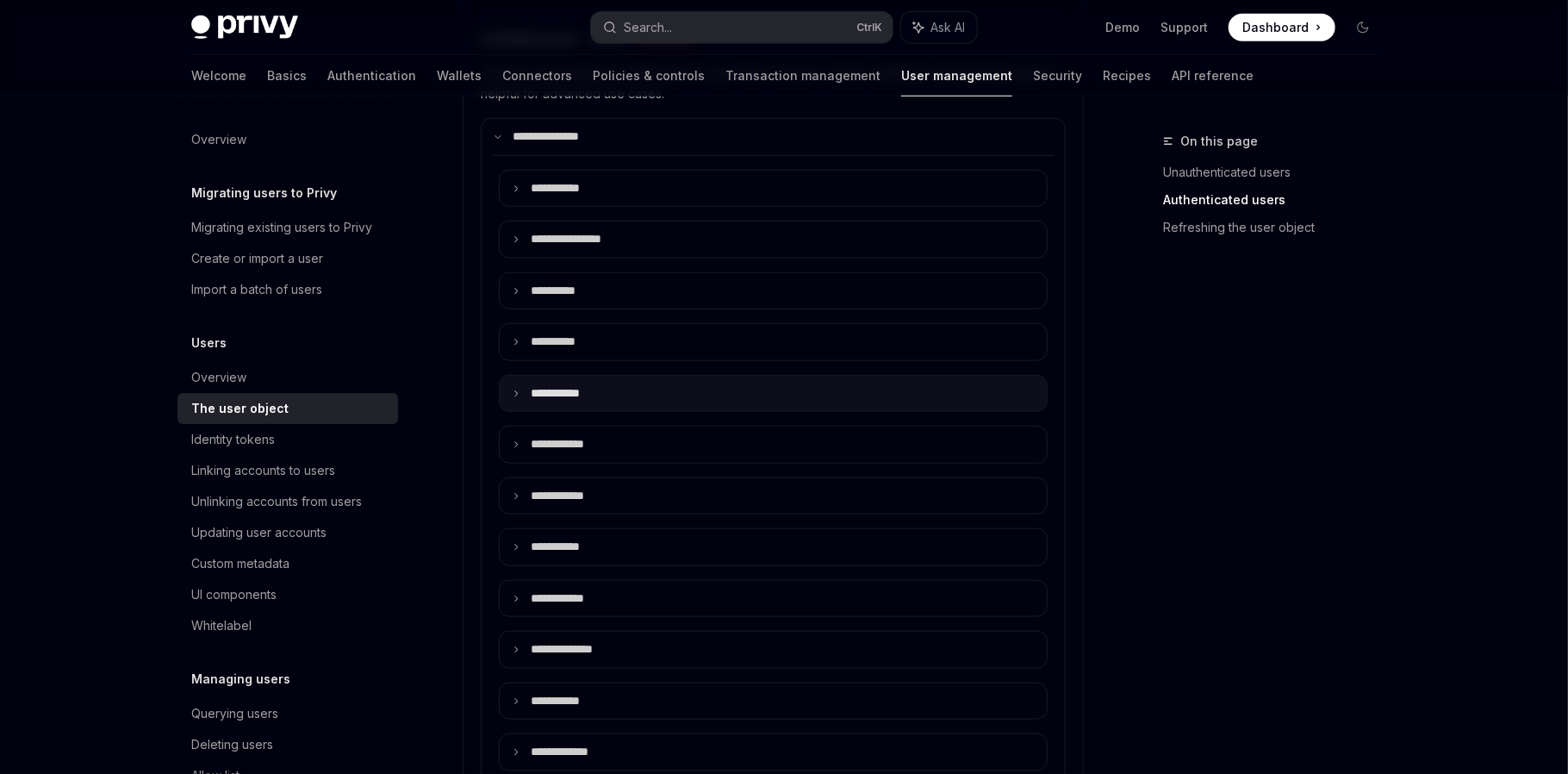
scroll to position [861, 0]
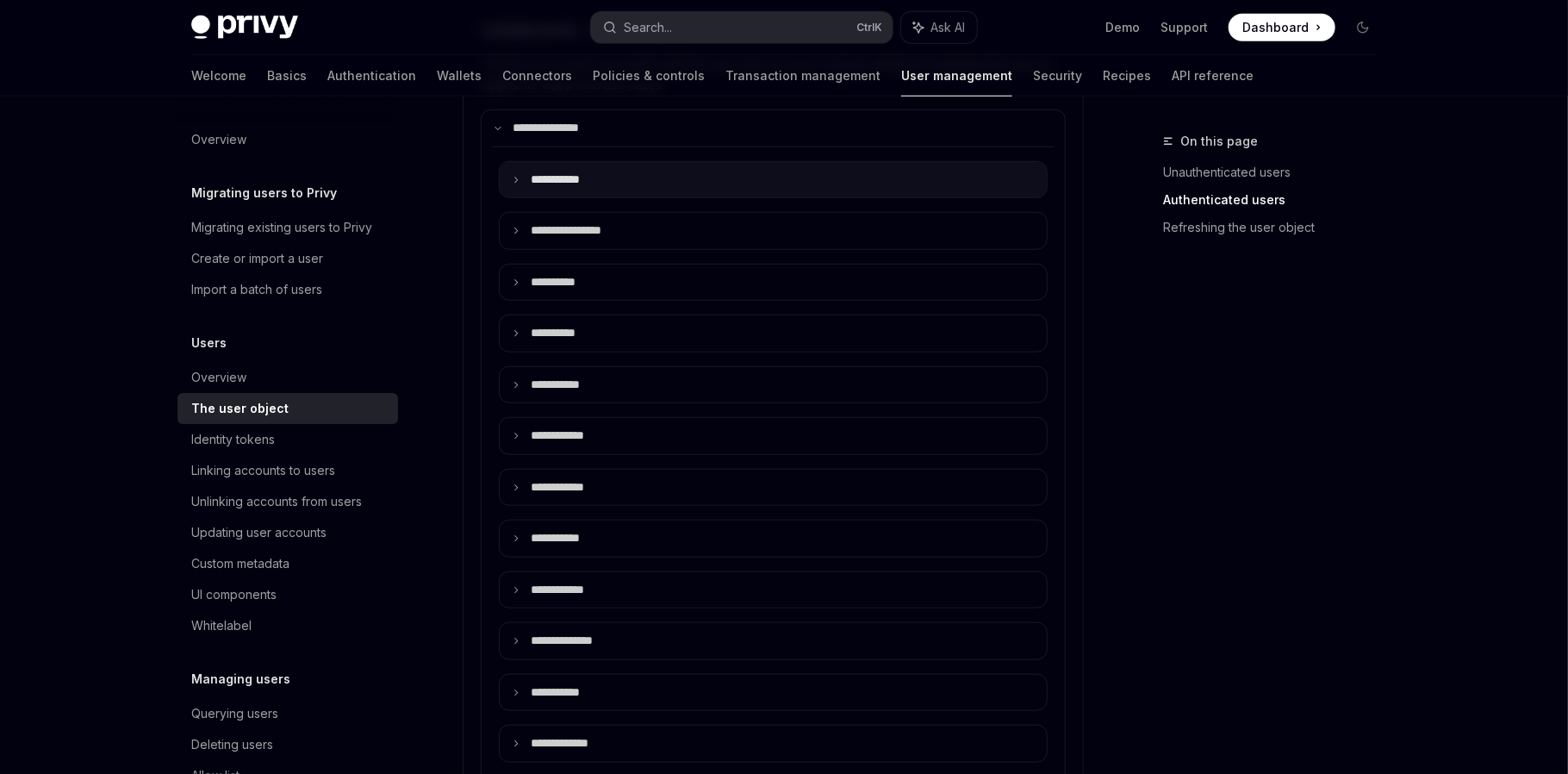
click at [562, 182] on p "**** ******" at bounding box center [566, 179] width 70 height 14
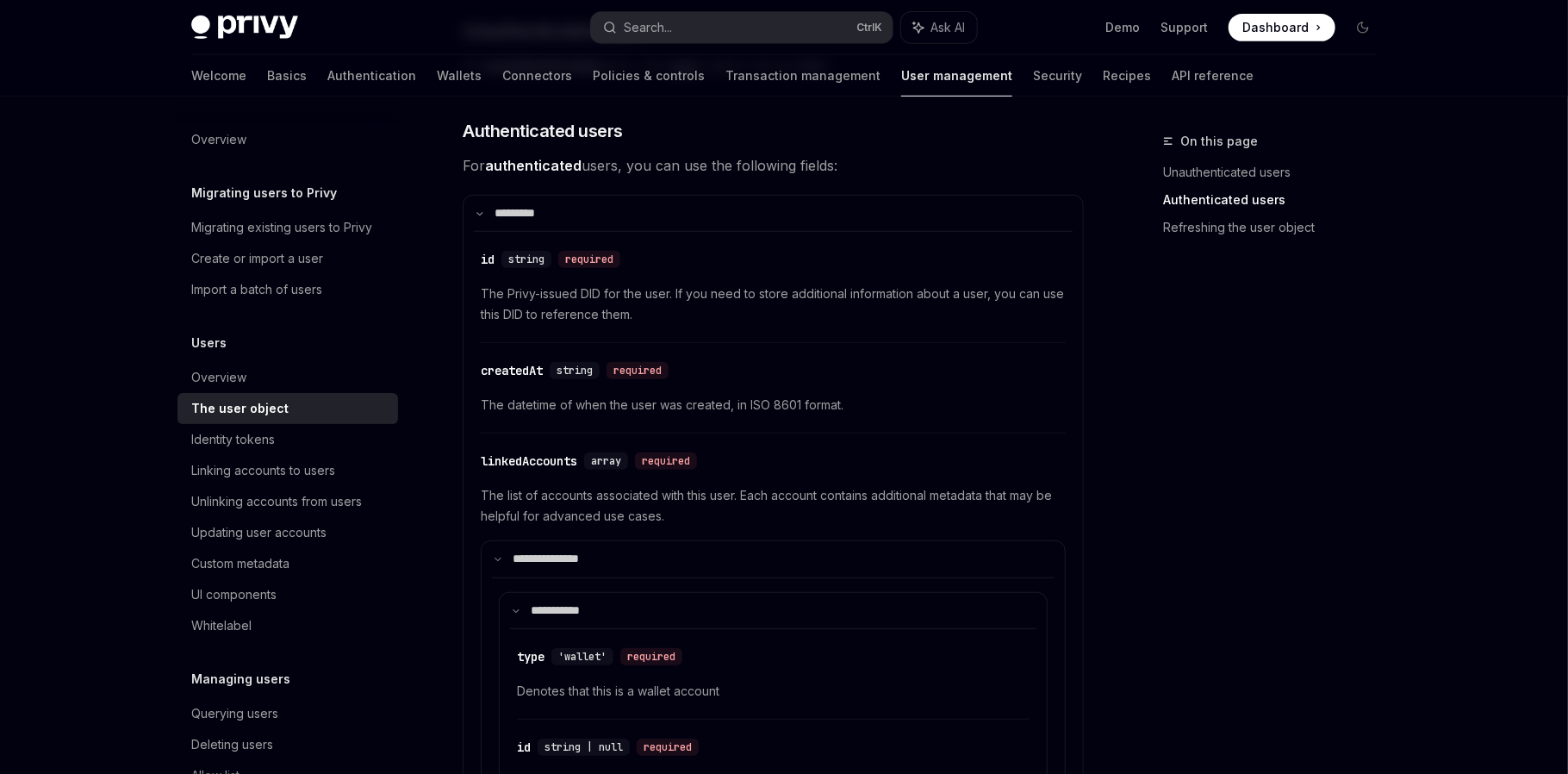
scroll to position [0, 0]
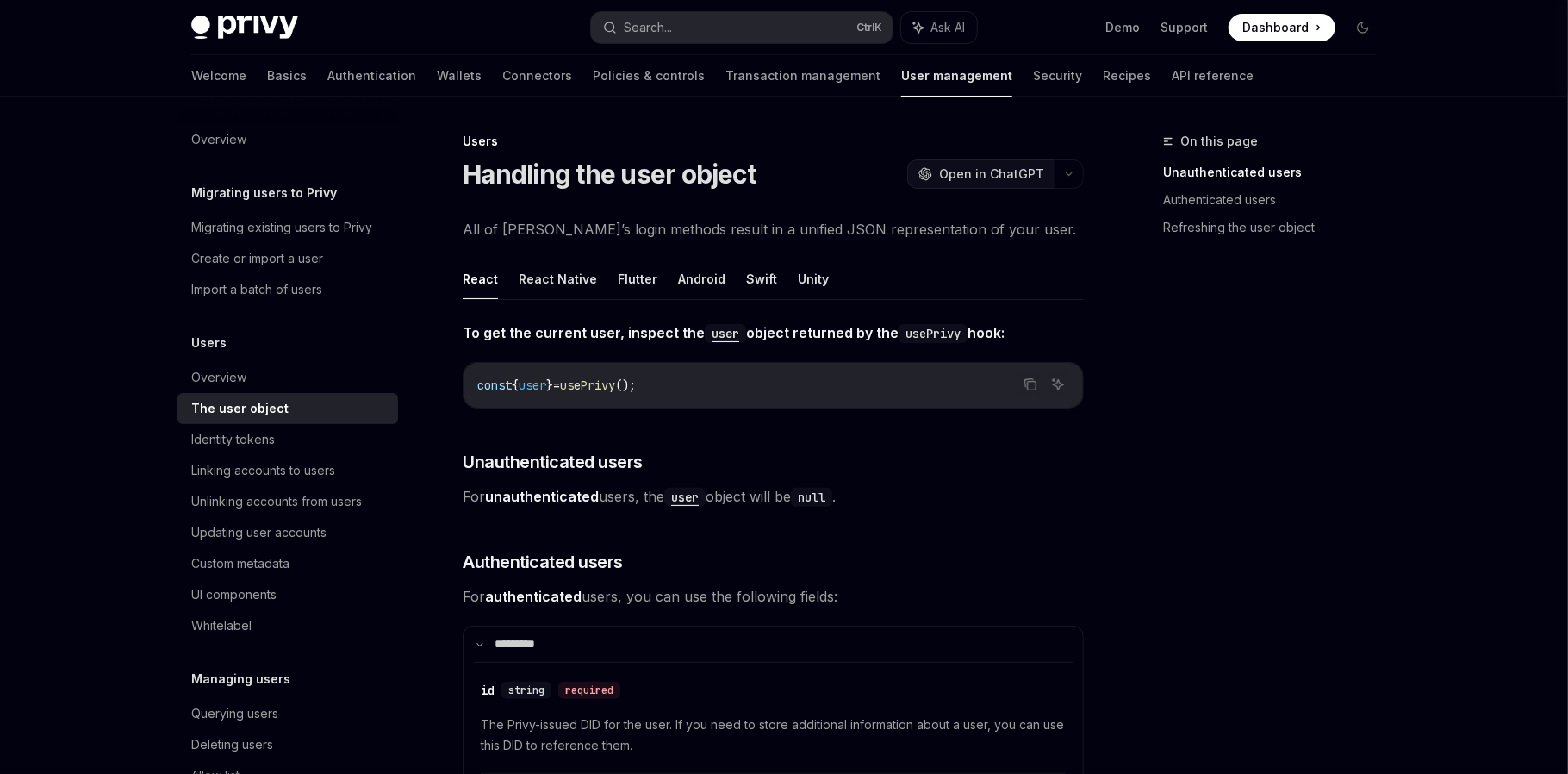
click at [1007, 168] on span "Open in ChatGPT" at bounding box center [991, 173] width 105 height 17
click at [730, 21] on button "Search... Ctrl K" at bounding box center [742, 28] width 302 height 31
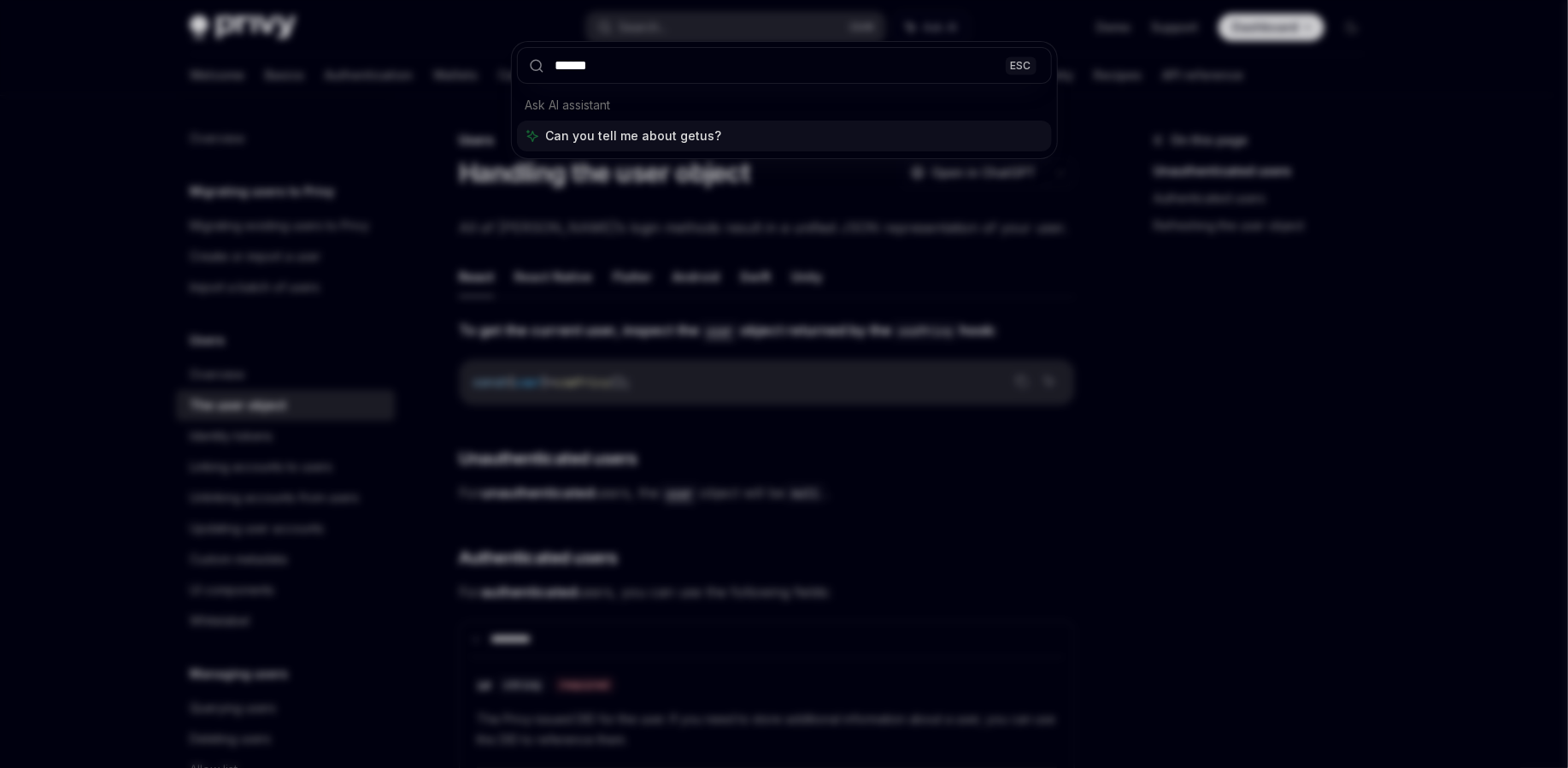
type input "*******"
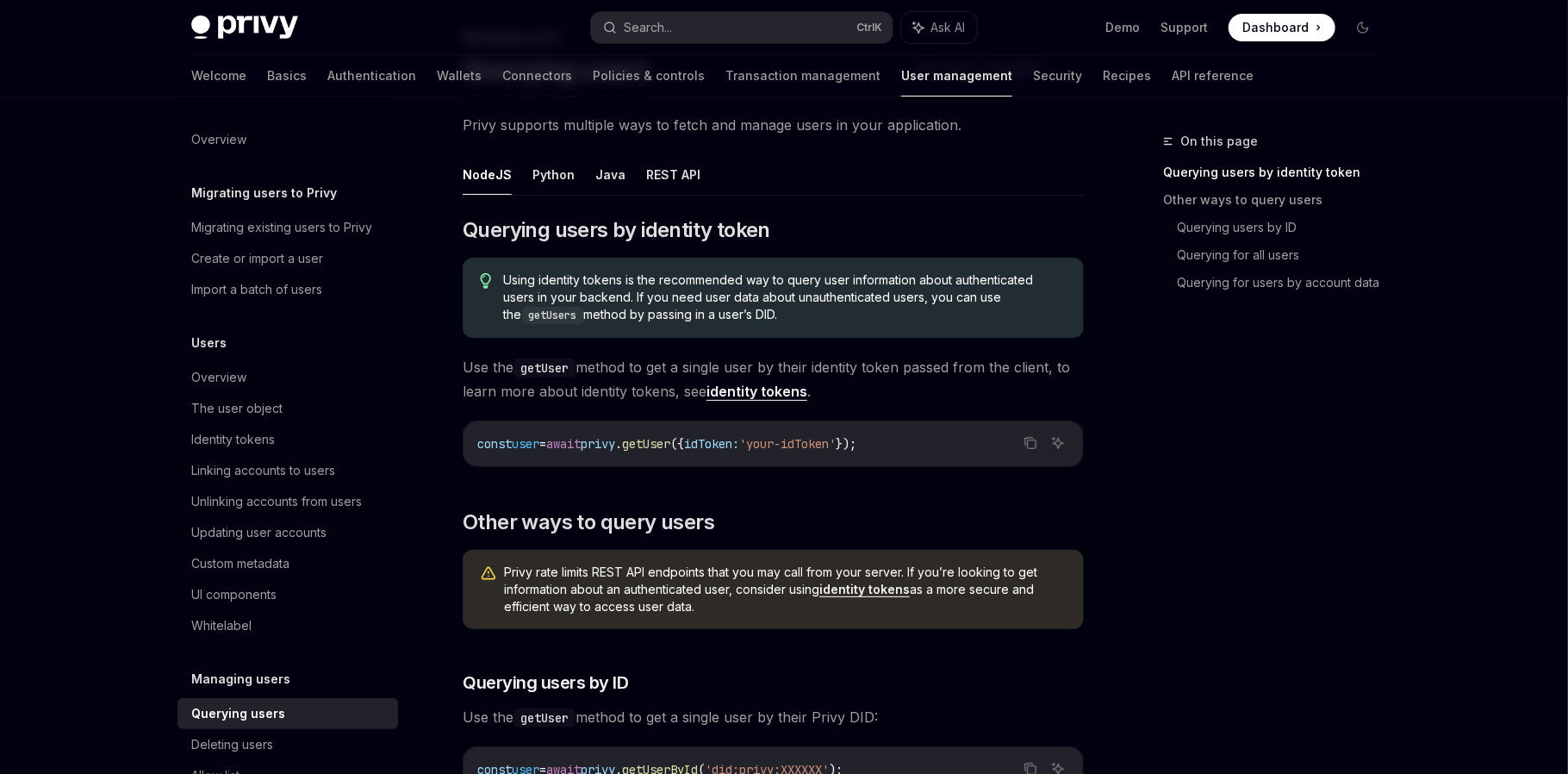
scroll to position [98, 0]
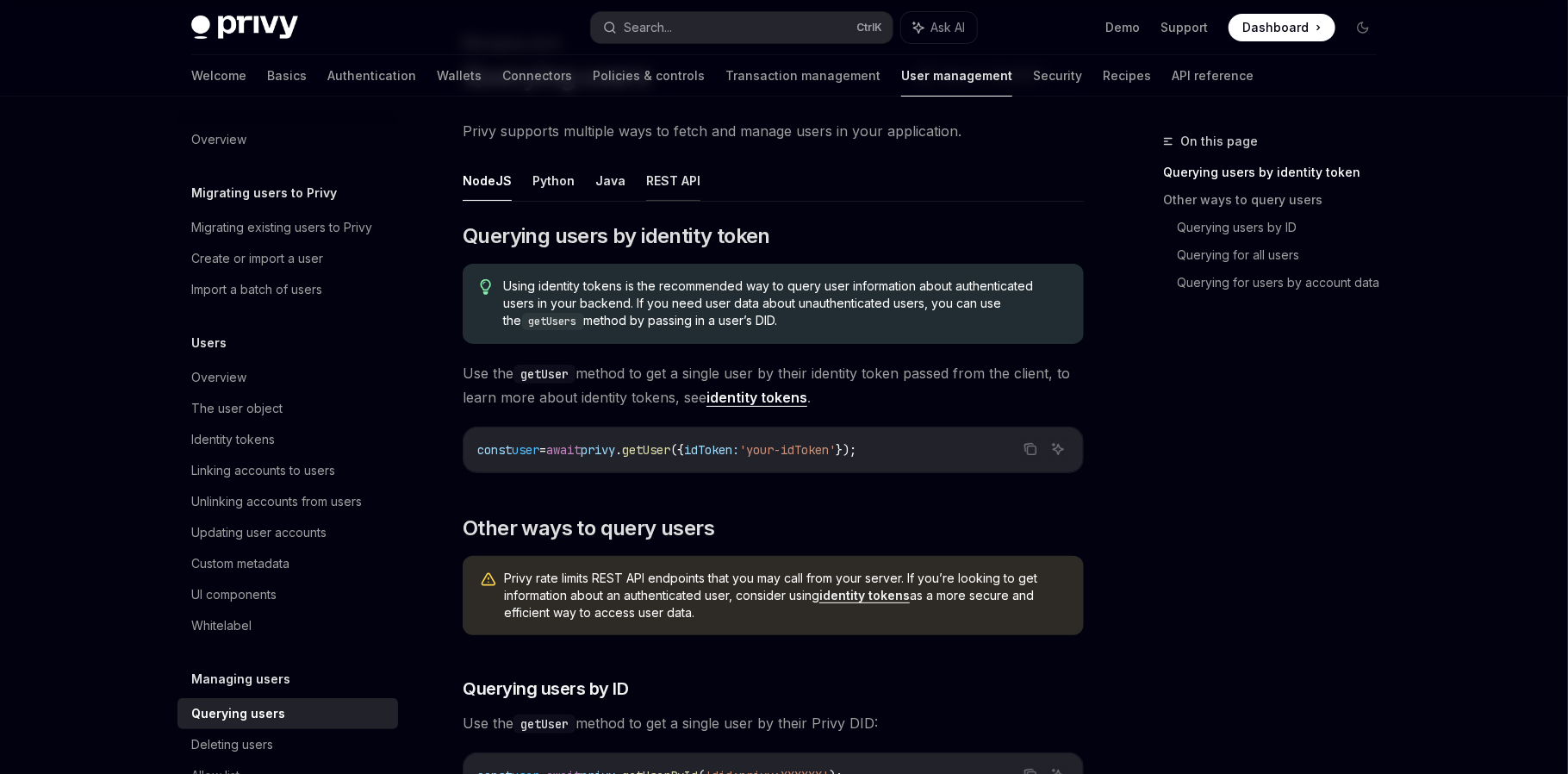
click at [662, 178] on button "REST API" at bounding box center [673, 180] width 54 height 40
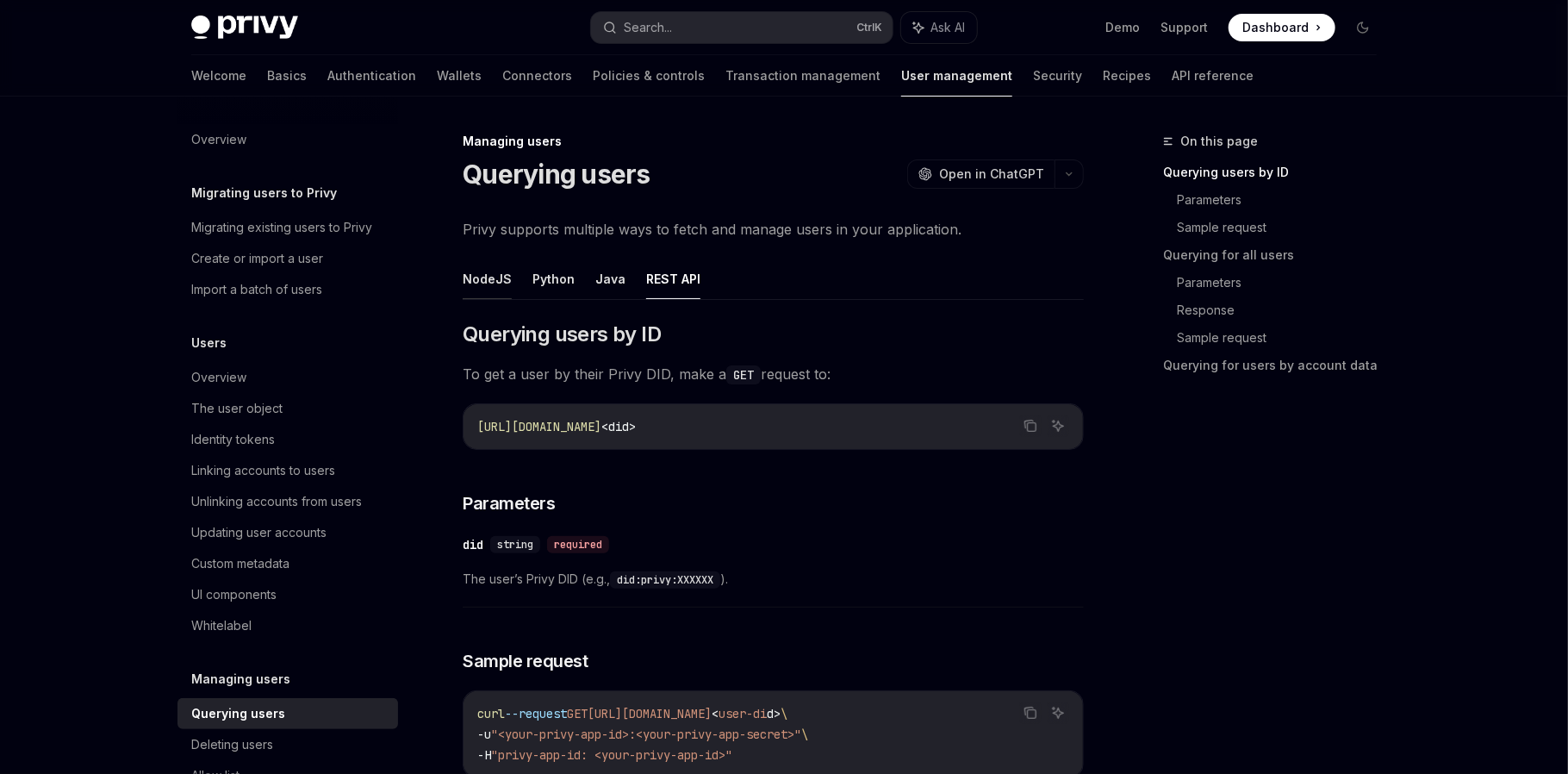
click at [502, 276] on button "NodeJS" at bounding box center [486, 279] width 49 height 40
type textarea "*"
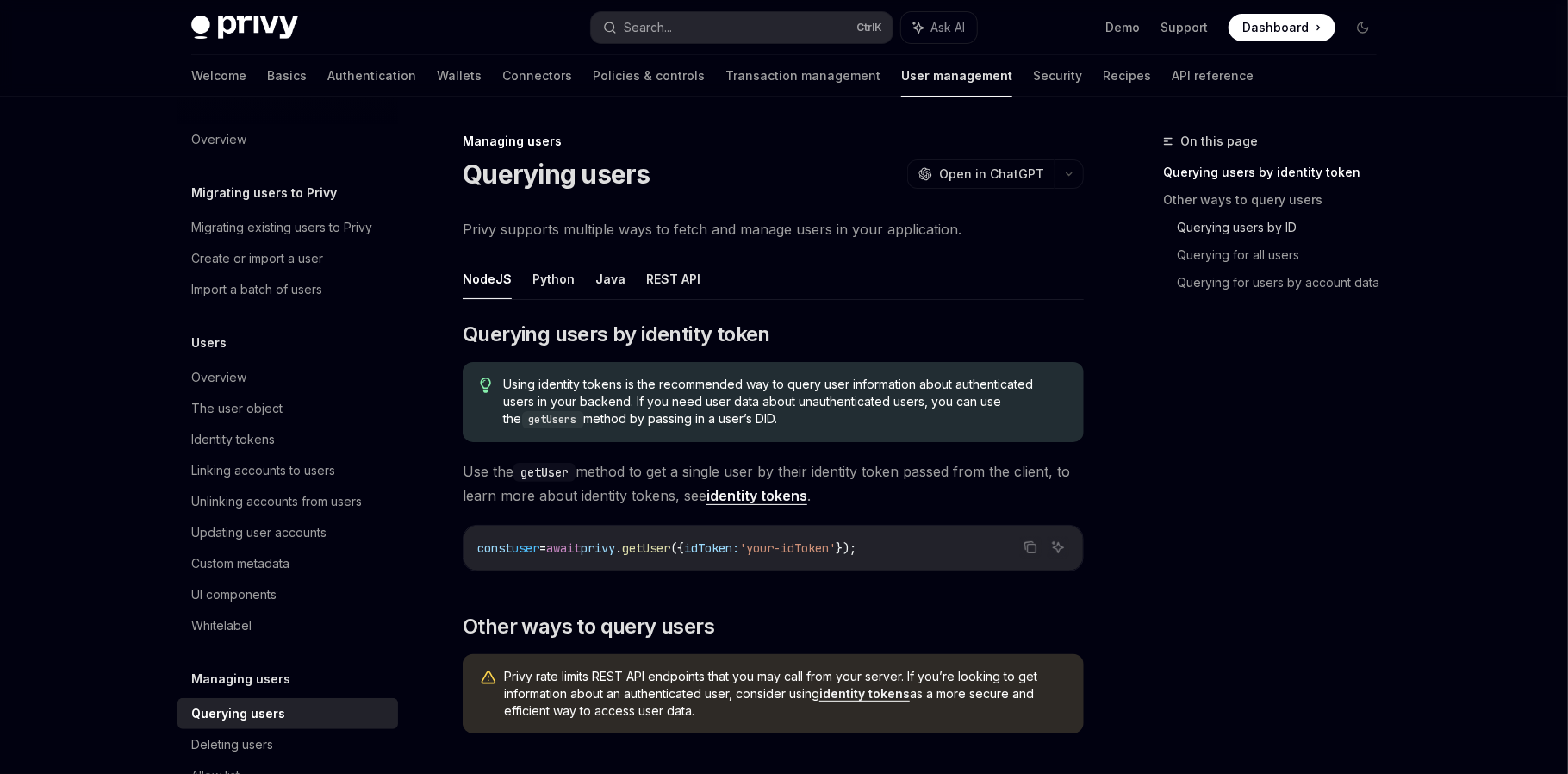
click at [1231, 227] on link "Querying users by ID" at bounding box center [1282, 227] width 213 height 28
click at [730, 28] on button "Search... Ctrl K" at bounding box center [742, 28] width 302 height 31
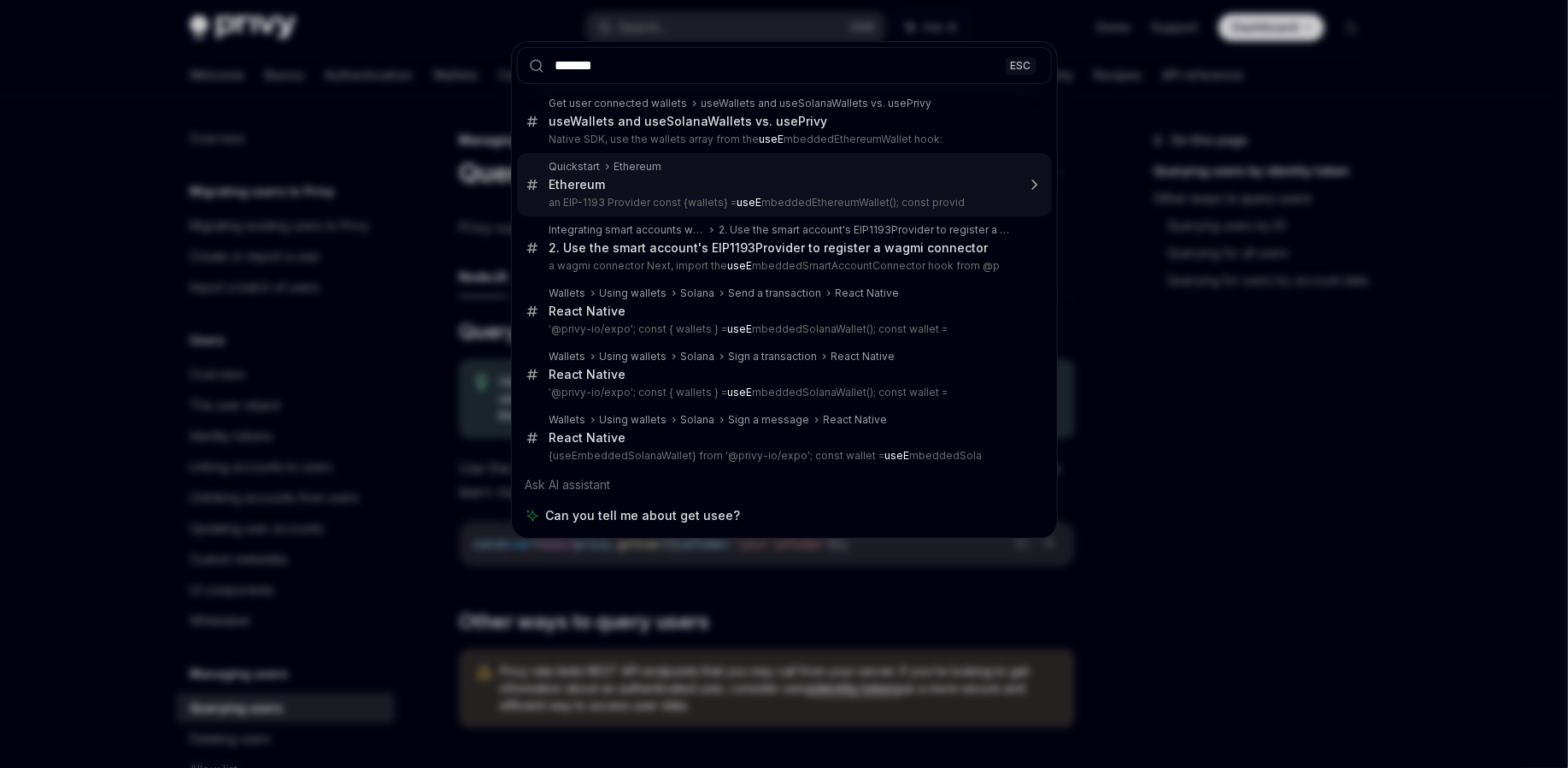
type input "********"
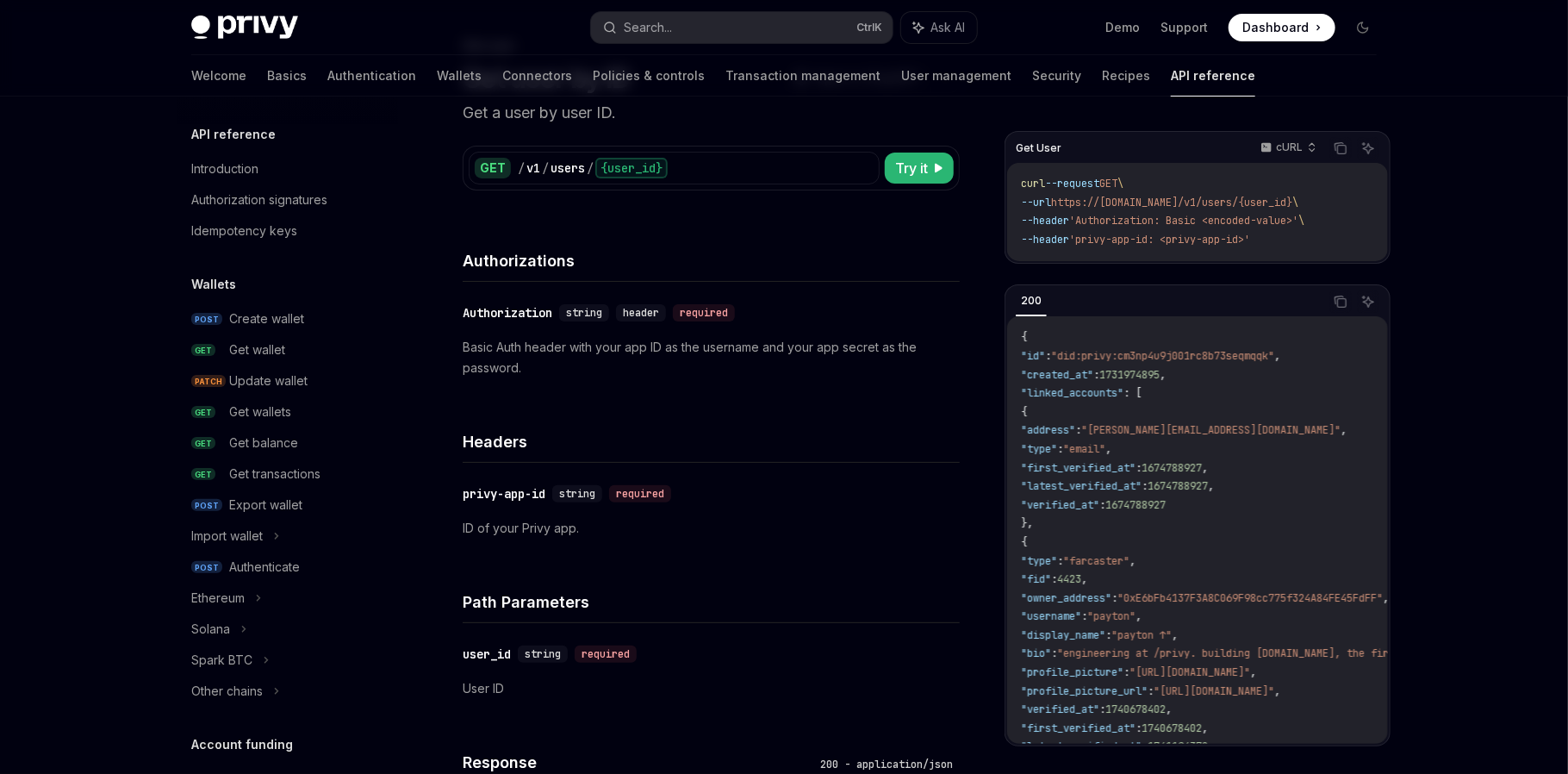
scroll to position [1192, 0]
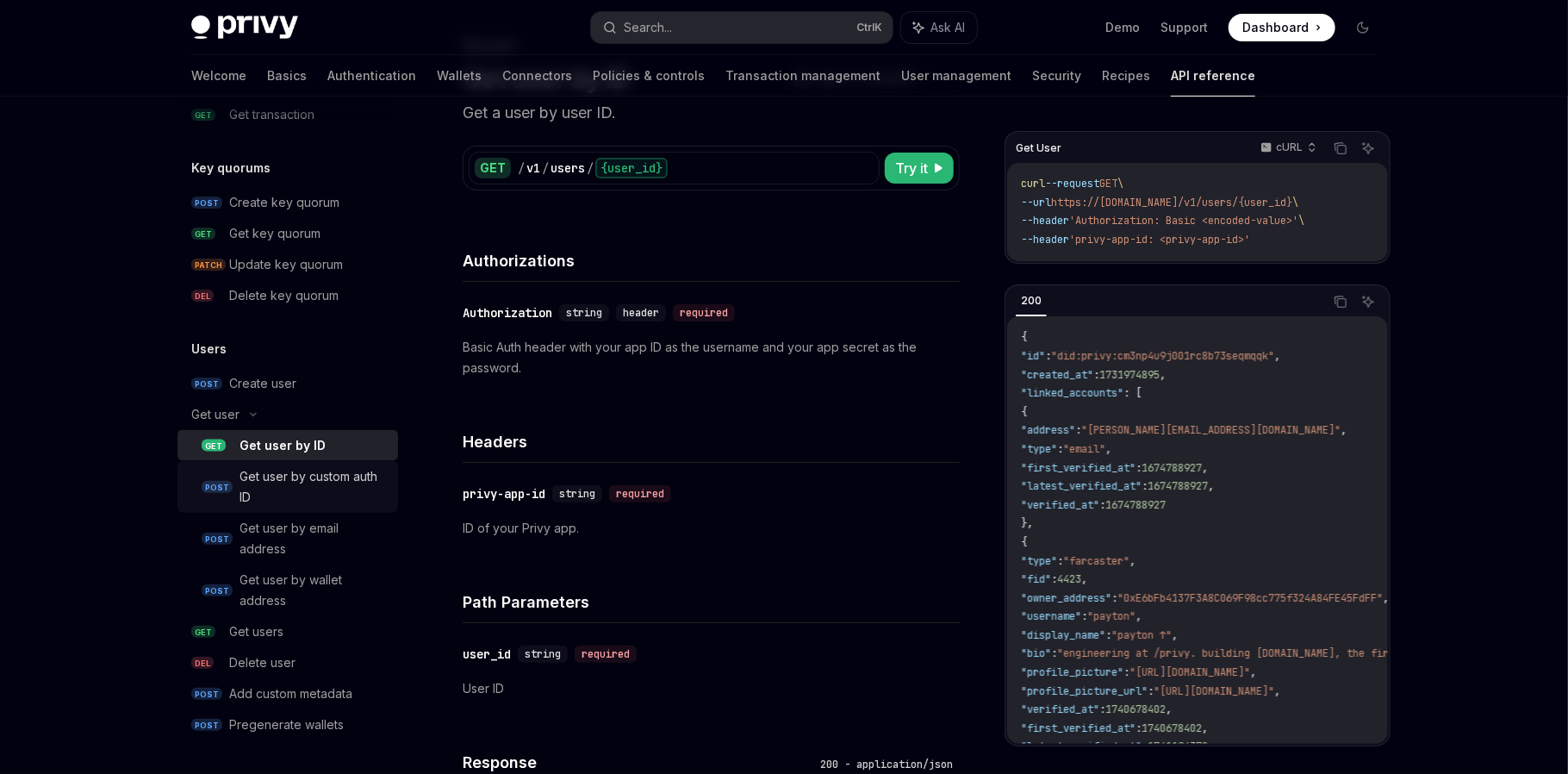
click at [351, 487] on div "Get user by custom auth ID" at bounding box center [313, 487] width 148 height 41
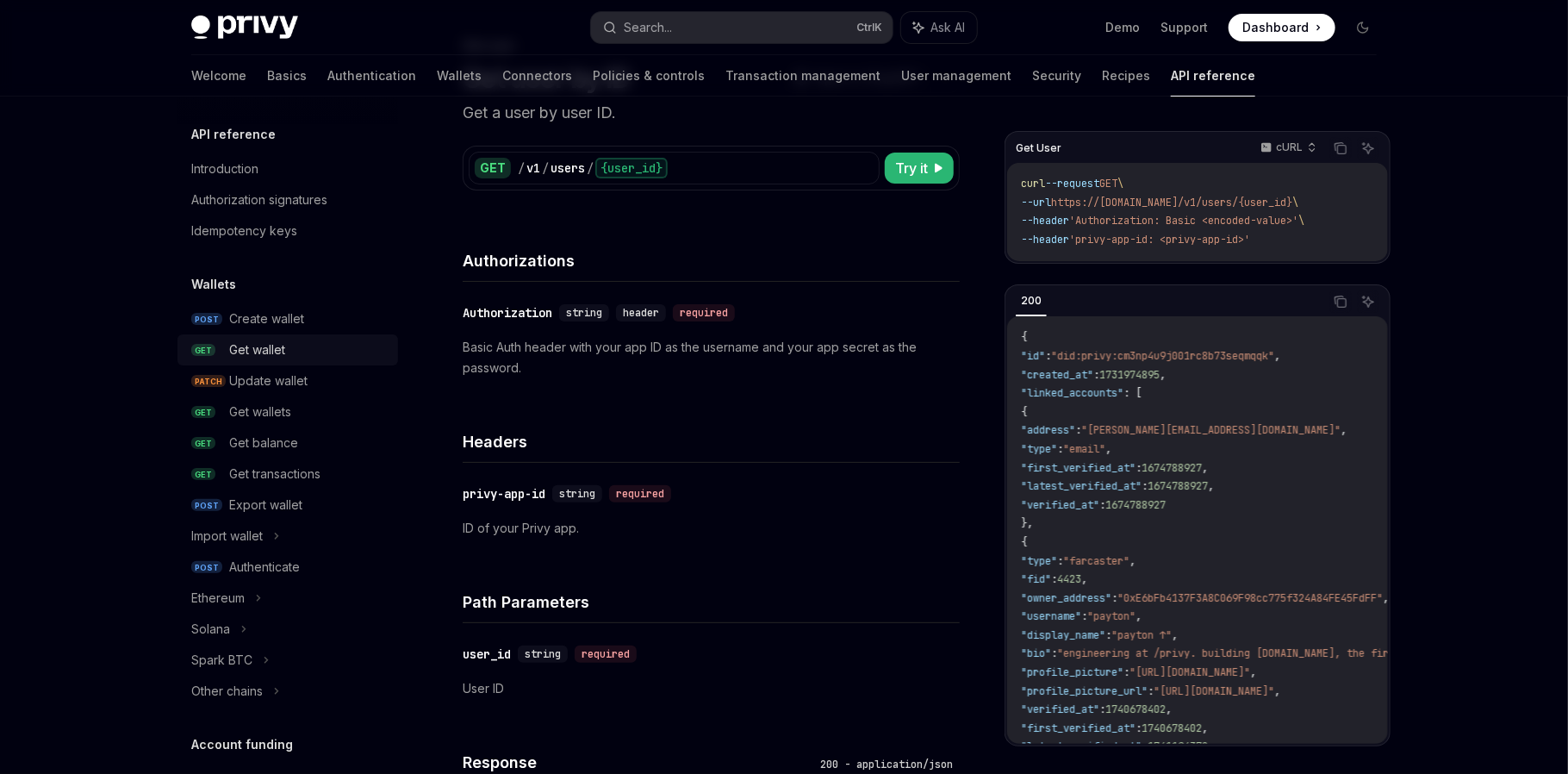
click at [289, 343] on div "Get wallet" at bounding box center [309, 349] width 159 height 21
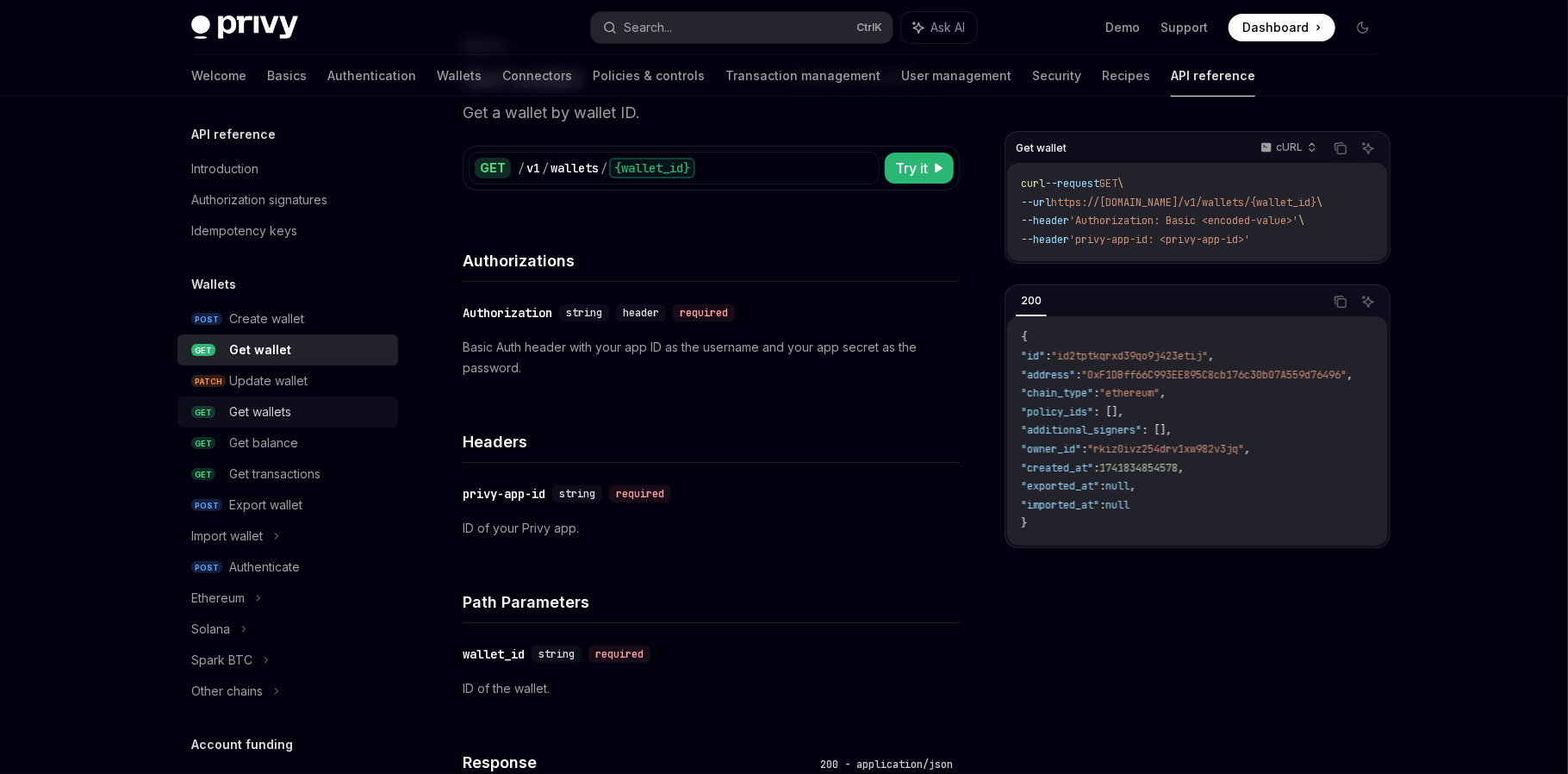
click at [299, 410] on div "Get wallets" at bounding box center [309, 412] width 159 height 21
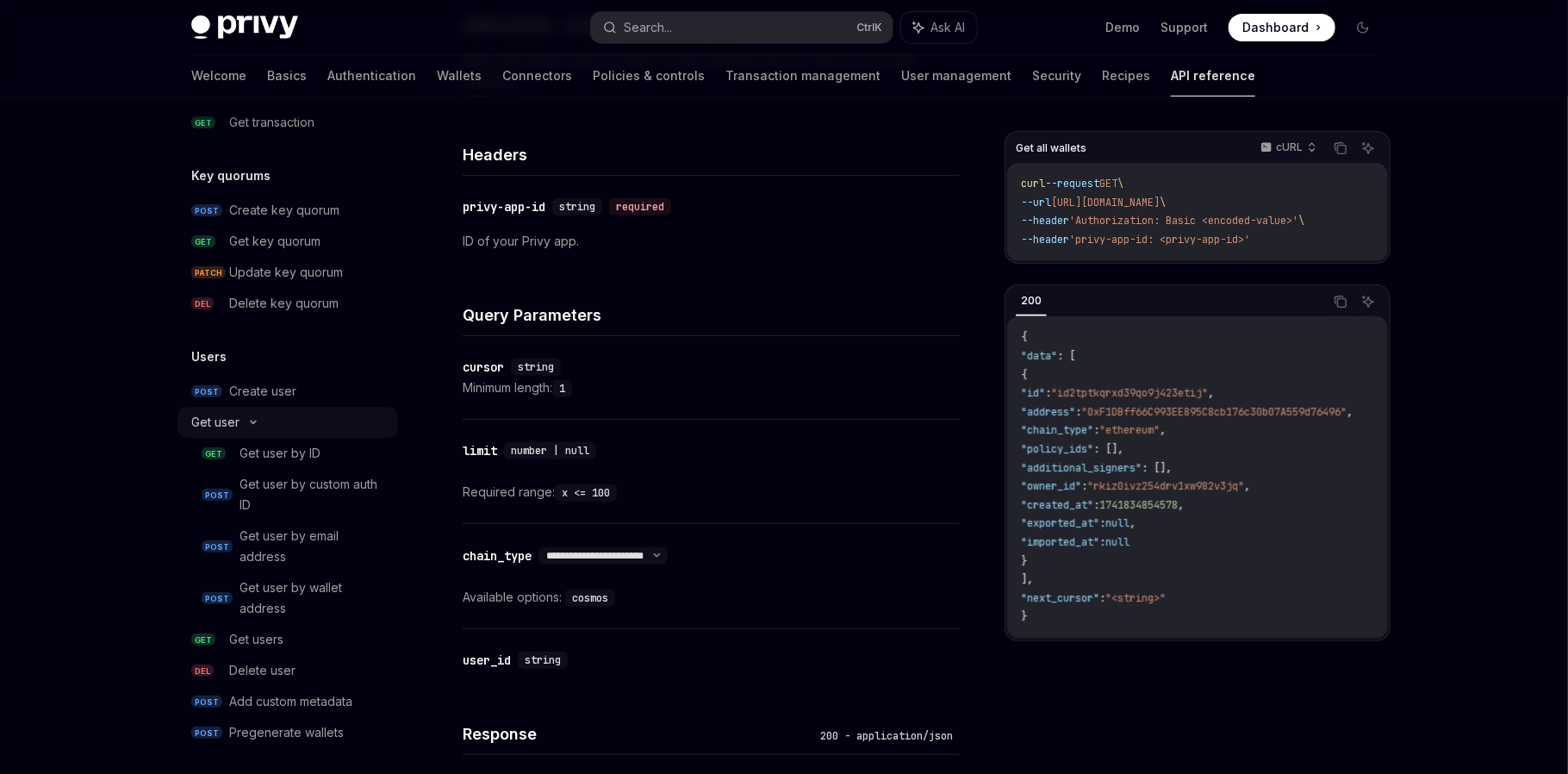
scroll to position [1192, 0]
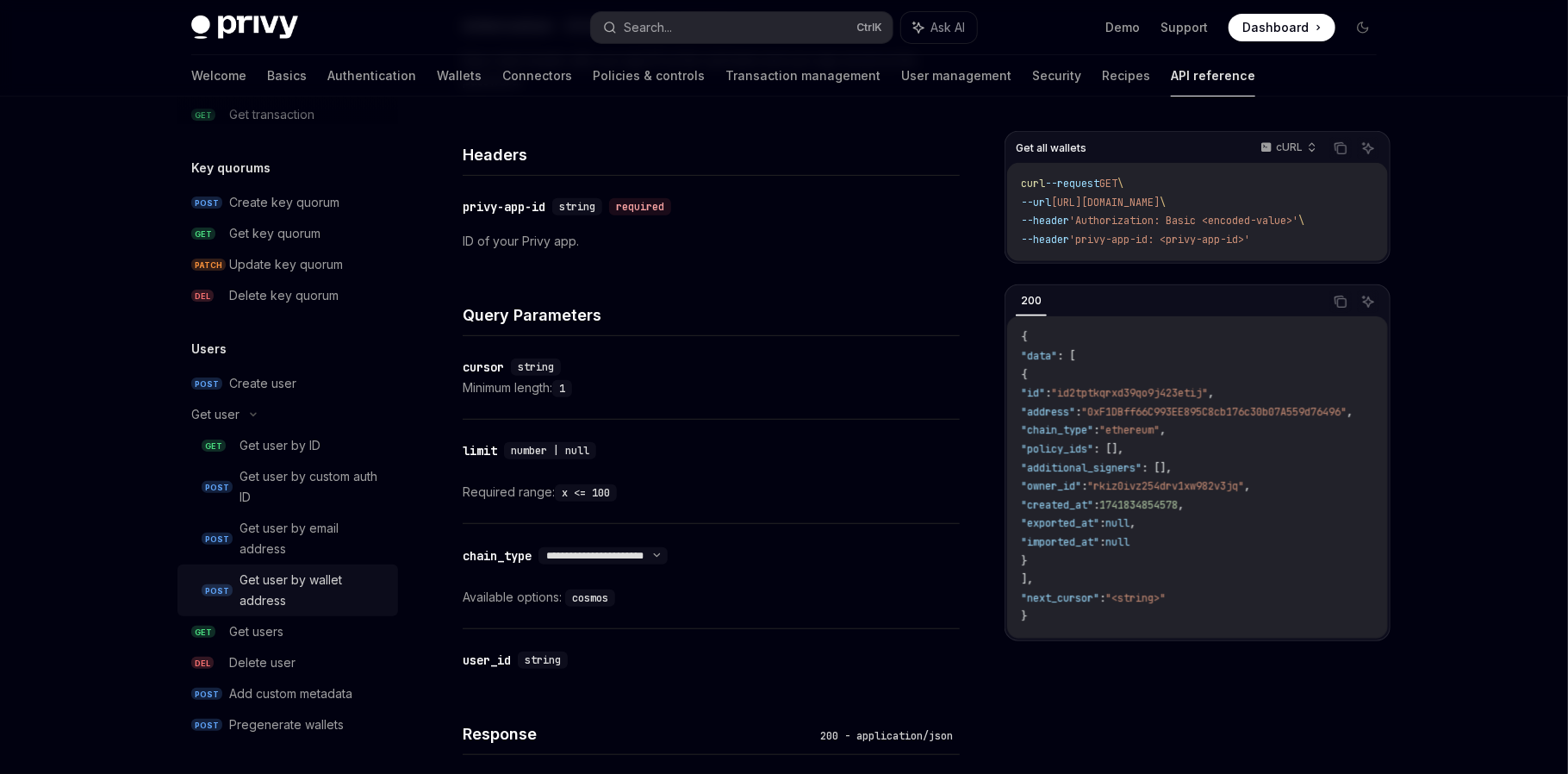
click at [333, 587] on div "Get user by wallet address" at bounding box center [313, 590] width 148 height 41
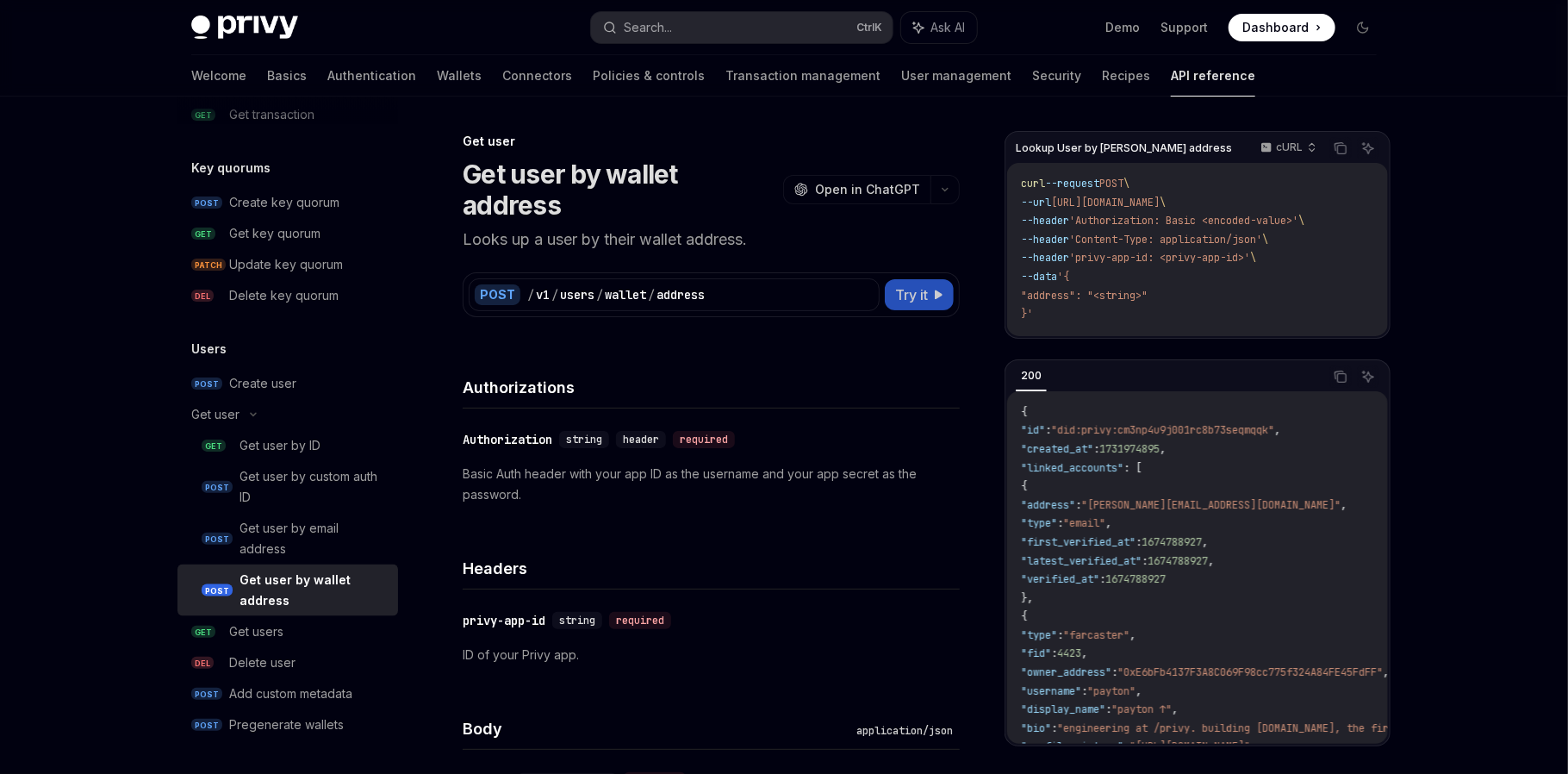
click at [931, 279] on button "Try it" at bounding box center [918, 295] width 69 height 31
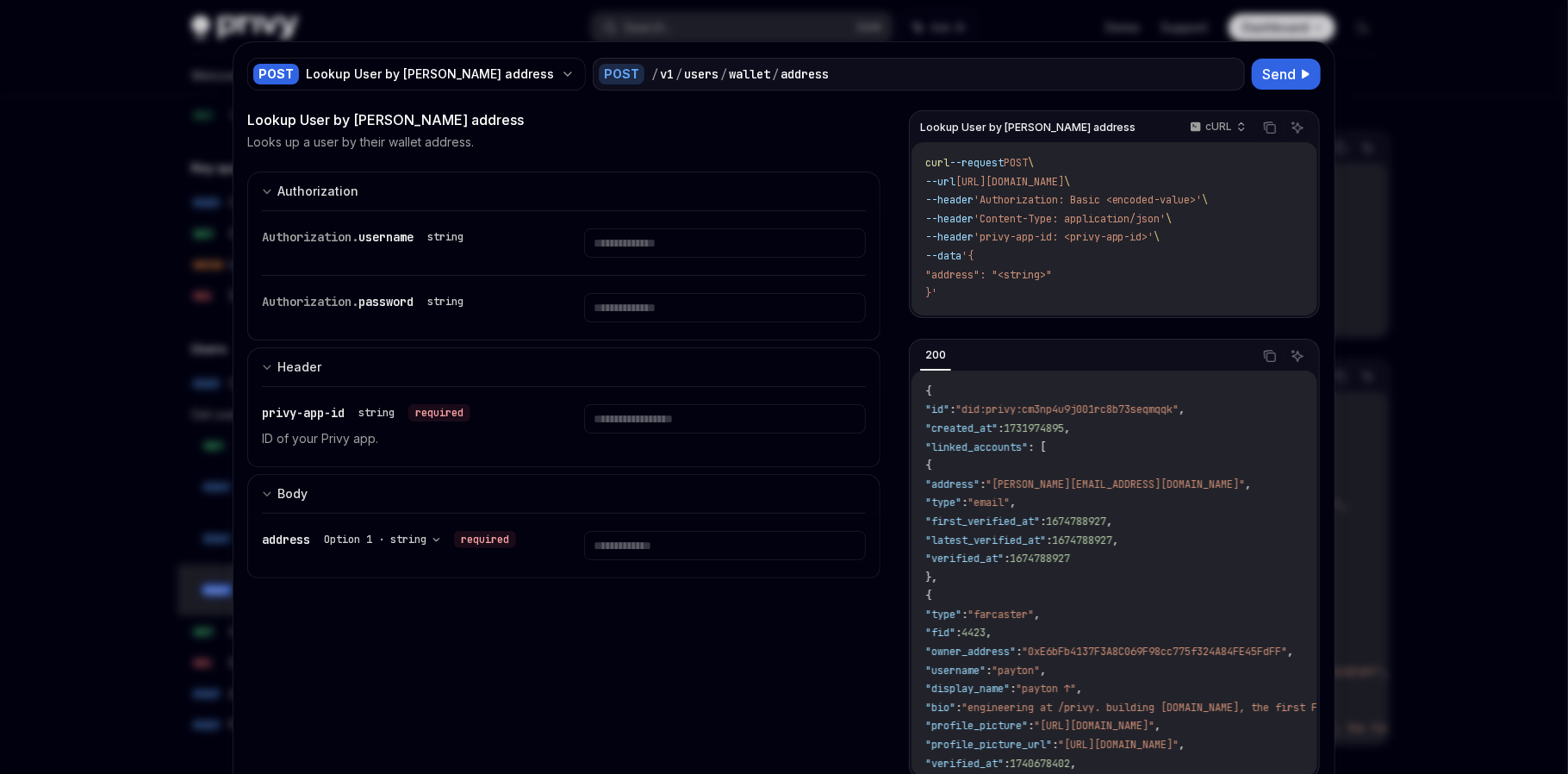
click at [1435, 289] on div at bounding box center [784, 387] width 1568 height 774
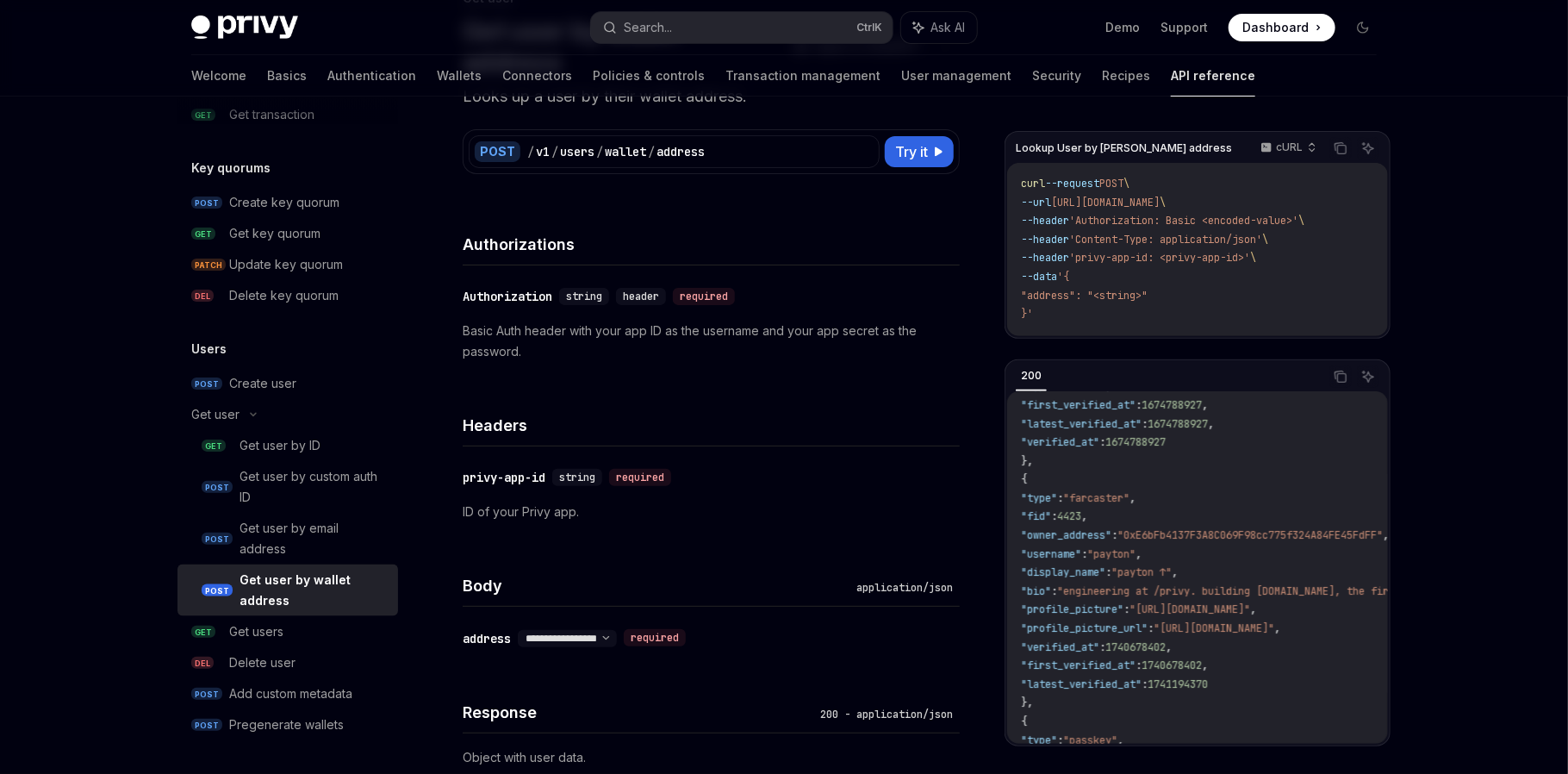
scroll to position [143, 0]
click at [287, 449] on div "Get user by ID" at bounding box center [279, 445] width 81 height 21
type textarea "*"
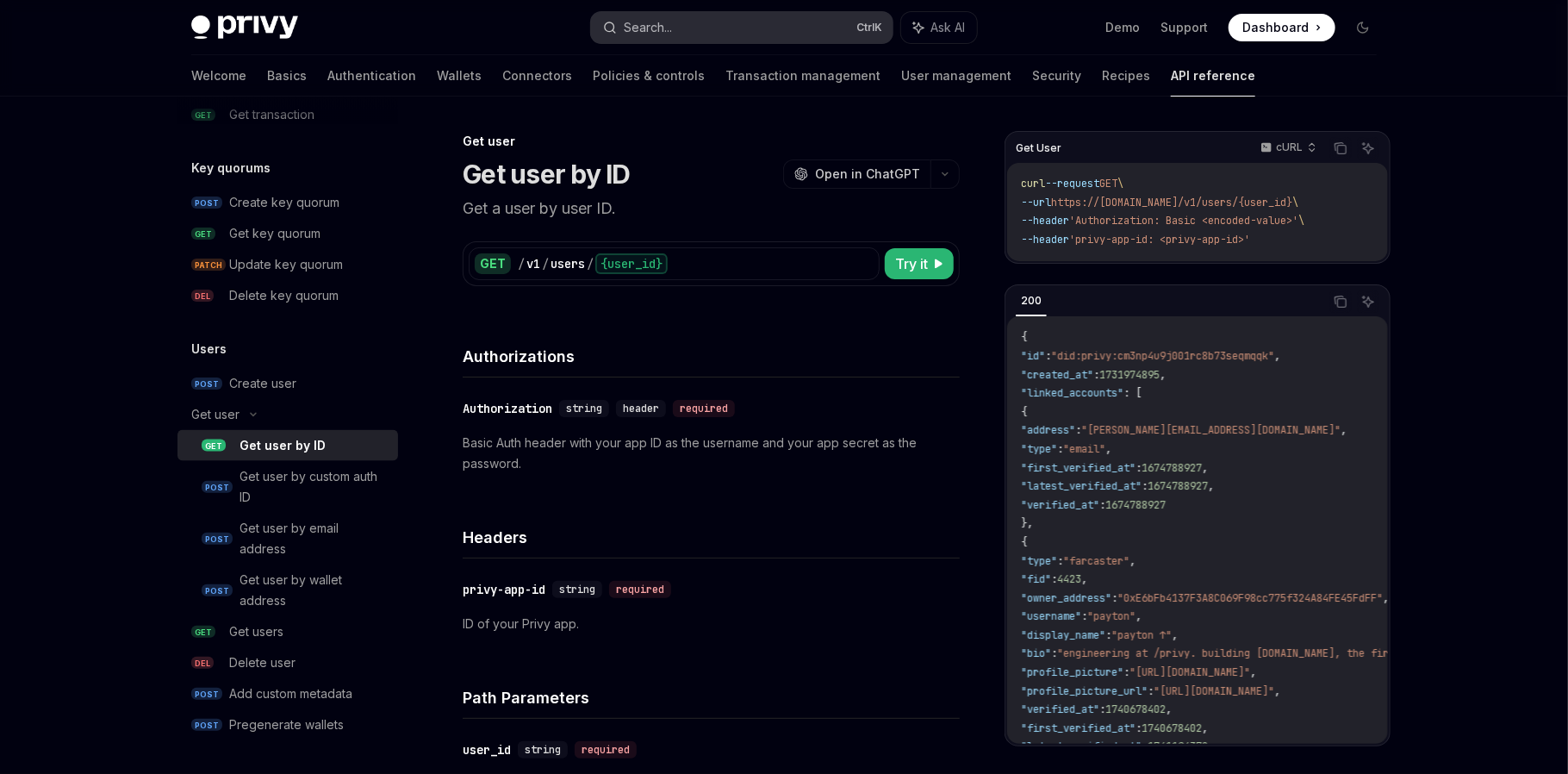
click at [672, 17] on div "Search..." at bounding box center [648, 27] width 48 height 21
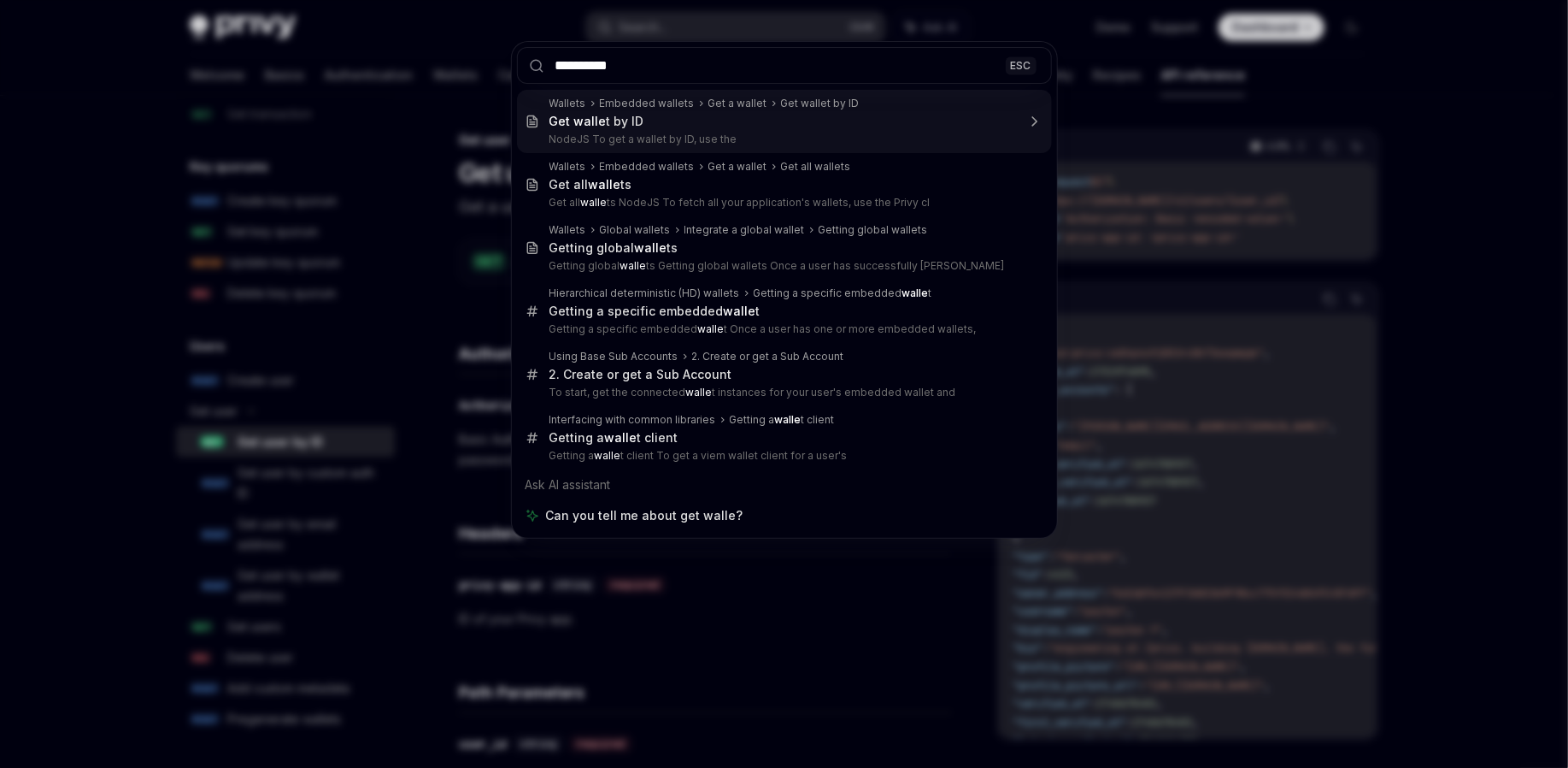
type input "**********"
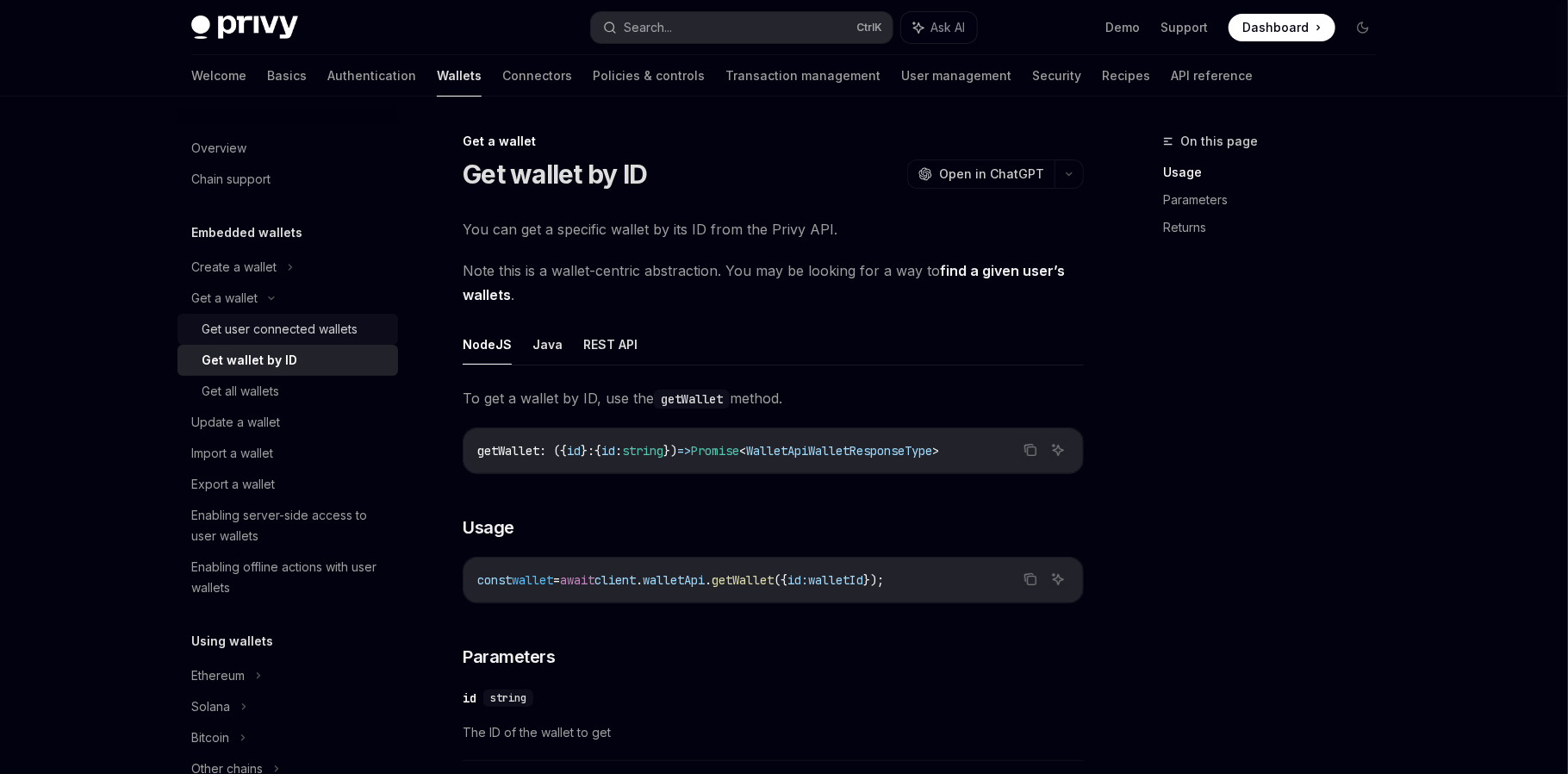
click at [328, 330] on div "Get user connected wallets" at bounding box center [279, 329] width 156 height 21
type textarea "*"
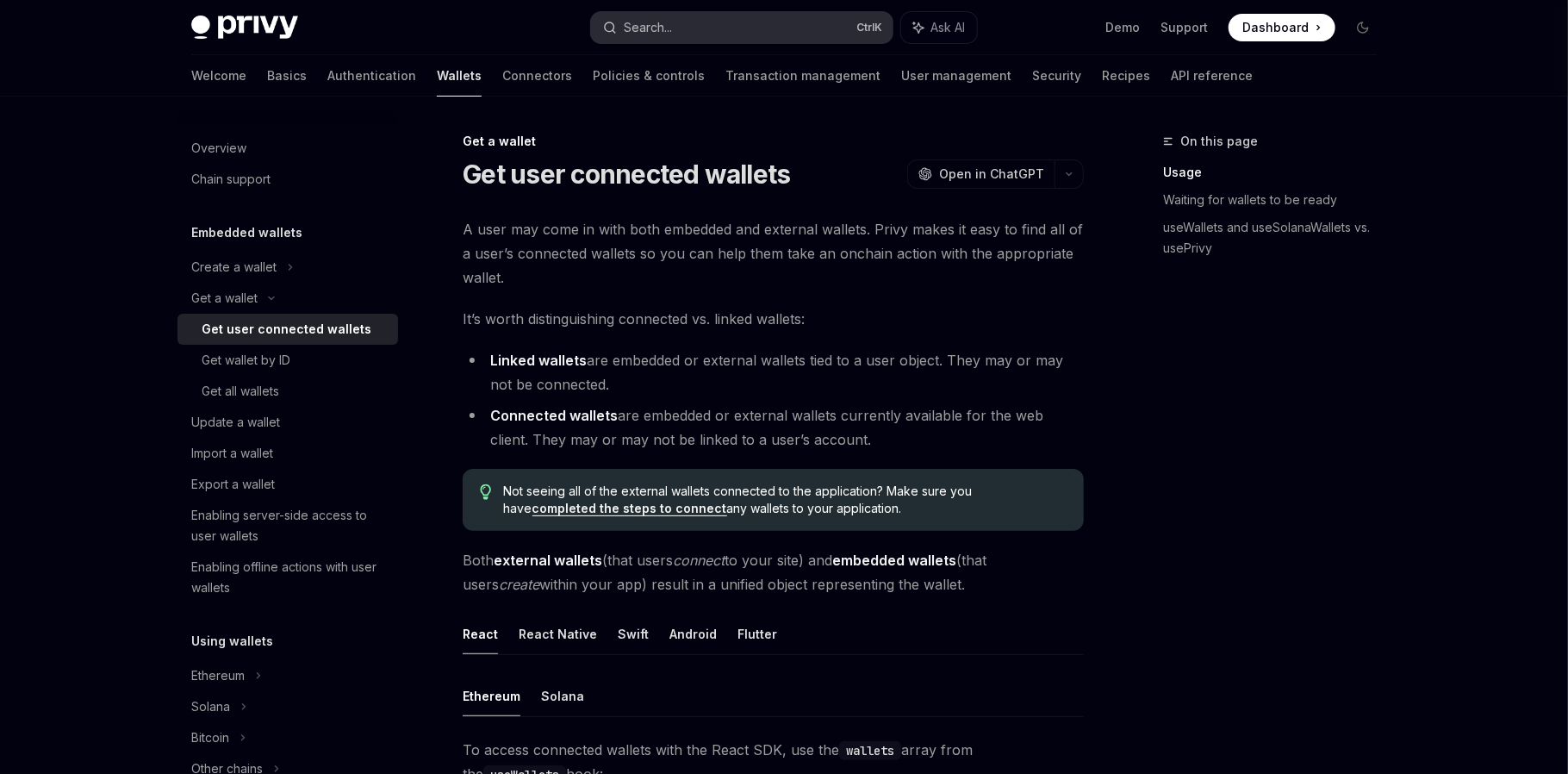
click at [716, 27] on button "Search... Ctrl K" at bounding box center [742, 28] width 302 height 31
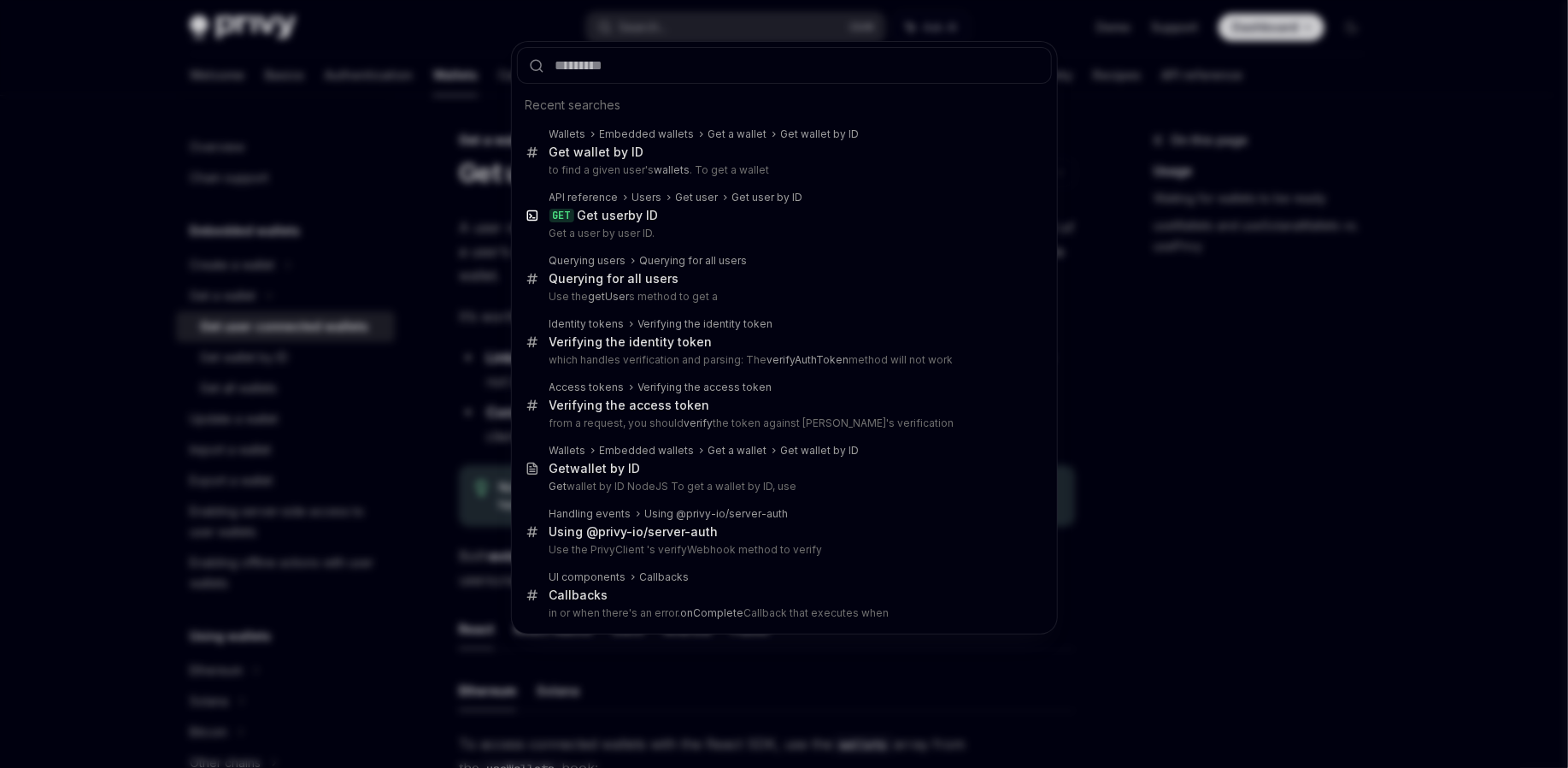
click at [667, 59] on input "text" at bounding box center [784, 66] width 535 height 37
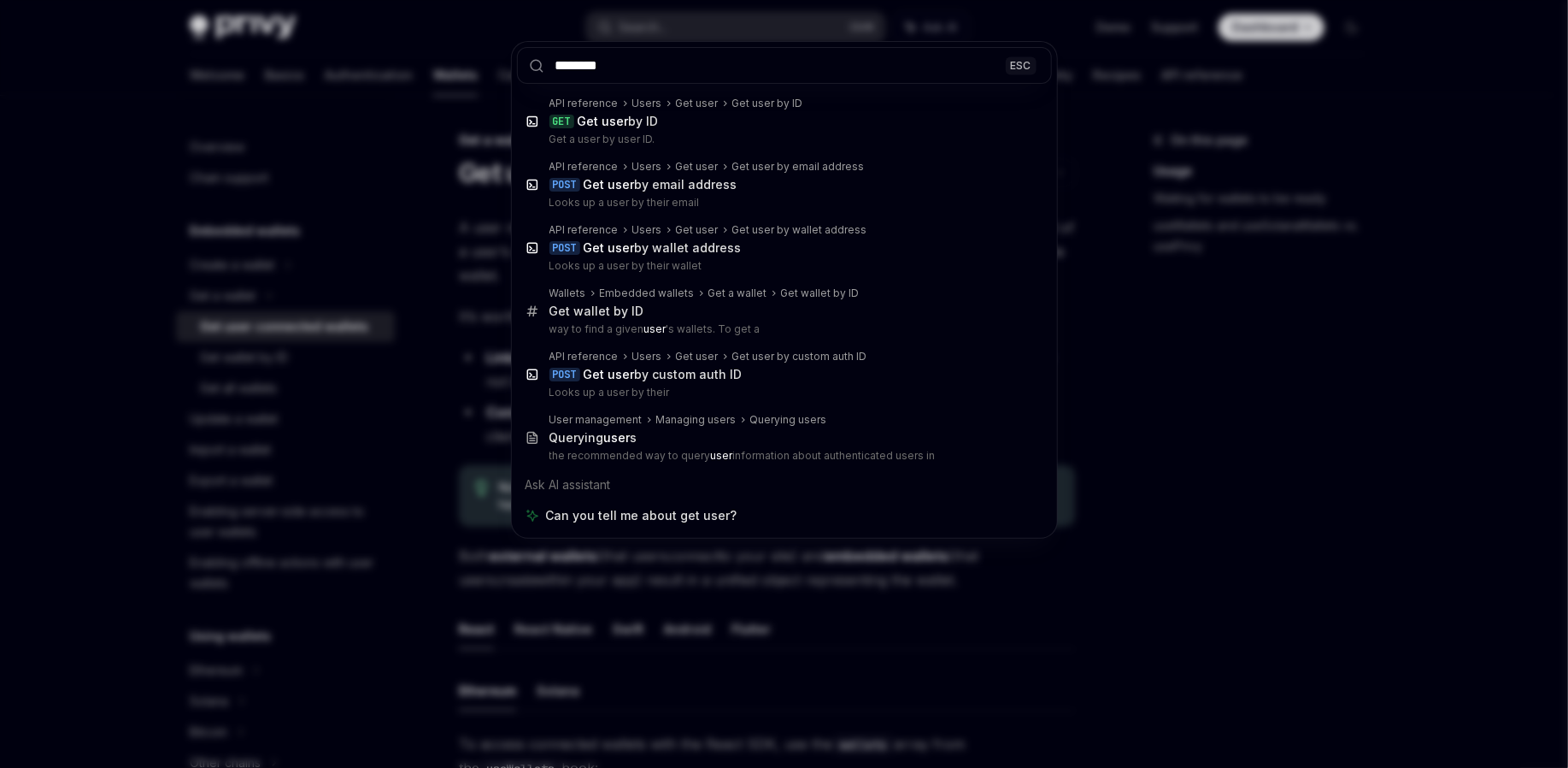
type input "********"
click at [1285, 377] on div "******** ESC API reference Users Get user Get user by ID GET Get user by ID Get…" at bounding box center [784, 384] width 1568 height 768
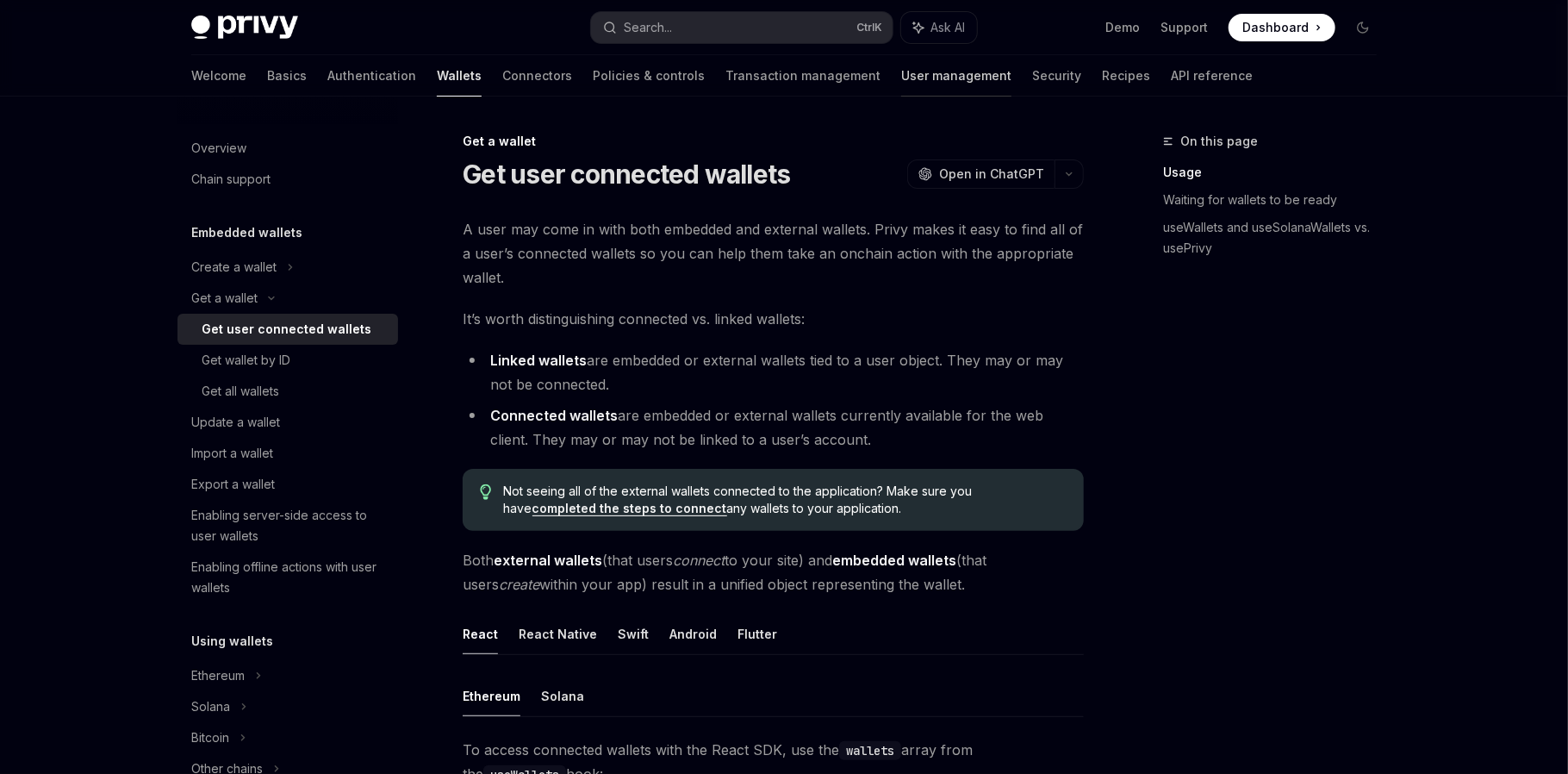
click at [901, 81] on link "User management" at bounding box center [957, 76] width 111 height 41
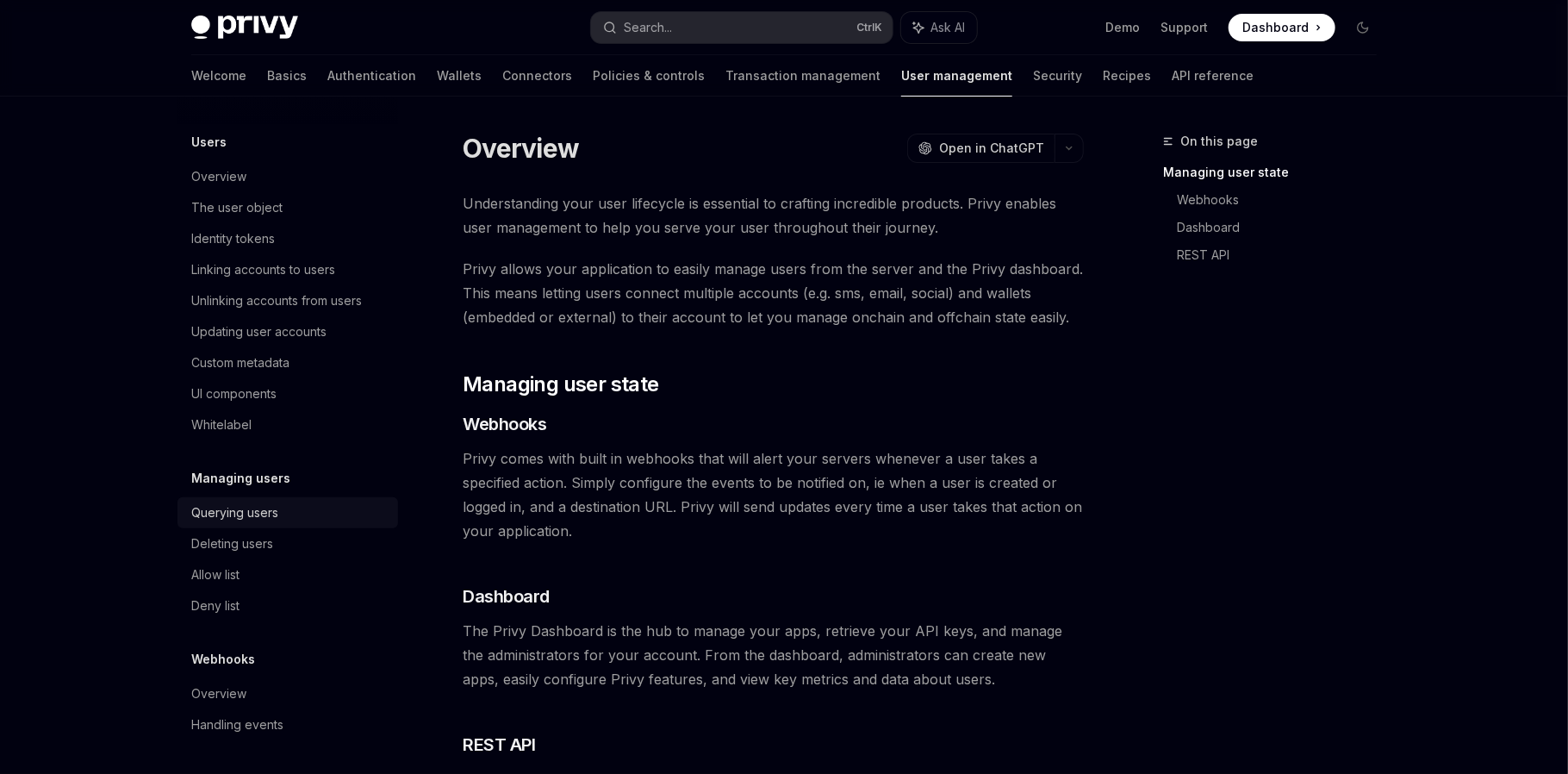
scroll to position [57, 0]
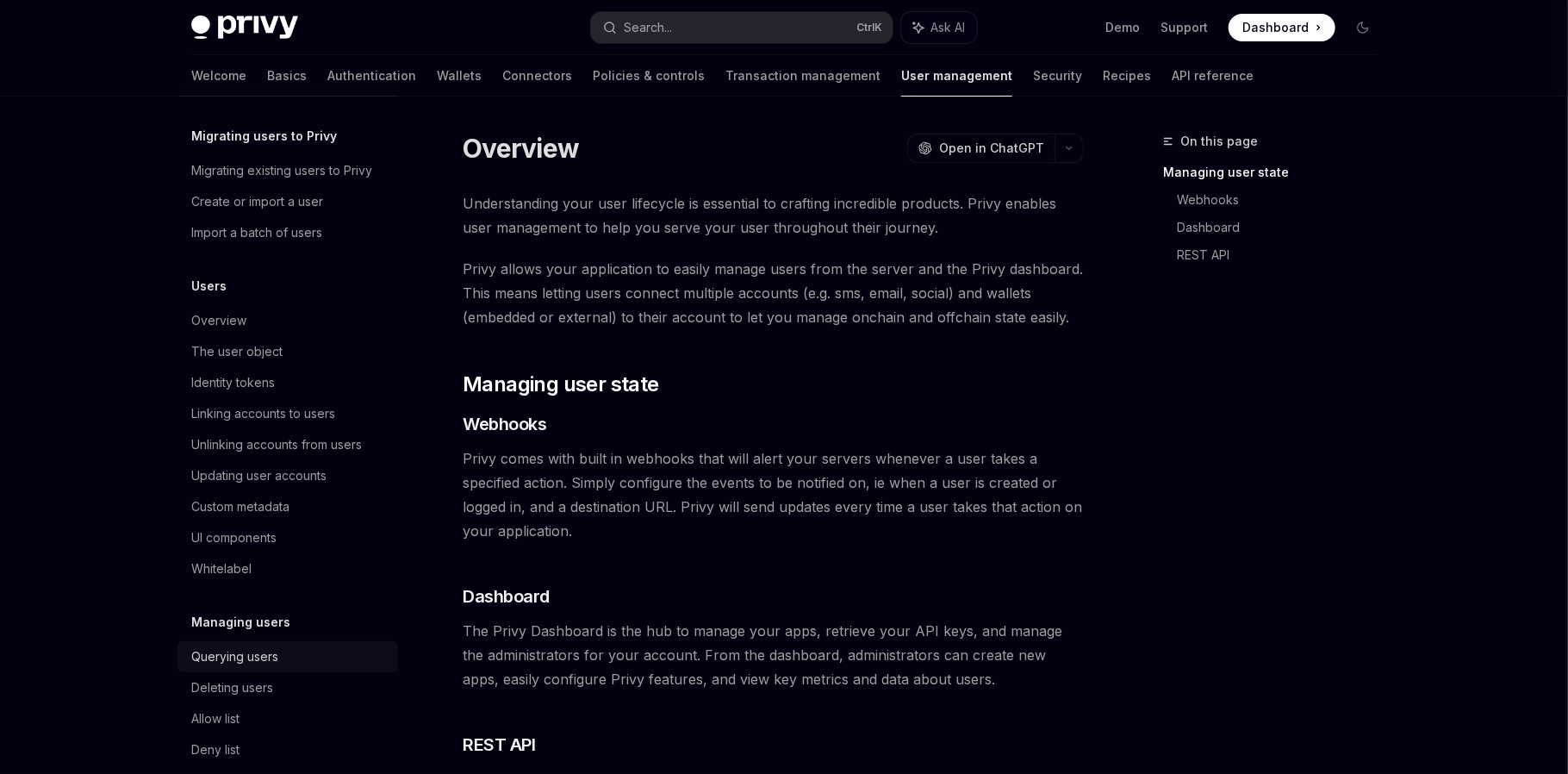
click at [274, 657] on div "Querying users" at bounding box center [234, 656] width 87 height 21
type textarea "*"
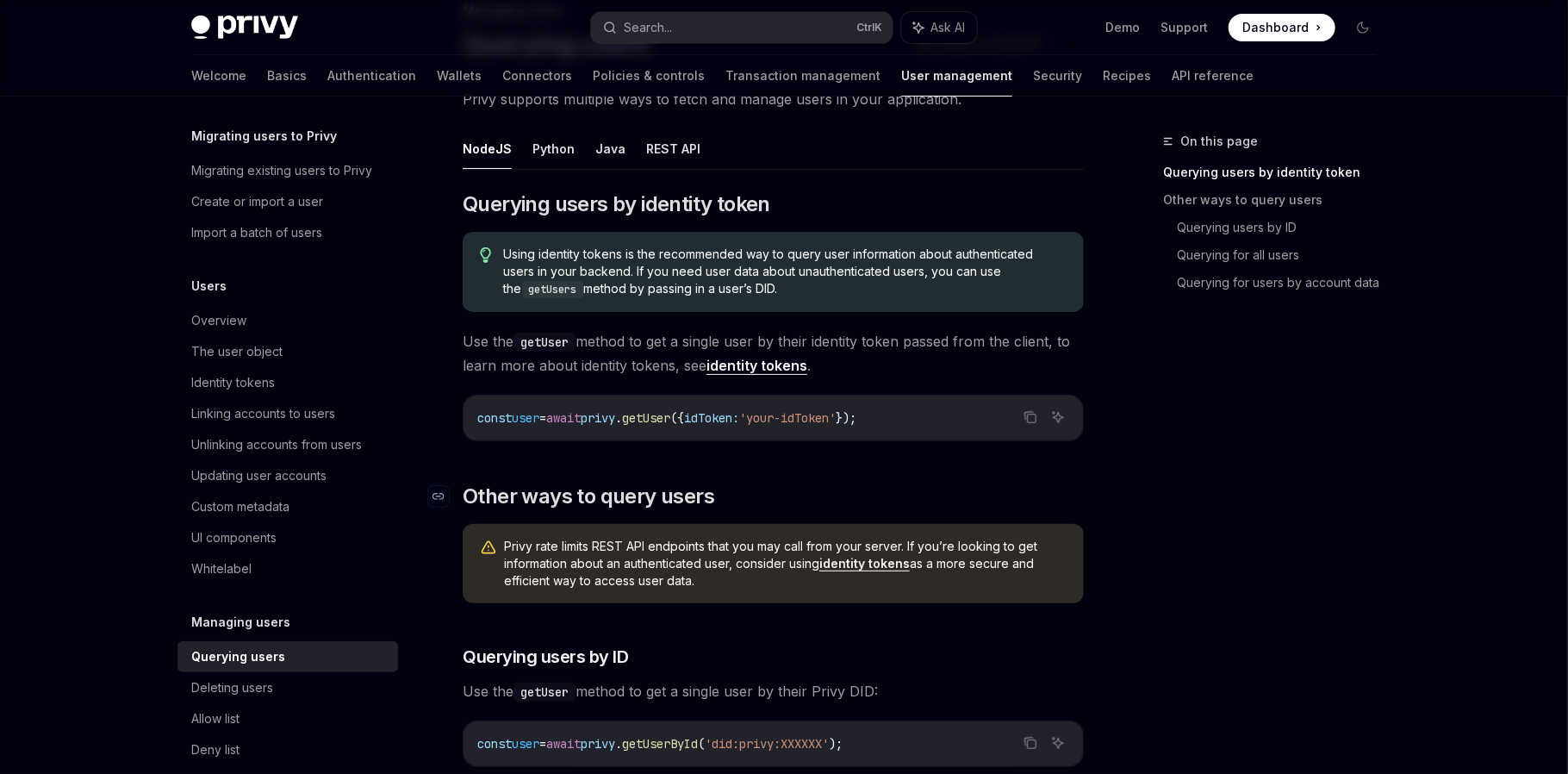
scroll to position [143, 0]
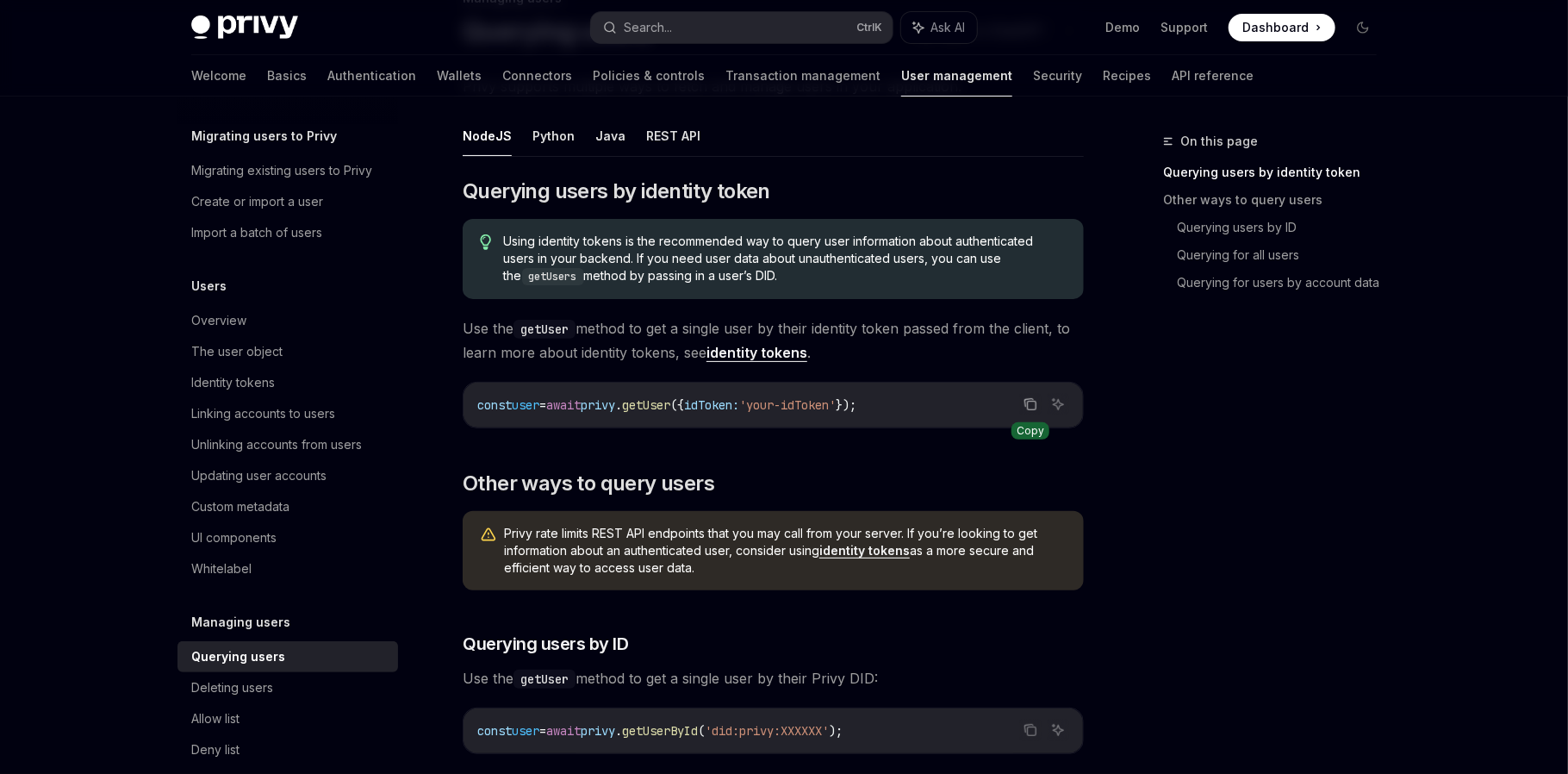
click at [1033, 399] on icon "Copy the contents from the code block" at bounding box center [1029, 403] width 9 height 8
click at [684, 21] on button "Search... Ctrl K" at bounding box center [742, 28] width 302 height 31
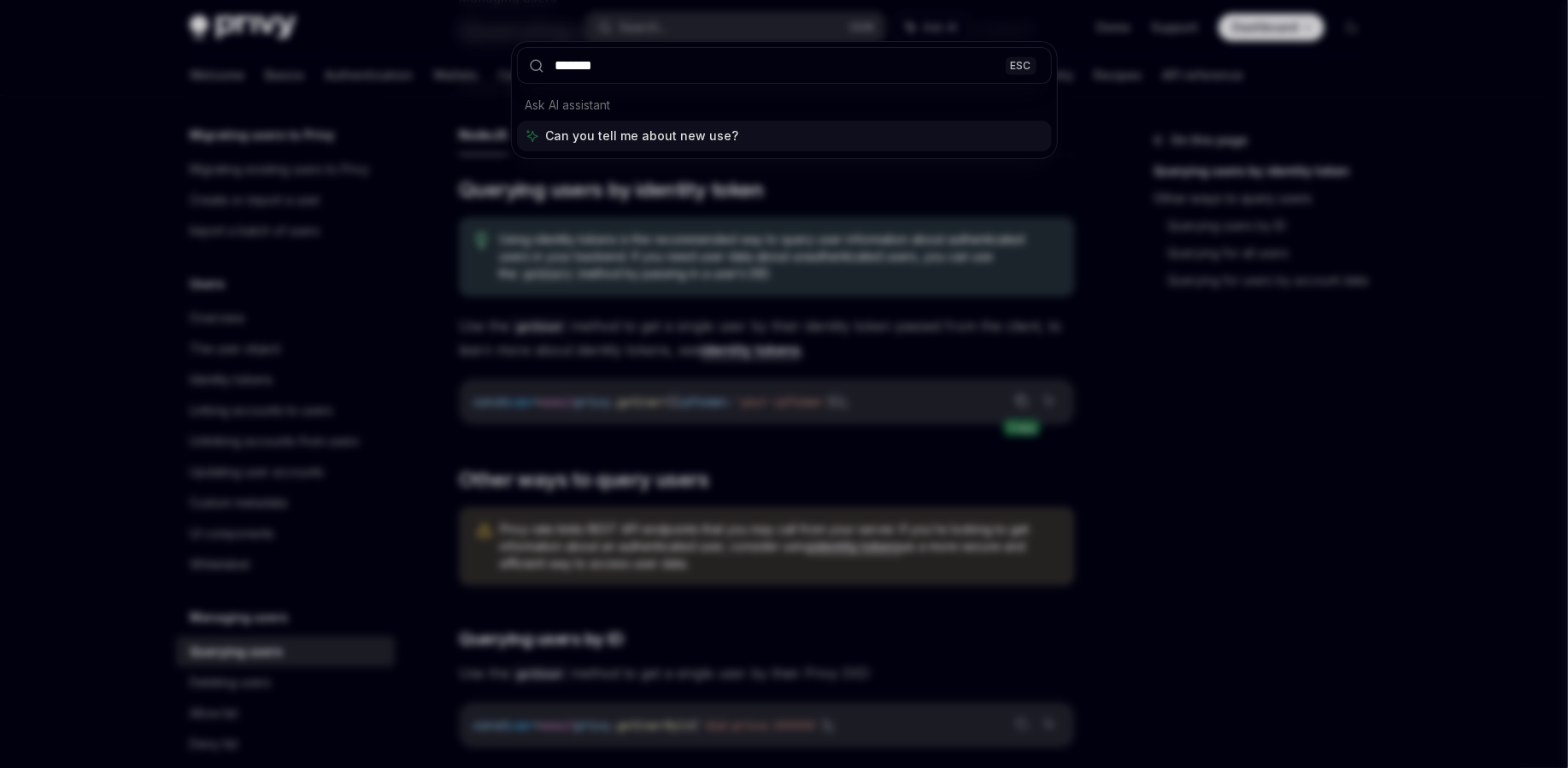
type input "********"
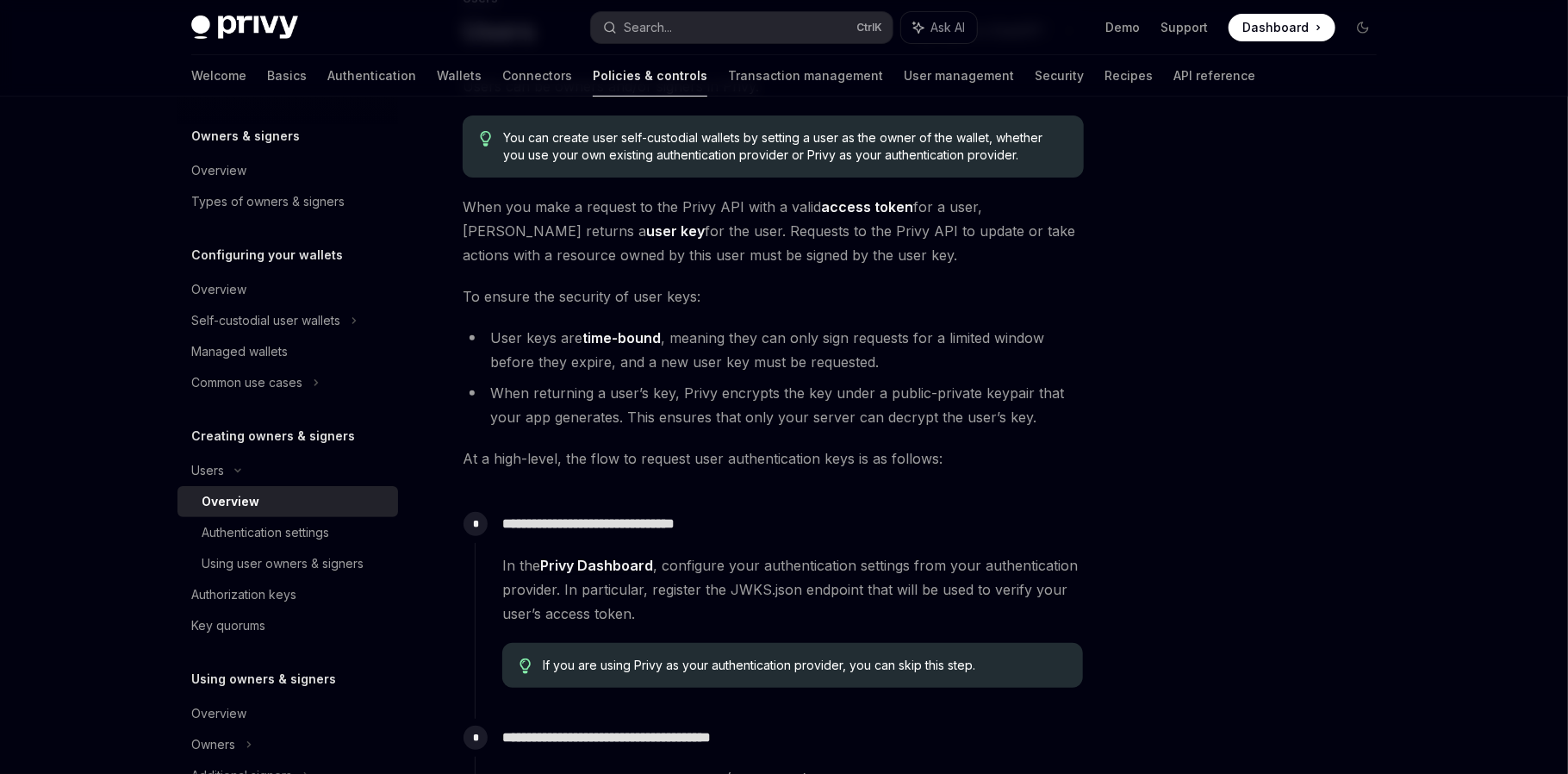
scroll to position [96, 0]
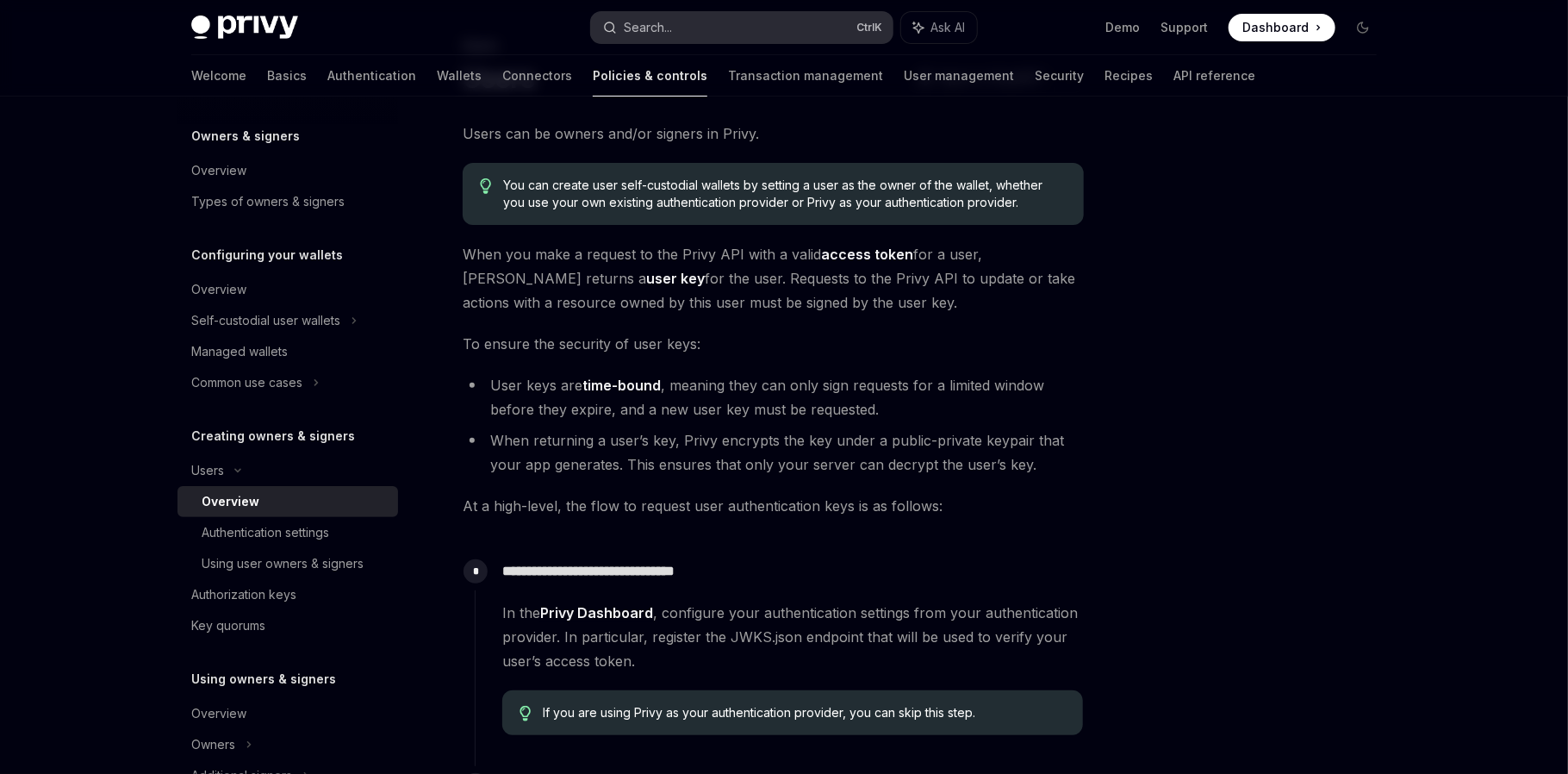
click at [678, 24] on button "Search... Ctrl K" at bounding box center [742, 28] width 302 height 31
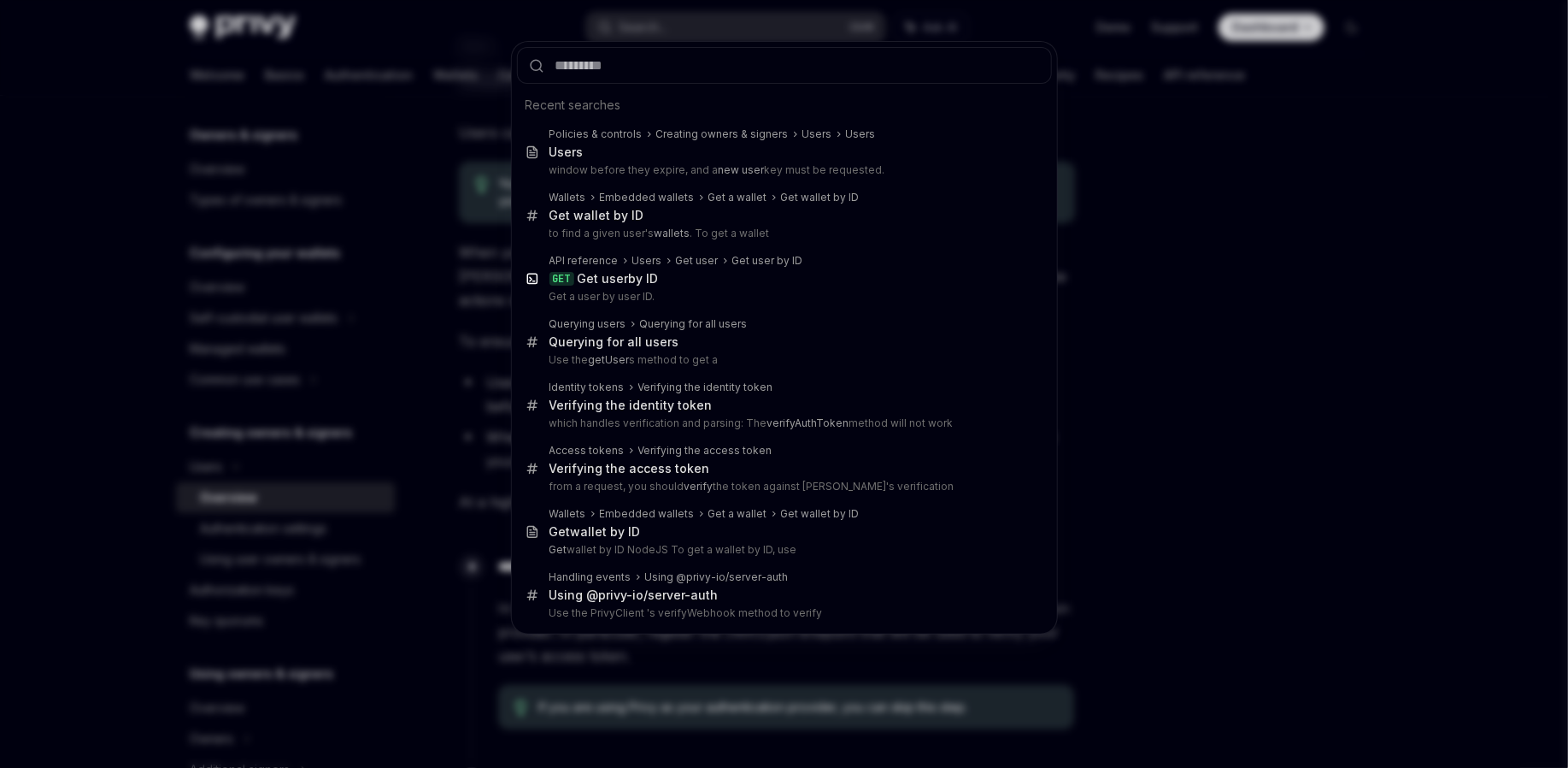
drag, startPoint x: 0, startPoint y: 189, endPoint x: 41, endPoint y: 165, distance: 47.5
click at [8, 185] on div "Recent searches Policies & controls Creating owners & signers Users Users Users…" at bounding box center [784, 384] width 1568 height 768
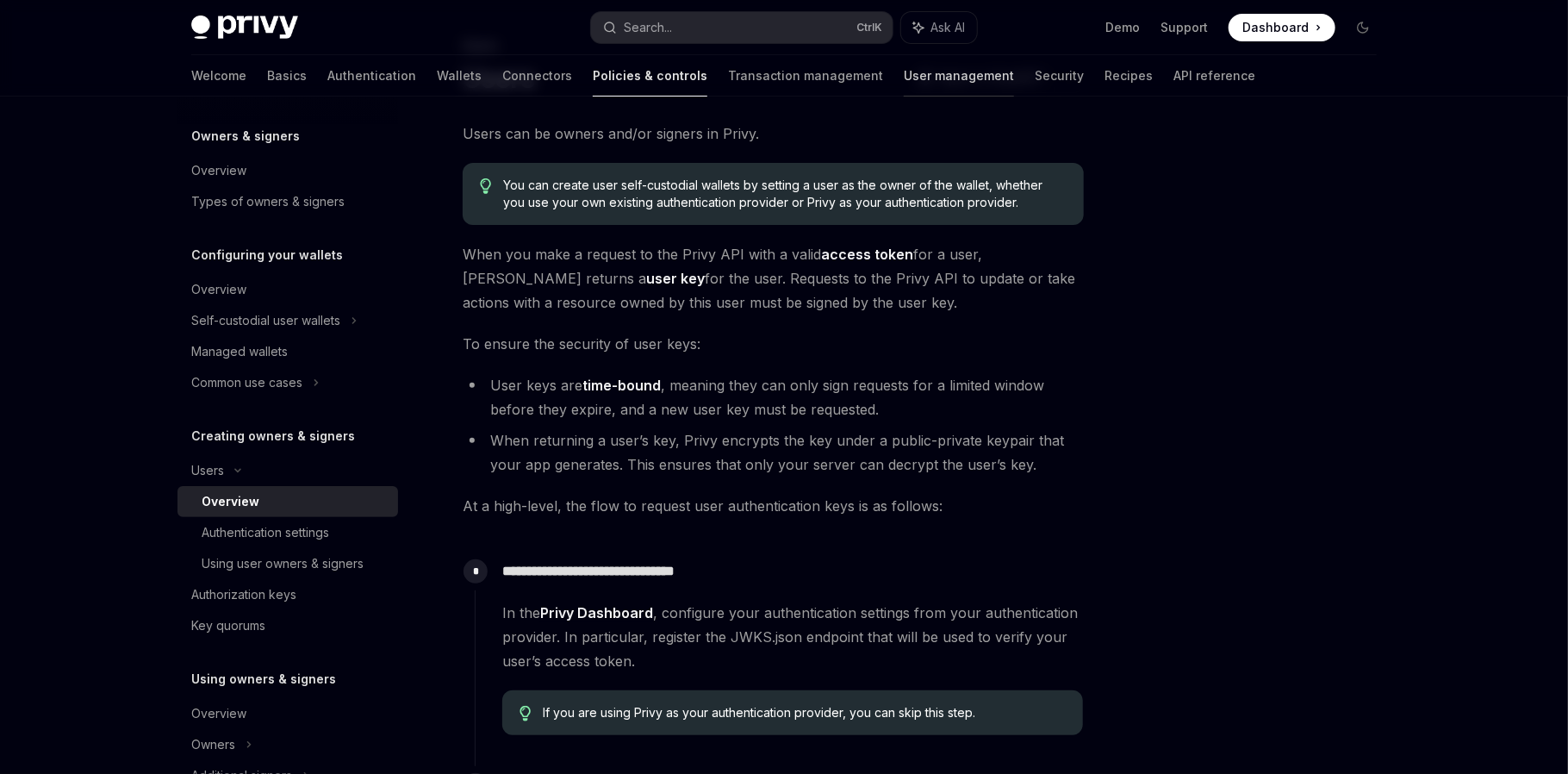
click at [903, 79] on link "User management" at bounding box center [958, 76] width 111 height 41
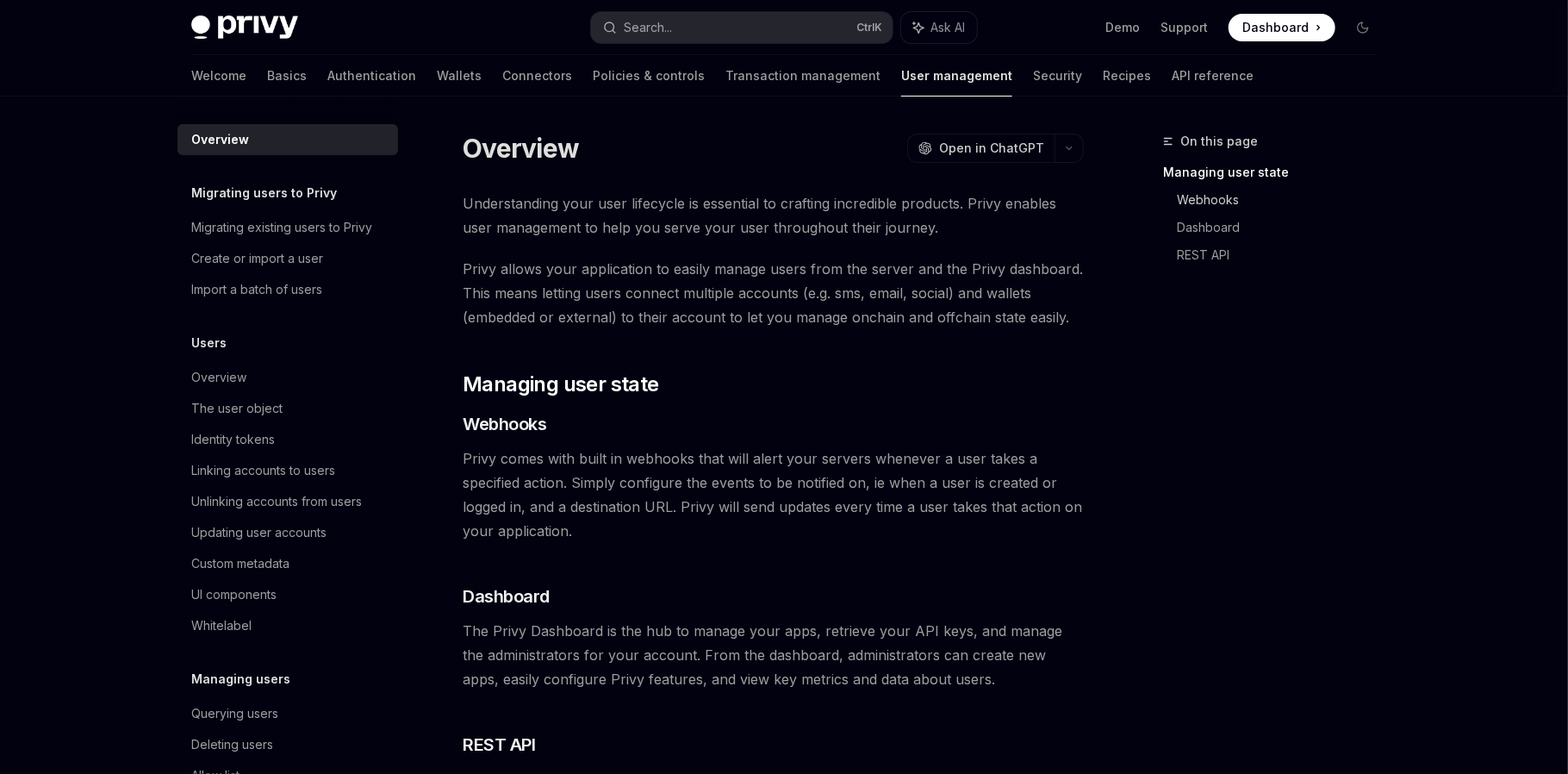
click at [1191, 208] on link "Webhooks" at bounding box center [1282, 199] width 213 height 28
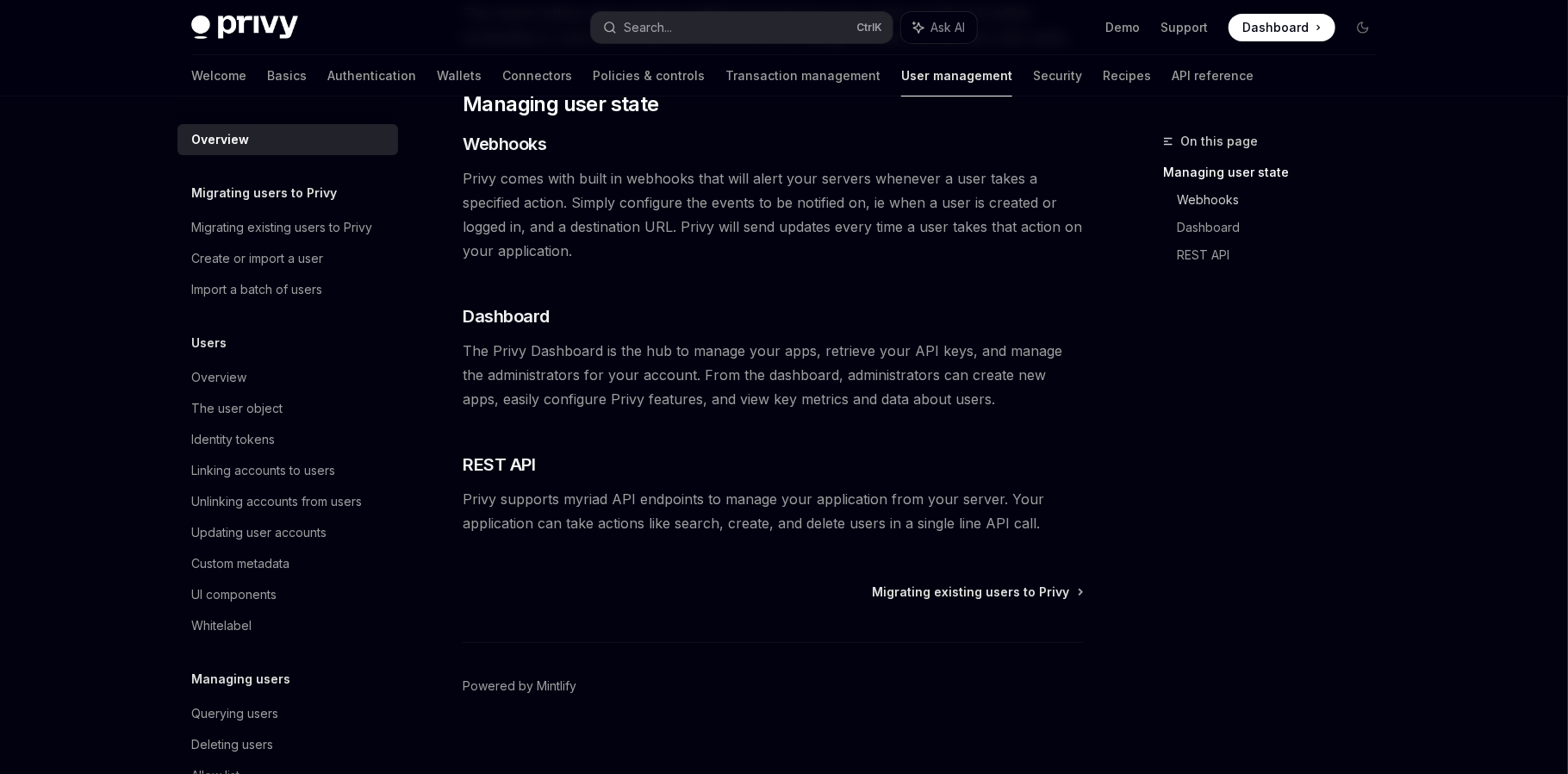
scroll to position [280, 0]
click at [1198, 234] on link "Dashboard" at bounding box center [1282, 227] width 213 height 28
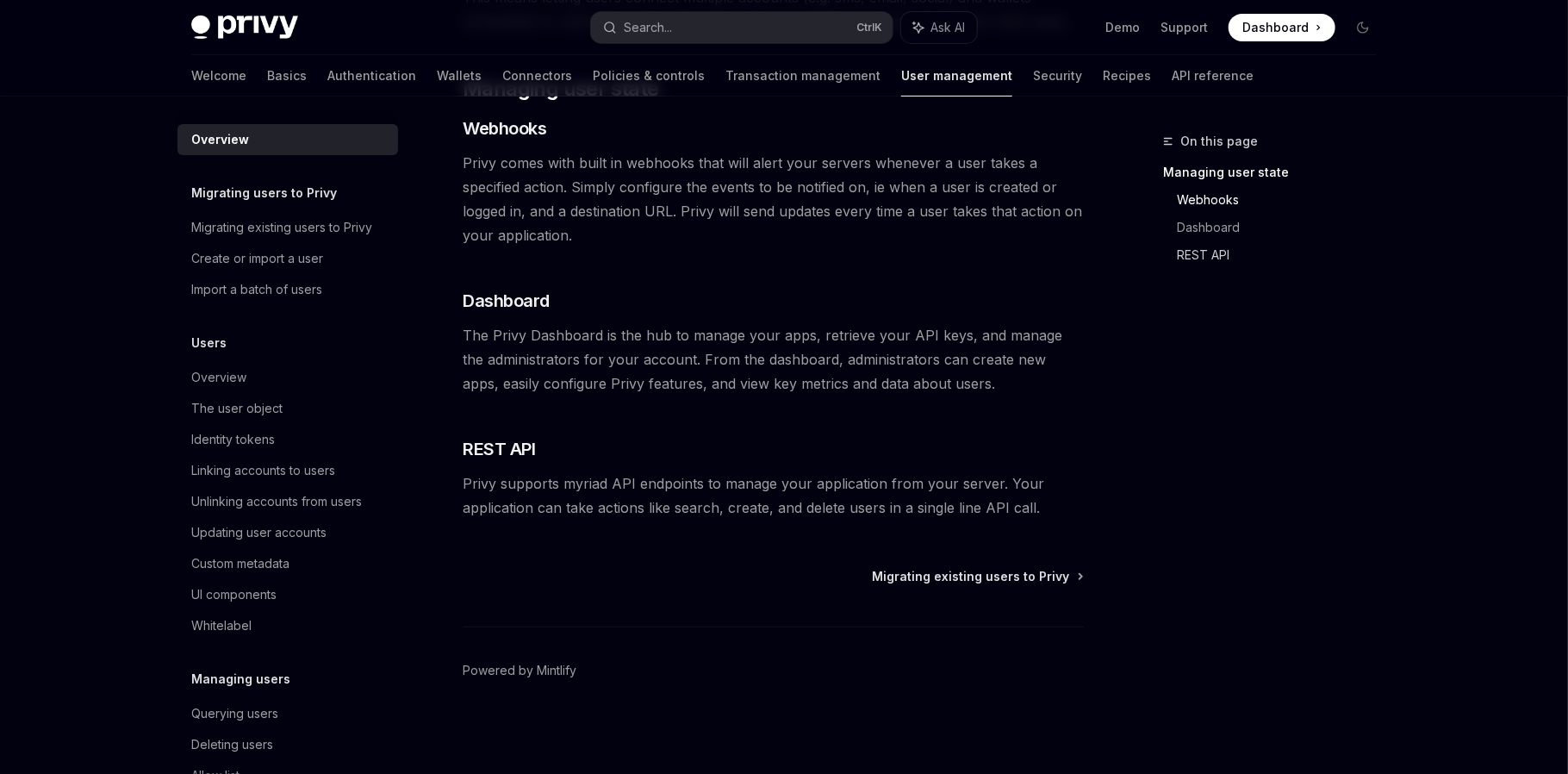
click at [1198, 246] on link "REST API" at bounding box center [1282, 254] width 213 height 28
click at [511, 445] on span "REST API" at bounding box center [498, 448] width 72 height 24
click at [911, 484] on span "Privy supports myriad API endpoints to manage your application from your server…" at bounding box center [773, 495] width 621 height 48
click at [561, 503] on span "Privy supports myriad API endpoints to manage your application from your server…" at bounding box center [773, 495] width 621 height 48
click at [248, 253] on div "Create or import a user" at bounding box center [257, 258] width 132 height 21
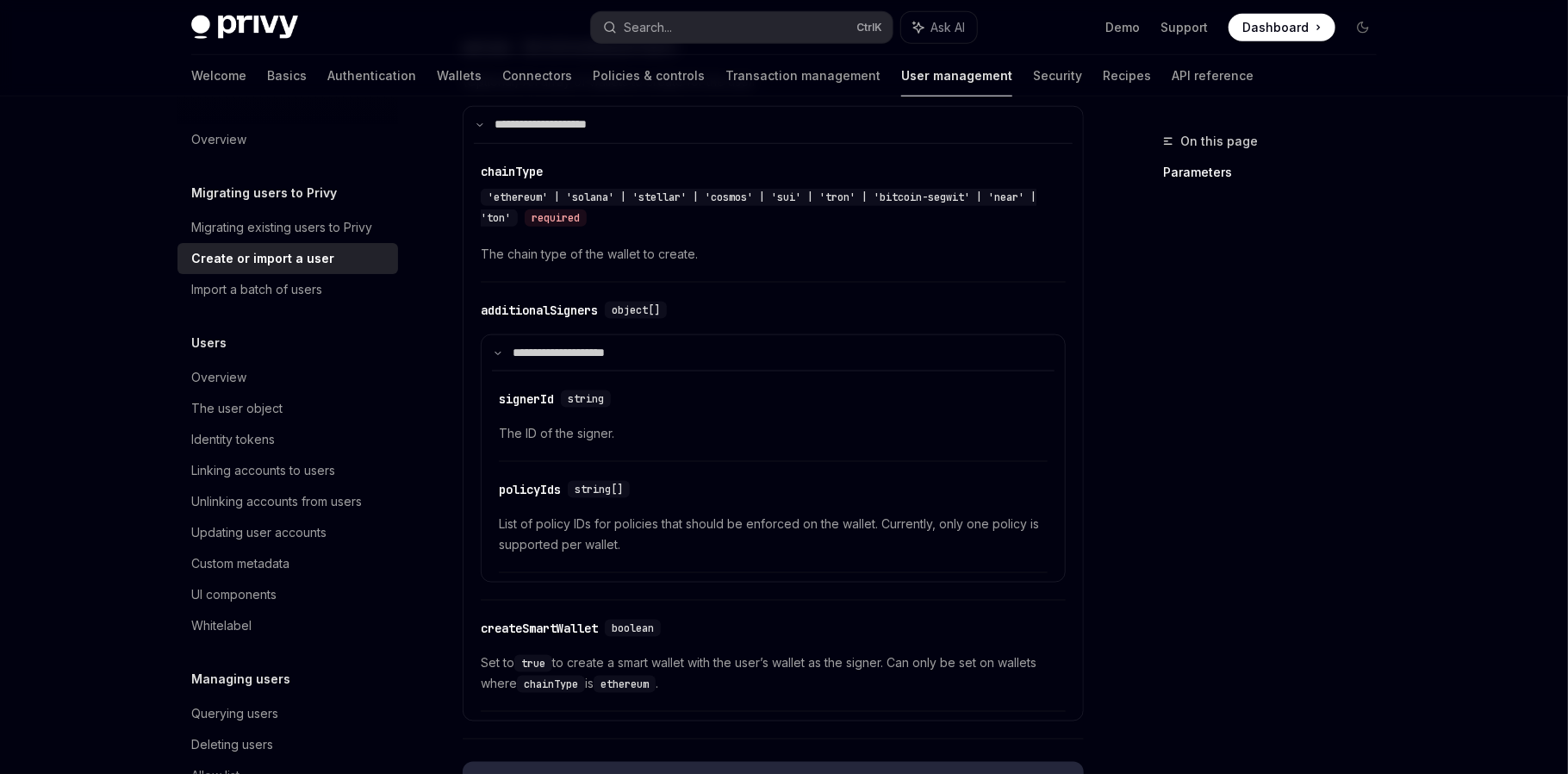
scroll to position [1149, 0]
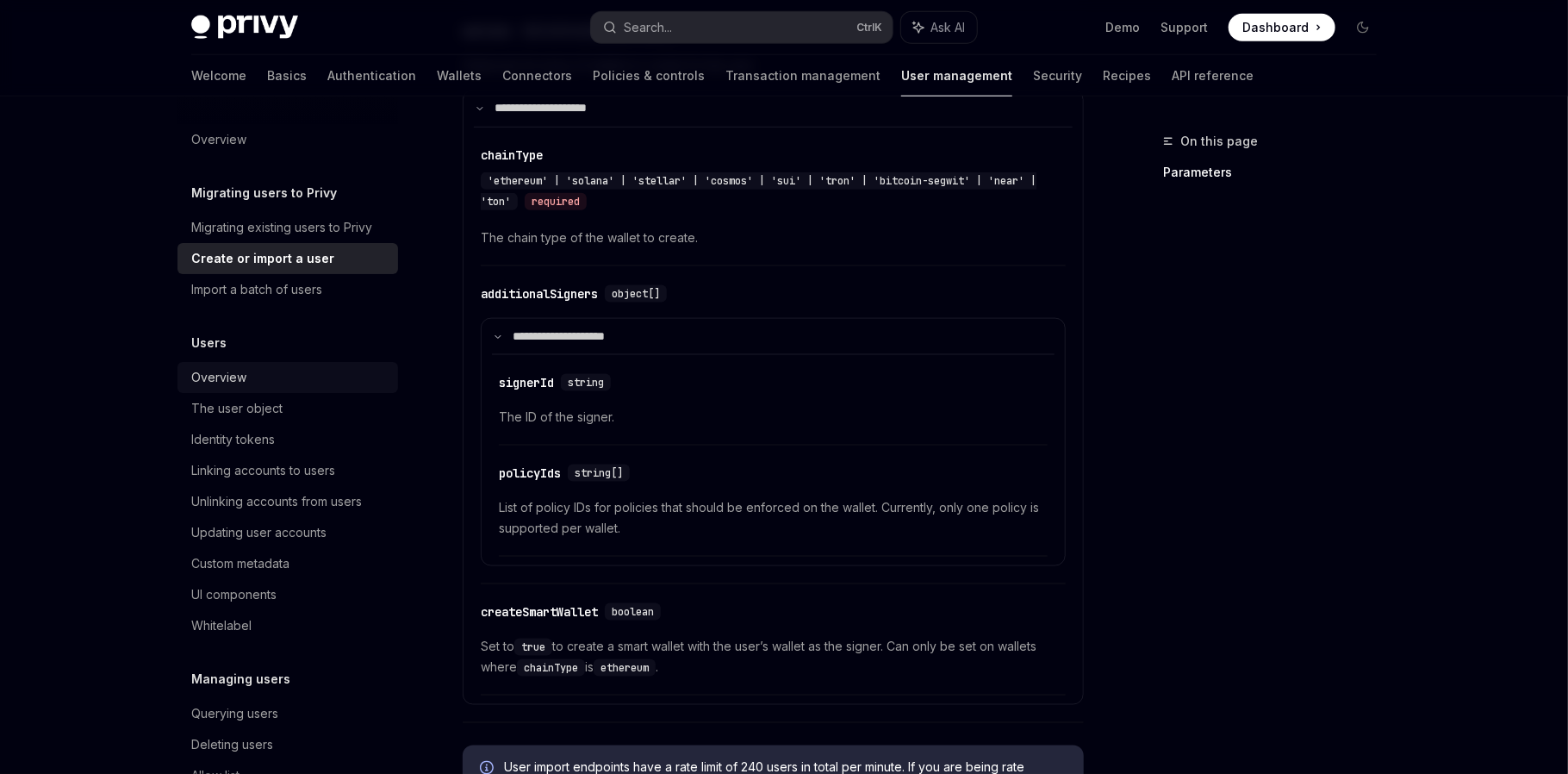
click at [248, 378] on div "Overview" at bounding box center [289, 377] width 196 height 21
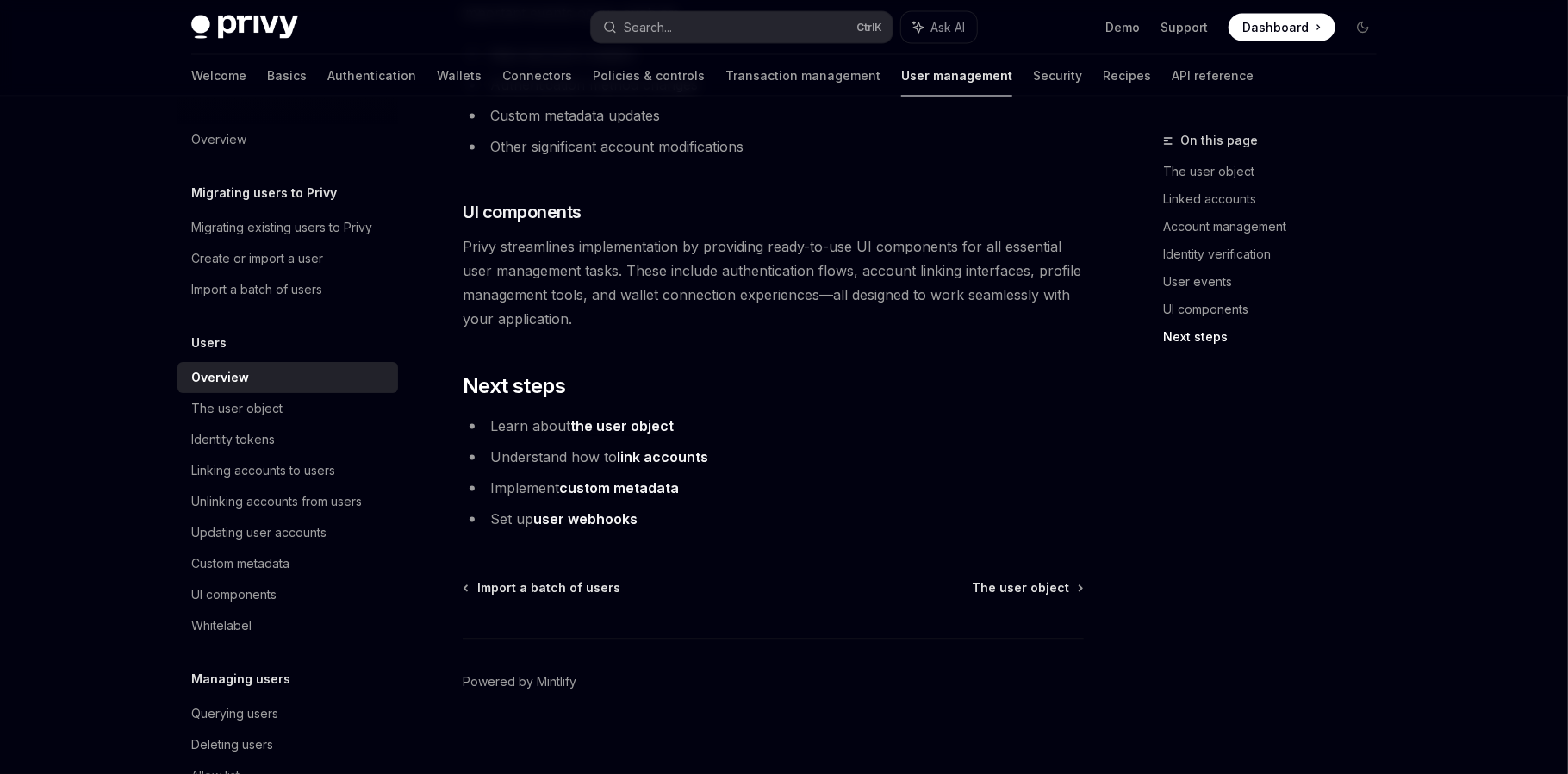
scroll to position [1806, 0]
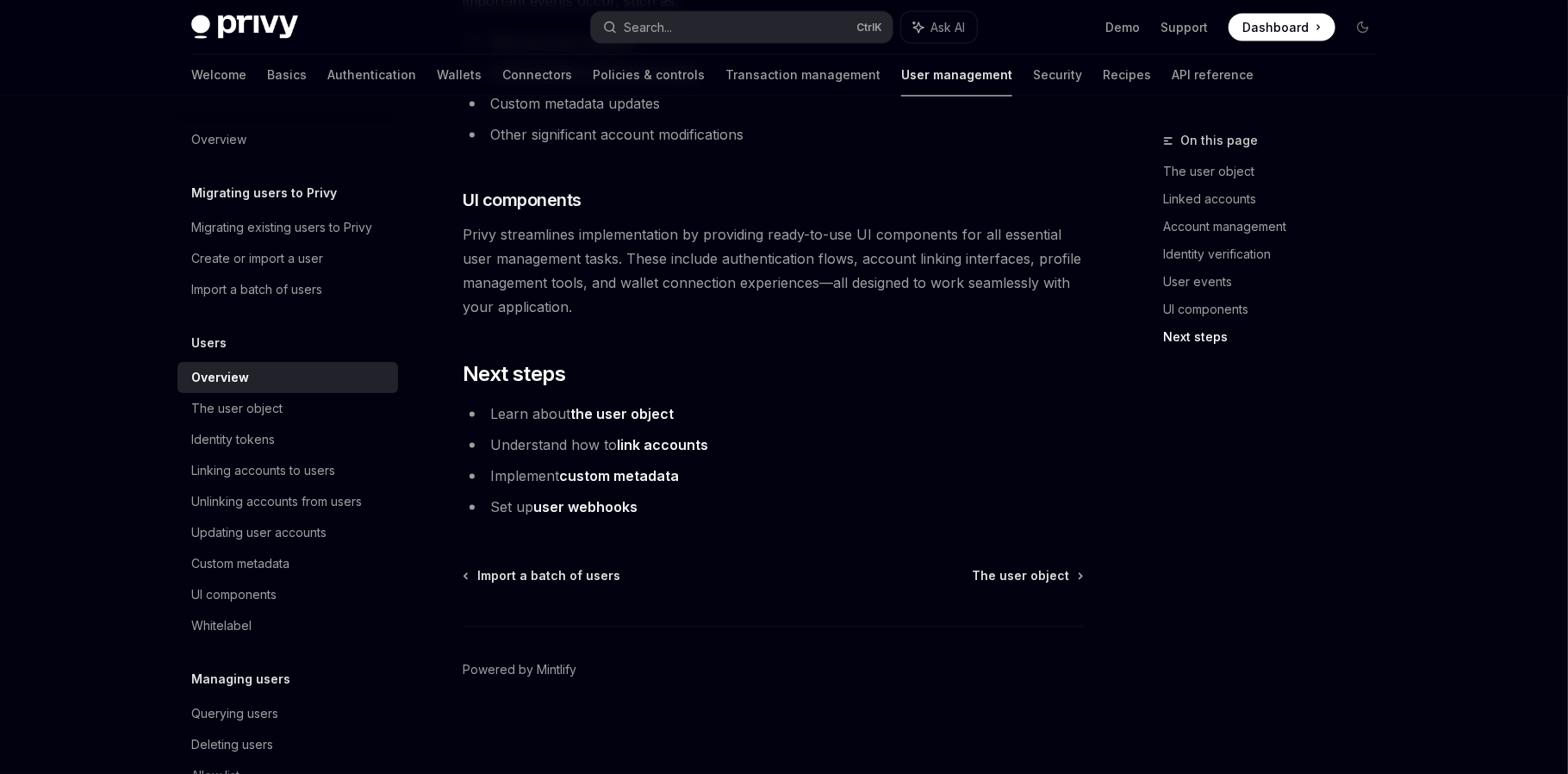
click at [625, 412] on link "the user object" at bounding box center [622, 415] width 104 height 18
type textarea "*"
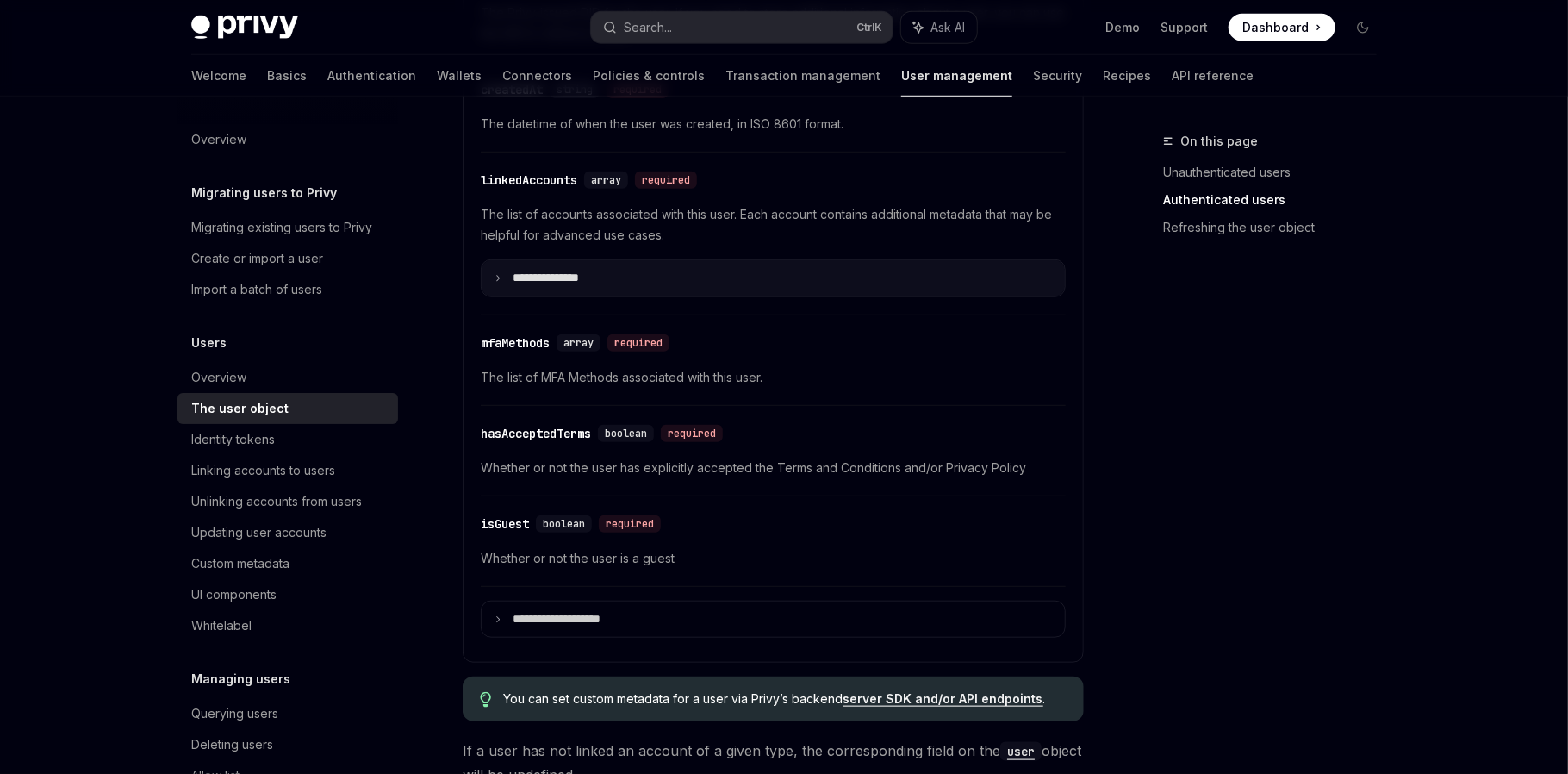
scroll to position [718, 0]
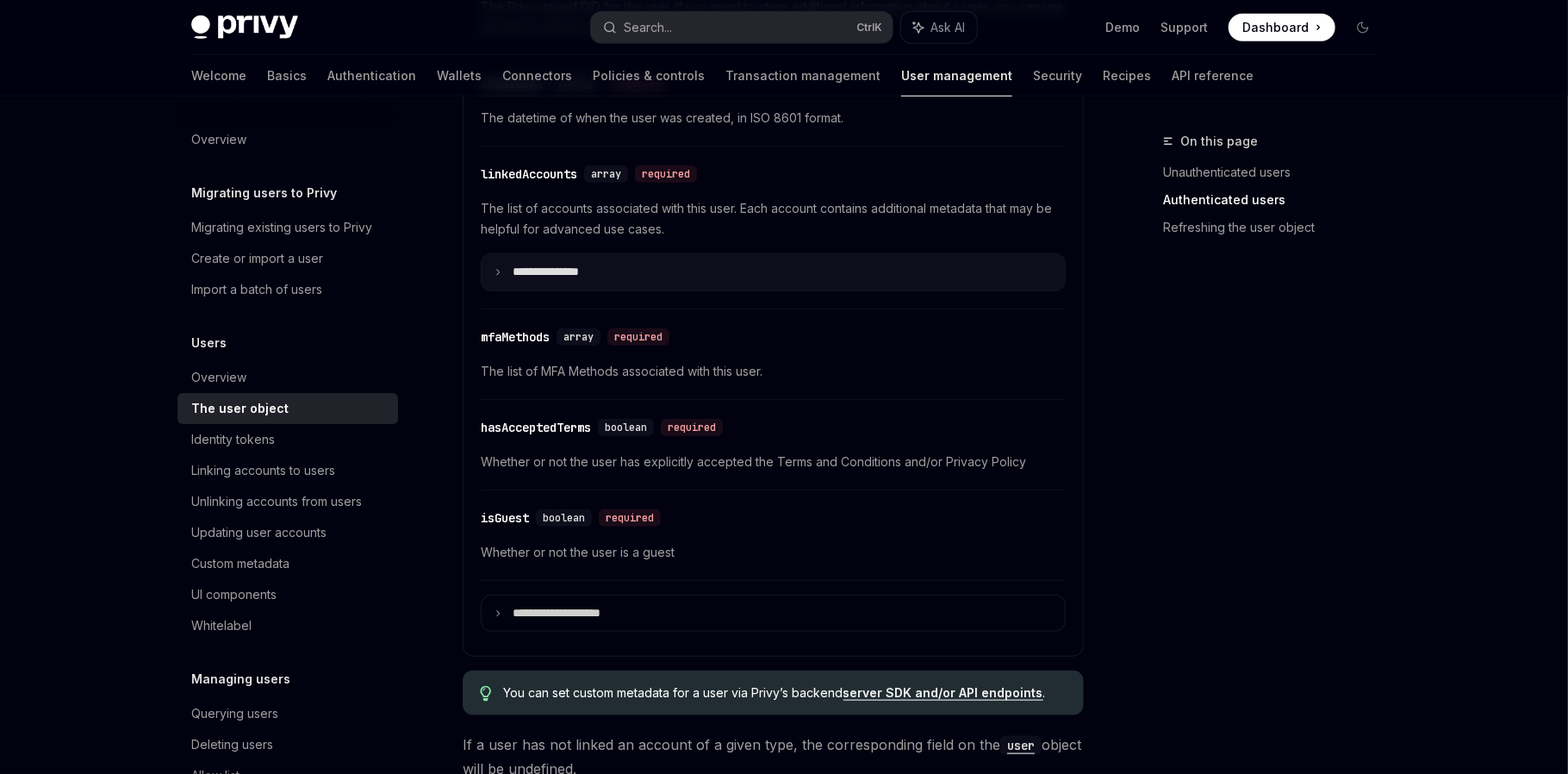
click at [514, 274] on p "**********" at bounding box center [559, 271] width 94 height 14
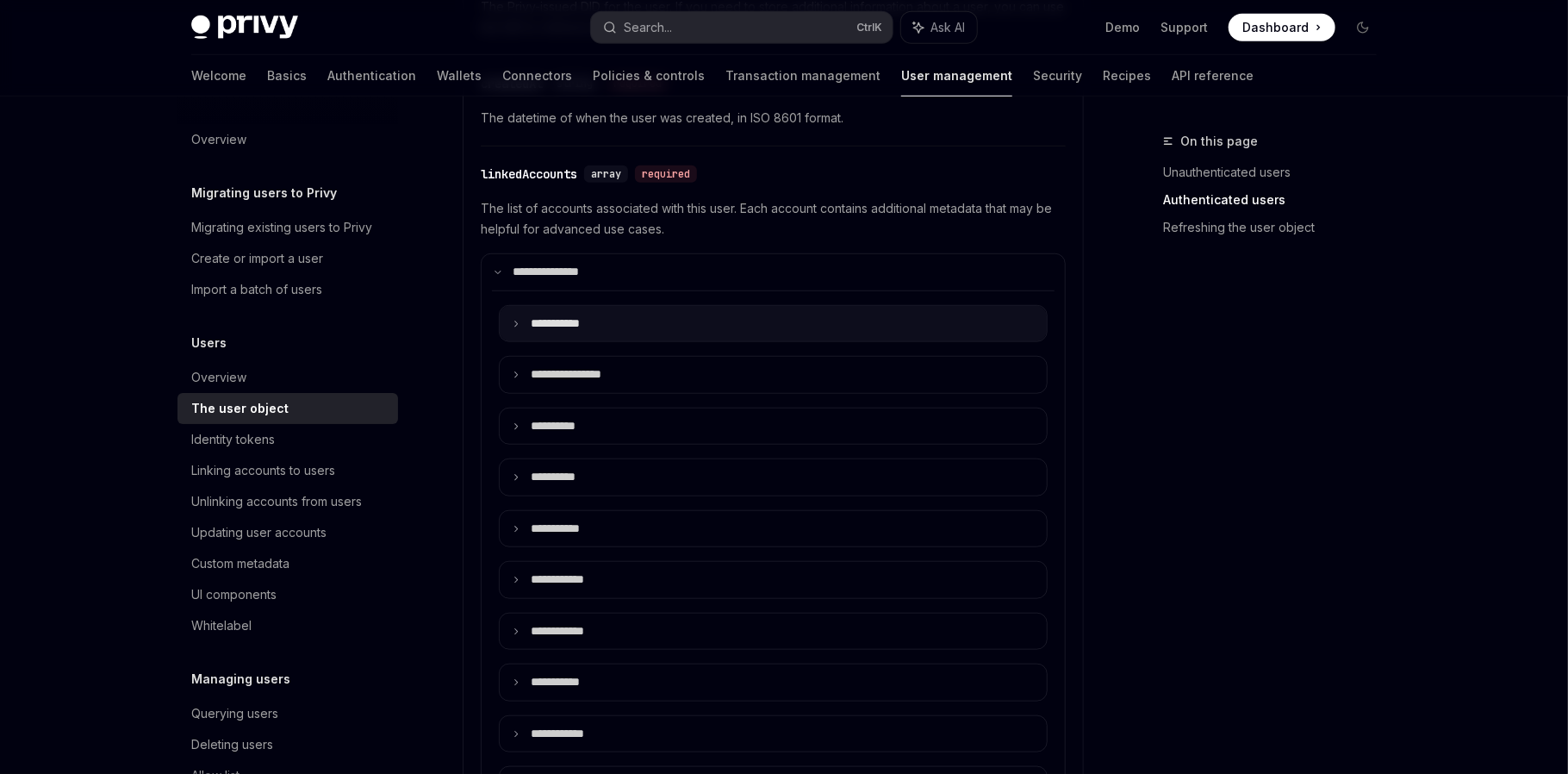
click at [535, 322] on p "**** ******" at bounding box center [566, 323] width 70 height 14
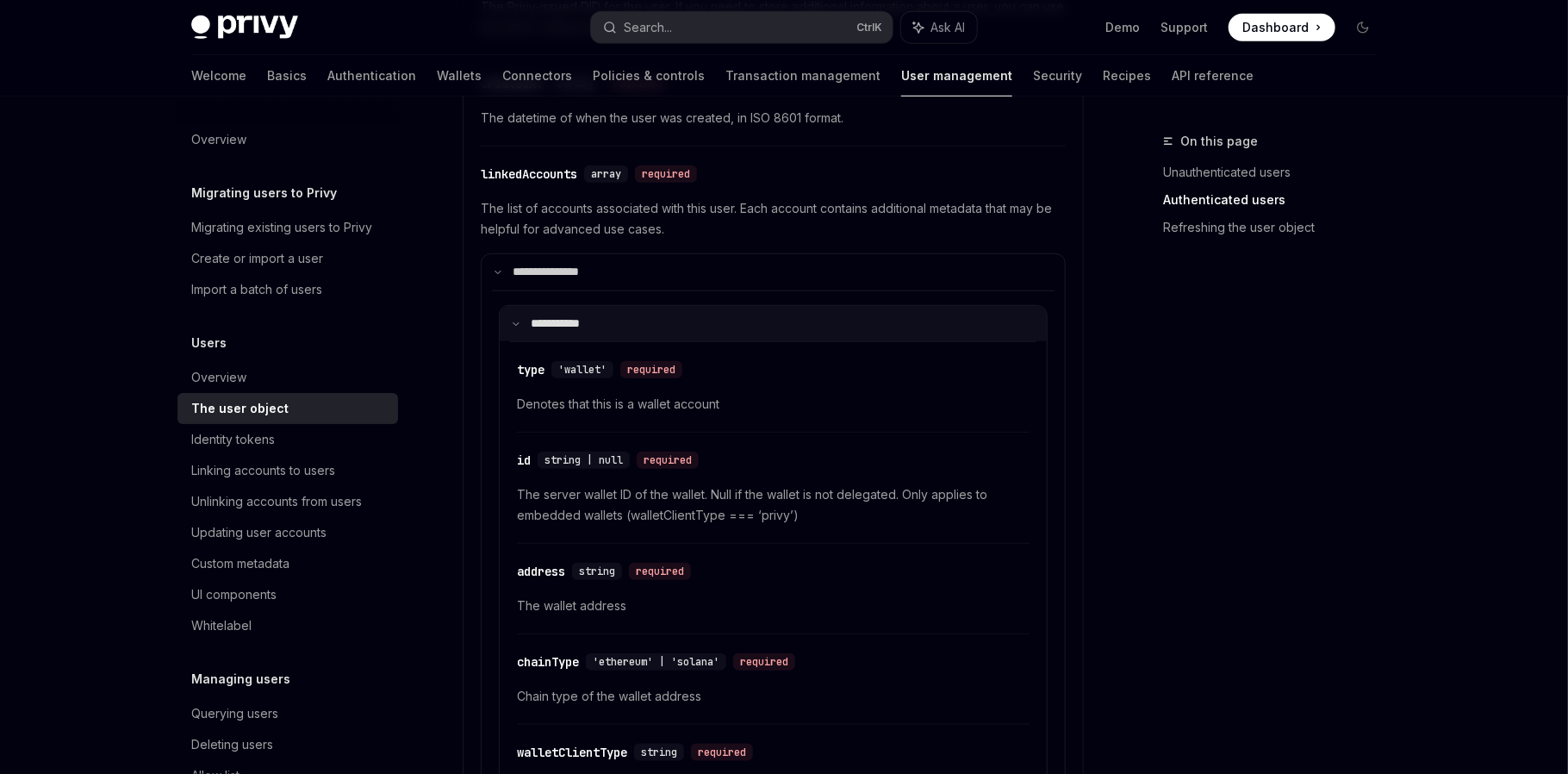
click at [529, 320] on summary "**** ******" at bounding box center [773, 324] width 547 height 36
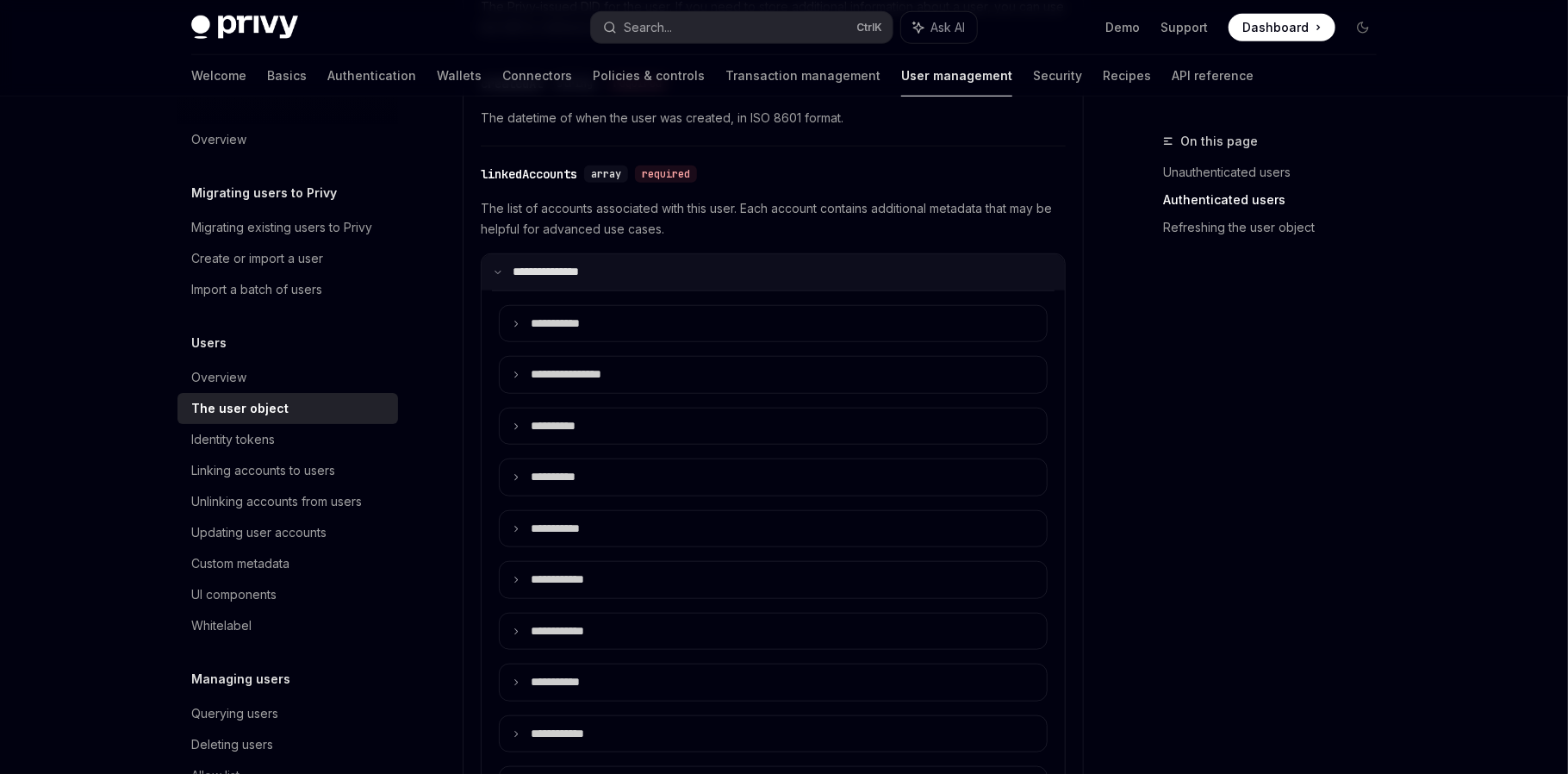
click at [509, 284] on summary "**********" at bounding box center [773, 272] width 583 height 36
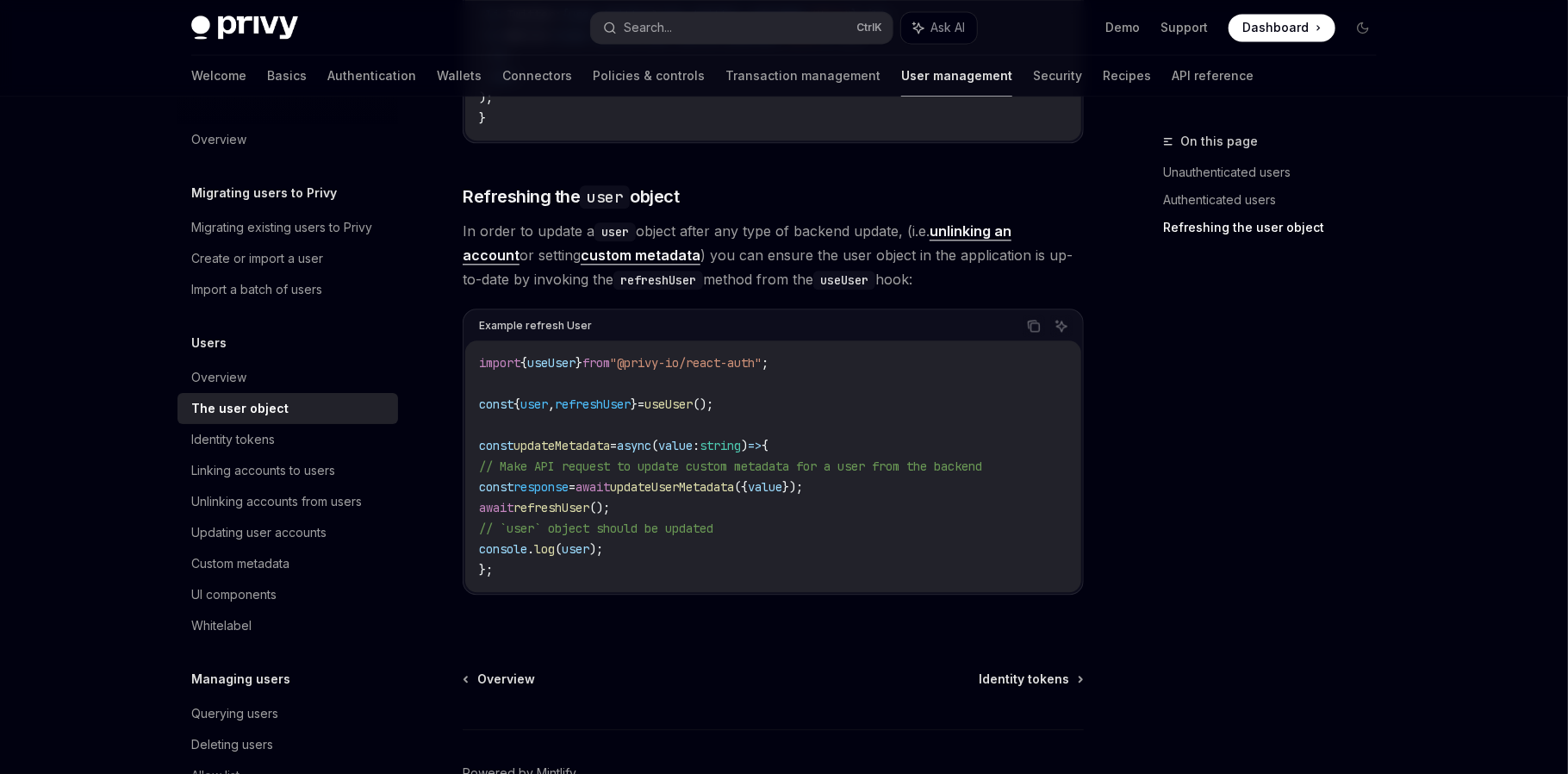
scroll to position [2318, 0]
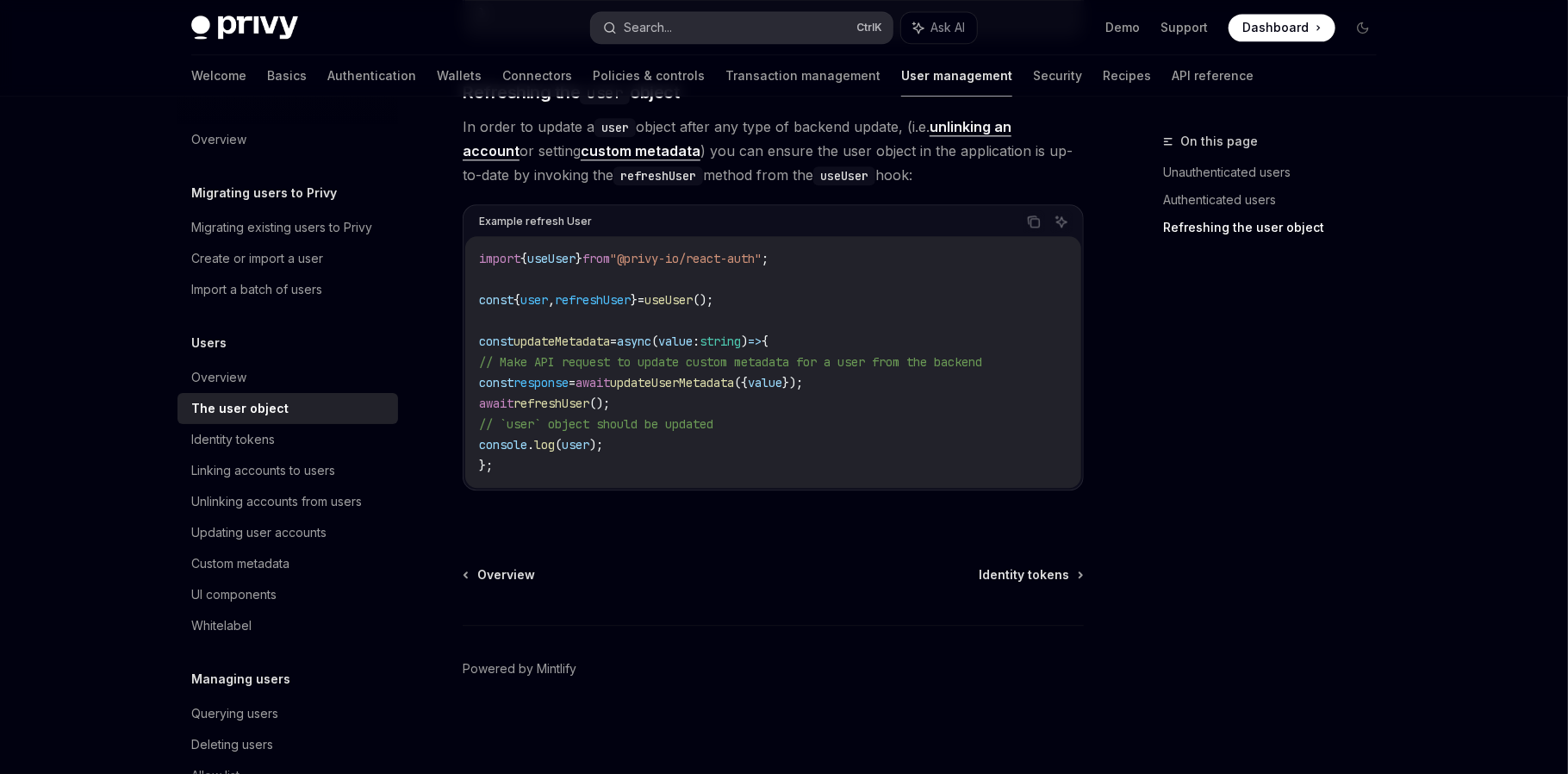
click at [704, 16] on button "Search... Ctrl K" at bounding box center [742, 28] width 302 height 31
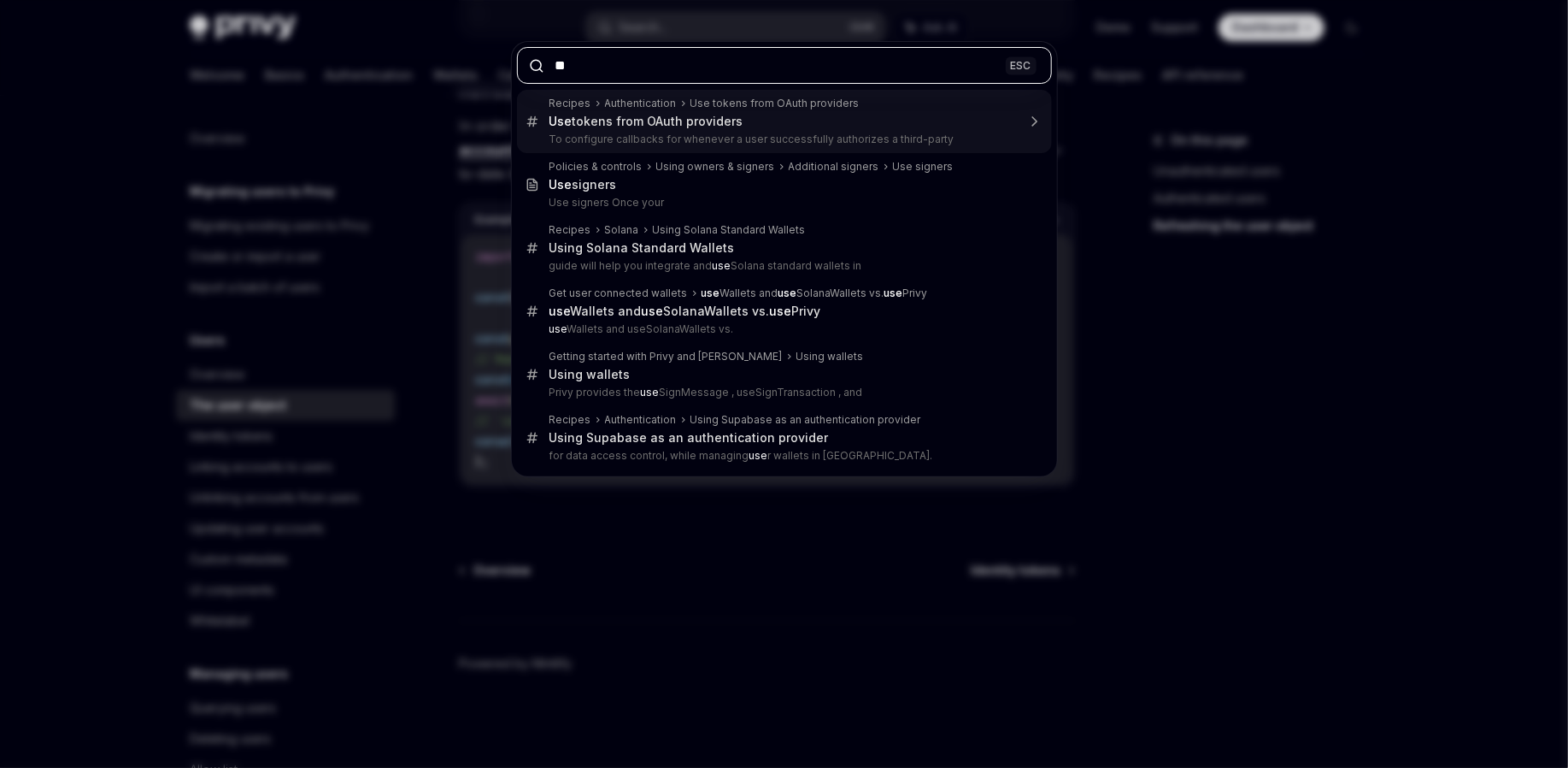
type input "*"
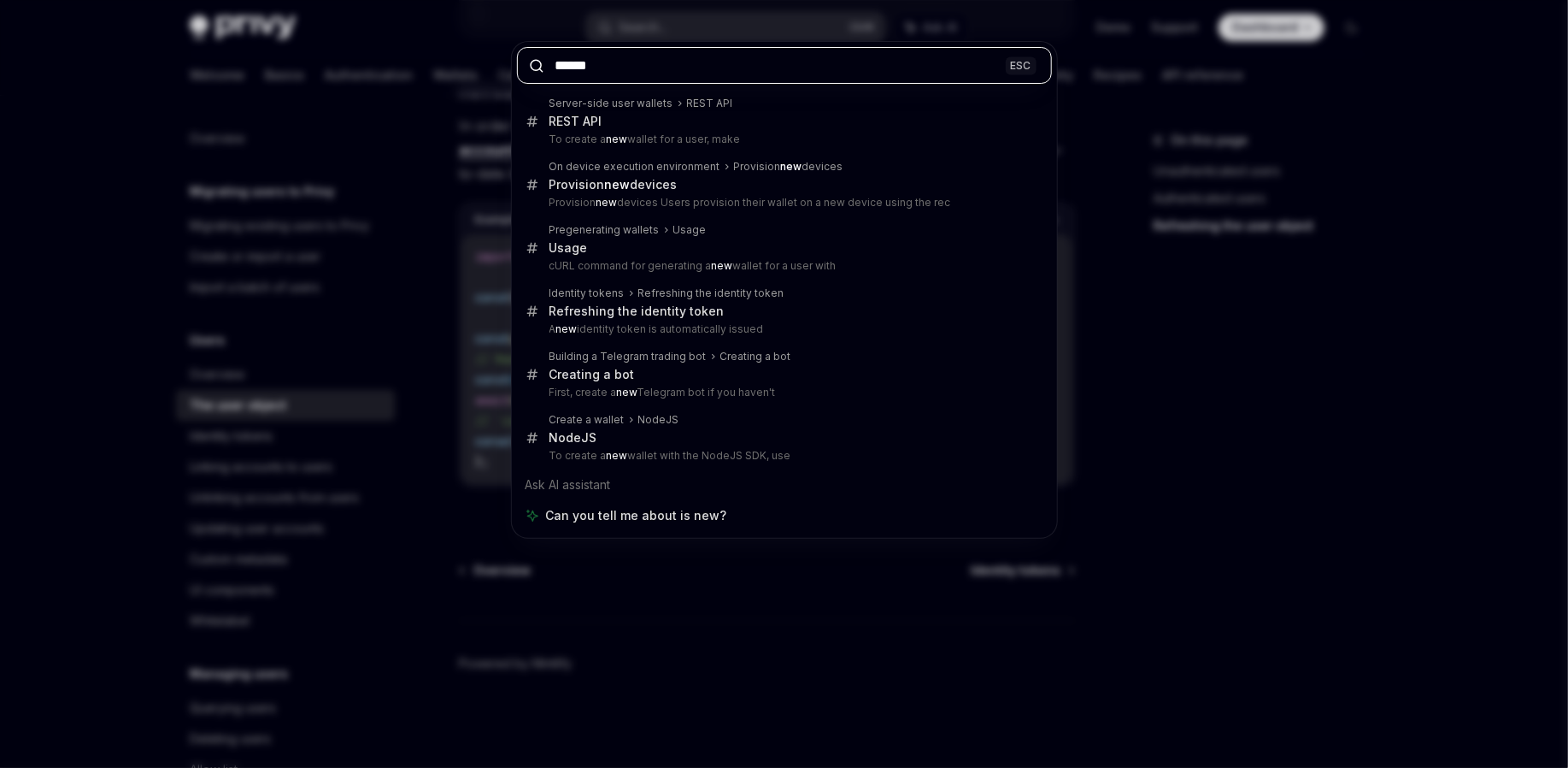
type input "******"
click at [1262, 424] on div "****** ESC Server-side user wallets REST API REST API To create a new wallet fo…" at bounding box center [784, 384] width 1568 height 768
